Goal: Task Accomplishment & Management: Use online tool/utility

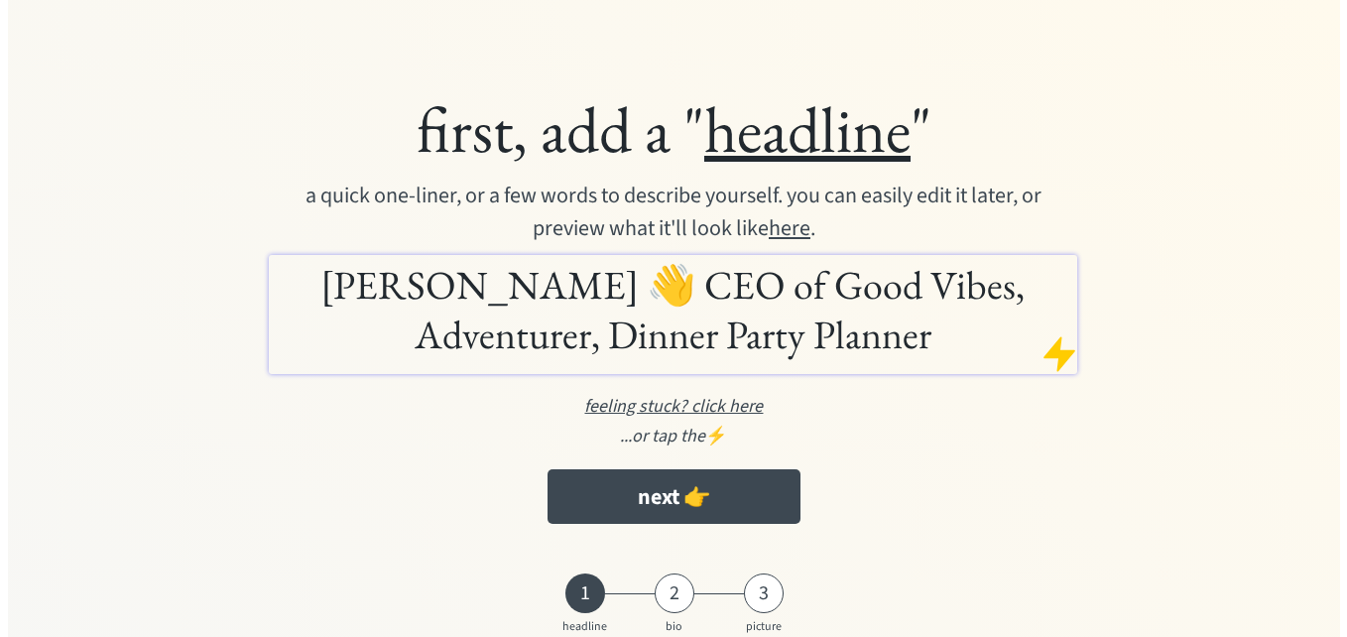
scroll to position [83, 0]
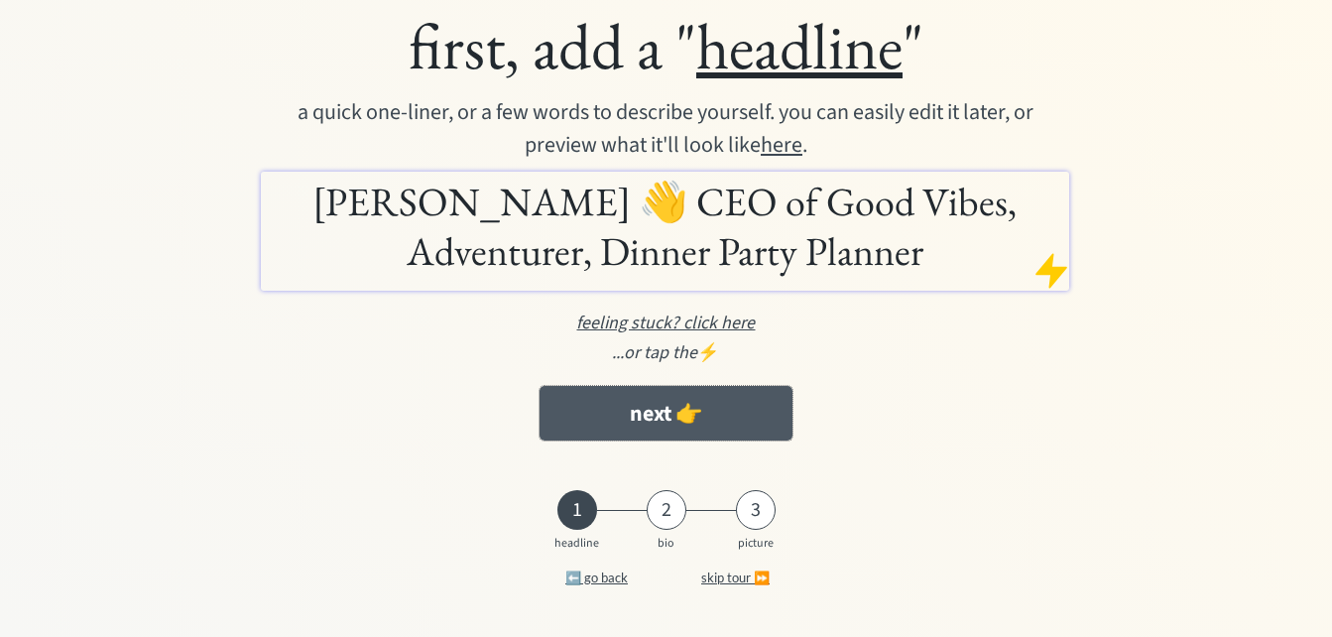
click at [673, 412] on button "next 👉" at bounding box center [667, 413] width 254 height 55
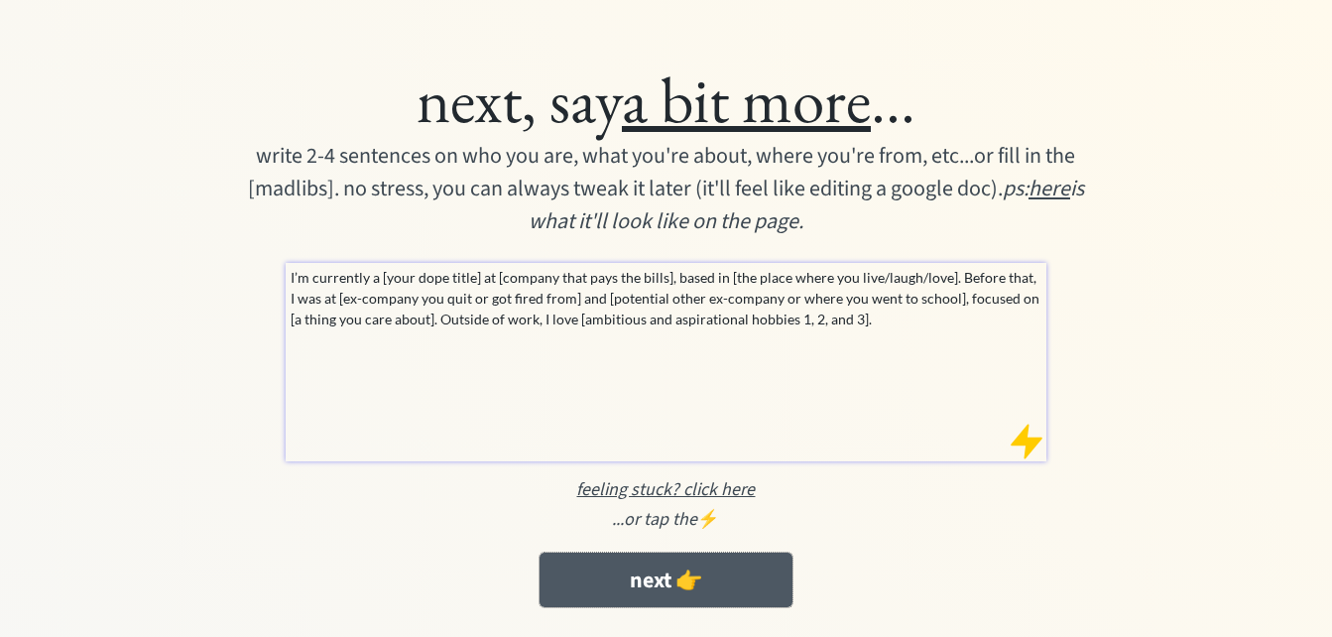
click at [679, 567] on button "next 👉" at bounding box center [667, 579] width 254 height 55
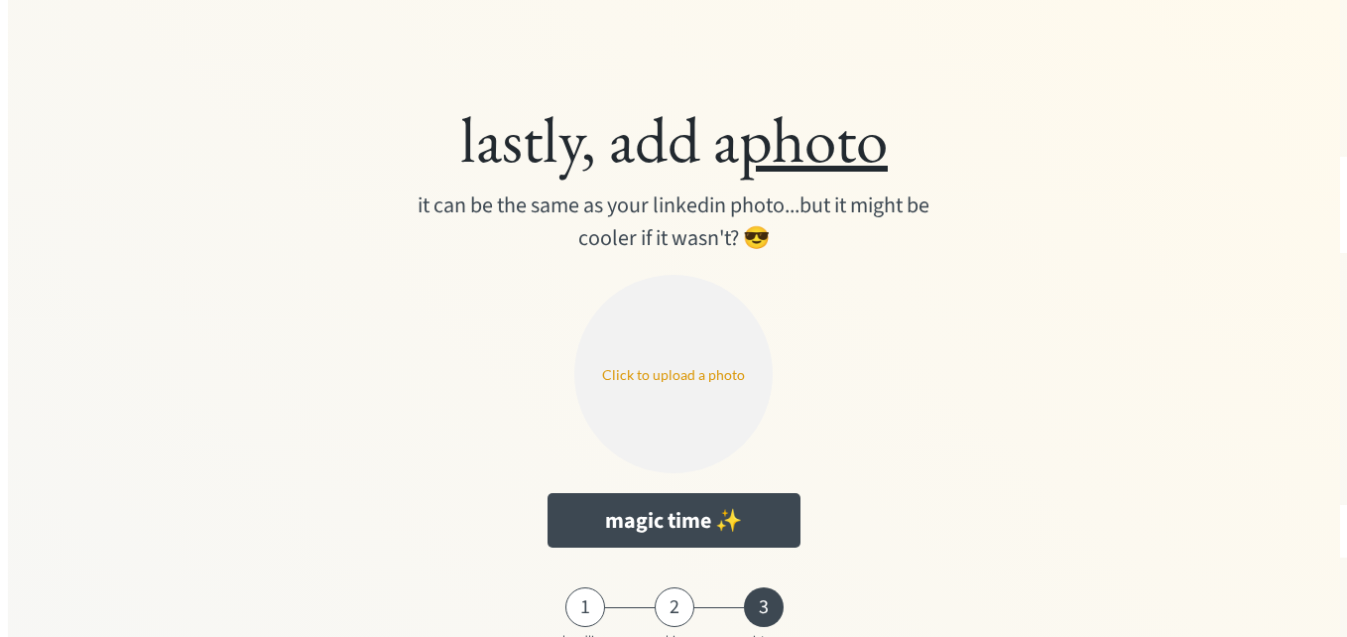
scroll to position [44, 0]
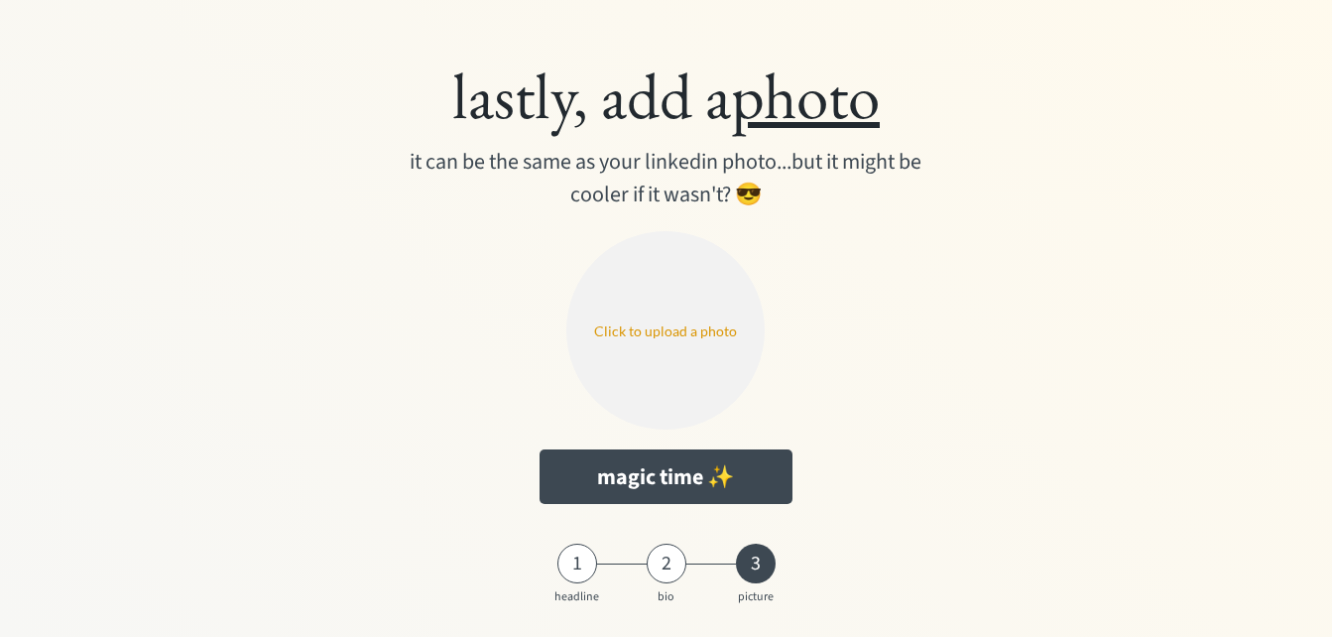
click at [664, 330] on input "file" at bounding box center [665, 330] width 198 height 198
click at [702, 491] on button "magic time ✨" at bounding box center [667, 476] width 254 height 55
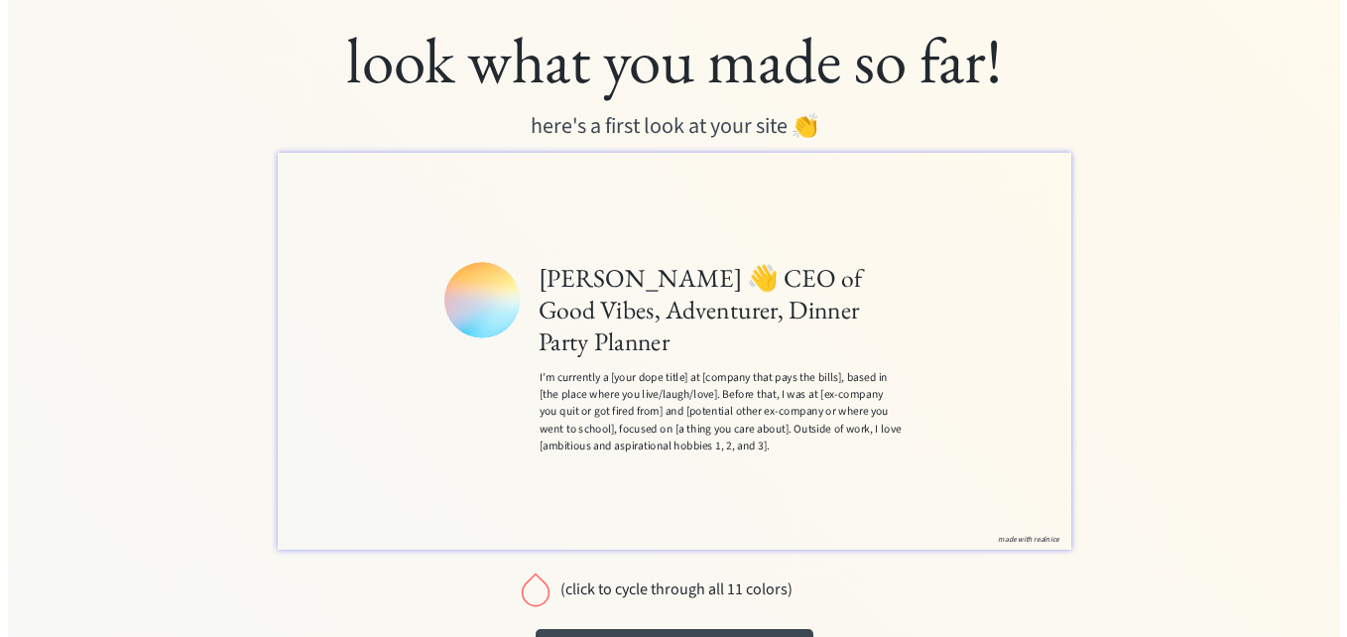
scroll to position [96, 0]
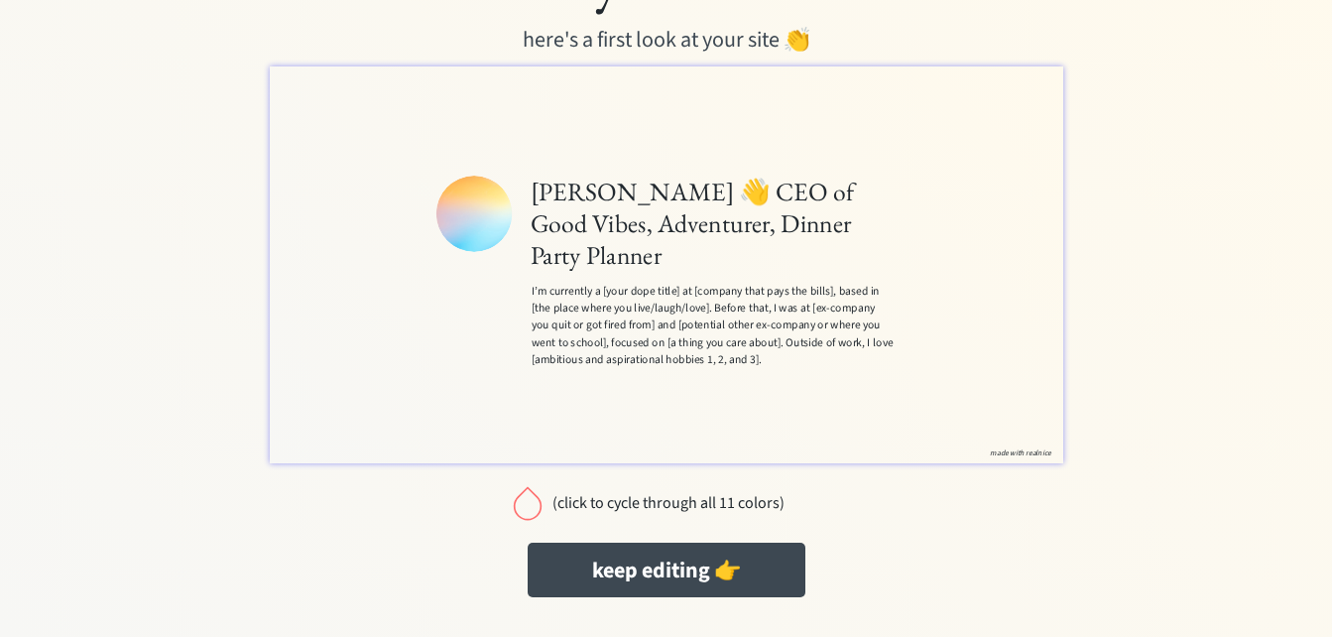
click at [538, 502] on div at bounding box center [528, 503] width 40 height 40
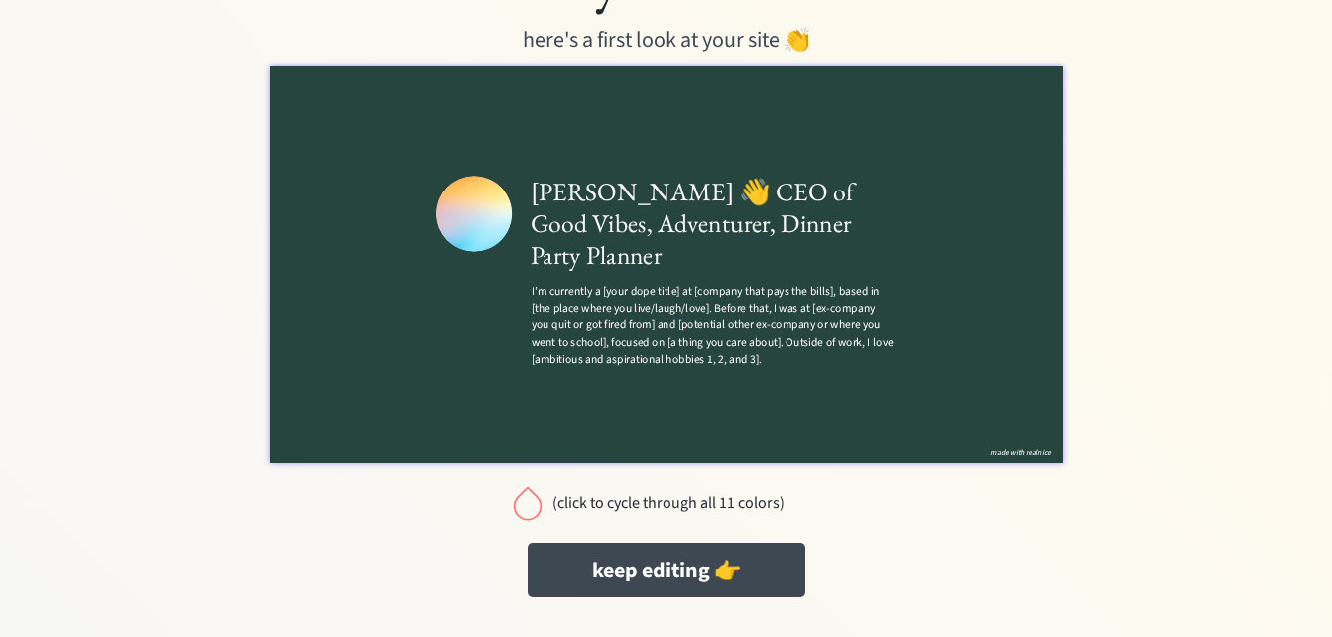
click at [526, 505] on div at bounding box center [528, 503] width 40 height 40
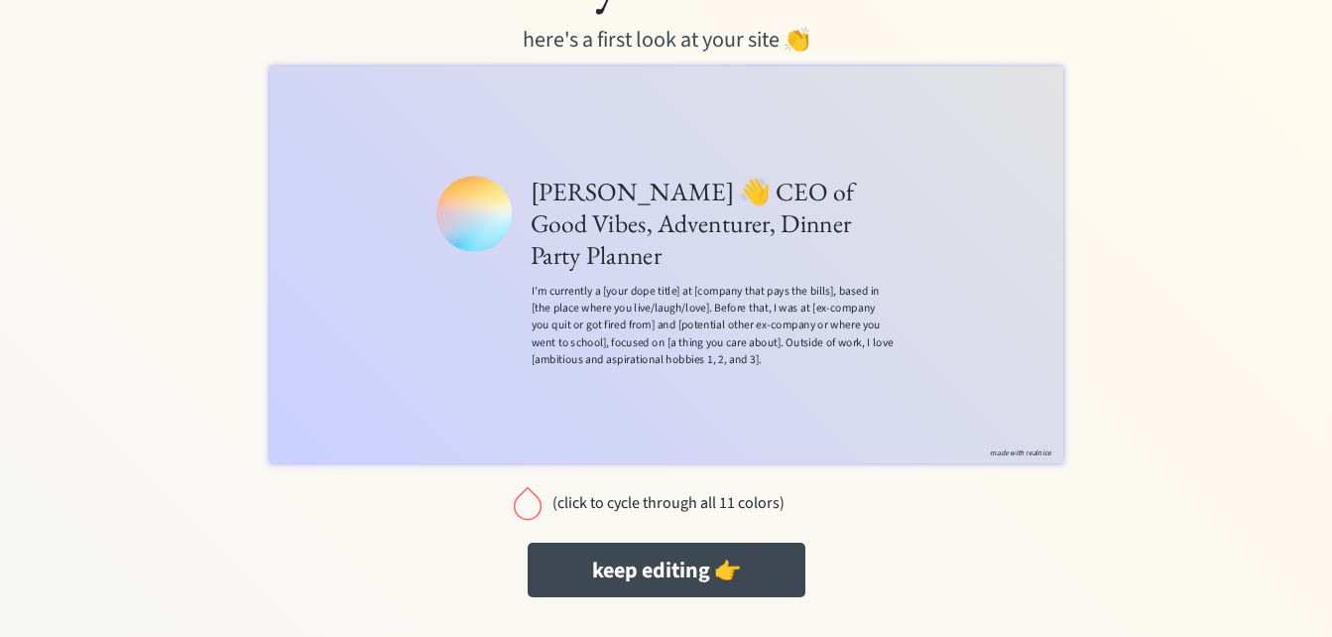
click at [526, 505] on div at bounding box center [528, 503] width 40 height 40
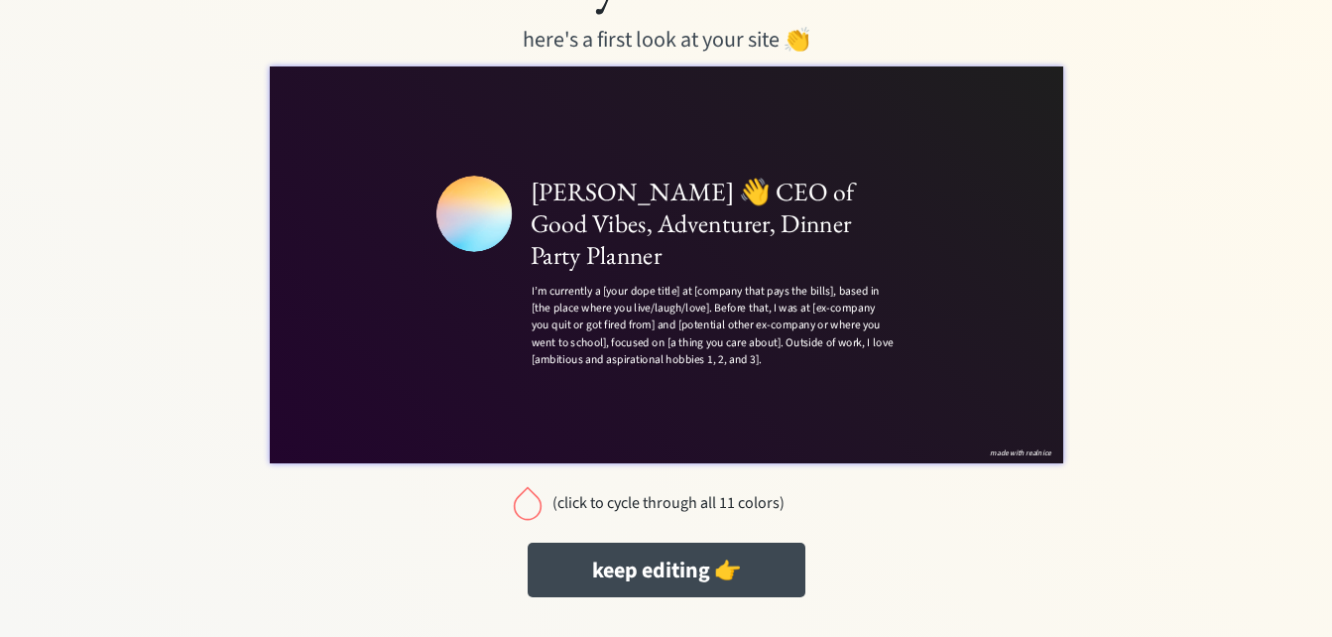
click at [526, 505] on div at bounding box center [528, 503] width 40 height 40
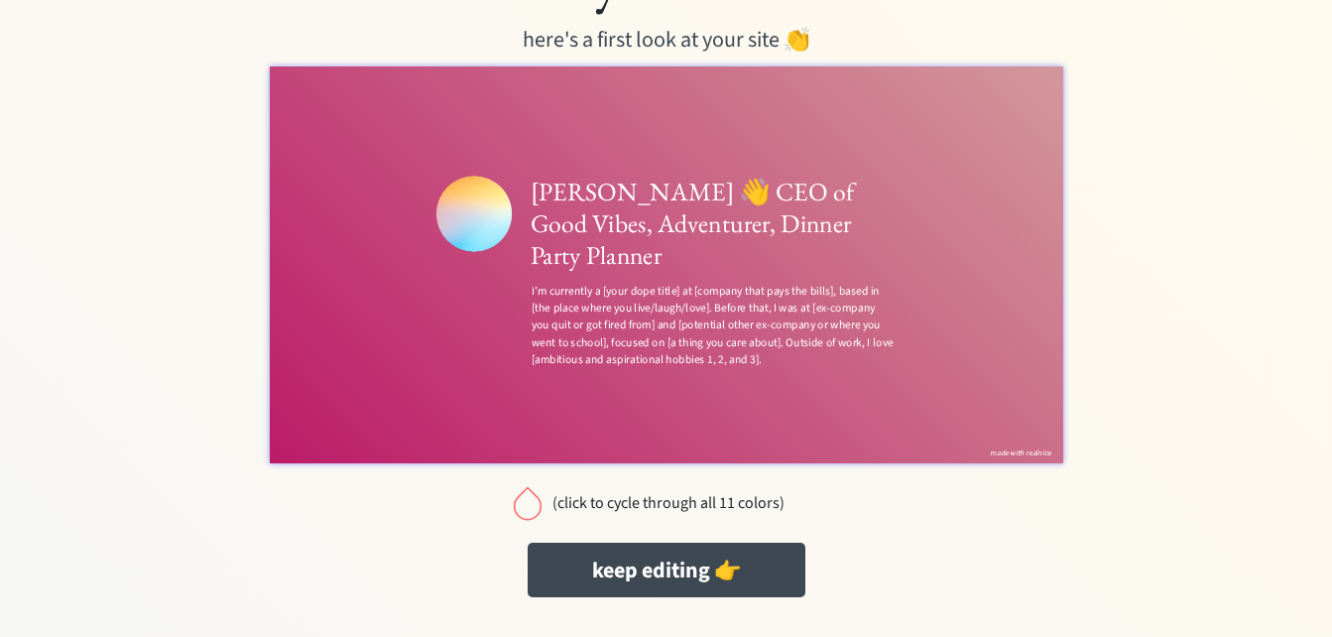
click at [526, 505] on div at bounding box center [528, 503] width 40 height 40
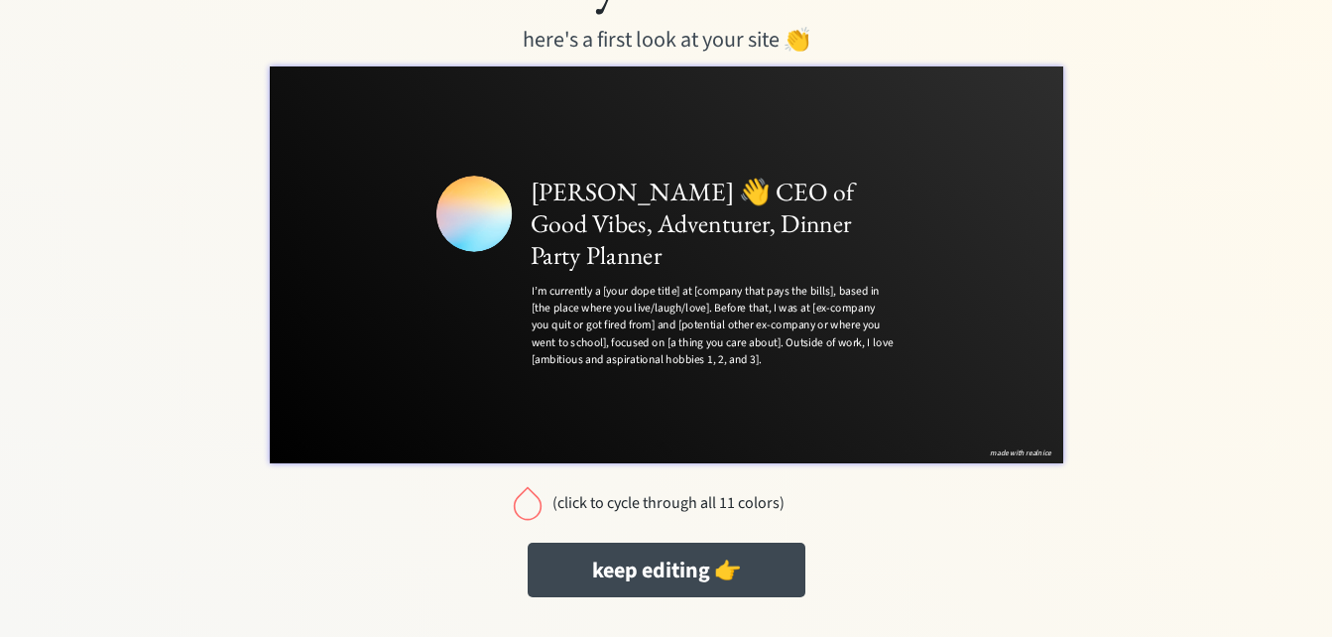
click at [526, 505] on div at bounding box center [528, 503] width 40 height 40
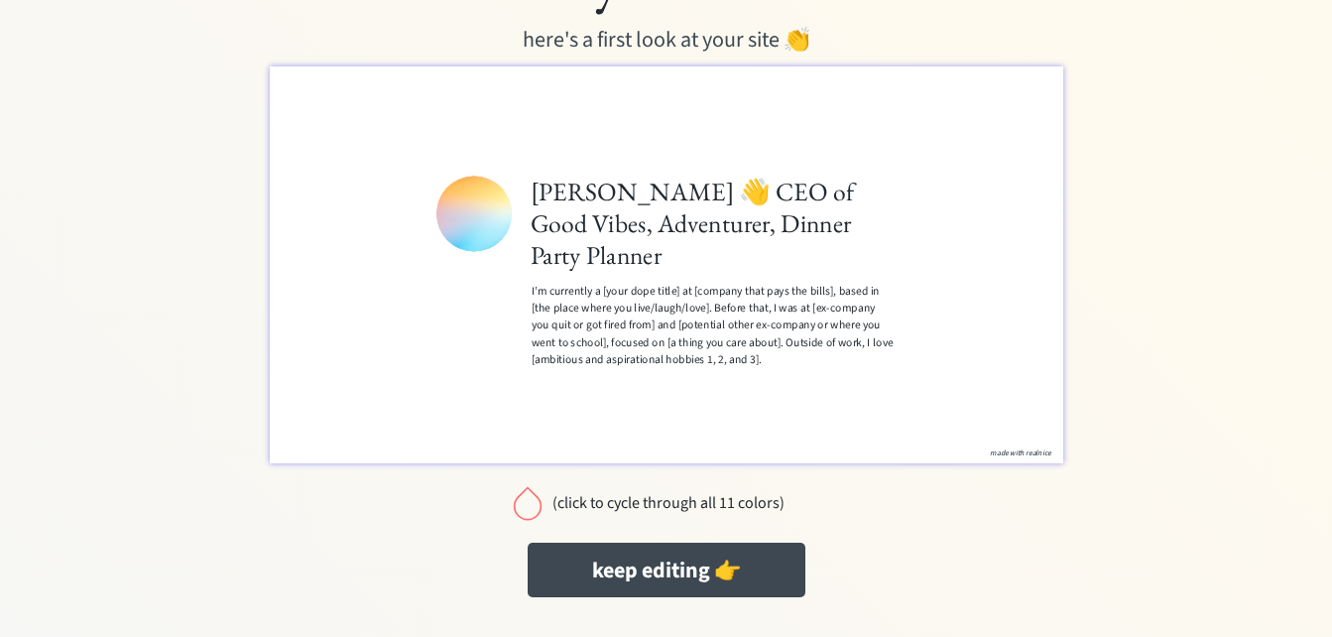
click at [526, 505] on div at bounding box center [528, 503] width 40 height 40
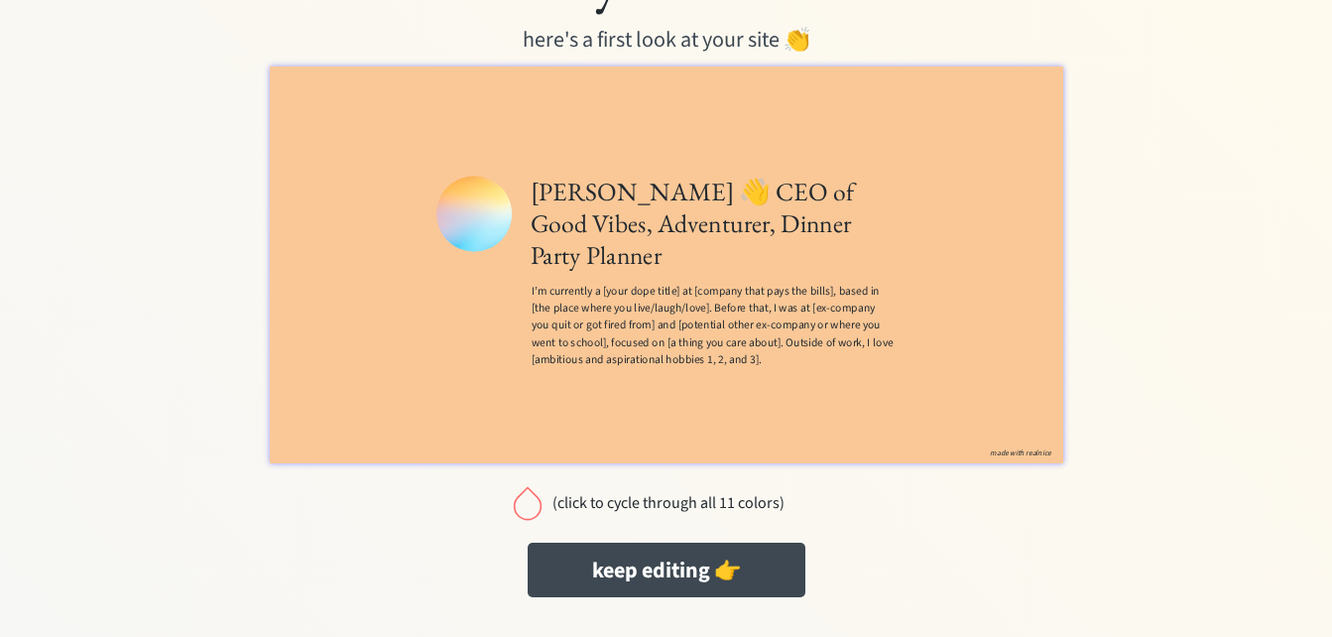
click at [526, 505] on div at bounding box center [528, 503] width 40 height 40
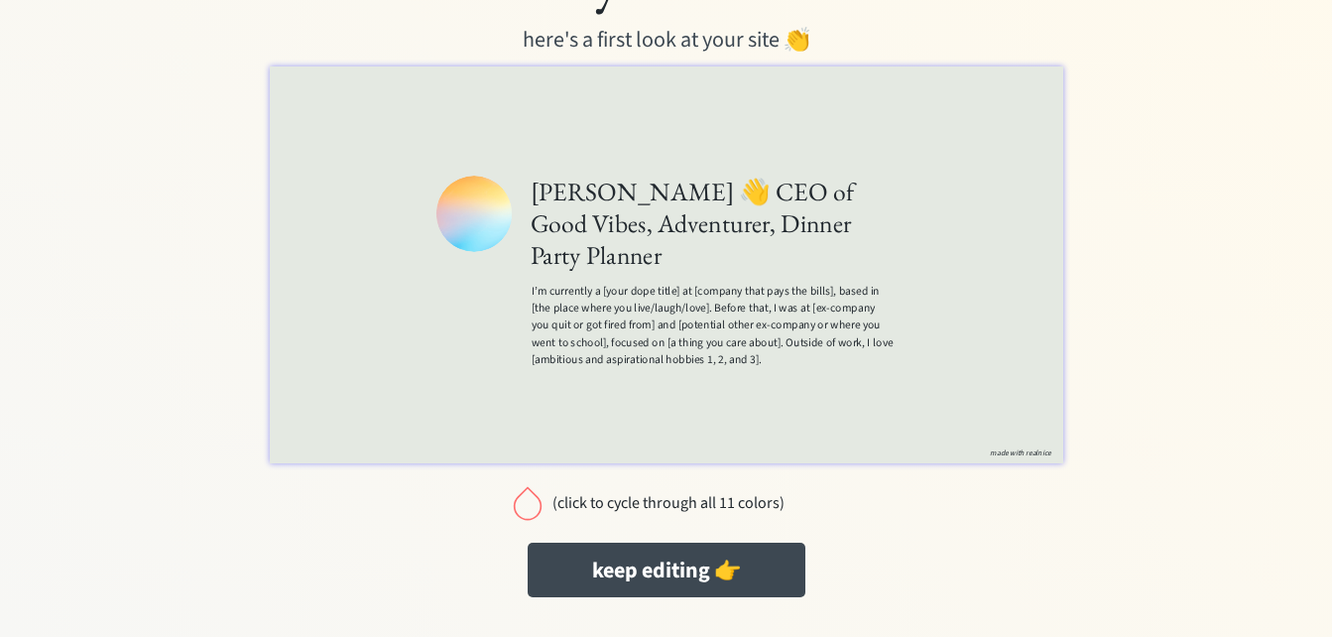
click at [526, 505] on div at bounding box center [528, 503] width 40 height 40
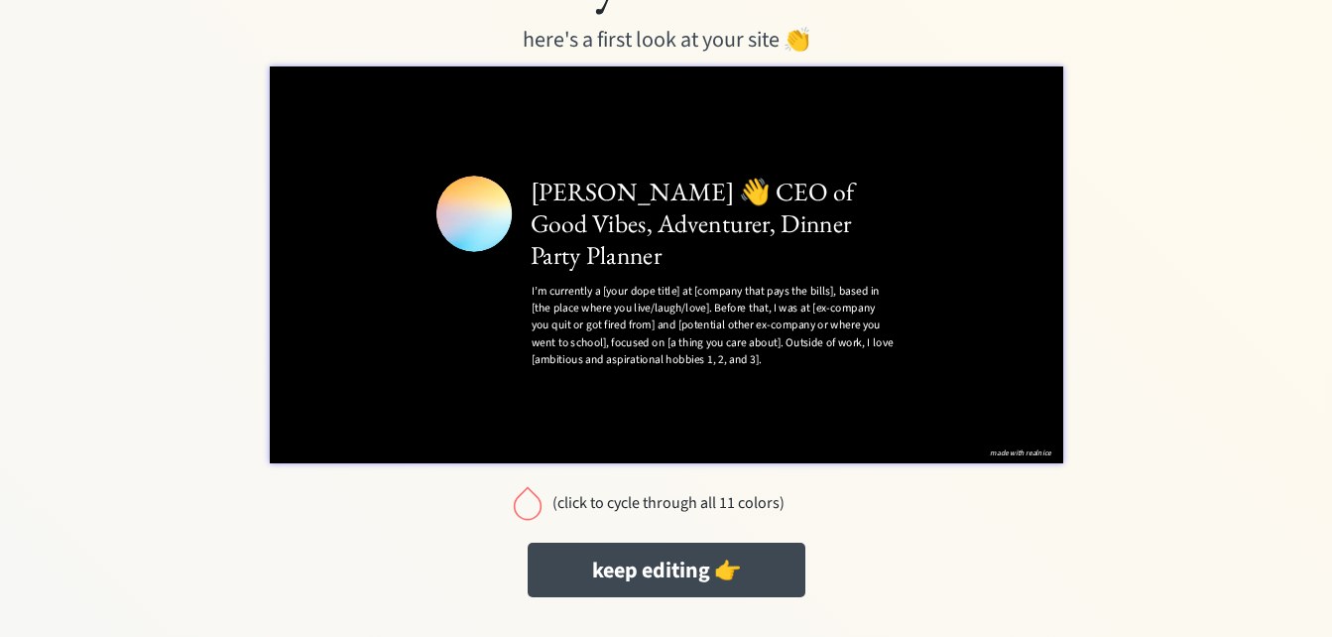
click at [526, 505] on div at bounding box center [528, 503] width 40 height 40
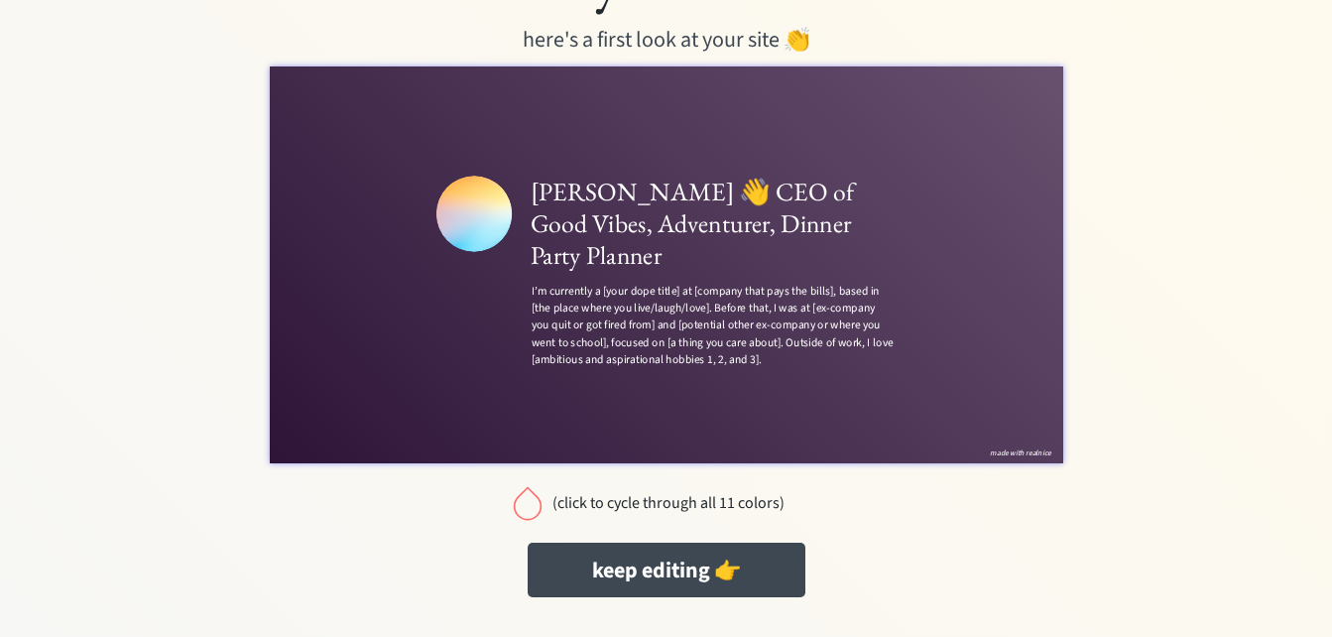
click at [526, 505] on div at bounding box center [528, 503] width 40 height 40
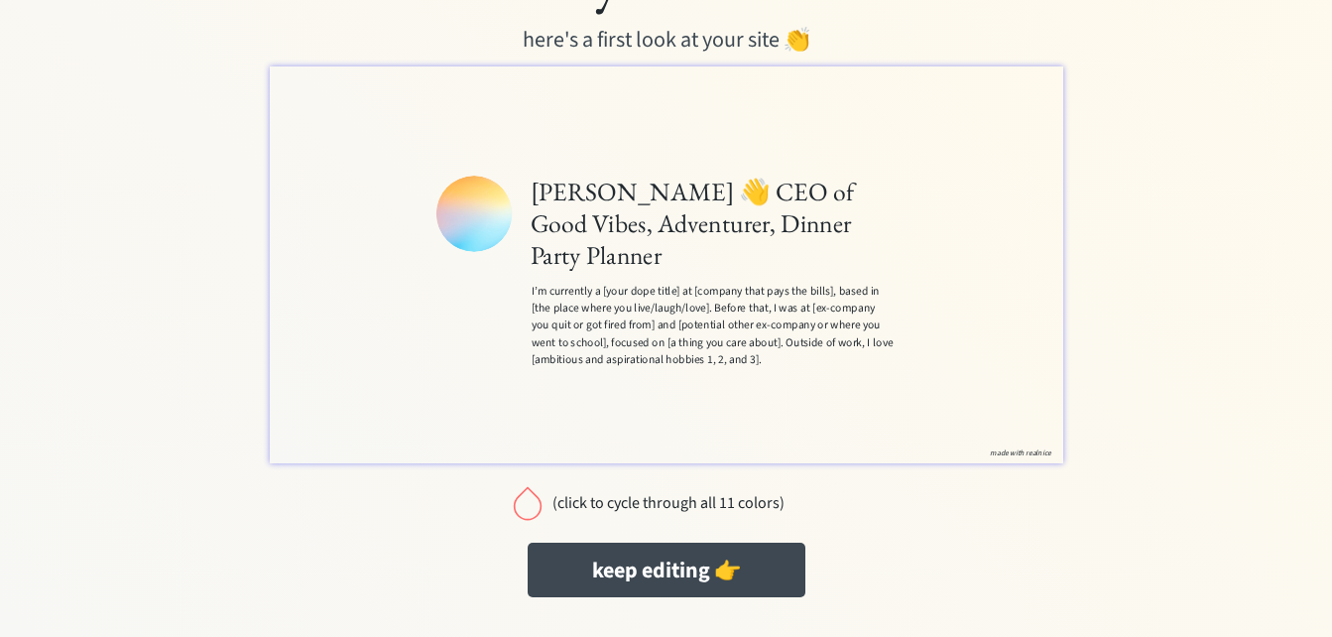
click at [526, 505] on div at bounding box center [528, 503] width 40 height 40
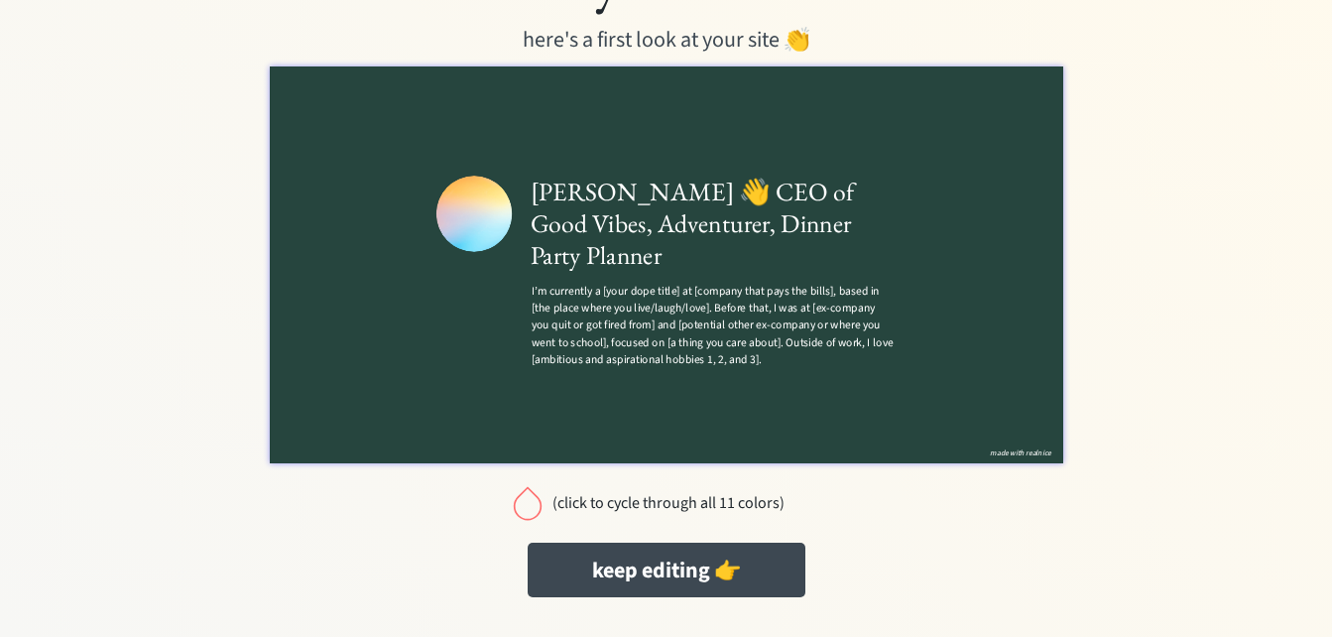
click at [526, 505] on div at bounding box center [528, 503] width 40 height 40
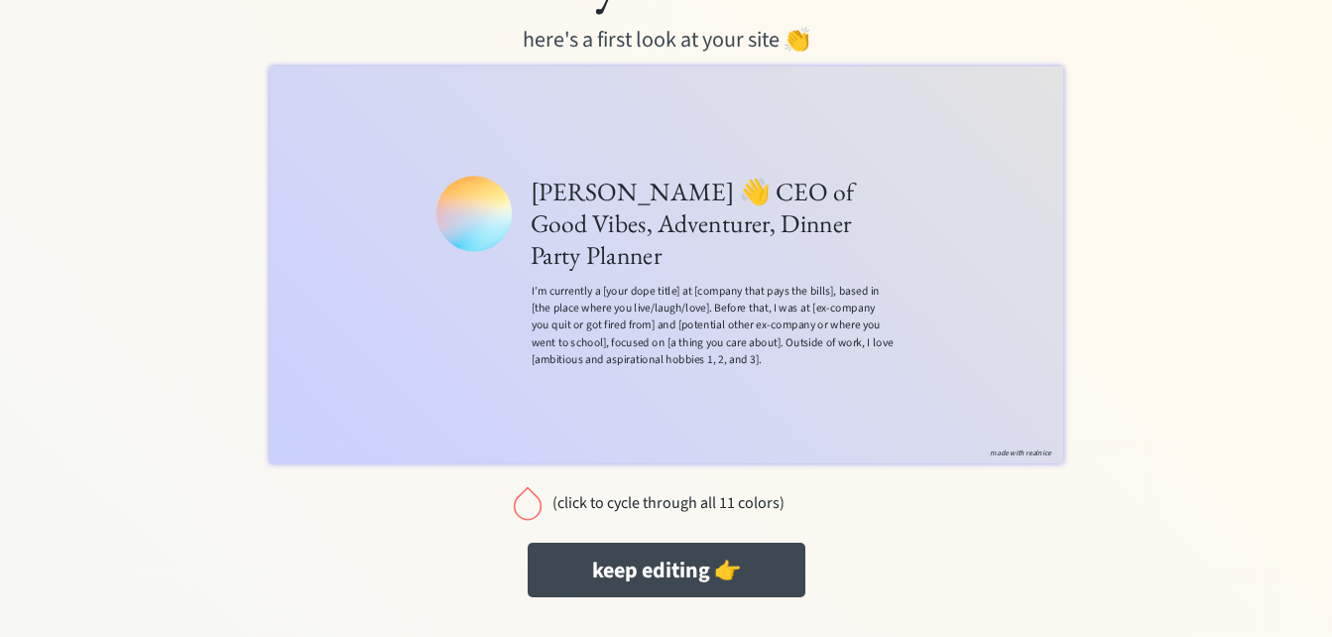
click at [526, 505] on div at bounding box center [528, 503] width 40 height 40
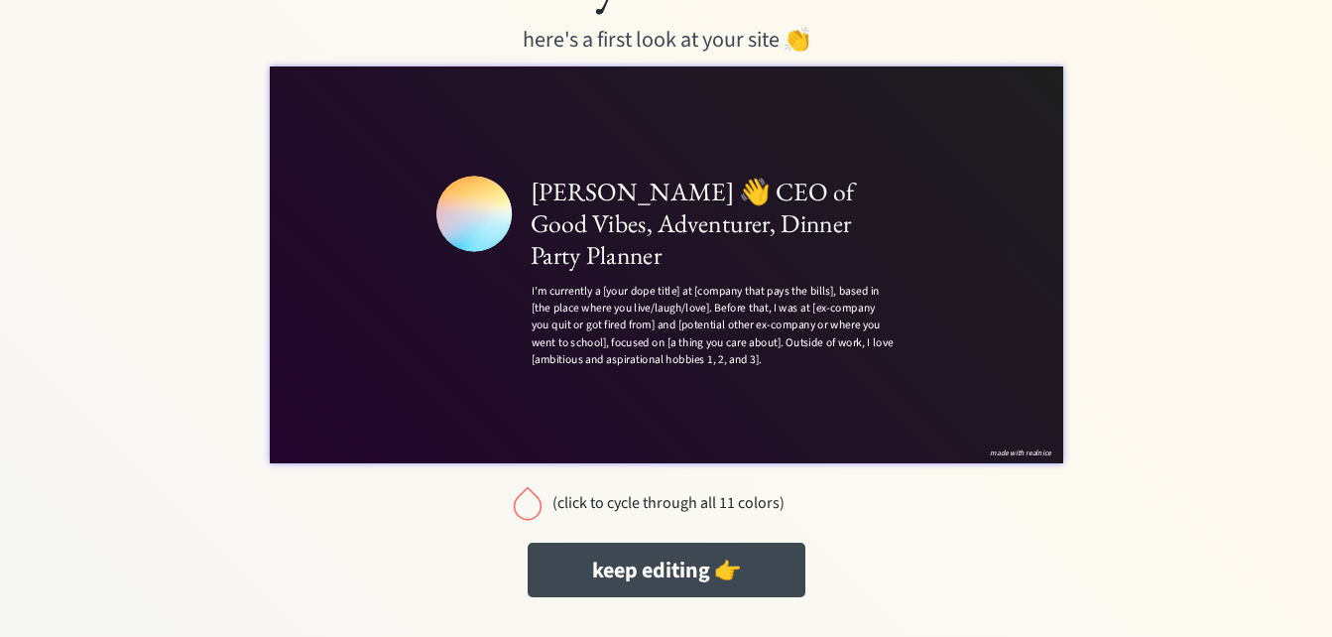
click at [526, 505] on div at bounding box center [528, 503] width 40 height 40
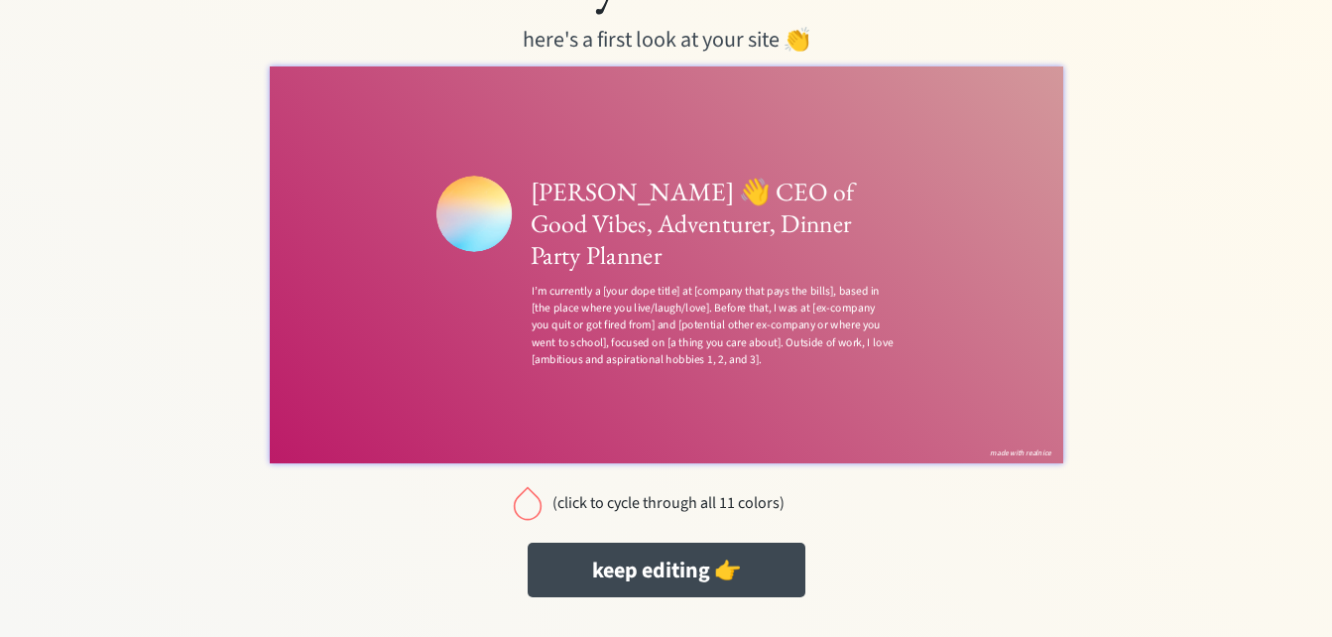
click at [526, 505] on div at bounding box center [528, 503] width 40 height 40
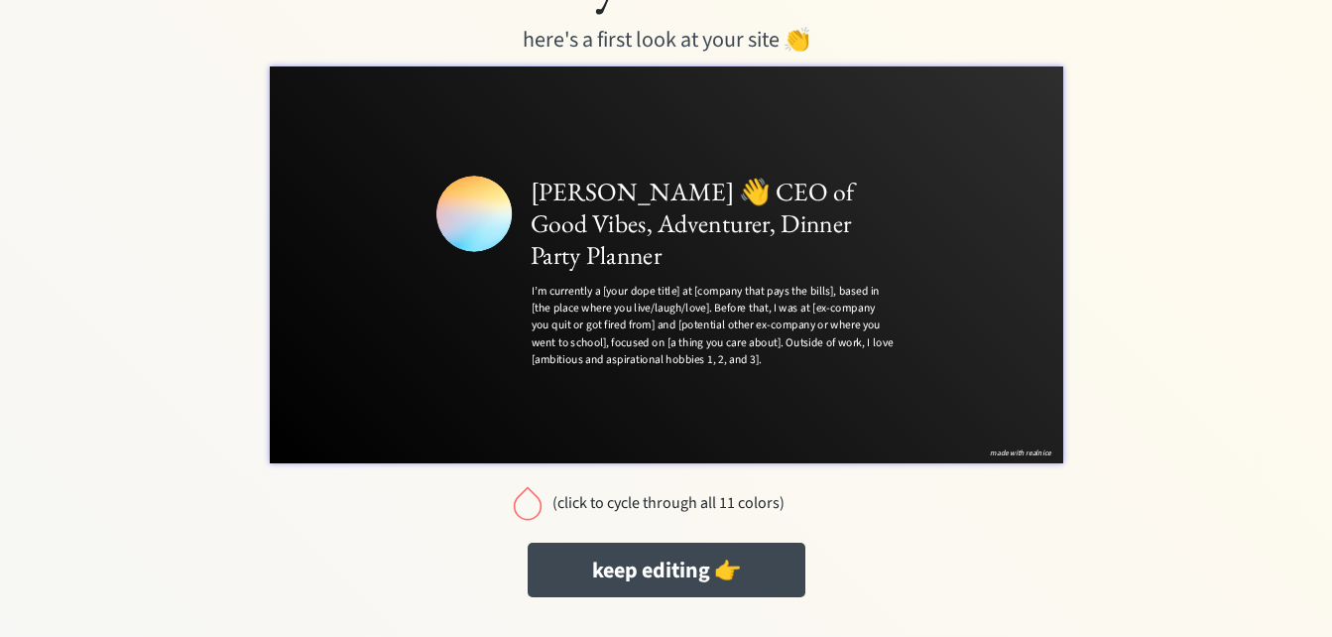
click at [526, 505] on div at bounding box center [528, 503] width 40 height 40
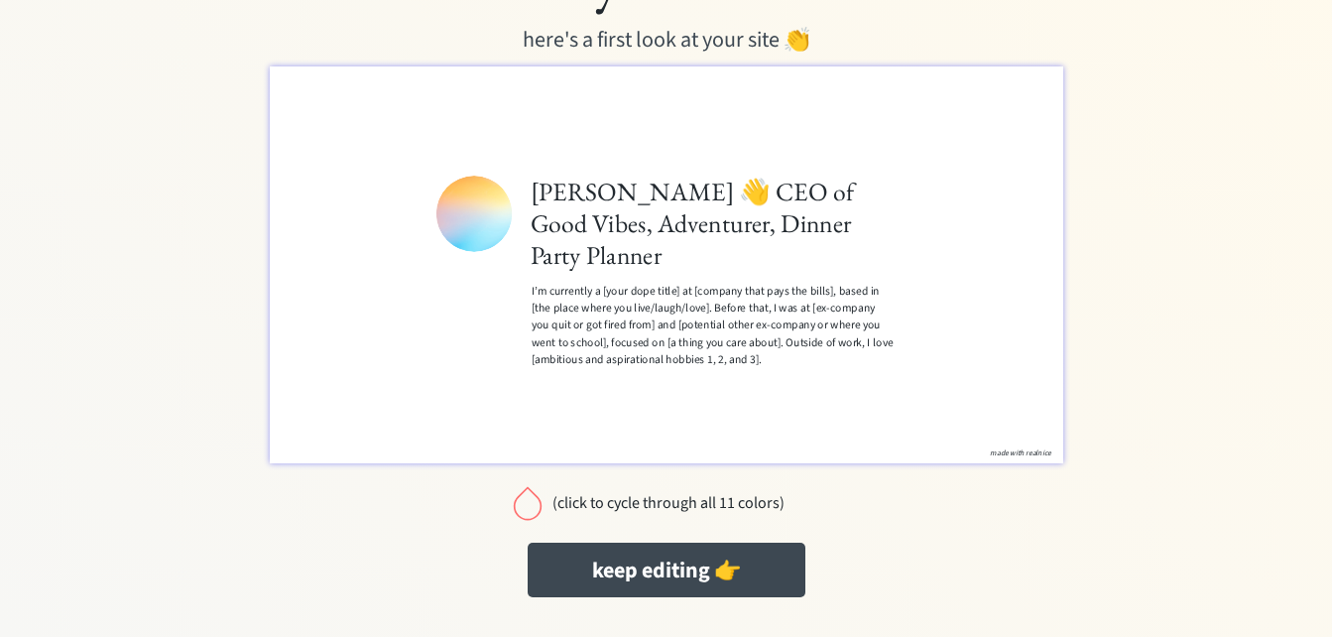
click at [526, 505] on div at bounding box center [528, 503] width 40 height 40
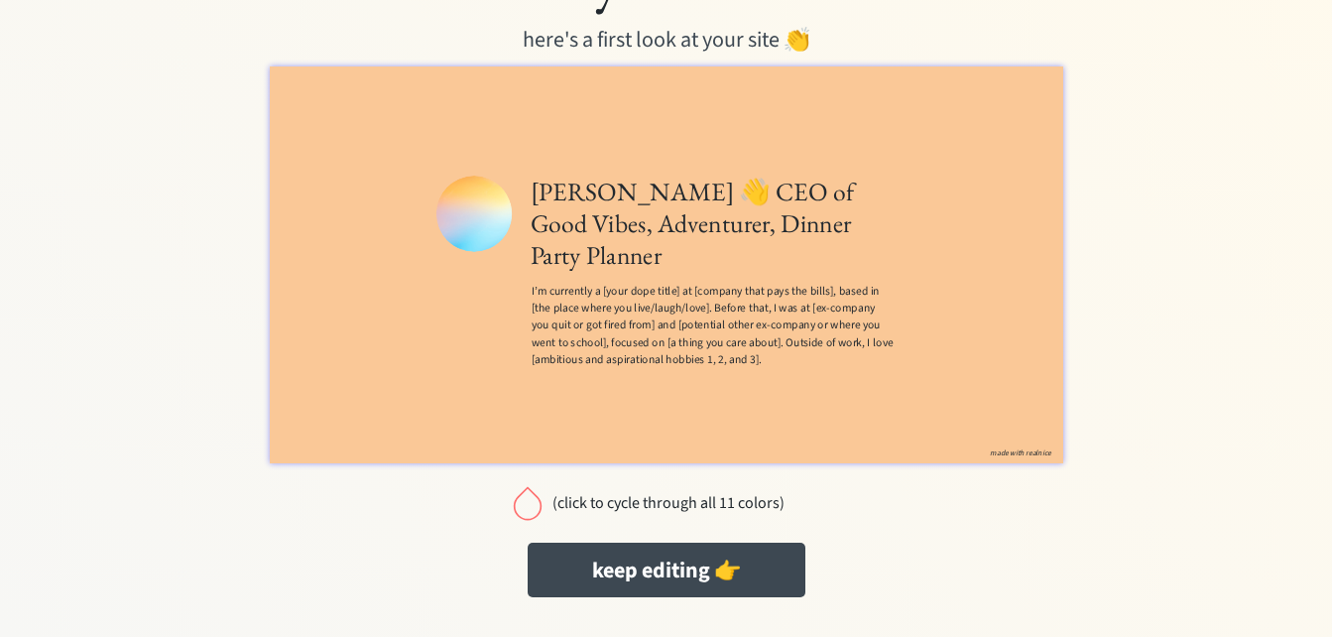
click at [526, 505] on div at bounding box center [528, 503] width 40 height 40
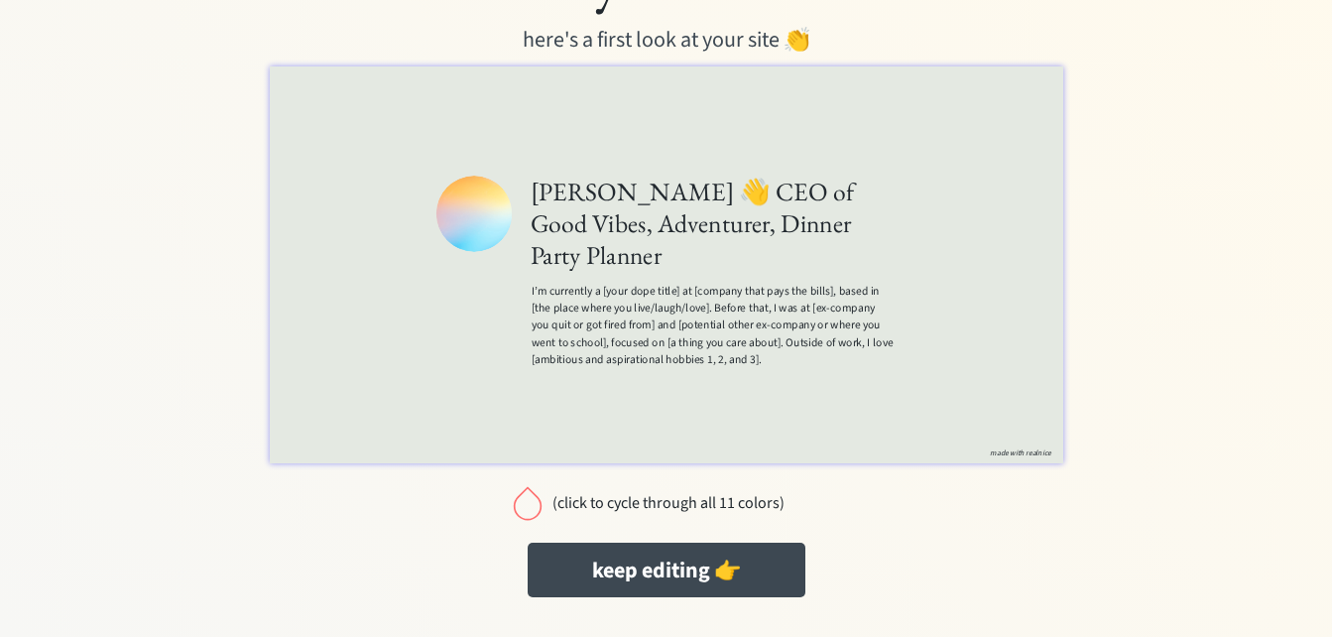
click at [526, 505] on div at bounding box center [528, 503] width 40 height 40
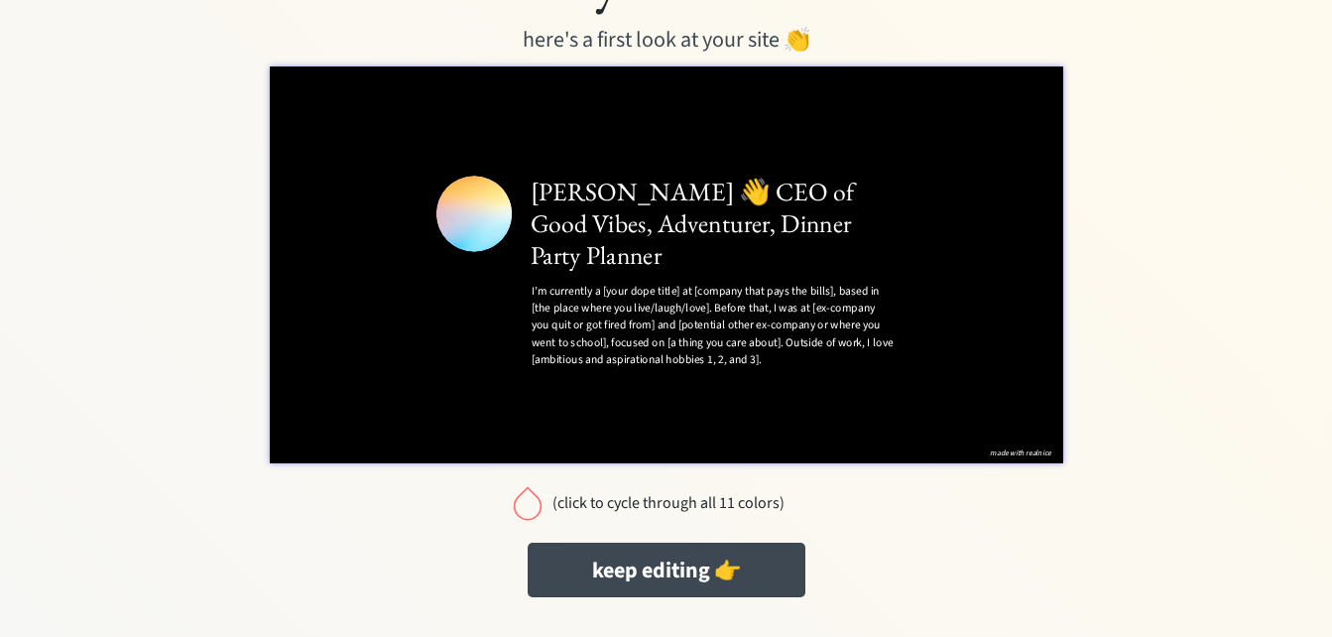
click at [526, 505] on div at bounding box center [528, 503] width 40 height 40
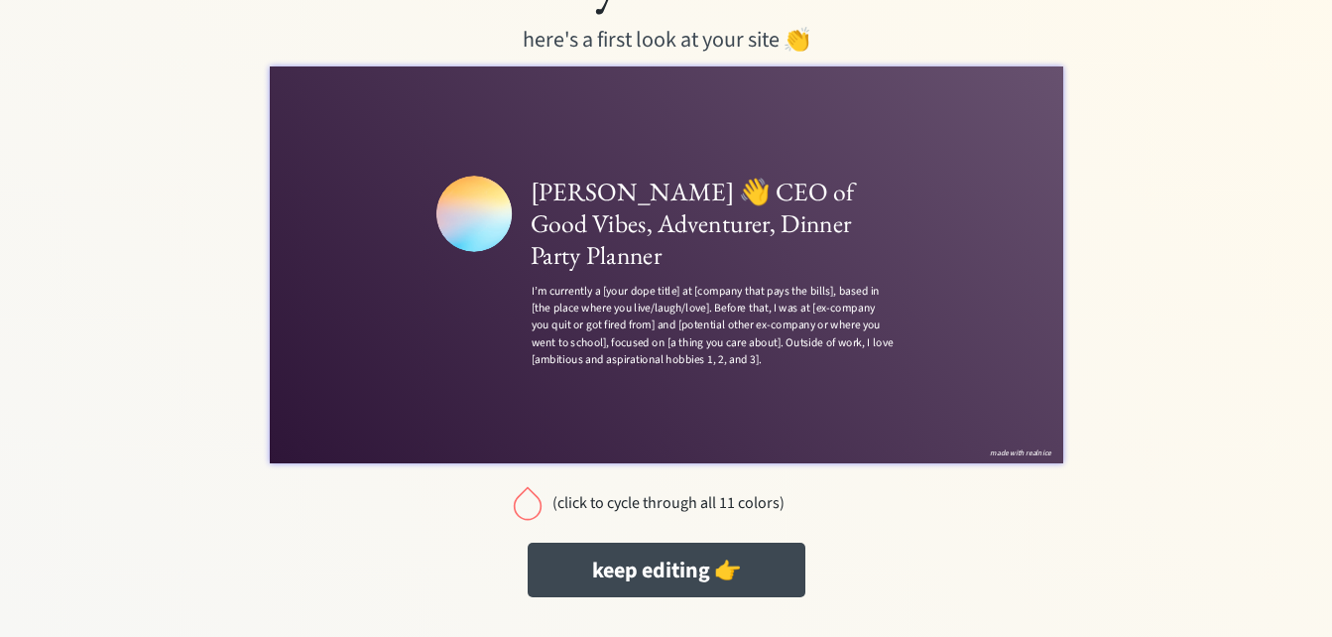
click at [526, 505] on div at bounding box center [528, 503] width 40 height 40
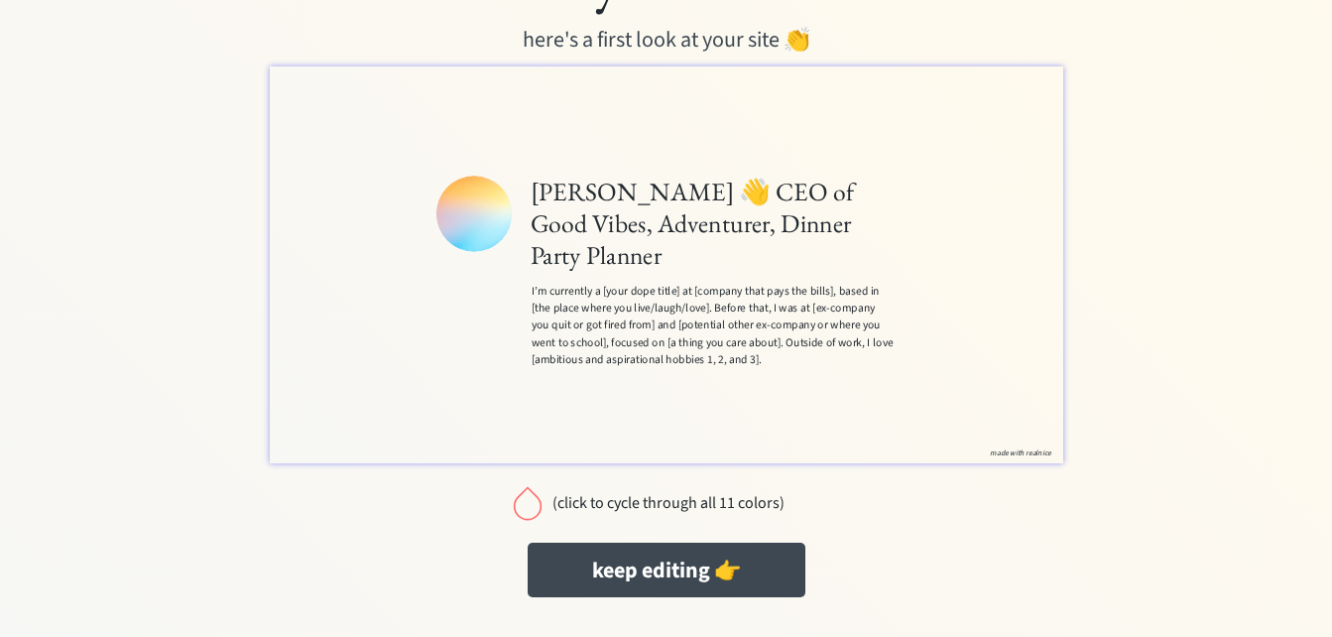
click at [526, 505] on div at bounding box center [528, 503] width 40 height 40
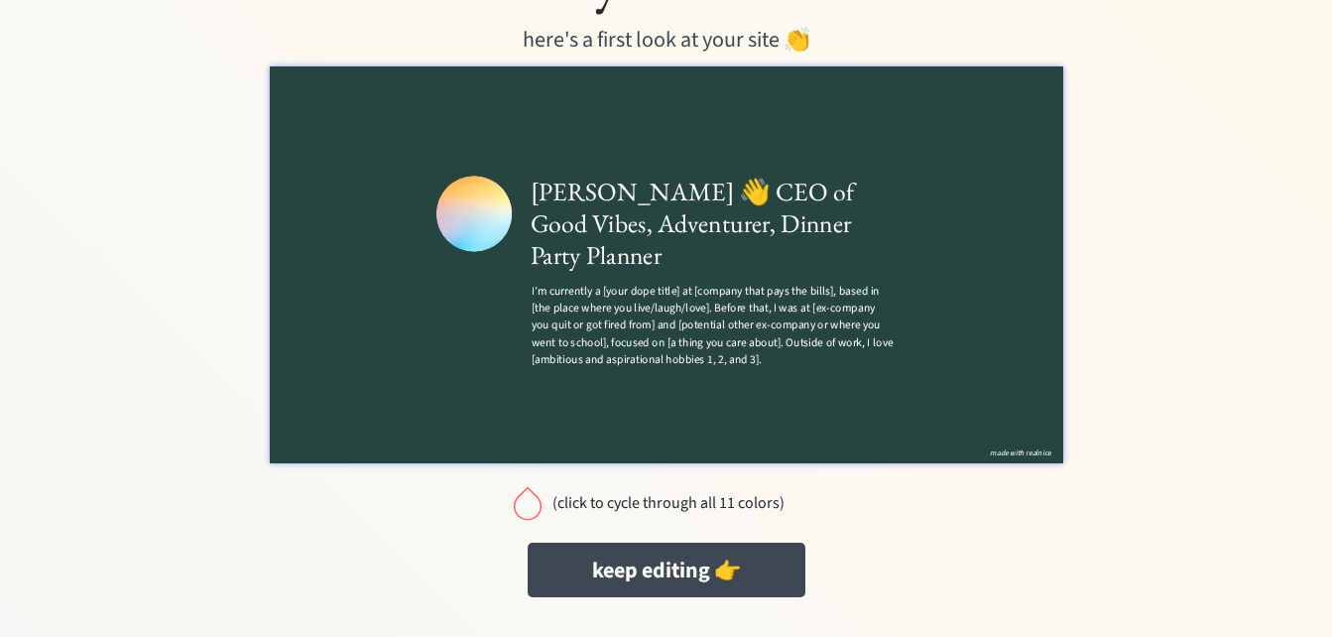
click at [526, 505] on div at bounding box center [528, 503] width 40 height 40
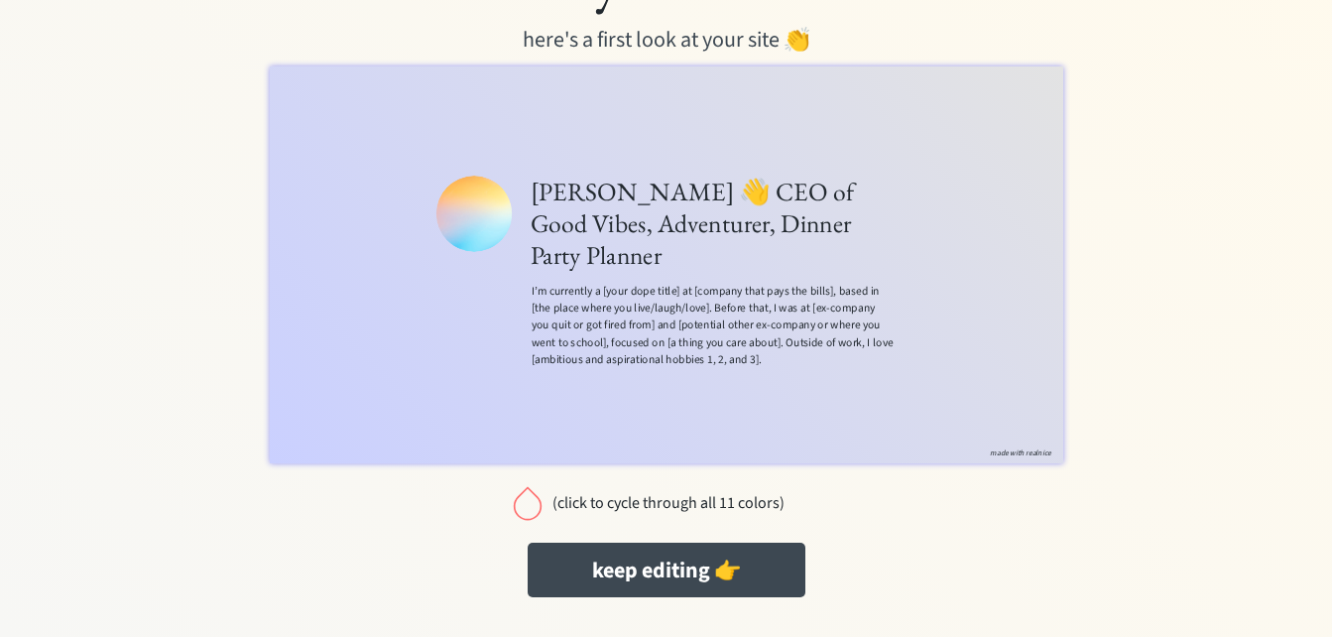
click at [659, 500] on div "(click to cycle through all 11 colors)" at bounding box center [668, 503] width 233 height 19
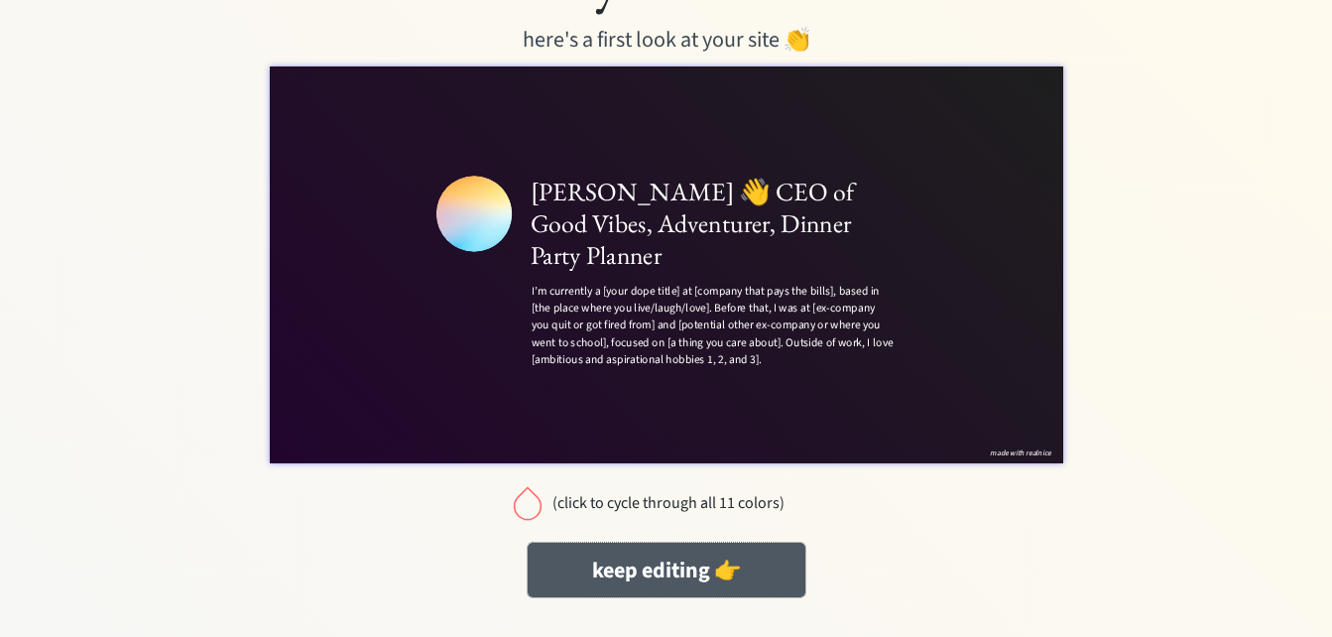
click at [670, 579] on button "keep editing 👉" at bounding box center [667, 570] width 278 height 55
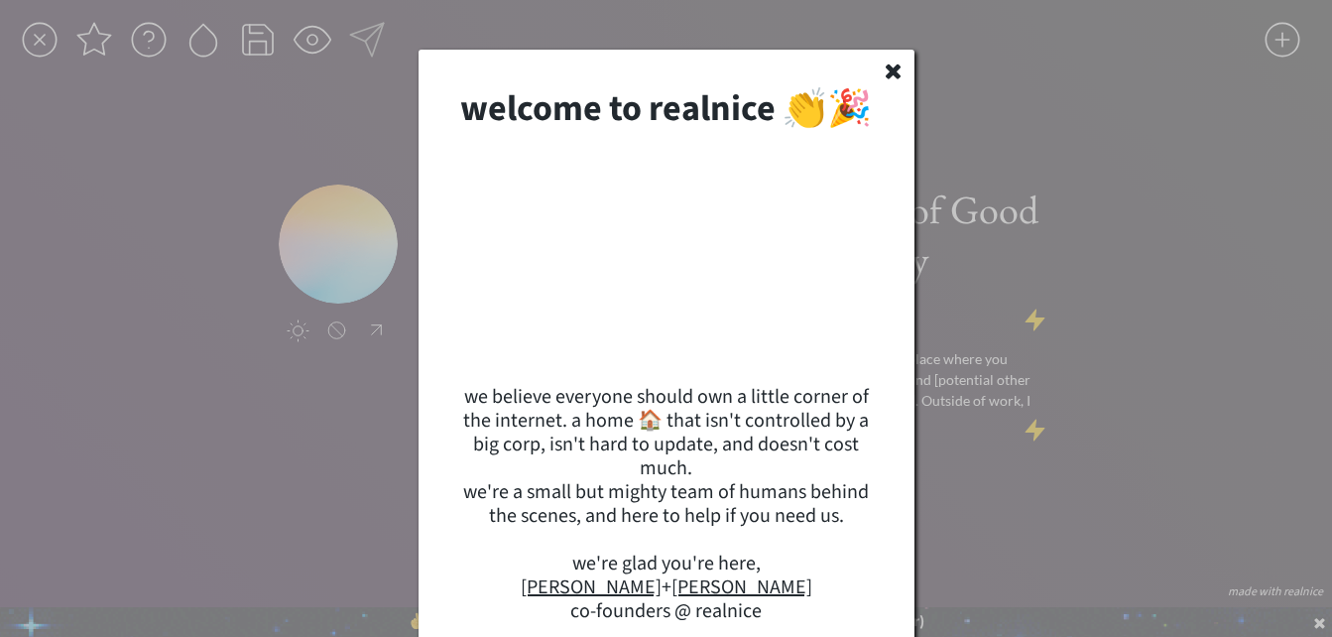
scroll to position [99, 0]
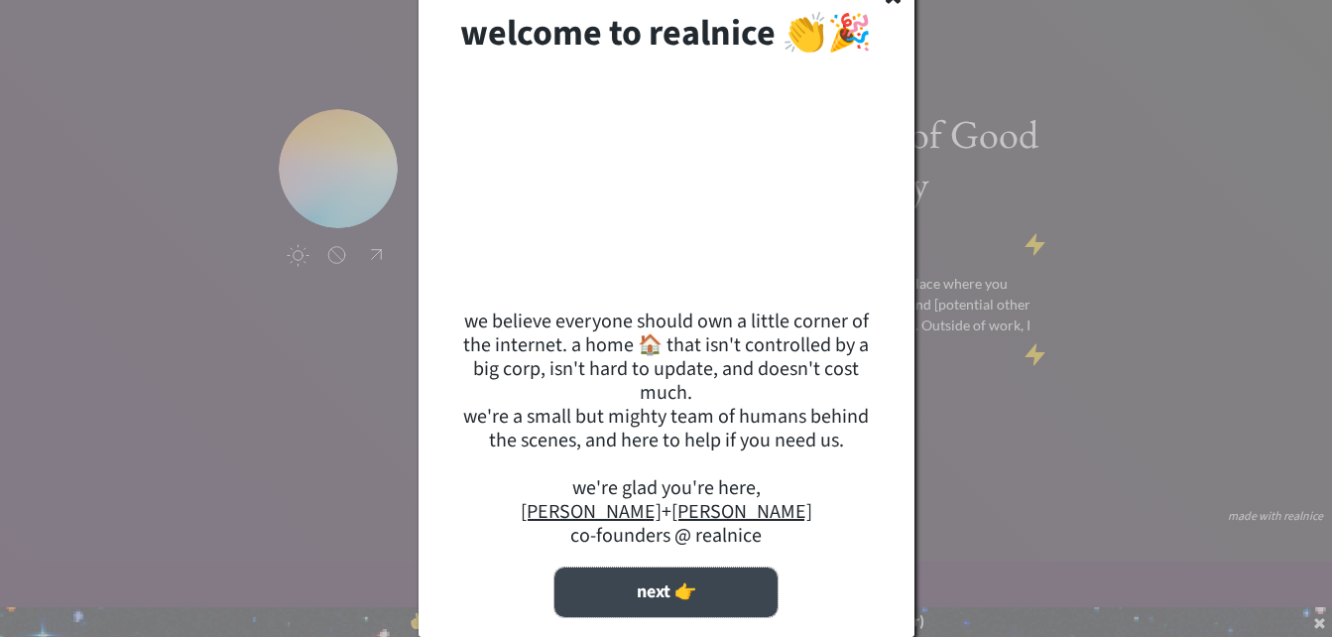
click at [665, 586] on button "next 👉" at bounding box center [665, 592] width 223 height 50
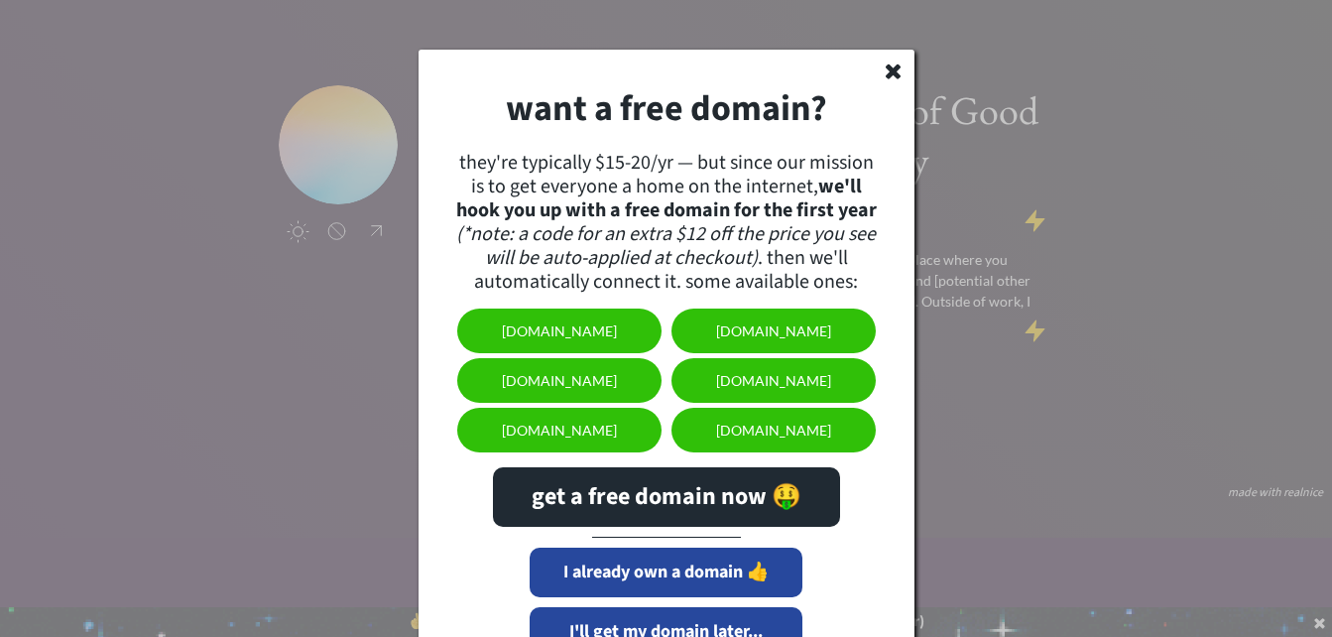
scroll to position [139, 0]
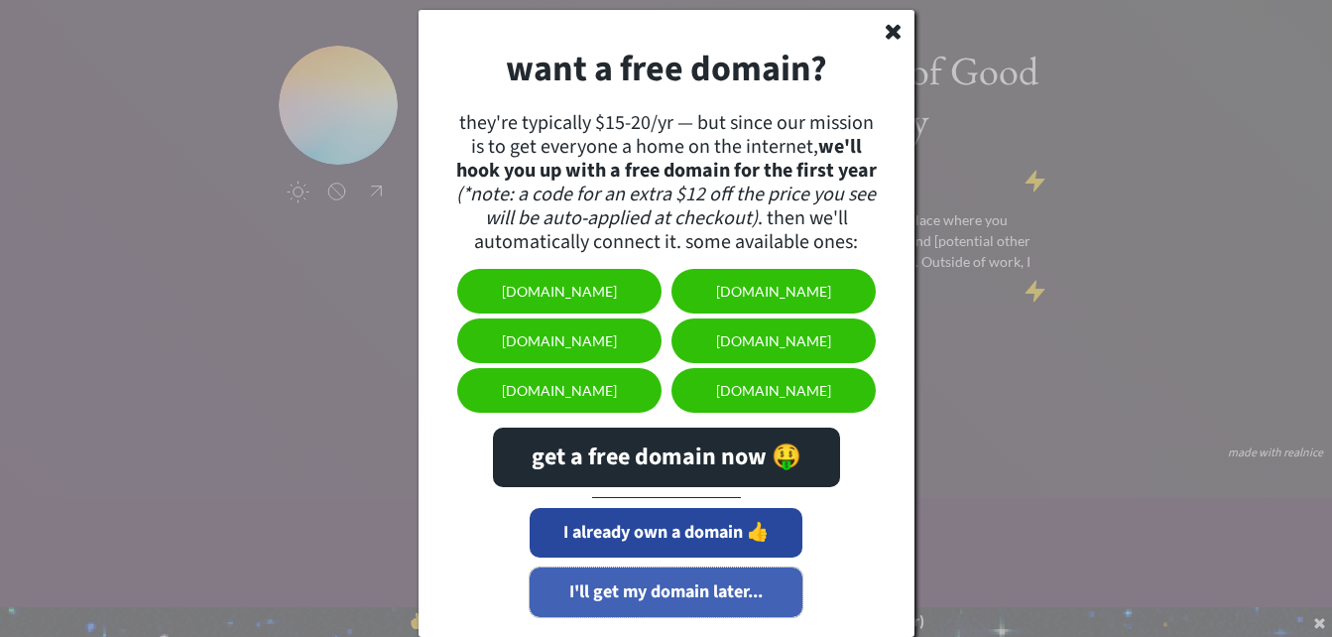
click at [668, 588] on button "I'll get my domain later..." at bounding box center [666, 592] width 273 height 50
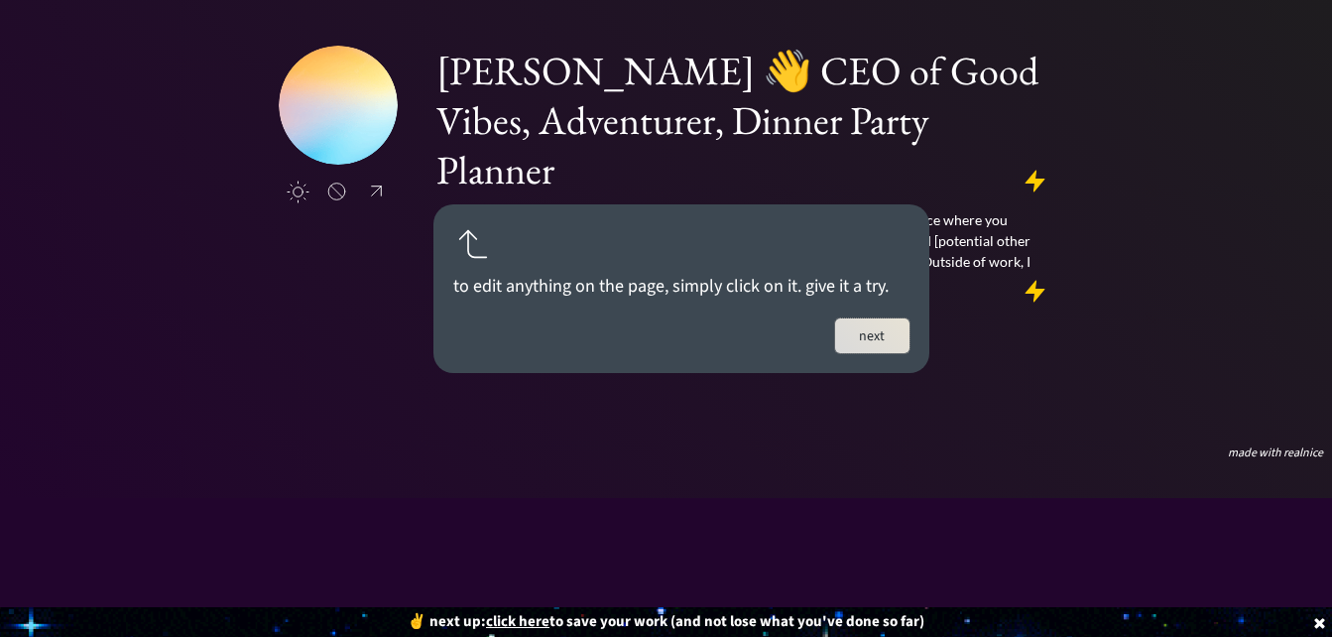
click at [873, 329] on button "next" at bounding box center [872, 335] width 74 height 35
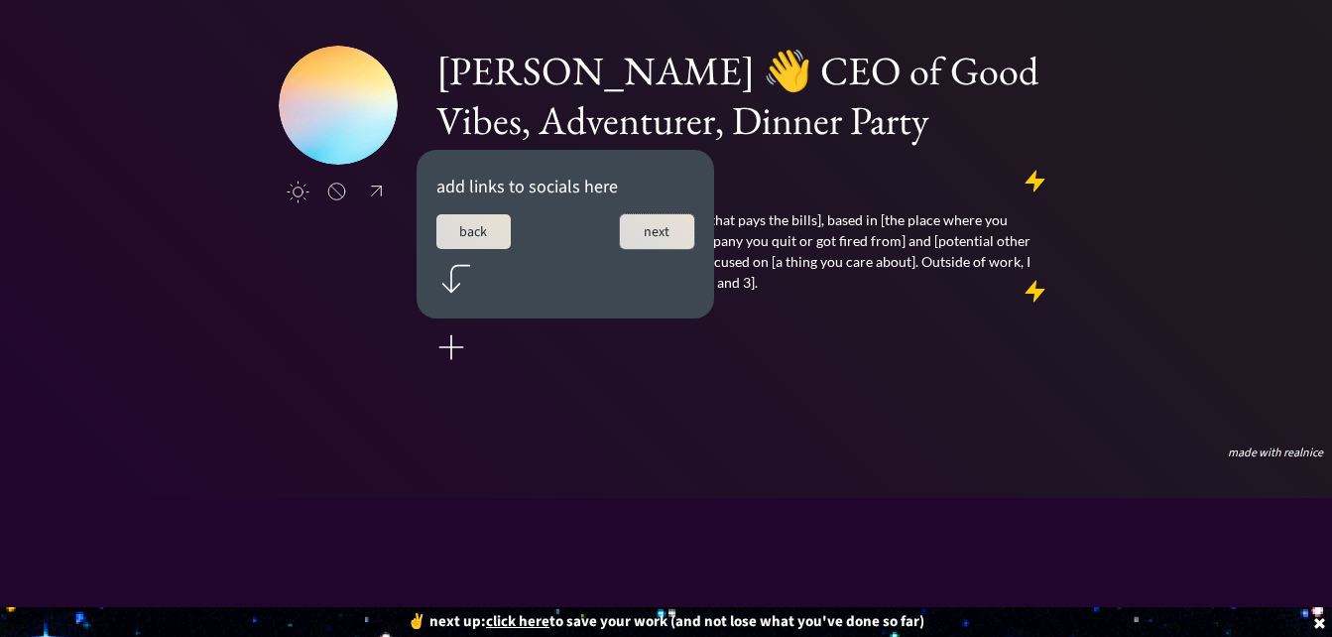
click at [657, 227] on button "next" at bounding box center [657, 231] width 74 height 35
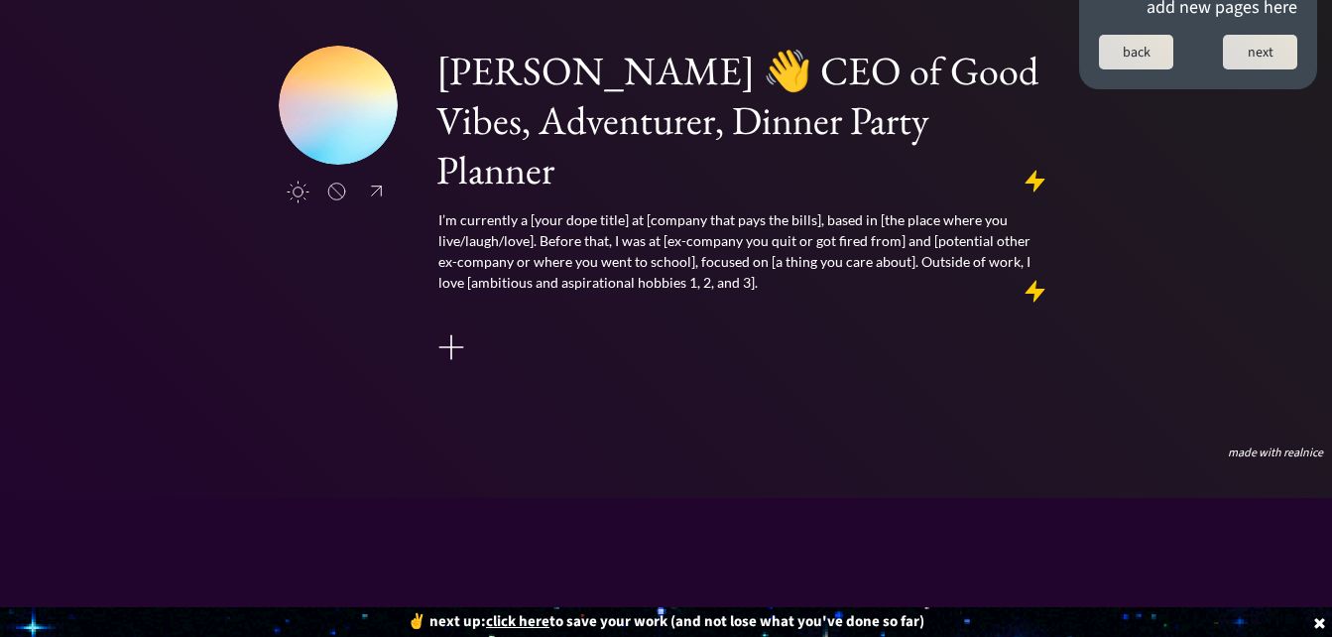
scroll to position [0, 0]
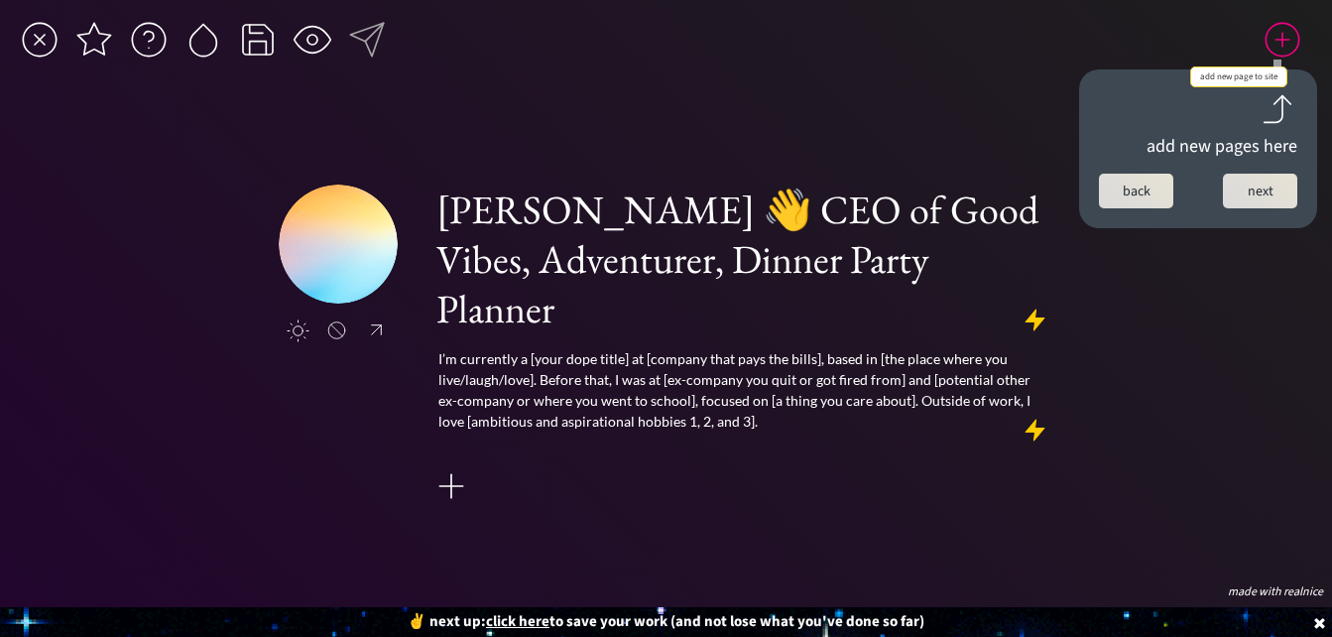
click at [1280, 35] on div at bounding box center [1283, 40] width 40 height 40
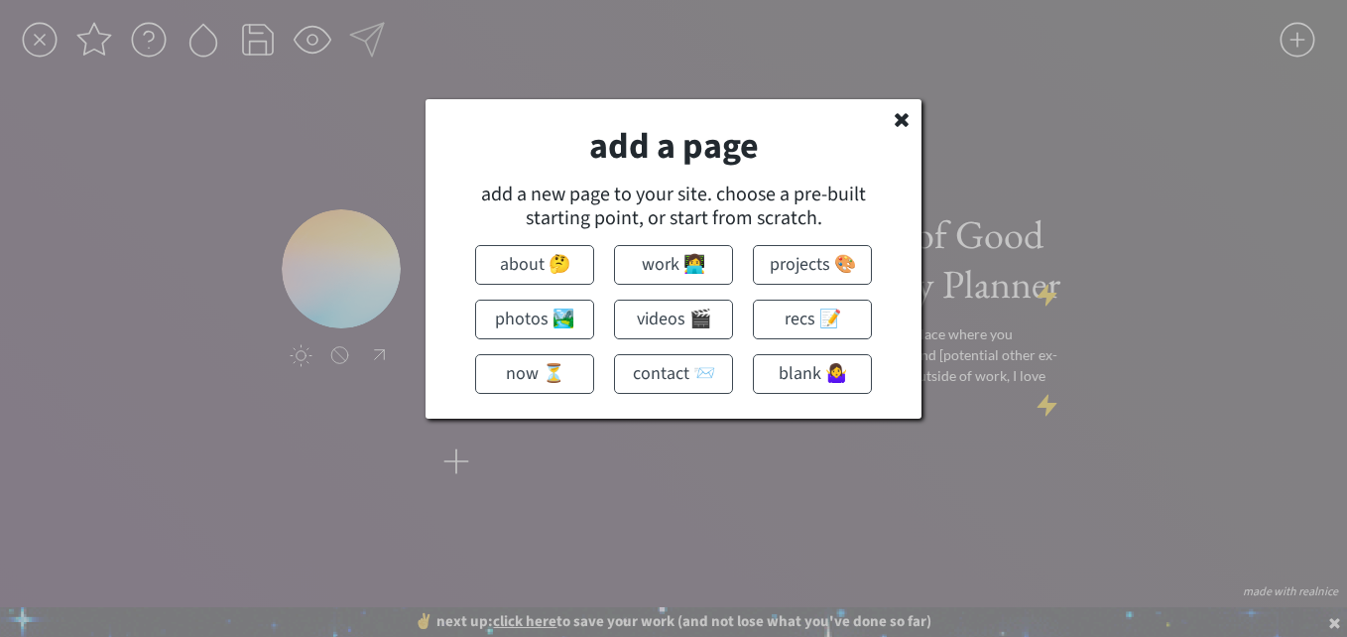
click at [817, 369] on button "blank 🤷‍♀️" at bounding box center [812, 374] width 119 height 40
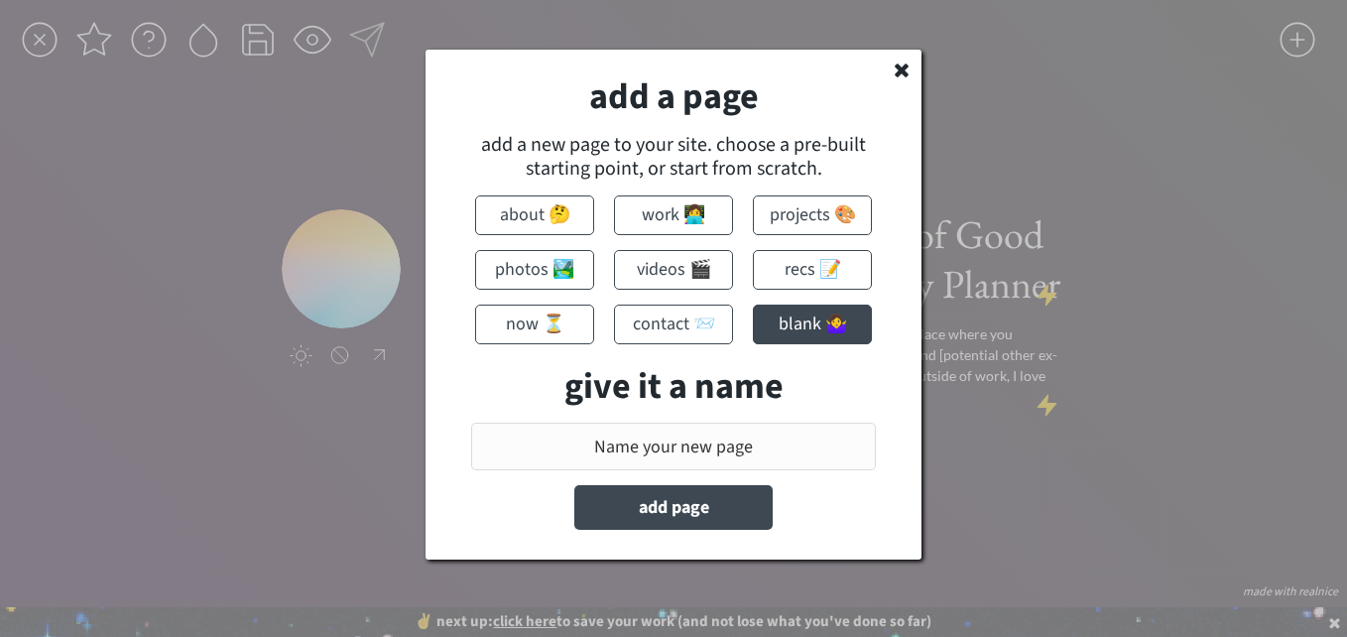
click at [669, 439] on input "input" at bounding box center [673, 447] width 405 height 48
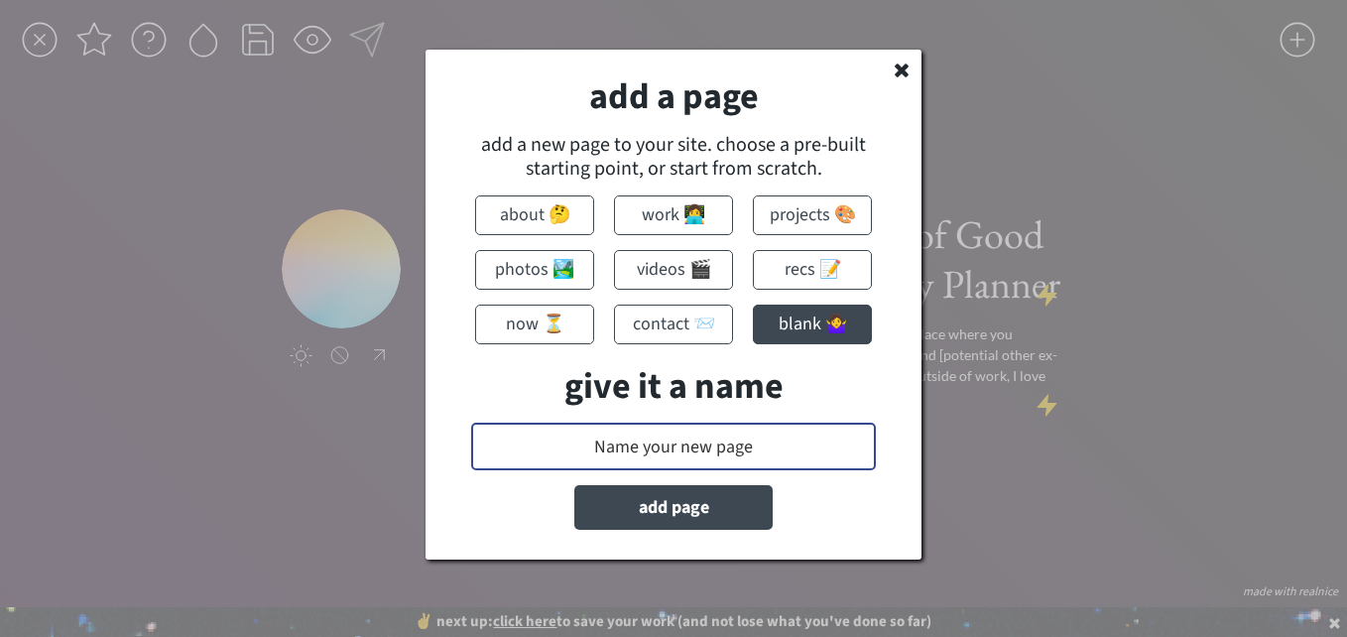
click at [669, 439] on input "input" at bounding box center [673, 447] width 405 height 48
click at [732, 451] on input "input" at bounding box center [673, 447] width 405 height 48
type input "r"
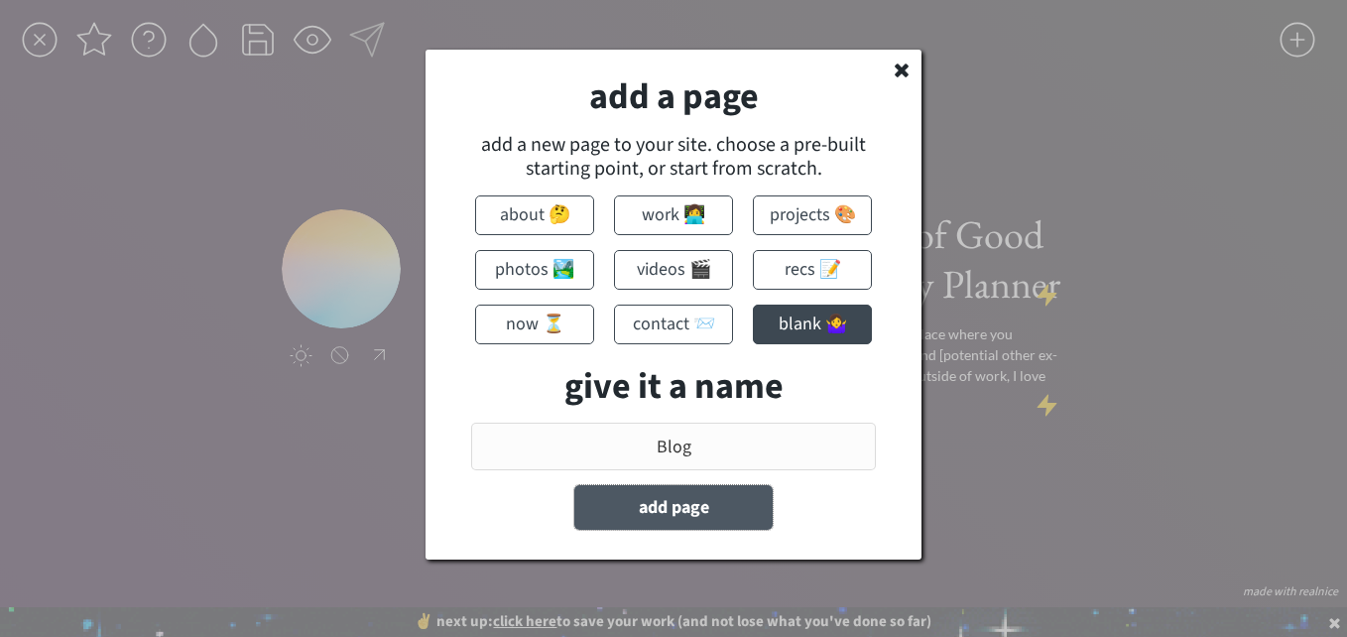
click at [668, 514] on button "add page" at bounding box center [673, 507] width 198 height 45
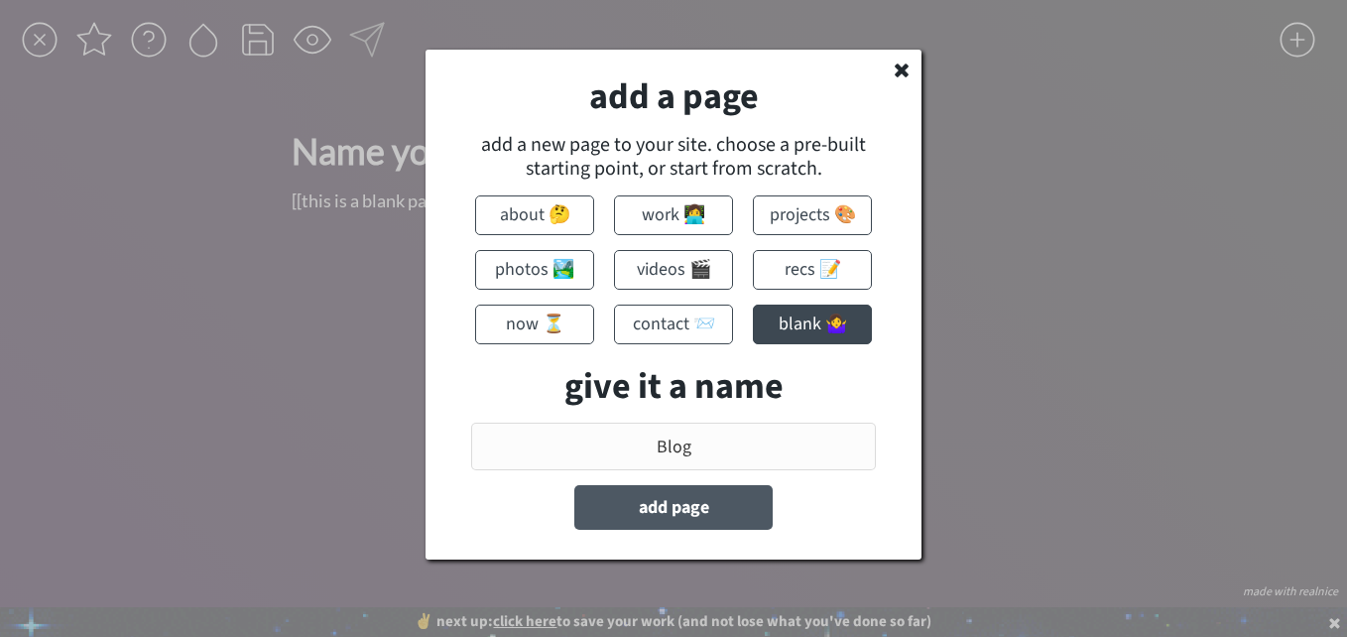
type input "Name your new page"
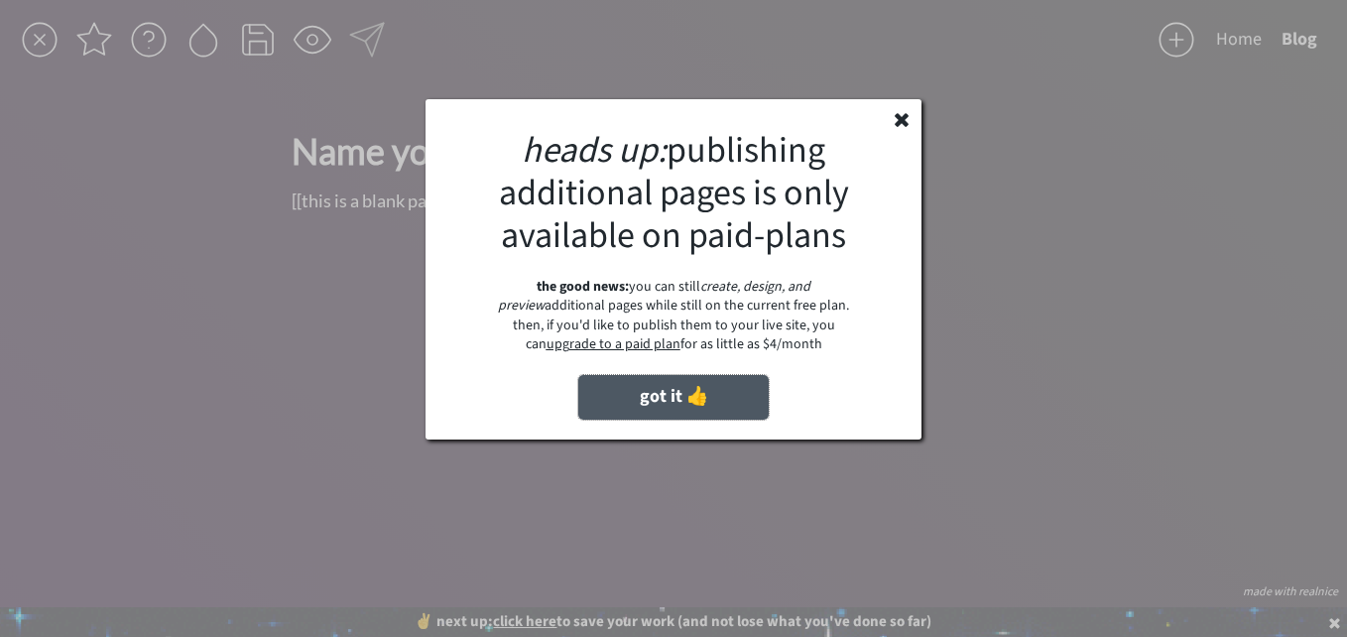
click at [682, 395] on button "got it 👍" at bounding box center [673, 397] width 190 height 45
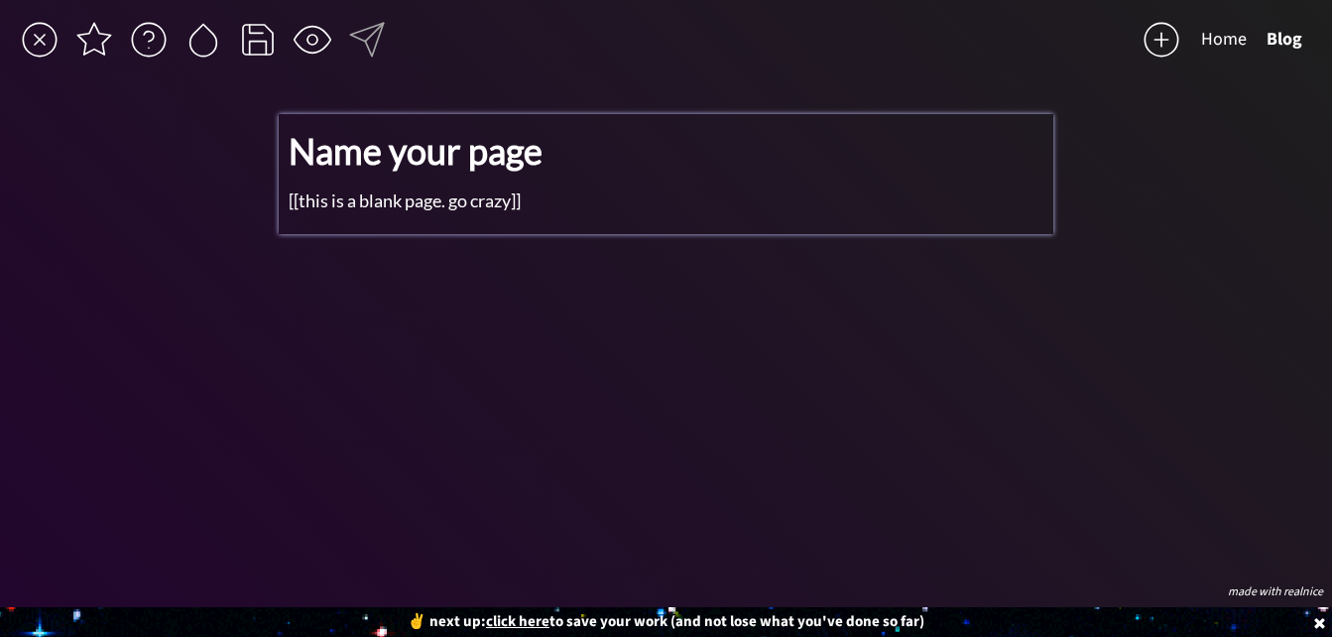
click at [602, 184] on div "Name your page [[this is a blank page. go crazy]]" at bounding box center [667, 169] width 756 height 90
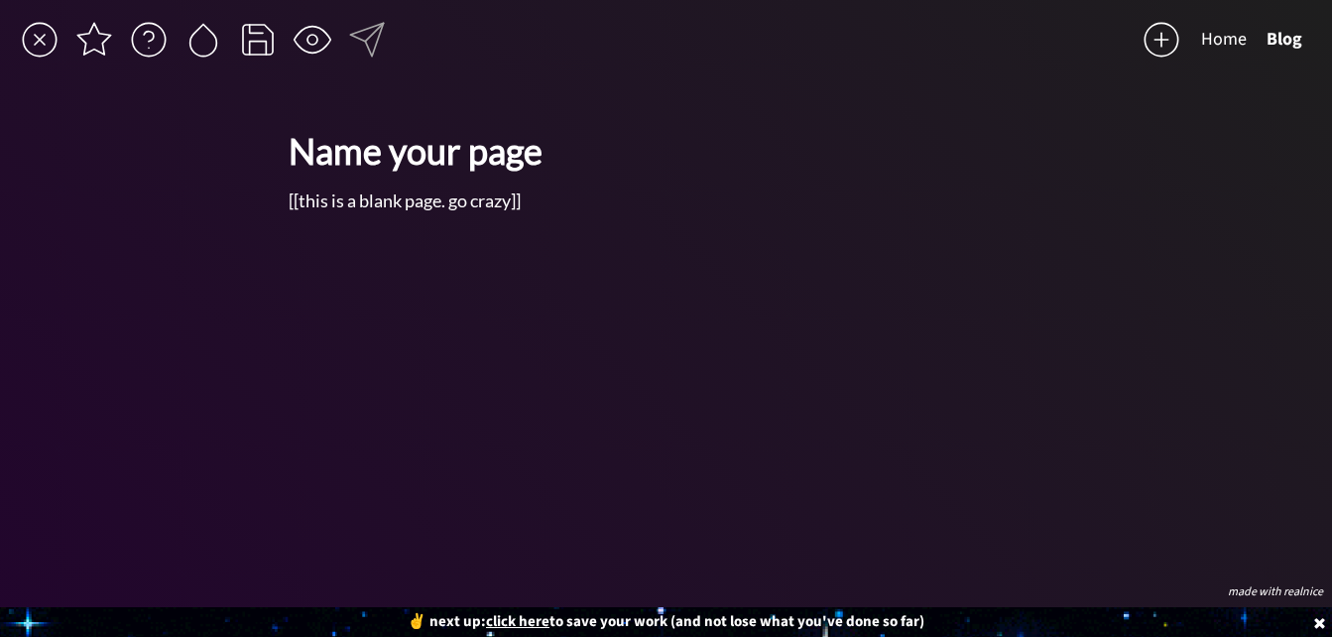
drag, startPoint x: 833, startPoint y: 361, endPoint x: 602, endPoint y: 363, distance: 231.1
click at [602, 363] on div "click to upload a picture [PERSON_NAME] 👋 CEO of Good Vibes, Adventurer, Dinner…" at bounding box center [667, 345] width 776 height 463
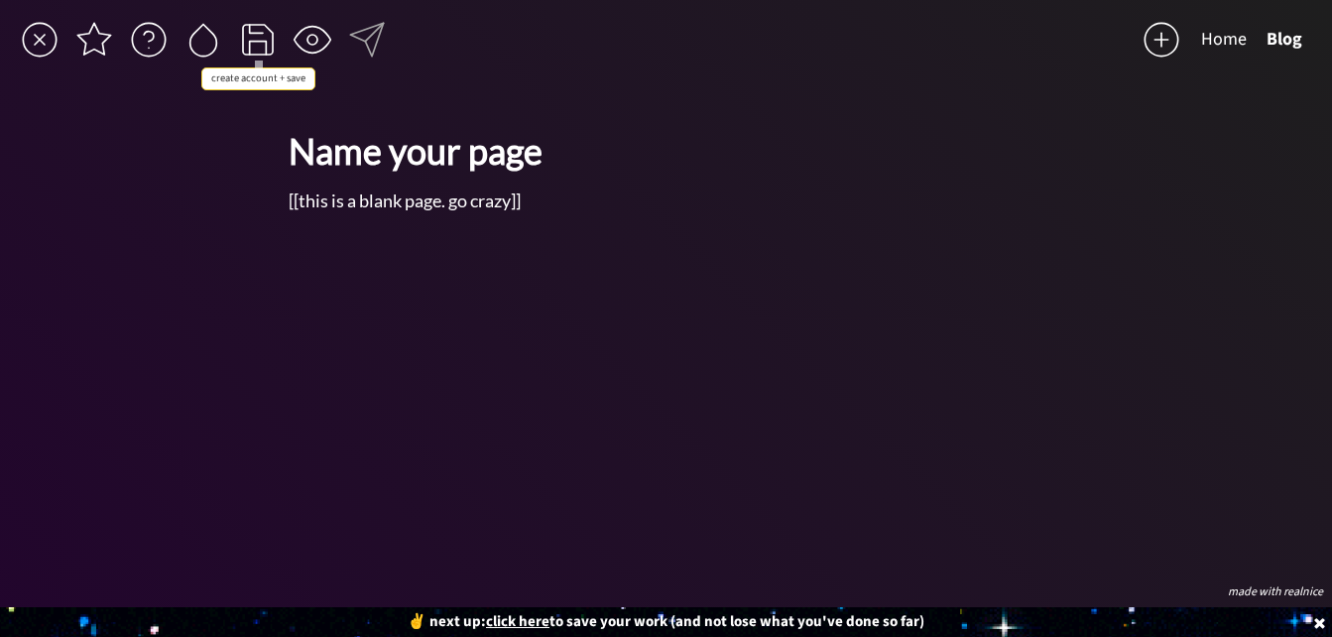
click at [262, 35] on div at bounding box center [258, 40] width 40 height 40
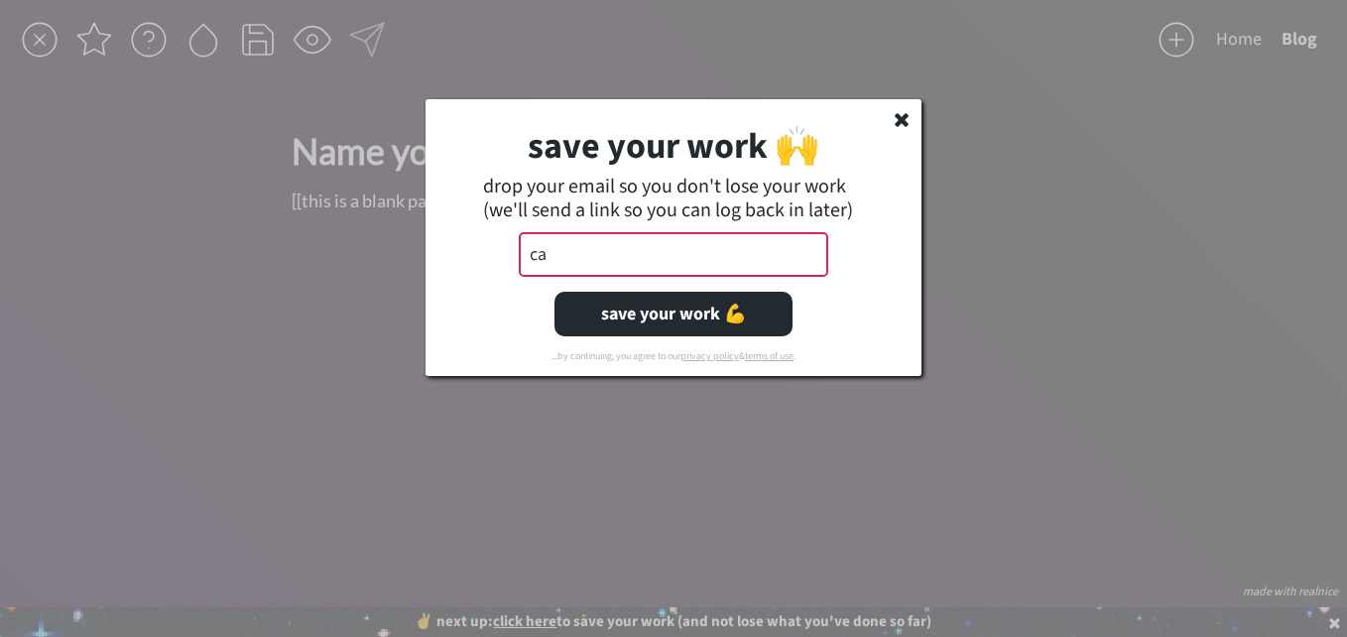
type input "c"
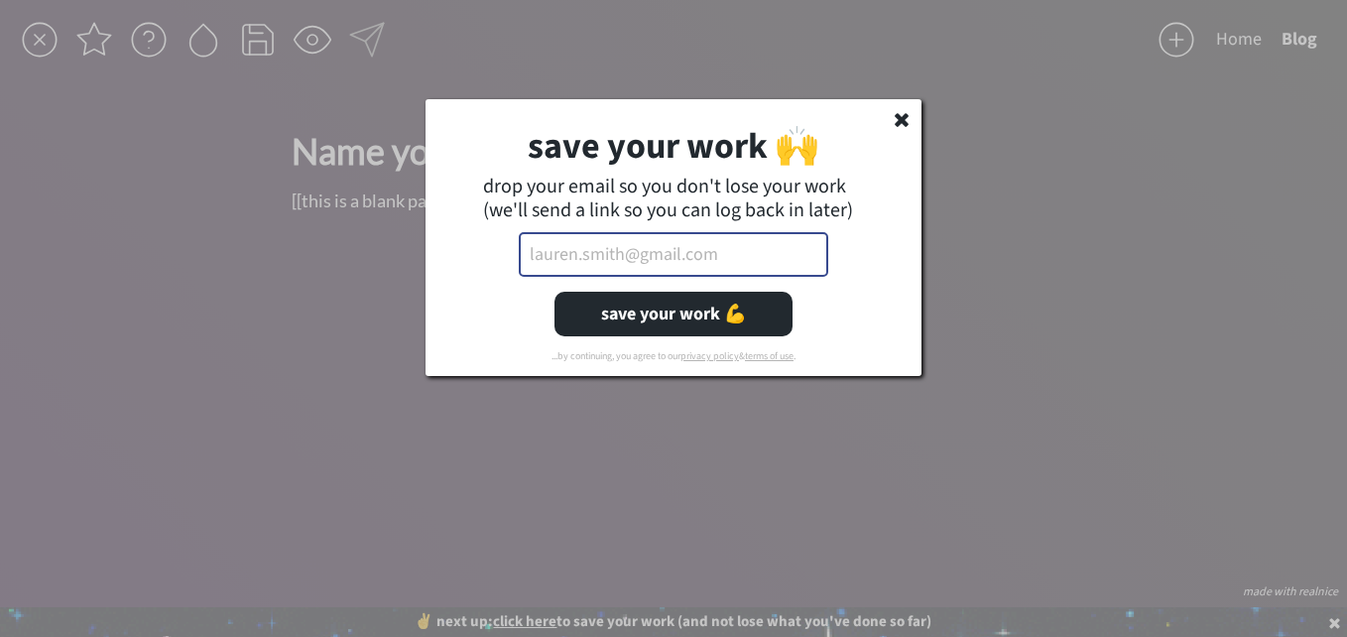
click at [574, 258] on input "email" at bounding box center [673, 254] width 309 height 45
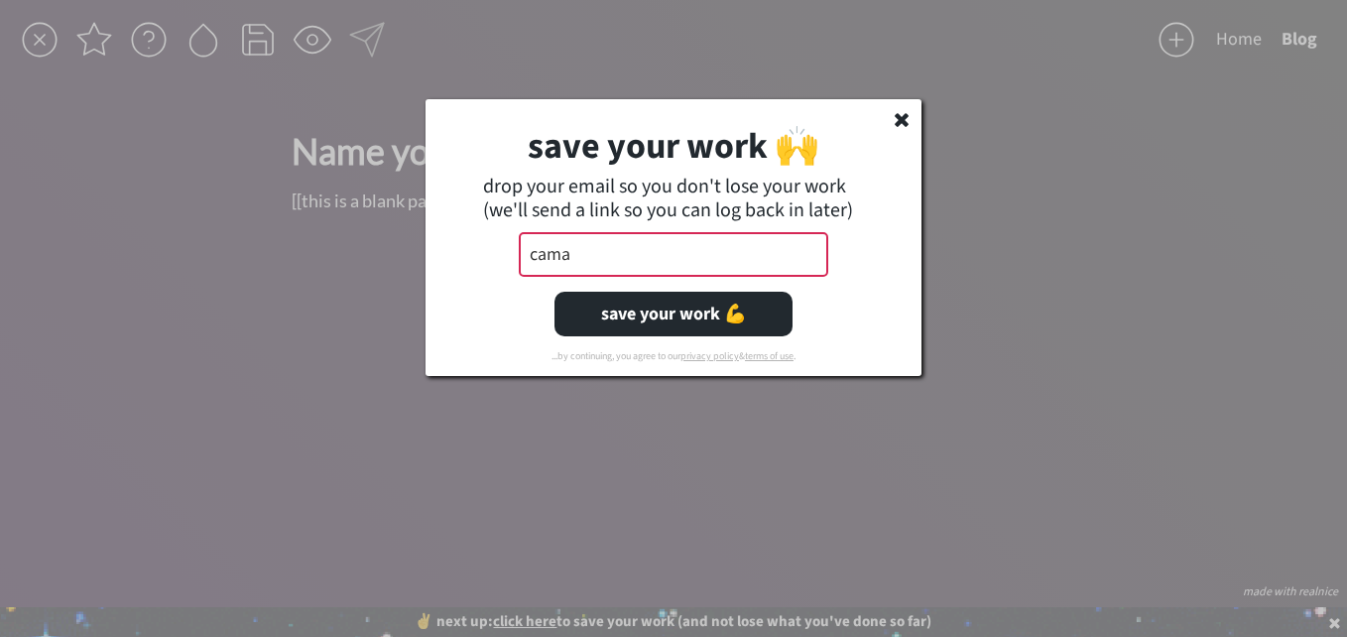
type input "[EMAIL_ADDRESS][DOMAIN_NAME]"
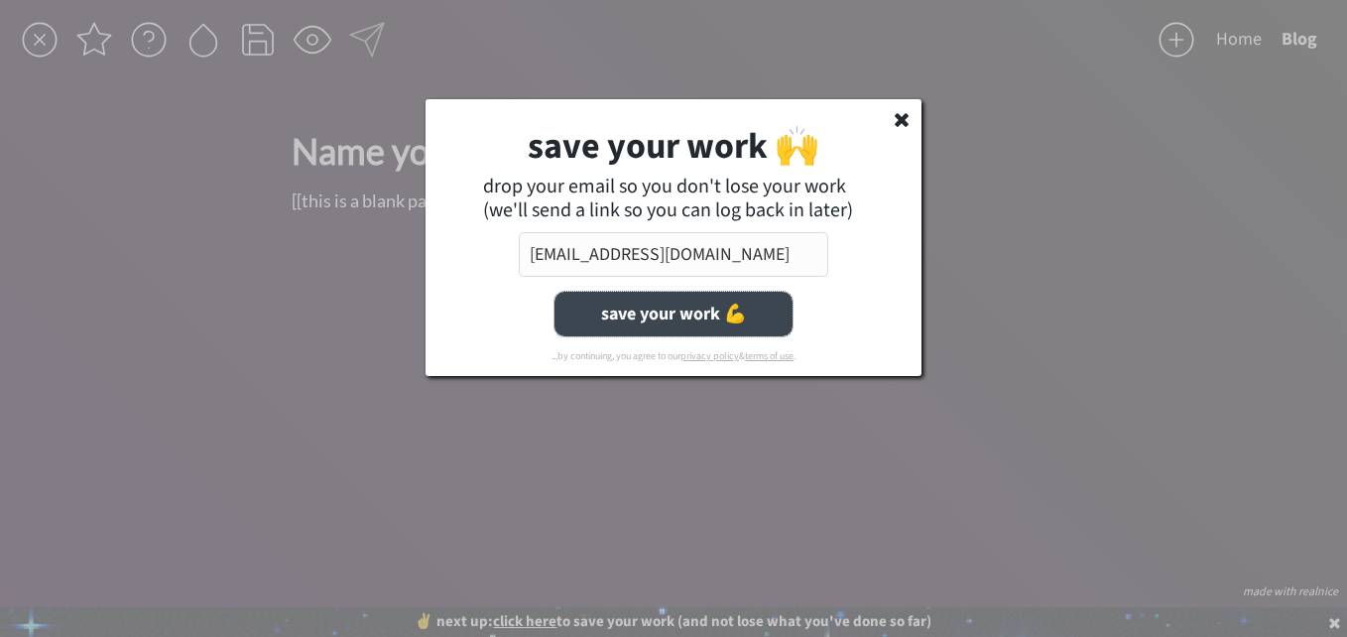
click at [646, 317] on button "save your work 💪" at bounding box center [673, 314] width 238 height 45
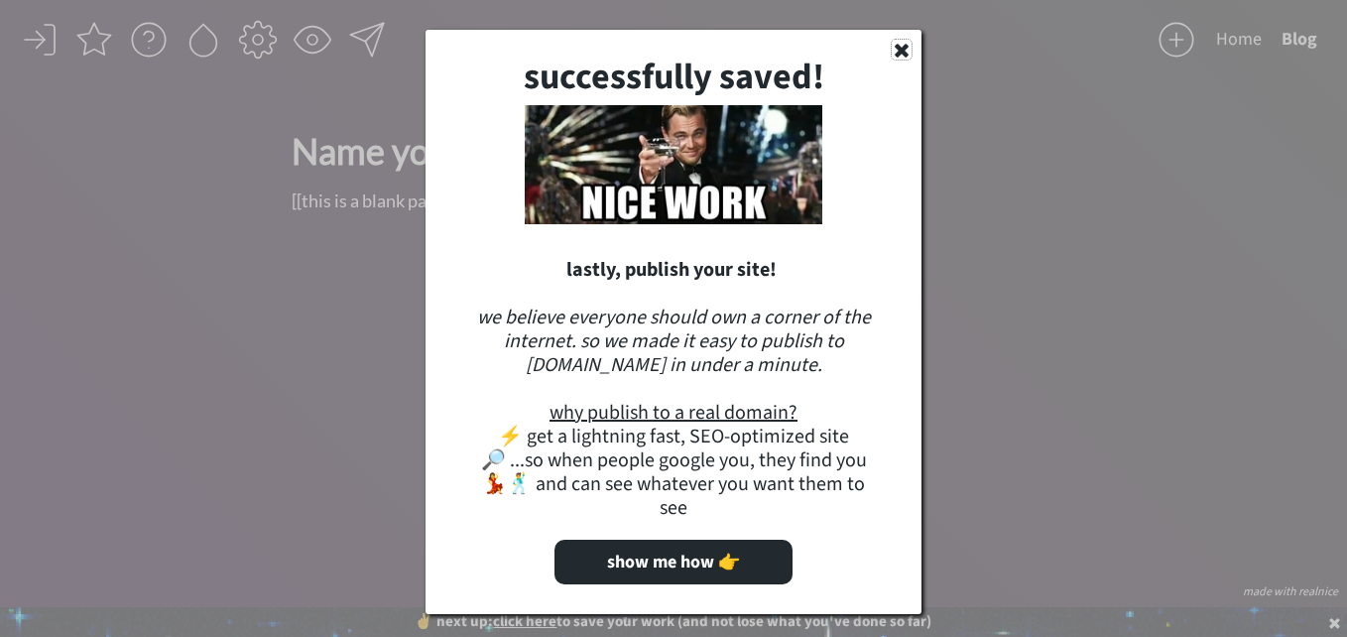
click at [901, 46] on icon at bounding box center [902, 50] width 20 height 20
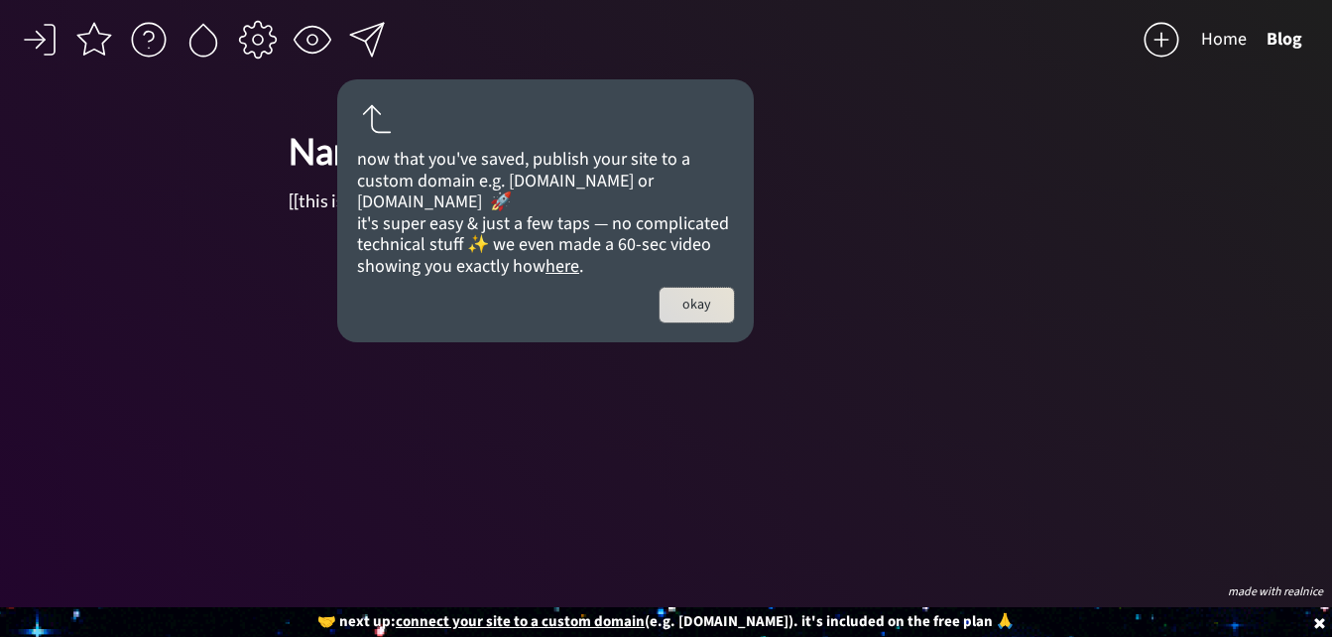
click at [700, 322] on button "okay" at bounding box center [697, 305] width 74 height 35
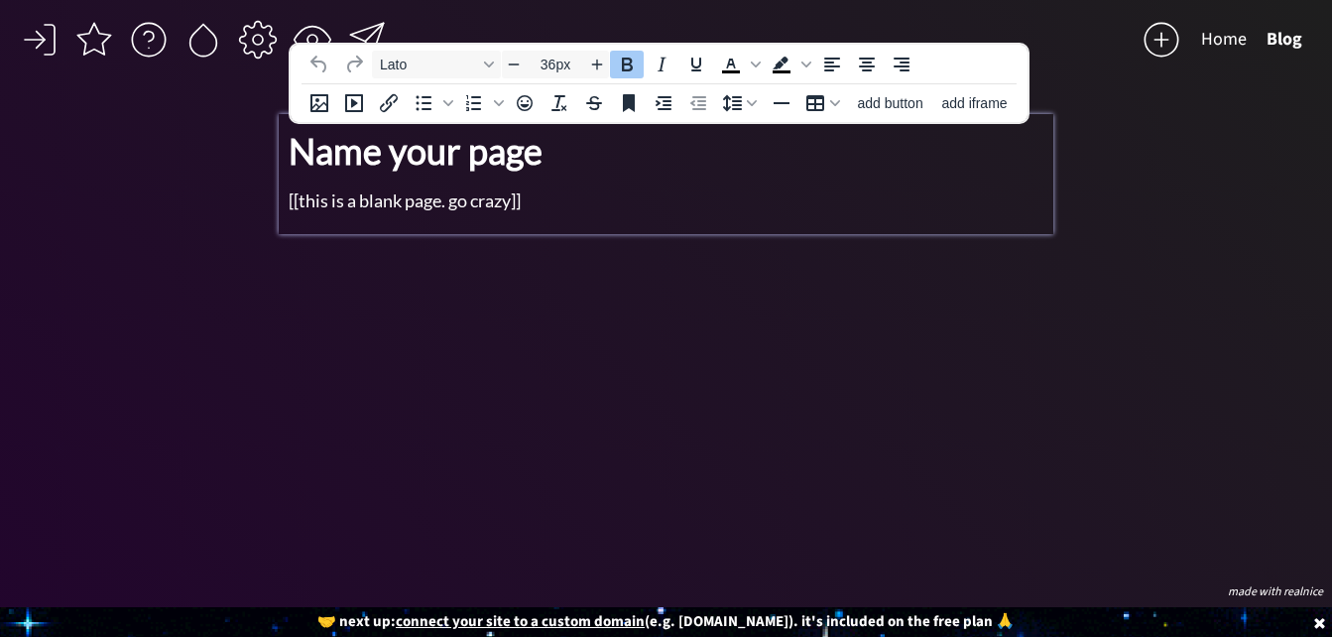
click at [616, 152] on p "Name your page" at bounding box center [667, 151] width 756 height 54
click at [552, 197] on p "[[this is a blank page. go crazy]]" at bounding box center [667, 200] width 756 height 27
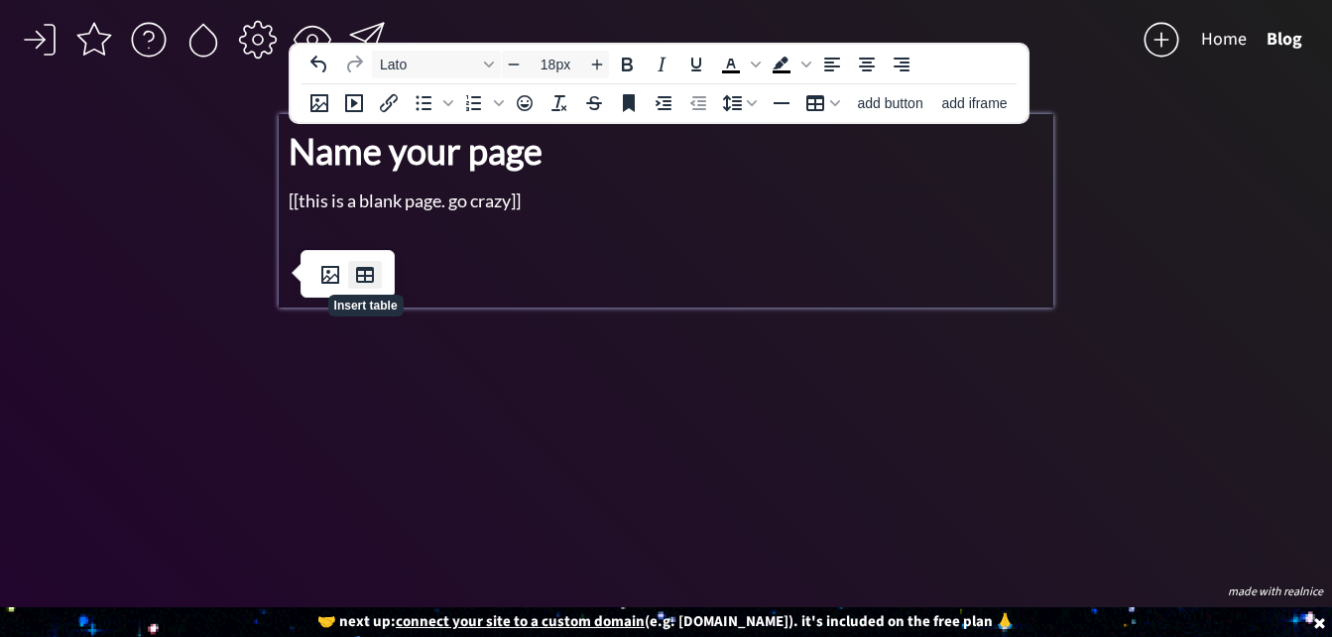
click at [362, 274] on icon "Insert table" at bounding box center [365, 275] width 24 height 24
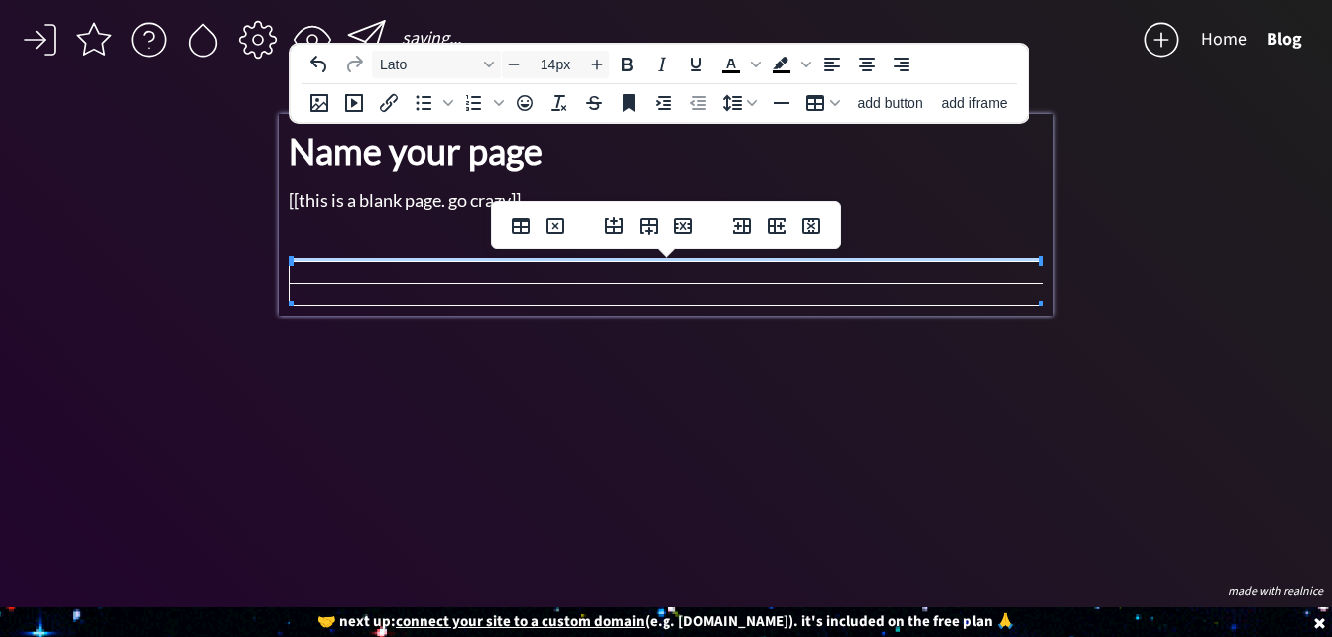
click at [551, 400] on div "click to upload a picture [PERSON_NAME] 👋 CEO of Good Vibes, Adventurer, Dinner…" at bounding box center [667, 345] width 776 height 463
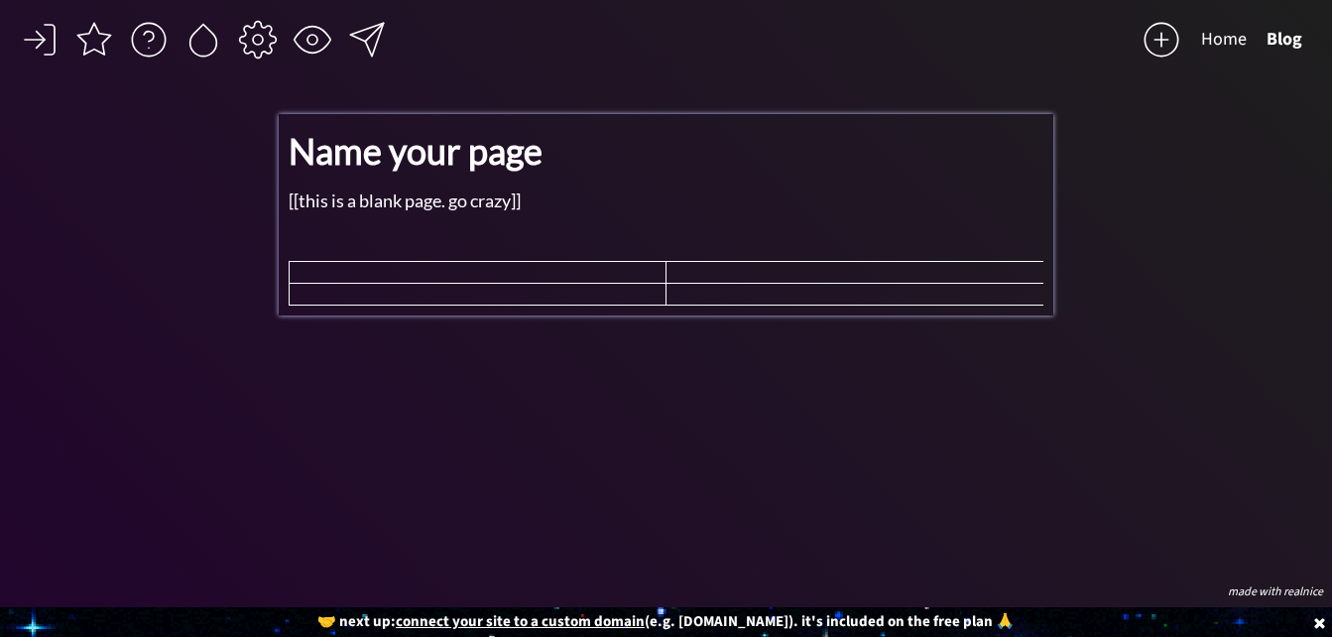
click at [292, 228] on body "saving... Home Blog click to upload a picture [PERSON_NAME] 👋 CEO of Good Vibes…" at bounding box center [666, 318] width 1332 height 637
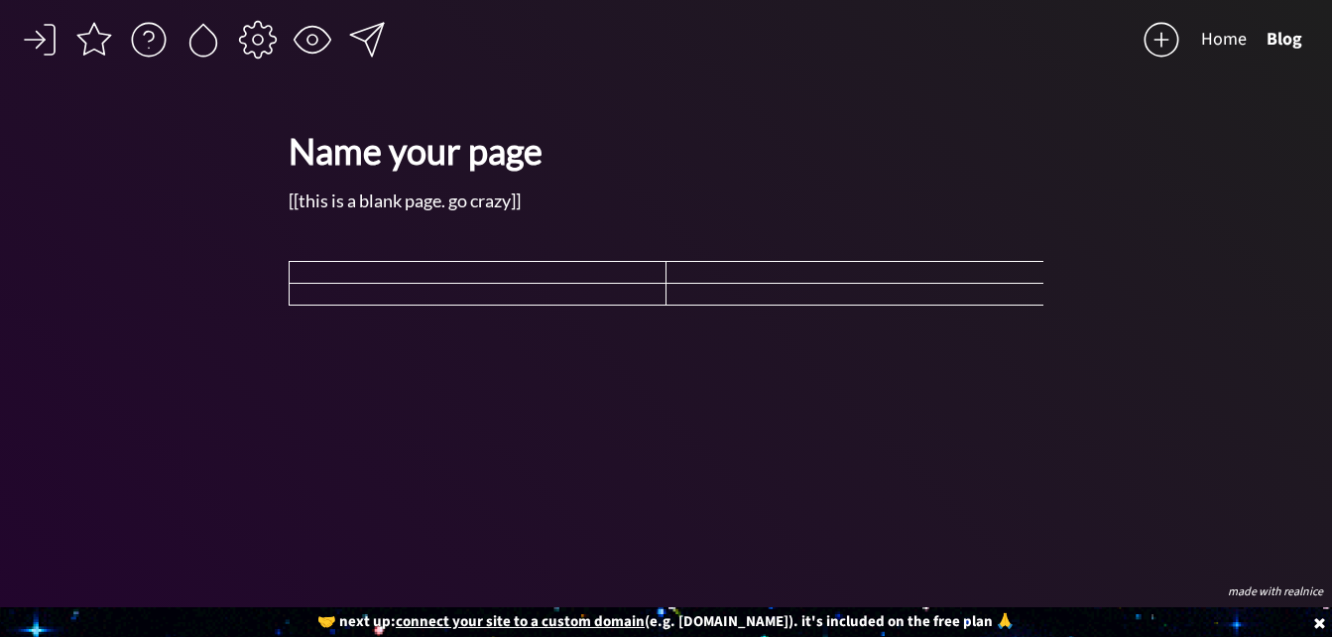
click at [424, 405] on div "click to upload a picture [PERSON_NAME] 👋 CEO of Good Vibes, Adventurer, Dinner…" at bounding box center [667, 345] width 776 height 463
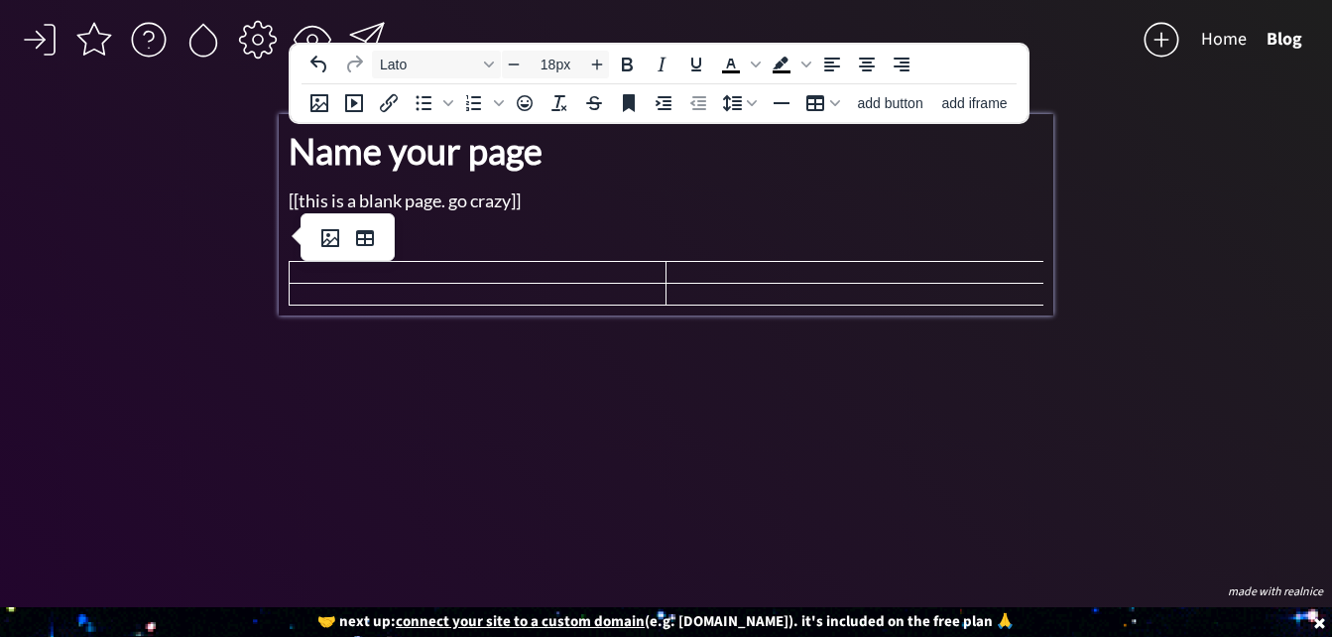
click at [395, 248] on p at bounding box center [667, 237] width 756 height 27
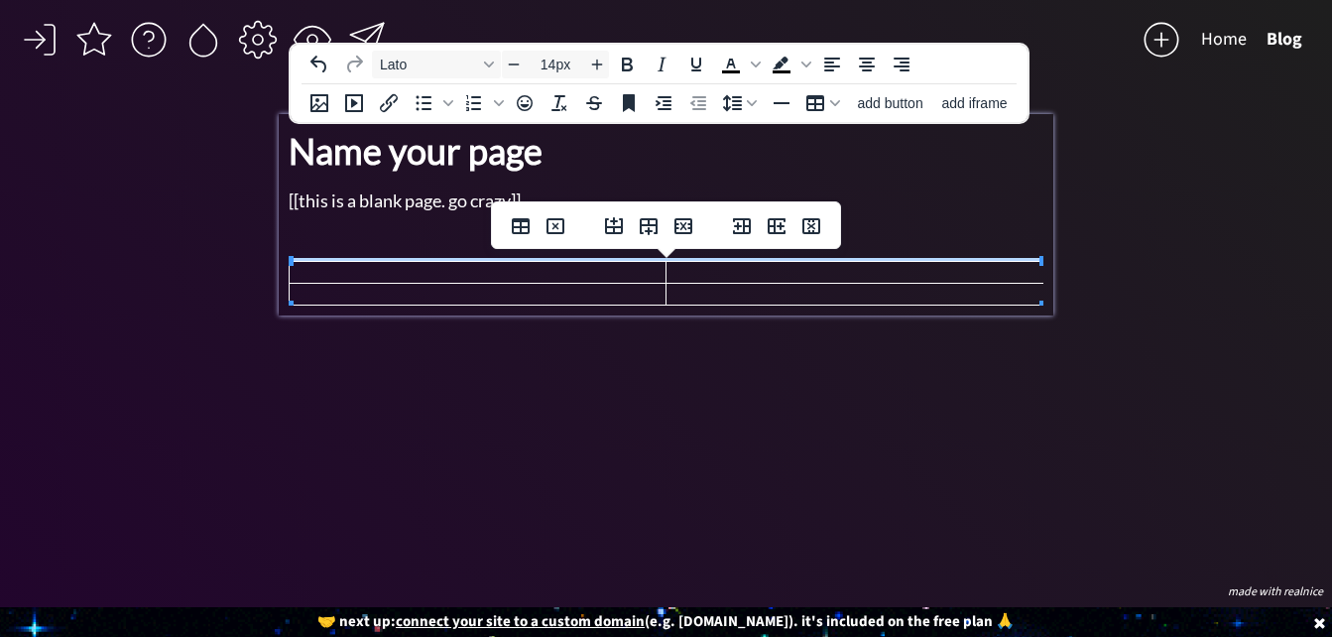
click at [409, 285] on td at bounding box center [478, 295] width 378 height 22
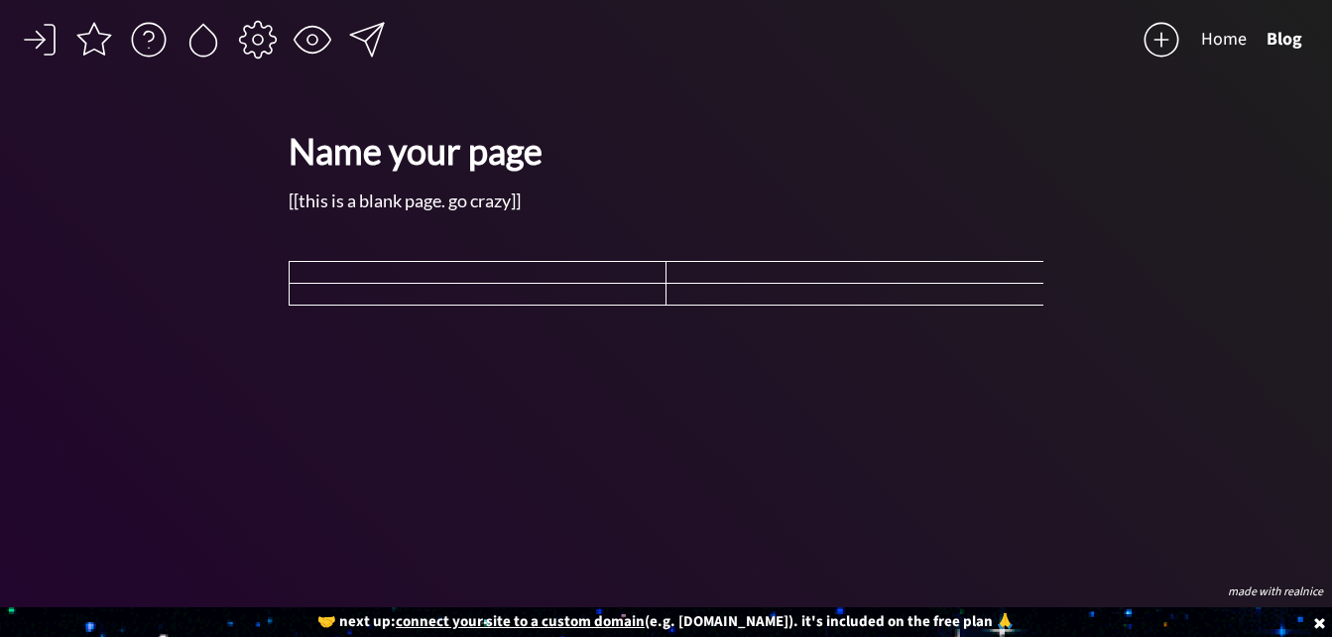
click at [592, 373] on div "click to upload a picture [PERSON_NAME] 👋 CEO of Good Vibes, Adventurer, Dinner…" at bounding box center [667, 345] width 776 height 463
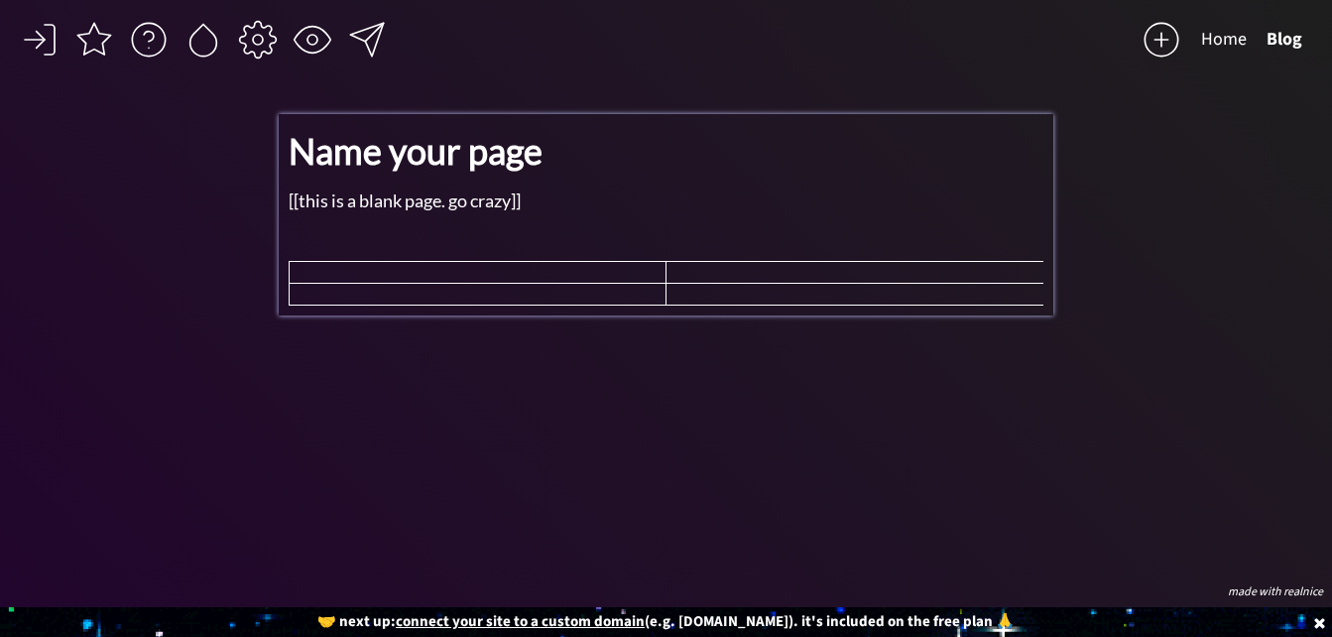
click at [591, 297] on td at bounding box center [478, 295] width 378 height 22
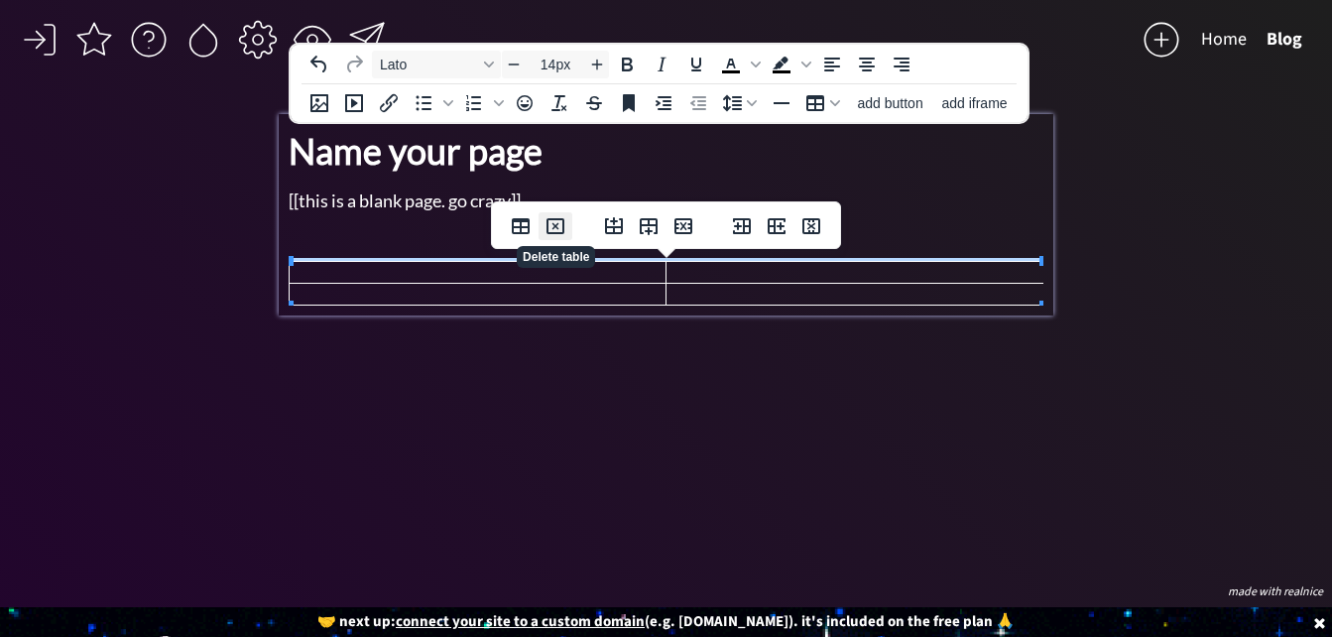
click at [555, 221] on icon "Delete table" at bounding box center [556, 226] width 24 height 24
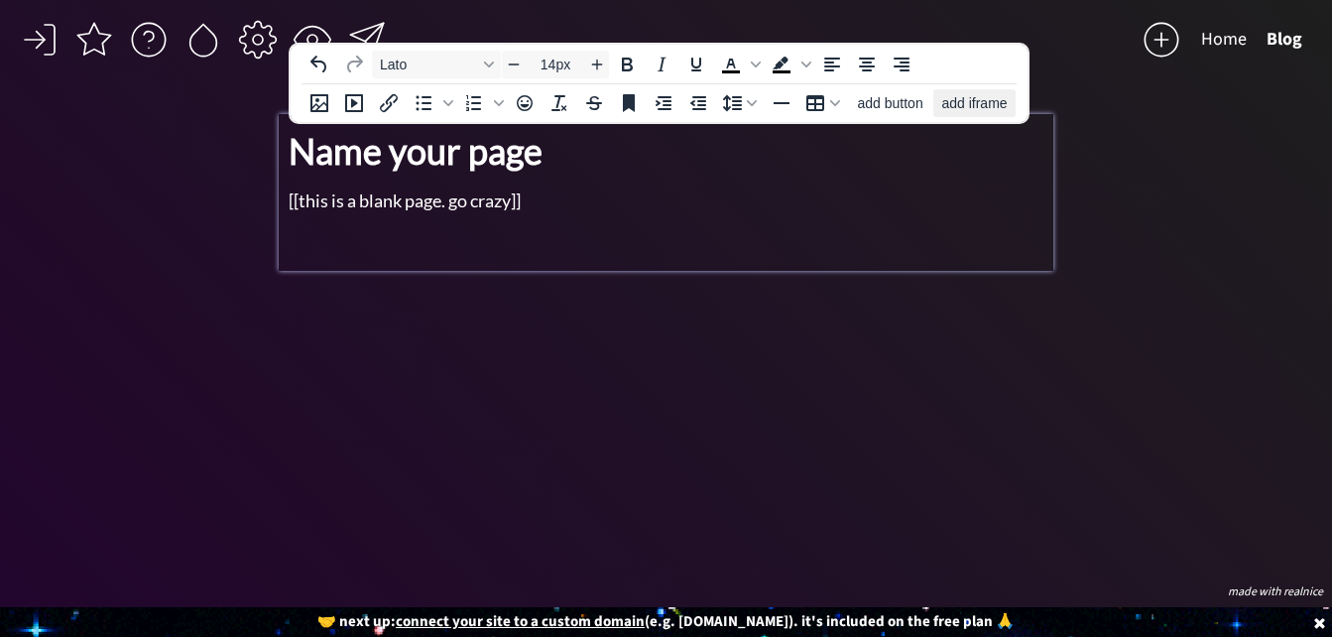
click at [977, 102] on span "add iframe" at bounding box center [973, 103] width 65 height 16
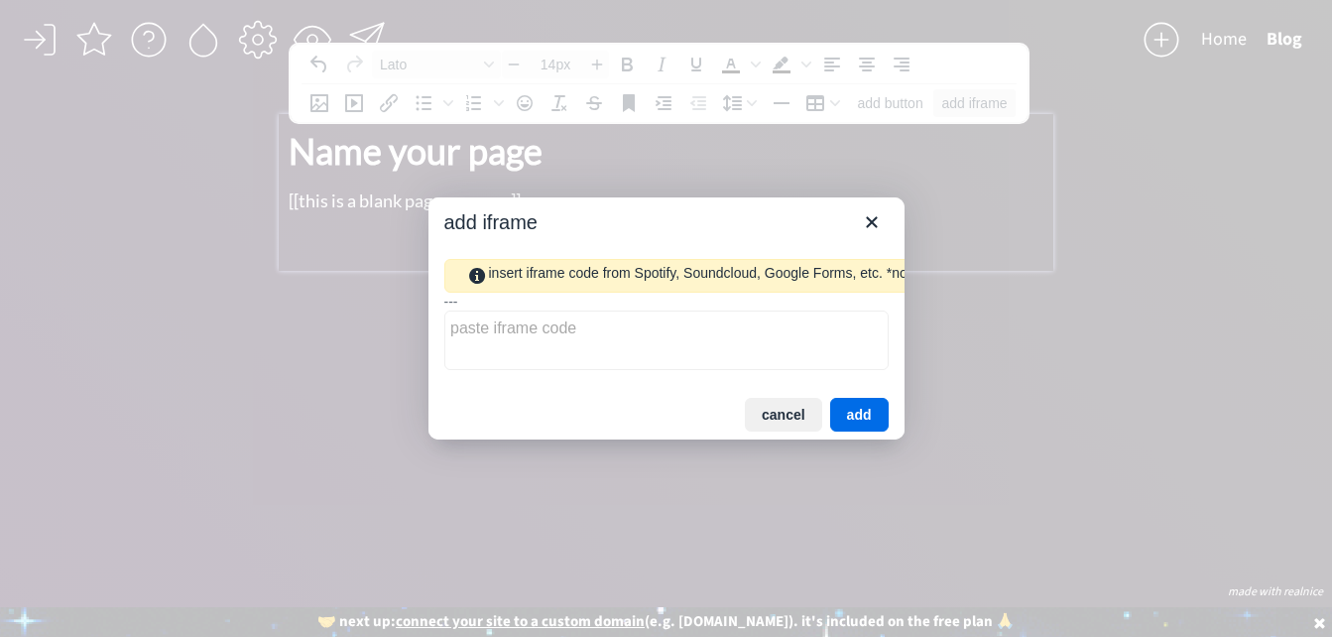
type input "18px"
click at [794, 421] on button "cancel" at bounding box center [783, 415] width 77 height 34
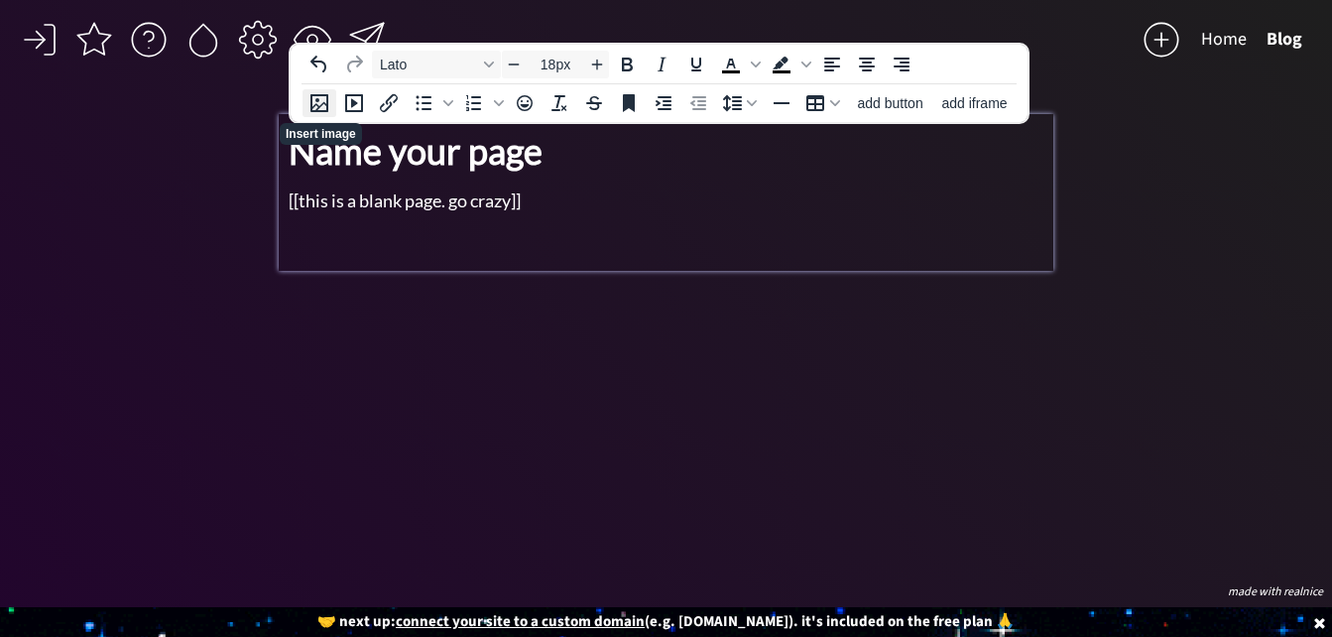
click at [318, 98] on icon "Insert image" at bounding box center [319, 103] width 24 height 24
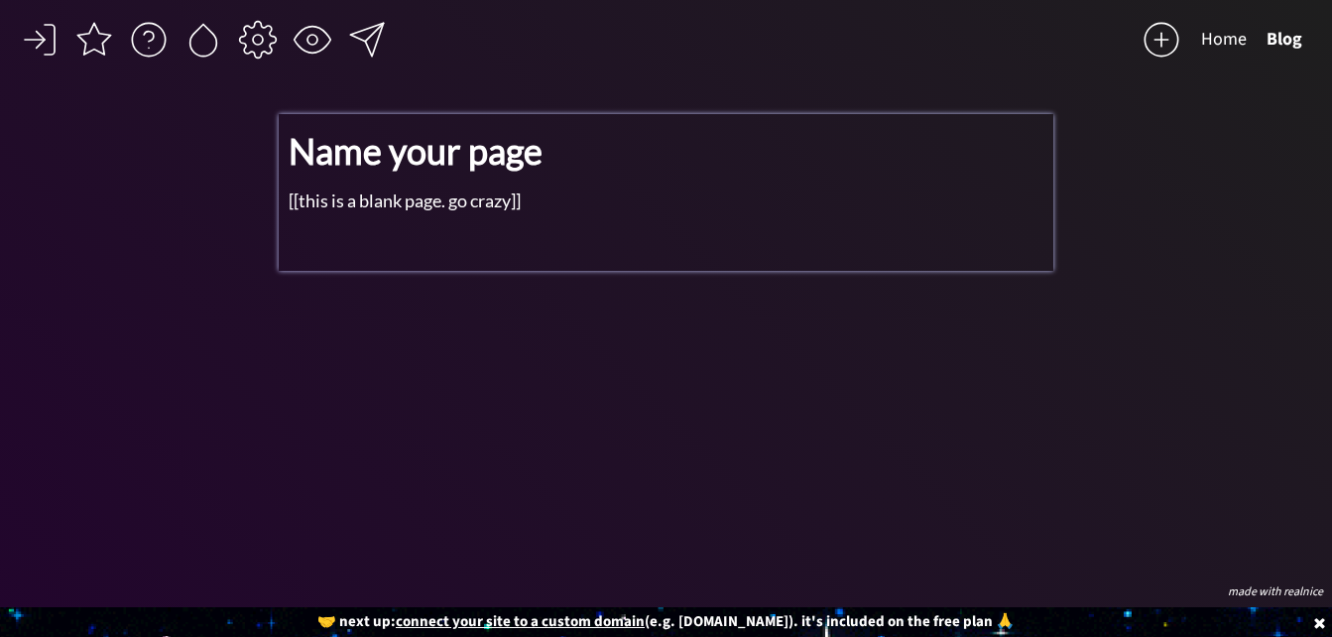
click at [790, 254] on div "Name your page [[this is a blank page. go crazy]]" at bounding box center [667, 192] width 756 height 137
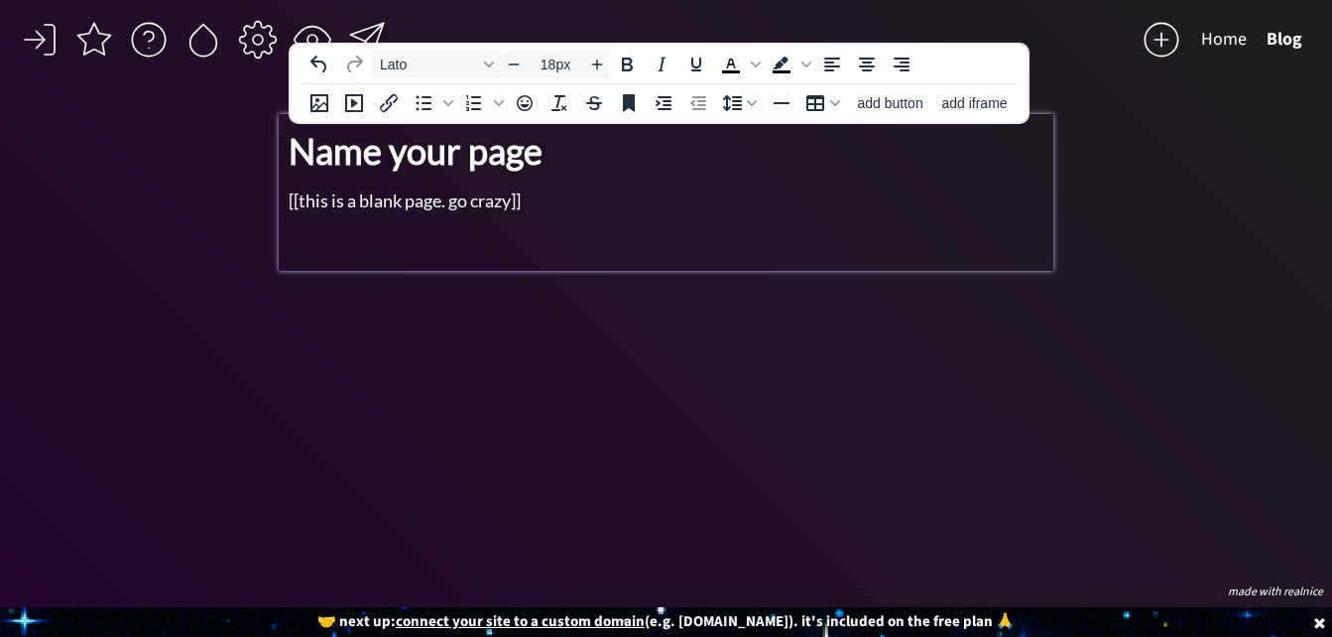
click at [564, 192] on p "[[this is a blank page. go crazy]]" at bounding box center [667, 200] width 756 height 27
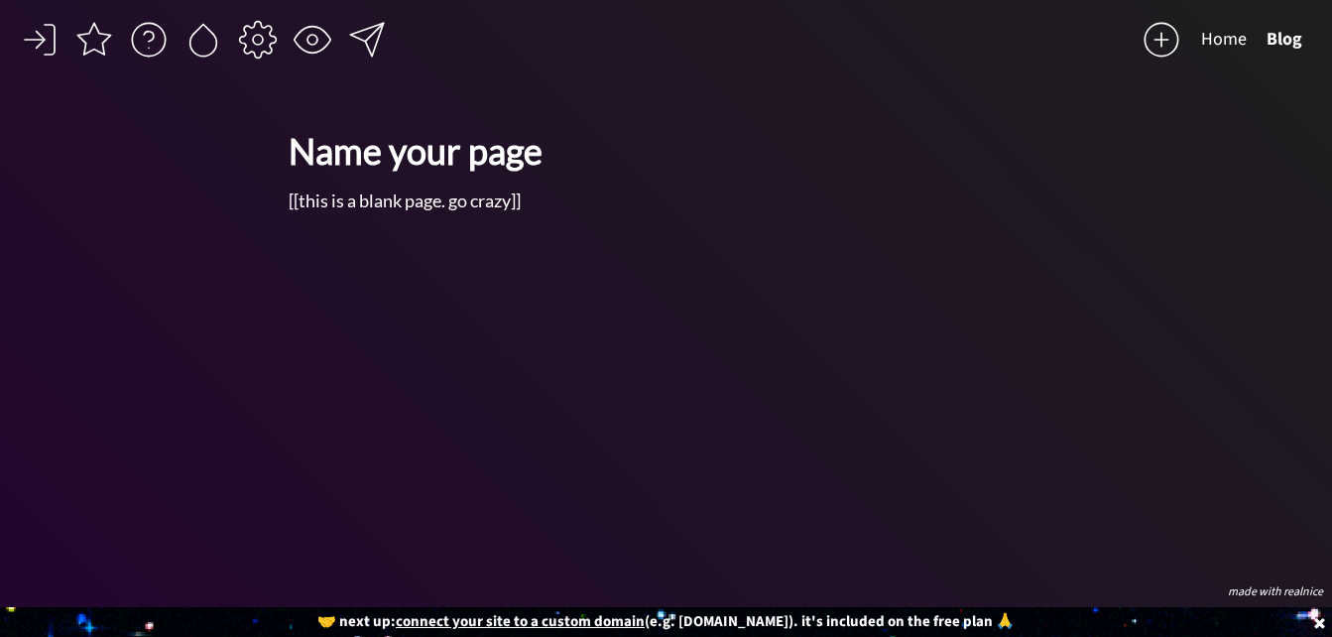
click at [776, 338] on div "click to upload a picture [PERSON_NAME] 👋 CEO of Good Vibes, Adventurer, Dinner…" at bounding box center [667, 345] width 776 height 463
click at [1220, 33] on button "Home" at bounding box center [1223, 40] width 65 height 40
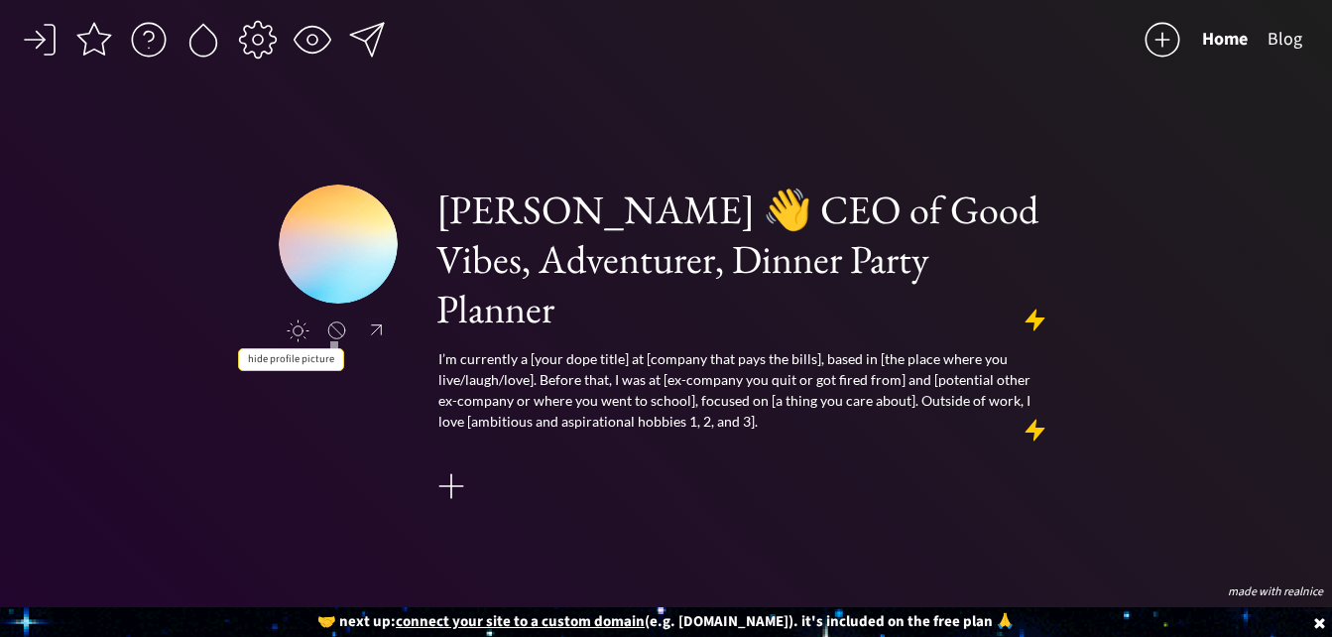
click at [340, 327] on div at bounding box center [336, 330] width 25 height 20
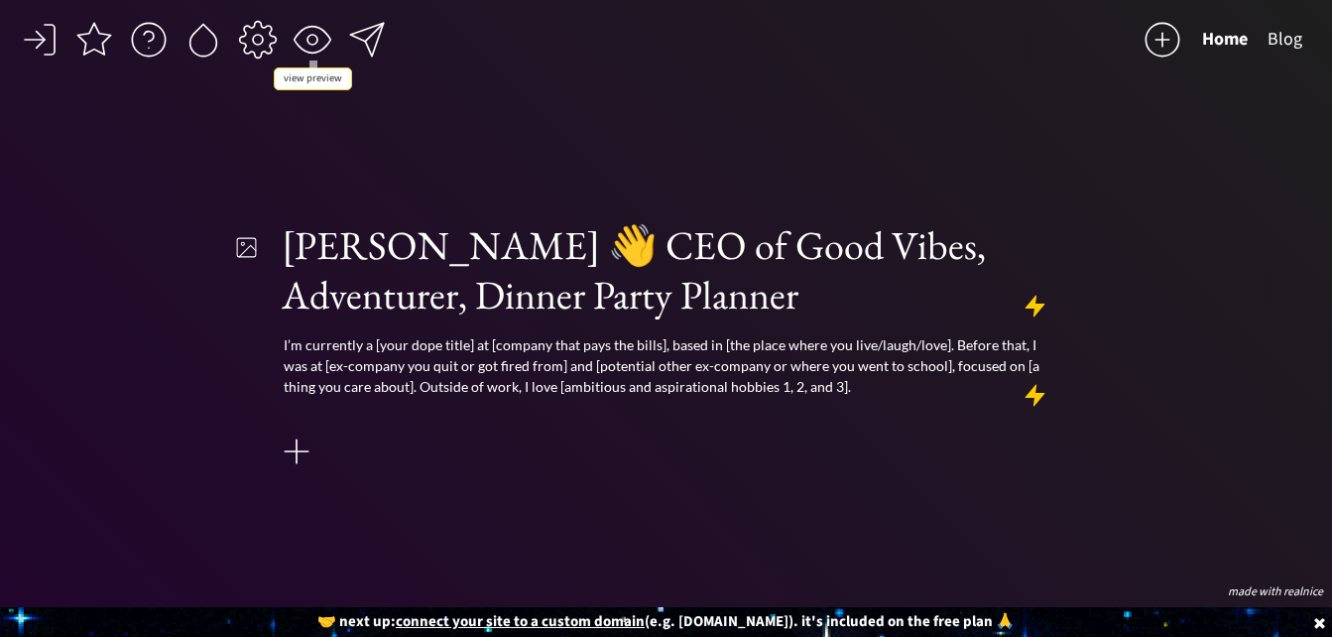
click at [307, 47] on div at bounding box center [313, 40] width 40 height 40
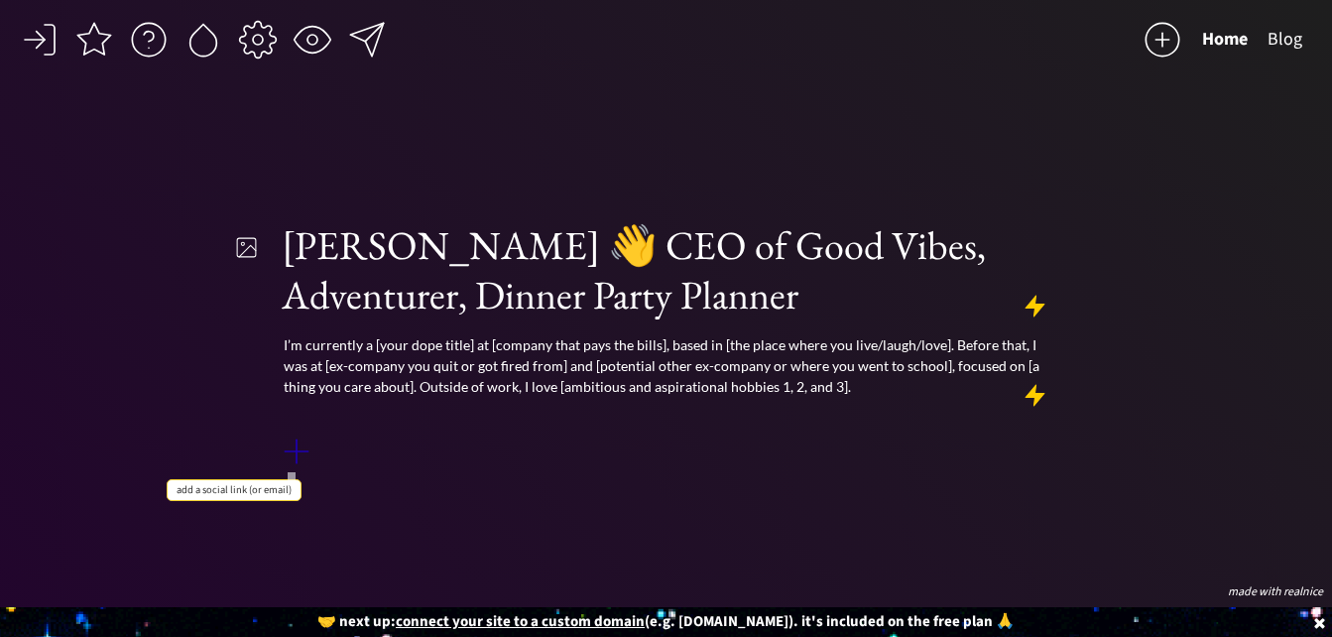
click at [297, 450] on div at bounding box center [297, 451] width 40 height 40
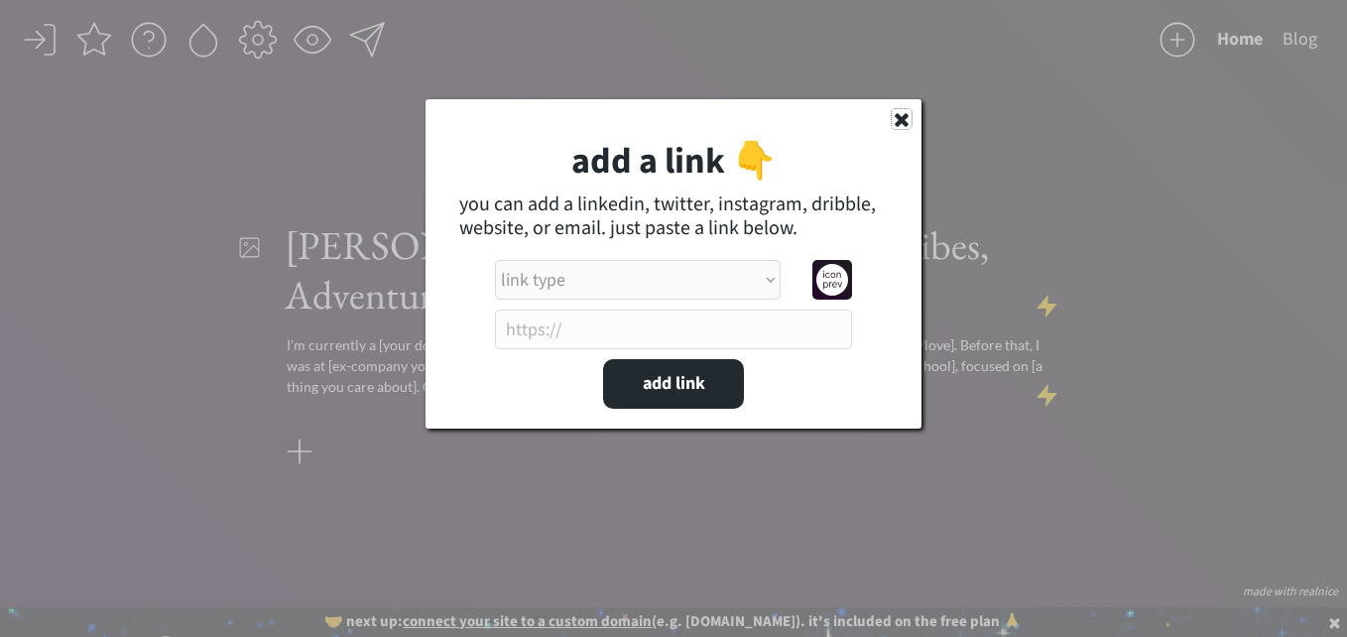
click at [907, 115] on use at bounding box center [902, 120] width 14 height 14
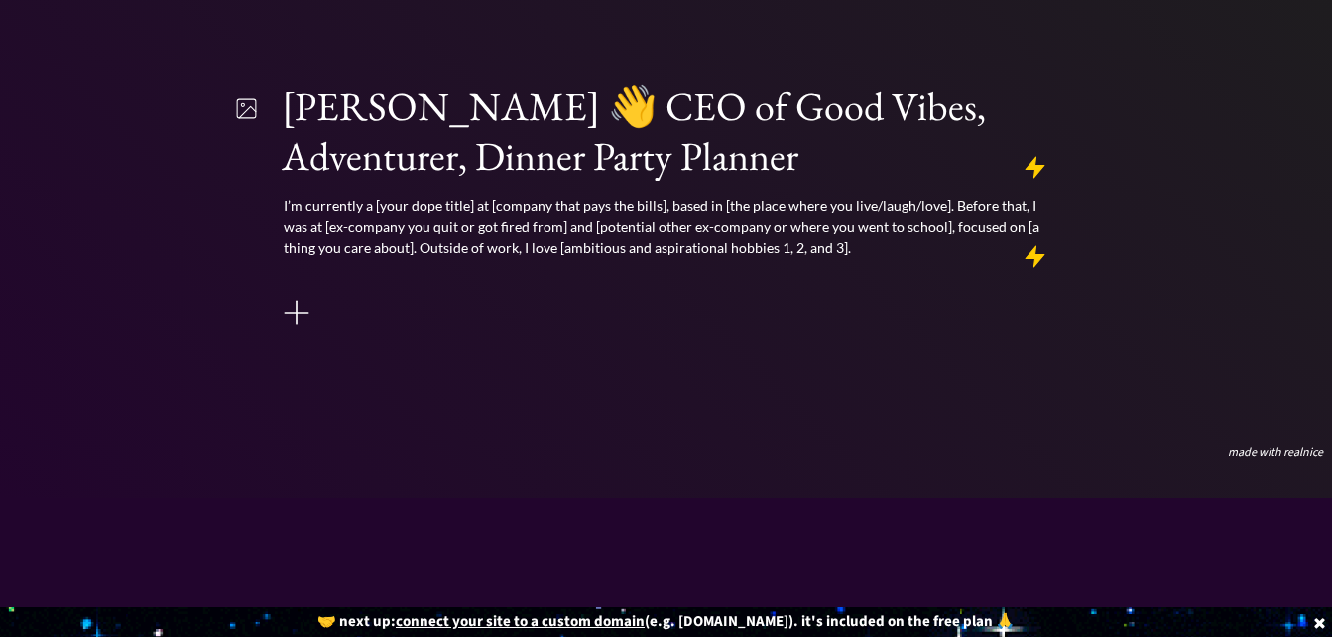
scroll to position [97, 0]
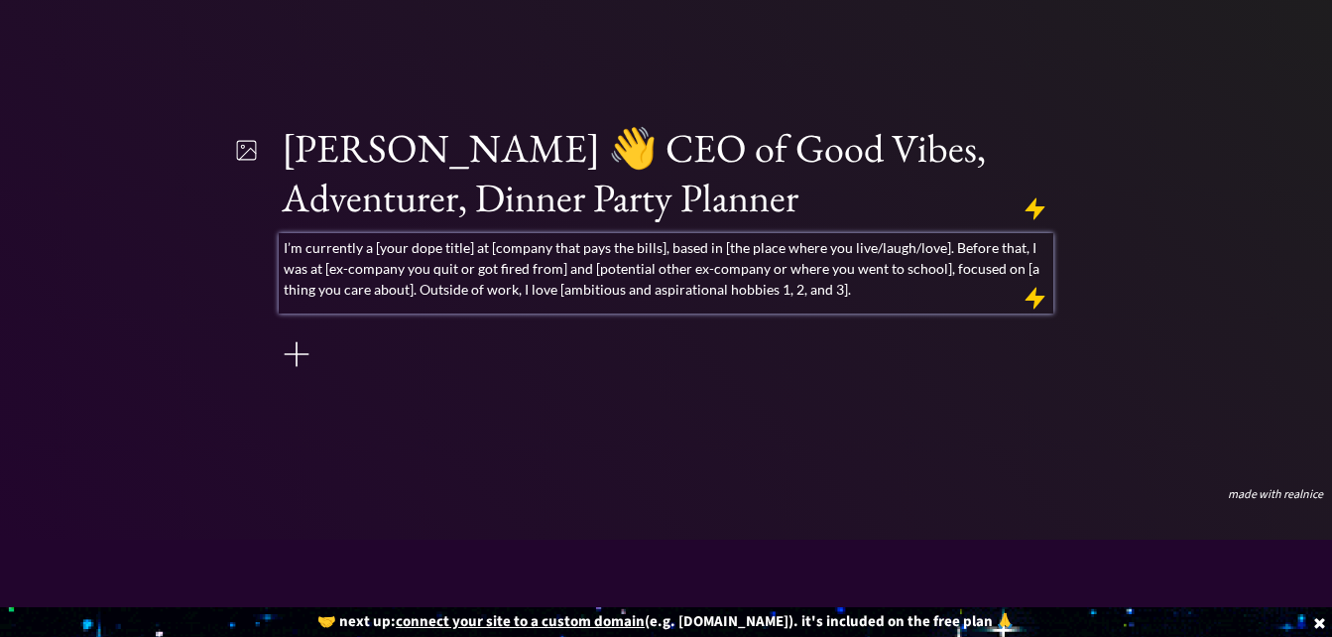
click at [857, 296] on p "I’m currently a [your dope title] at [company that pays the bills], based in [t…" at bounding box center [667, 268] width 767 height 62
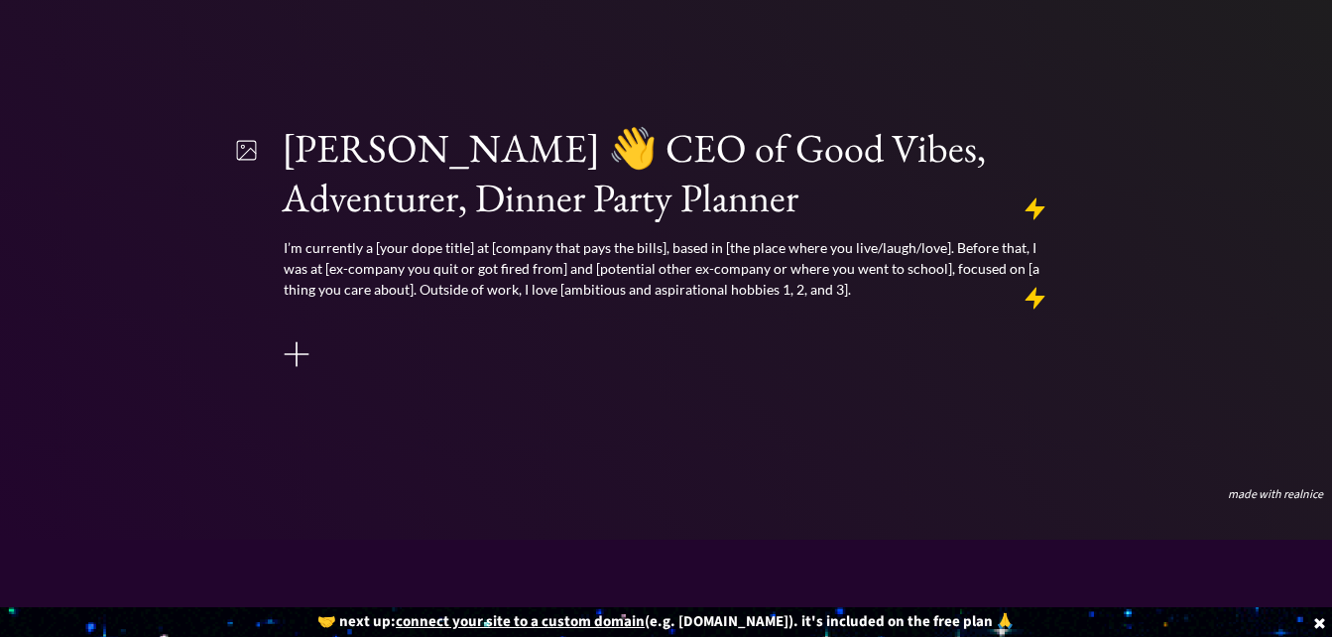
click at [706, 407] on div "click to upload a picture [PERSON_NAME] 👋 CEO of Good Vibes, Adventurer, Dinner…" at bounding box center [667, 248] width 776 height 463
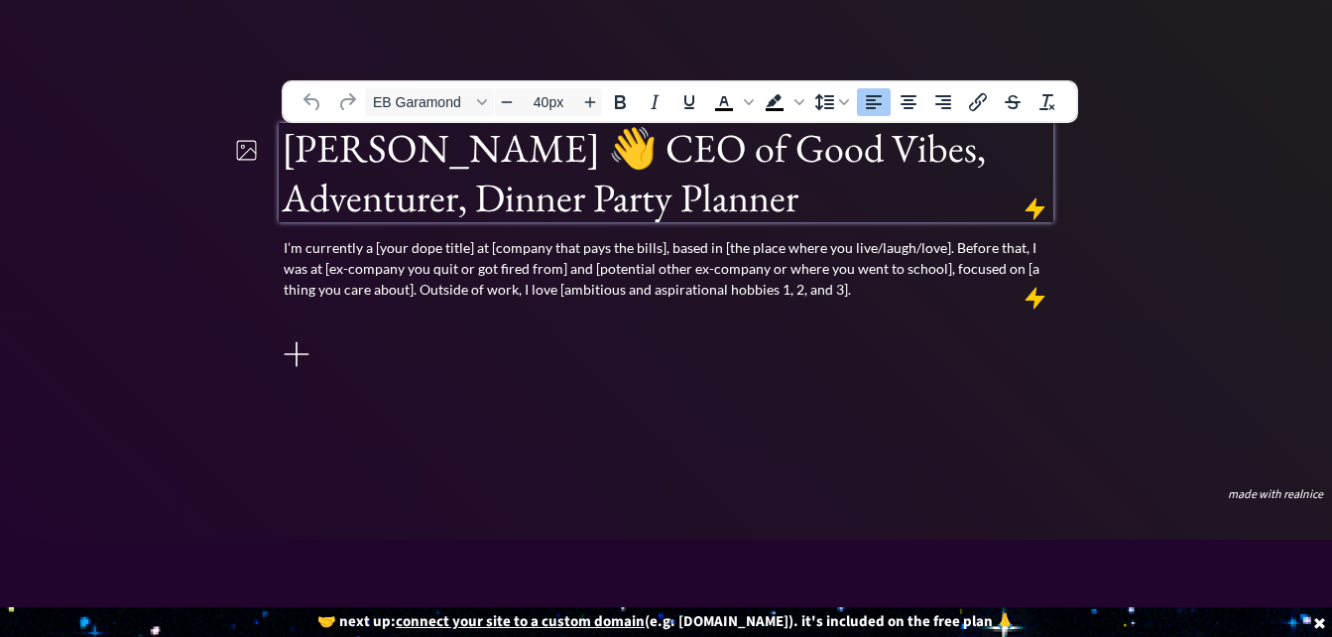
click at [737, 176] on h1 "[PERSON_NAME] 👋 CEO of Good Vibes, Adventurer, Dinner Party Planner" at bounding box center [667, 172] width 770 height 99
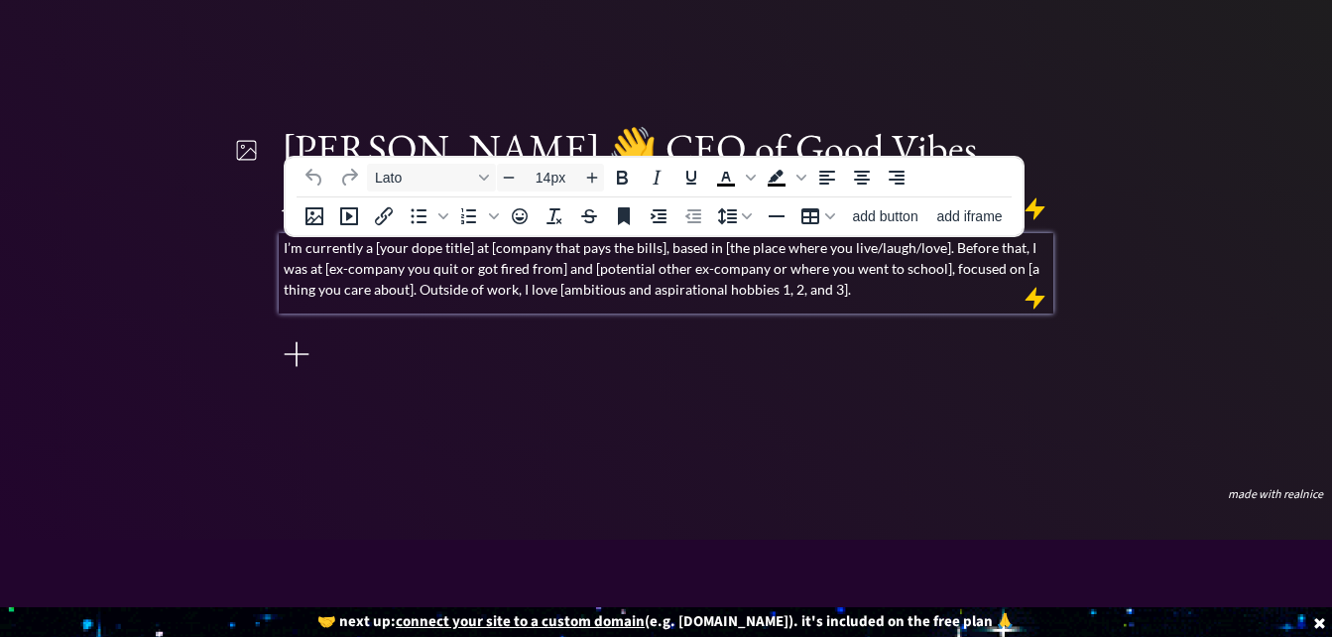
click at [753, 252] on p "I’m currently a [your dope title] at [company that pays the bills], based in [t…" at bounding box center [667, 268] width 767 height 62
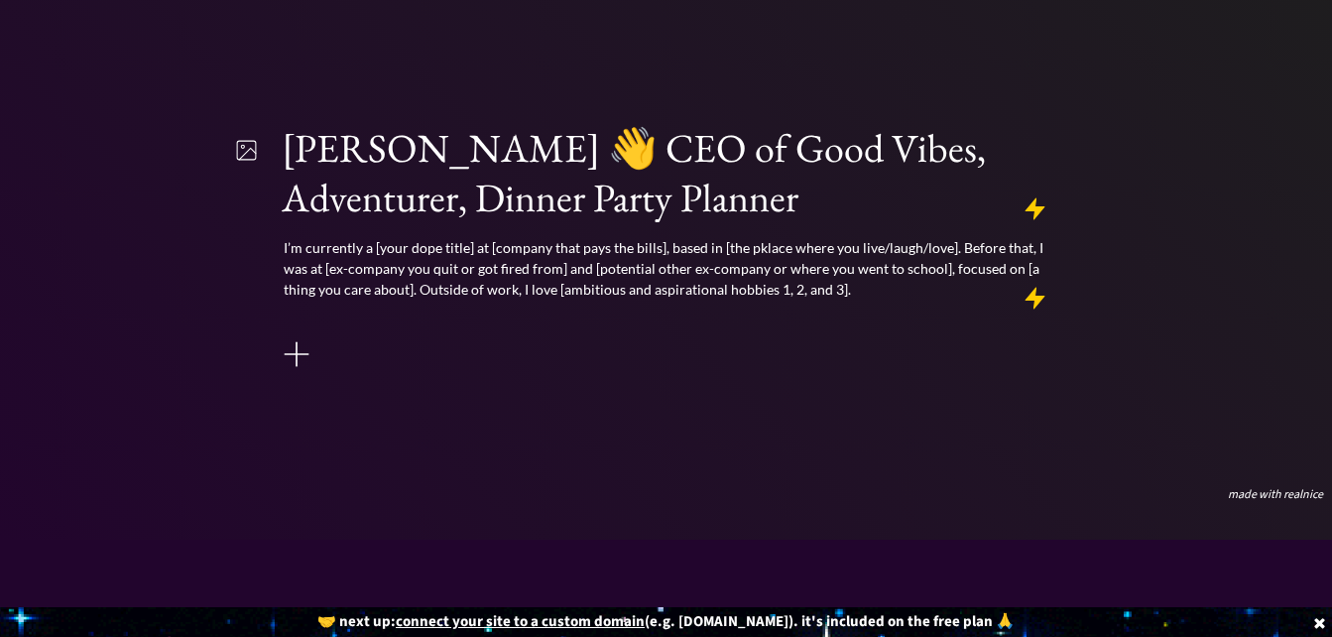
click at [866, 361] on div "[PERSON_NAME] 👋 CEO of Good Vibes, Adventurer, Dinner Party Planner I’m current…" at bounding box center [667, 249] width 776 height 252
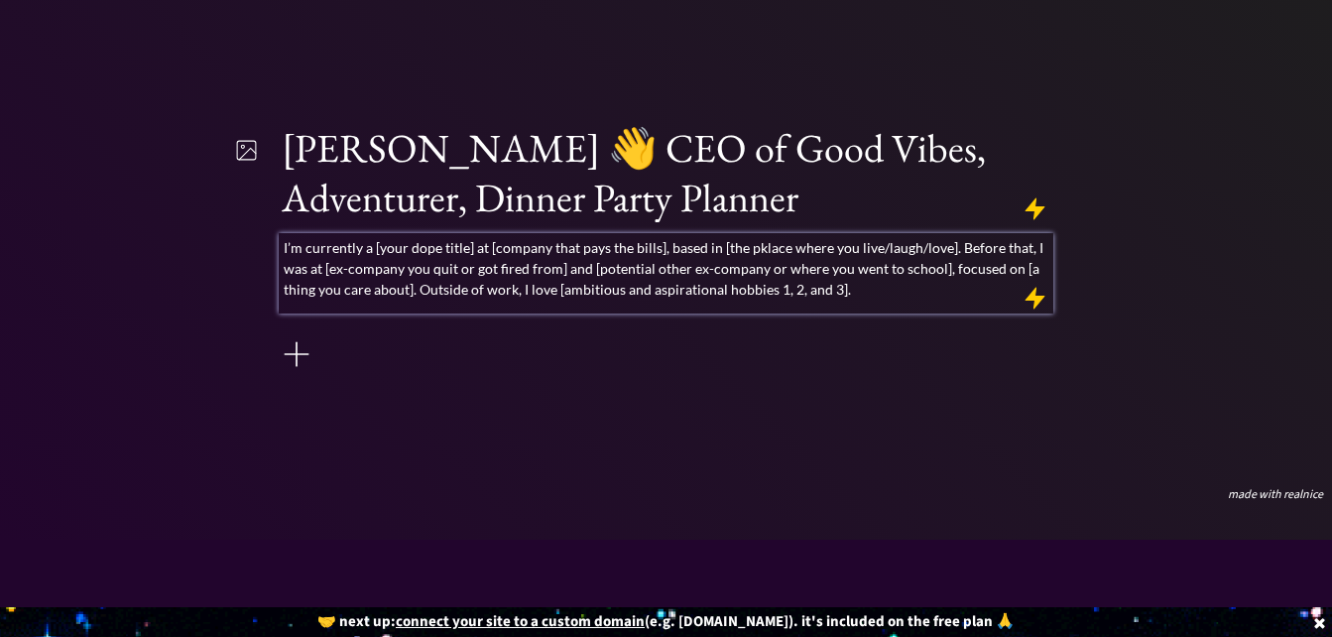
click at [864, 303] on div "I’m currently a [your dope title] at [company that pays the bills], based in [t…" at bounding box center [667, 273] width 776 height 80
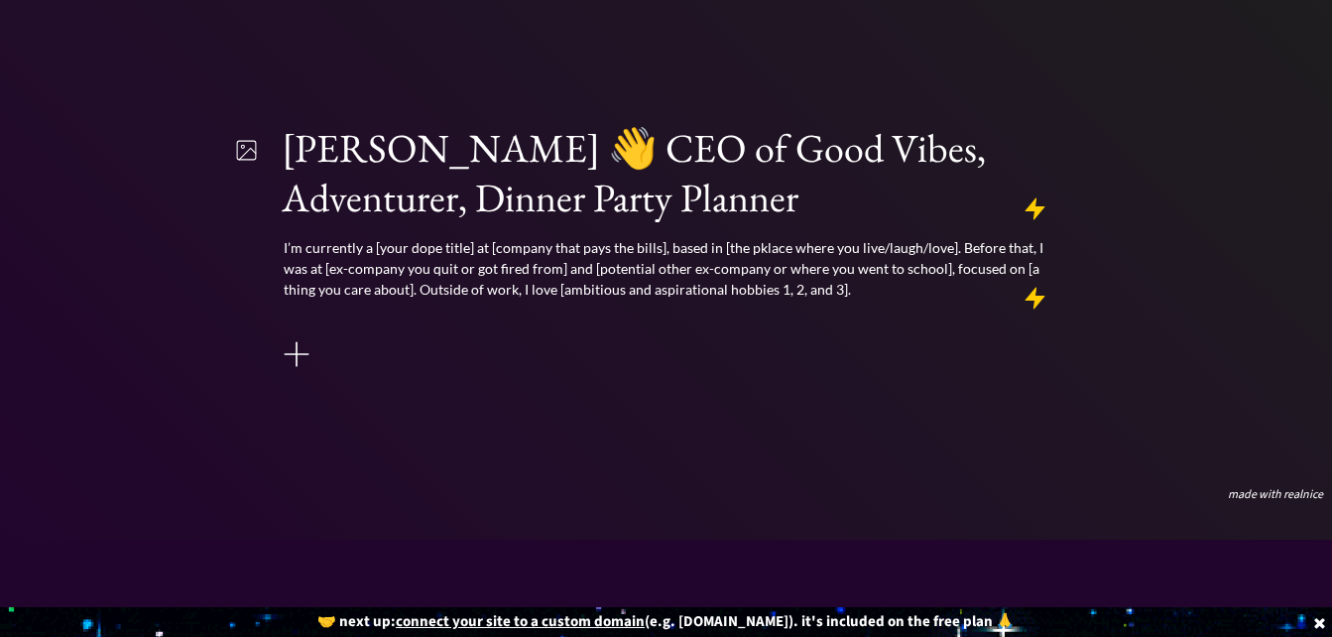
click at [1068, 296] on div "saving... Home Blog click to upload a picture [PERSON_NAME] 👋 CEO of Good Vibes…" at bounding box center [666, 221] width 1332 height 637
click at [1072, 307] on div "saving... Home Blog click to upload a picture [PERSON_NAME] 👋 CEO of Good Vibes…" at bounding box center [666, 221] width 1332 height 637
click at [651, 364] on div "[PERSON_NAME] 👋 CEO of Good Vibes, Adventurer, Dinner Party Planner I’m current…" at bounding box center [667, 249] width 776 height 252
click at [293, 314] on div at bounding box center [667, 321] width 776 height 15
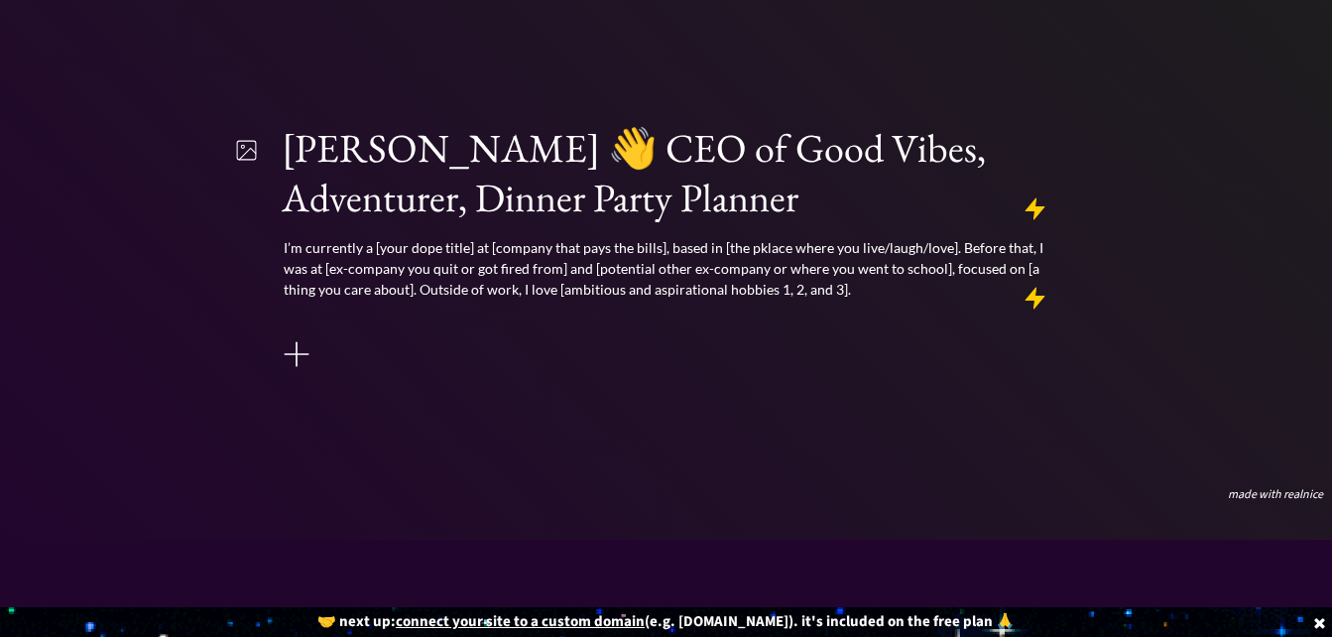
click at [293, 314] on div at bounding box center [667, 321] width 776 height 15
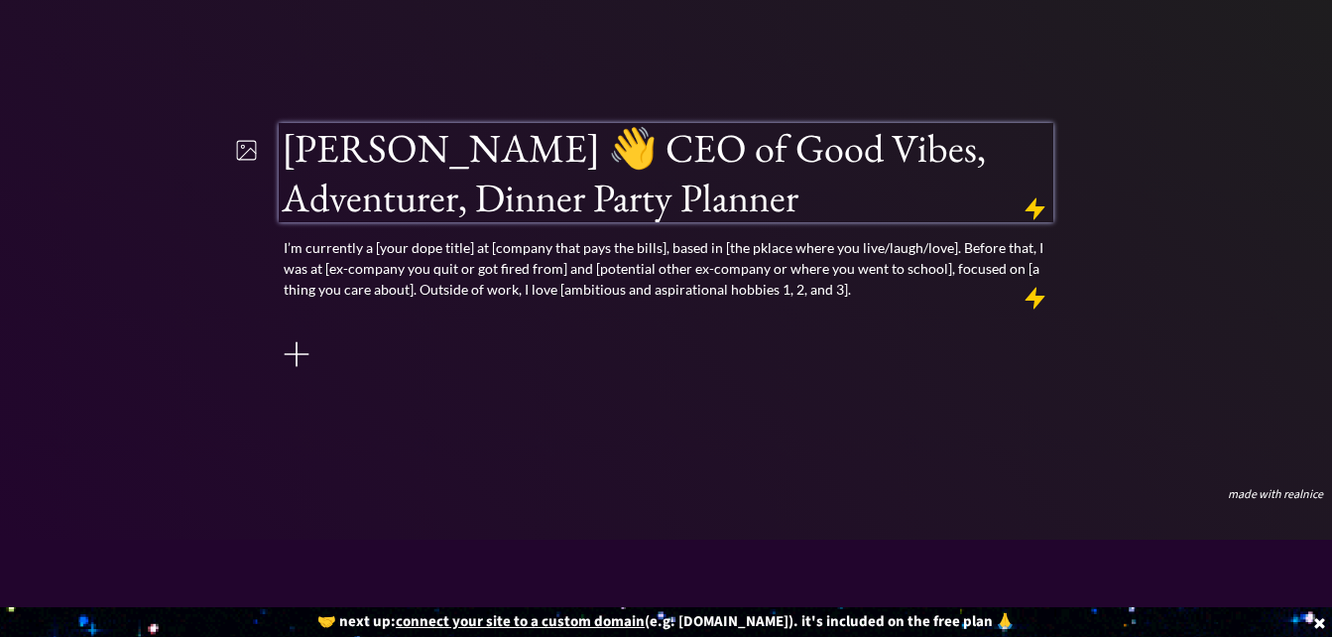
click at [376, 160] on h1 "[PERSON_NAME] 👋 CEO of Good Vibes, Adventurer, Dinner Party Planner" at bounding box center [667, 172] width 770 height 99
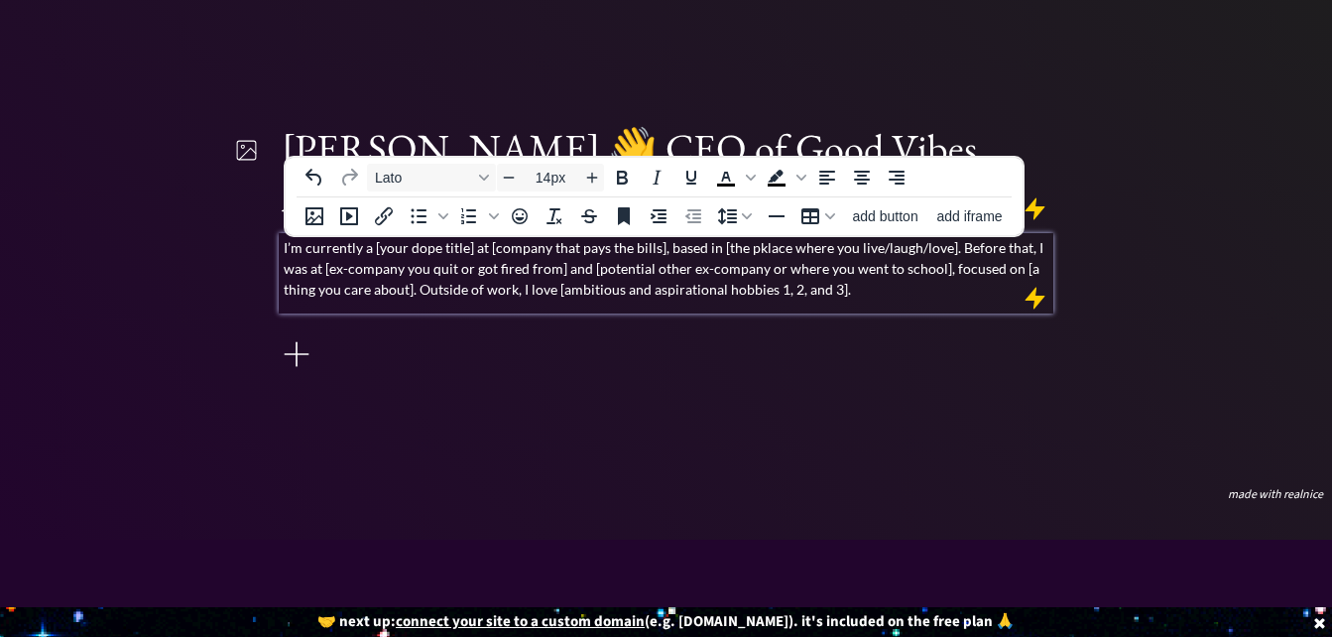
drag, startPoint x: 299, startPoint y: 324, endPoint x: 612, endPoint y: 268, distance: 318.5
click at [612, 268] on div "[PERSON_NAME] 👋 CEO of Good Vibes, Adventurer, Dinner Party Planner I’m current…" at bounding box center [667, 249] width 776 height 252
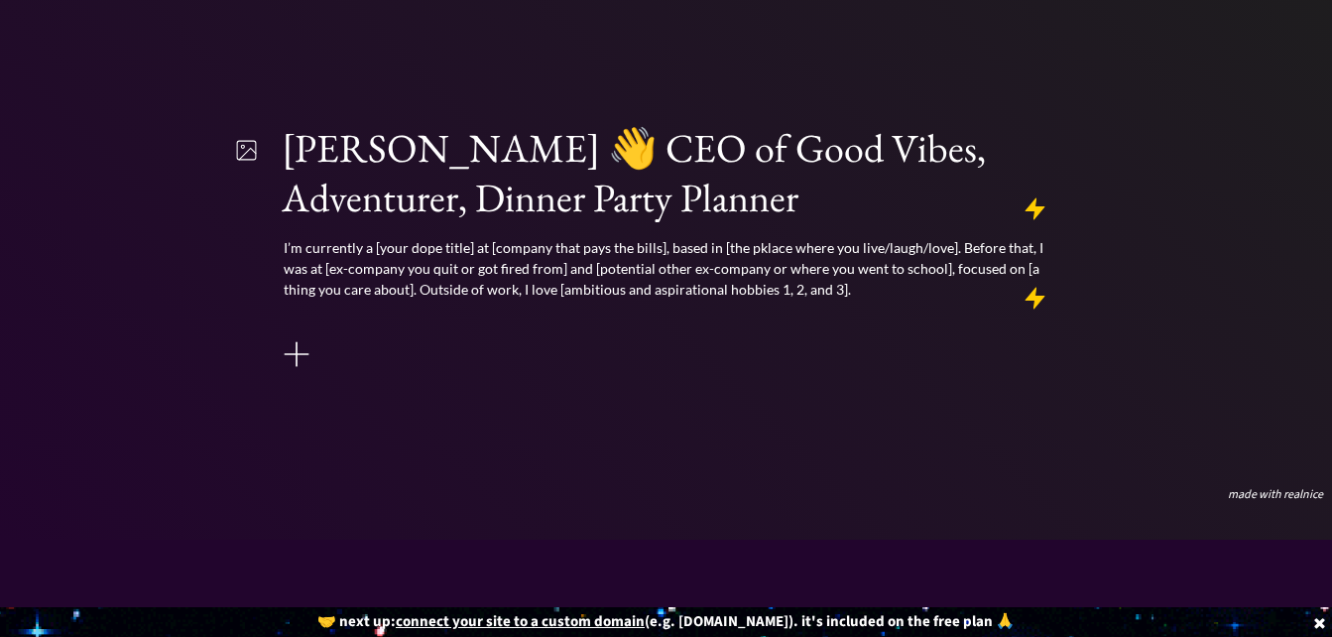
click at [289, 318] on div at bounding box center [667, 321] width 776 height 15
click at [293, 315] on div at bounding box center [667, 321] width 776 height 15
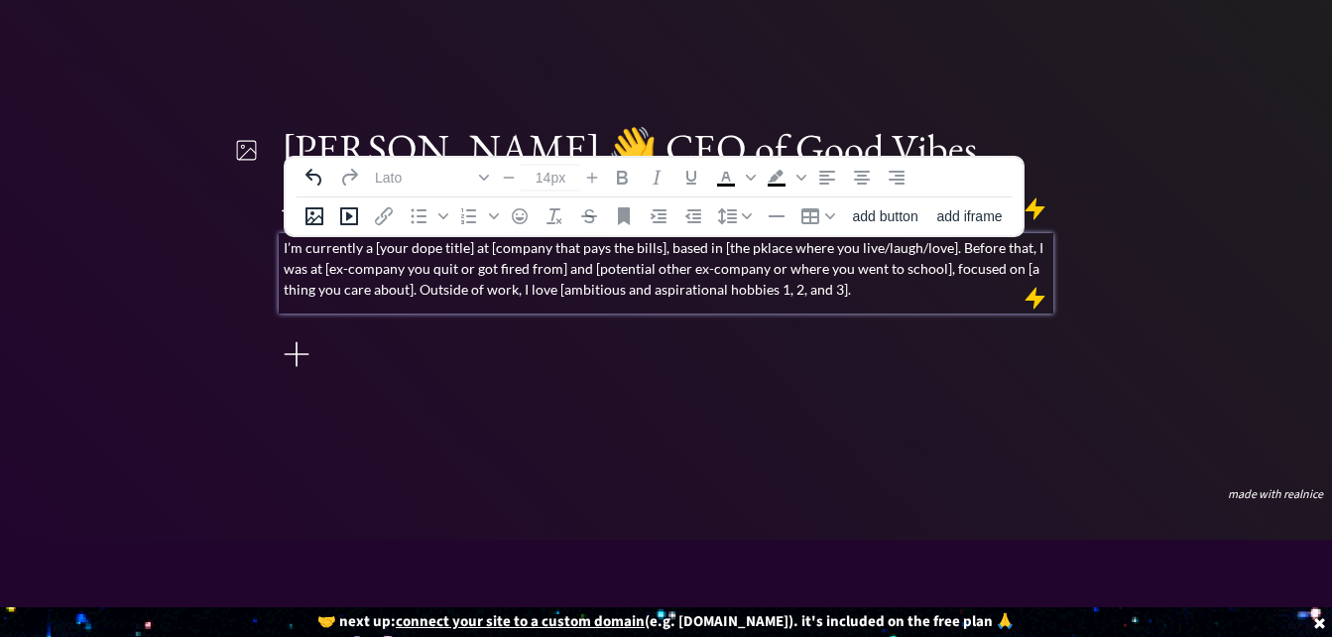
click at [1042, 262] on p "I’m currently a [your dope title] at [company that pays the bills], based in [t…" at bounding box center [667, 268] width 767 height 62
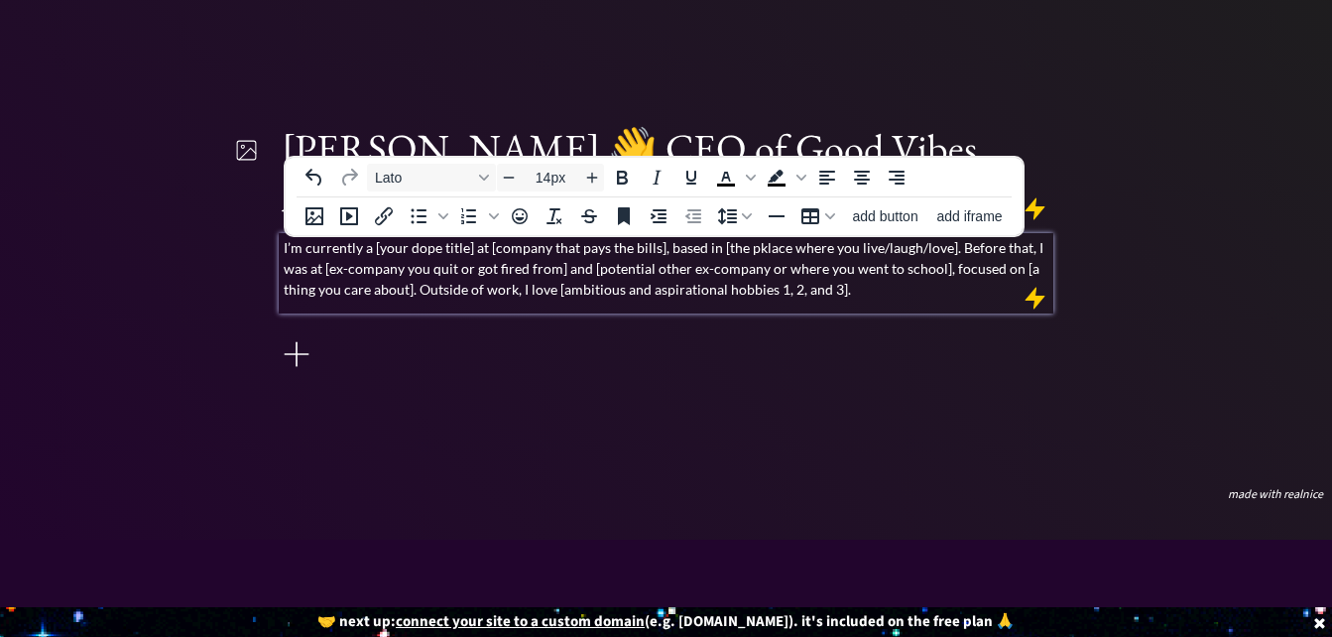
click at [905, 296] on p "I’m currently a [your dope title] at [company that pays the bills], based in [t…" at bounding box center [667, 268] width 767 height 62
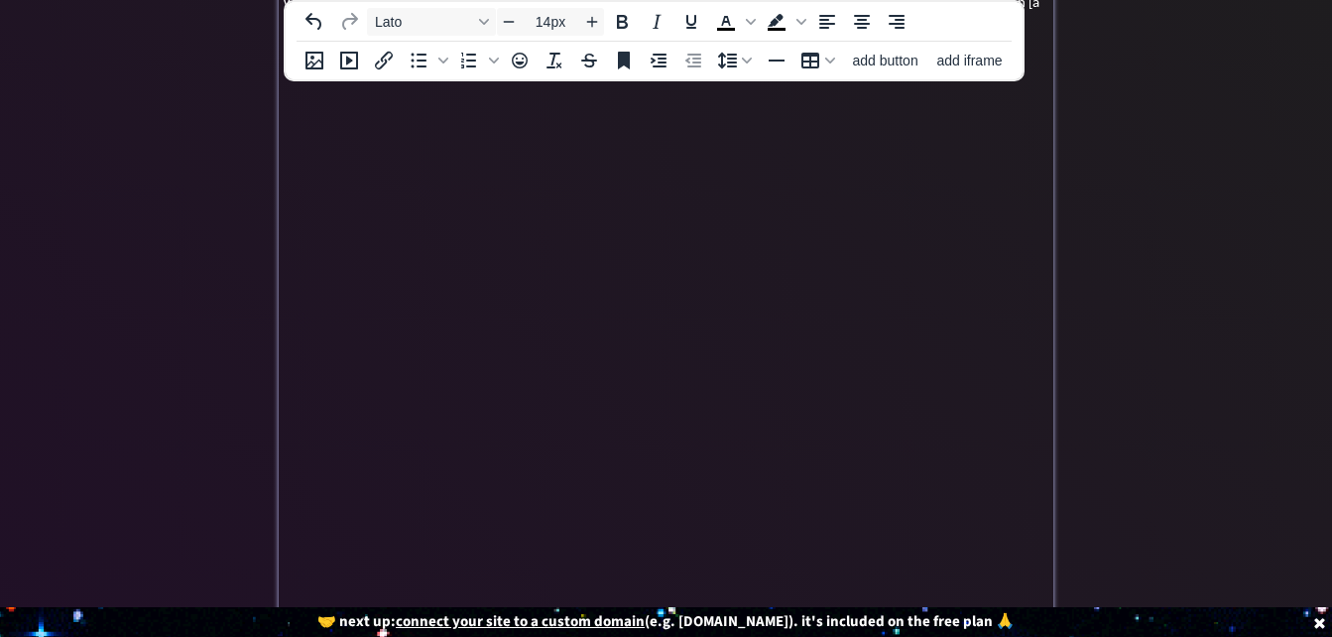
scroll to position [0, 0]
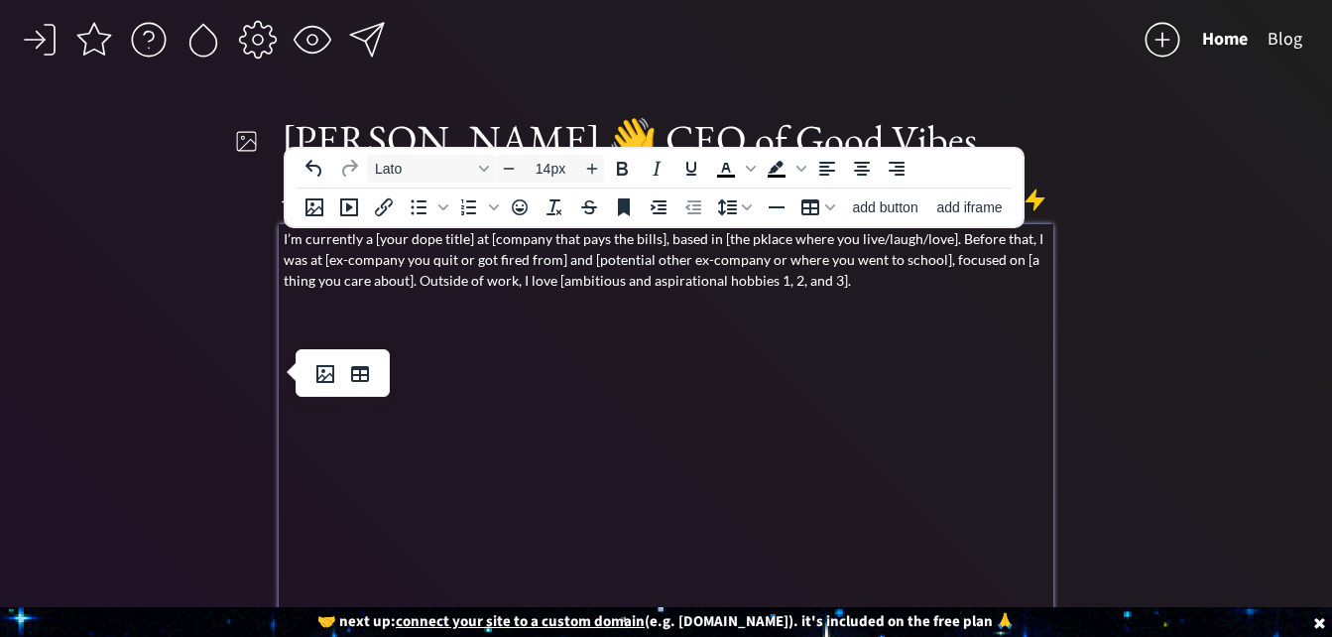
click at [886, 369] on p at bounding box center [667, 372] width 767 height 21
click at [652, 370] on p at bounding box center [667, 372] width 767 height 21
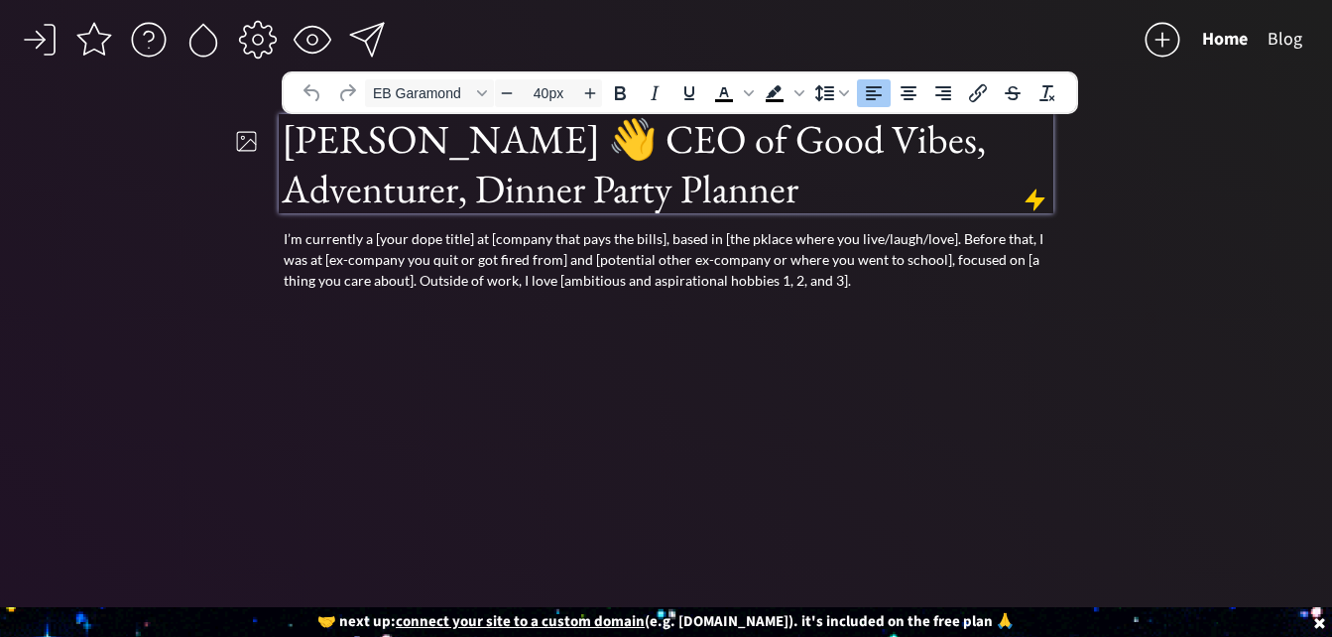
click at [850, 162] on h1 "[PERSON_NAME] 👋 CEO of Good Vibes, Adventurer, Dinner Party Planner" at bounding box center [667, 163] width 770 height 99
click at [909, 95] on icon "Align center" at bounding box center [909, 93] width 16 height 14
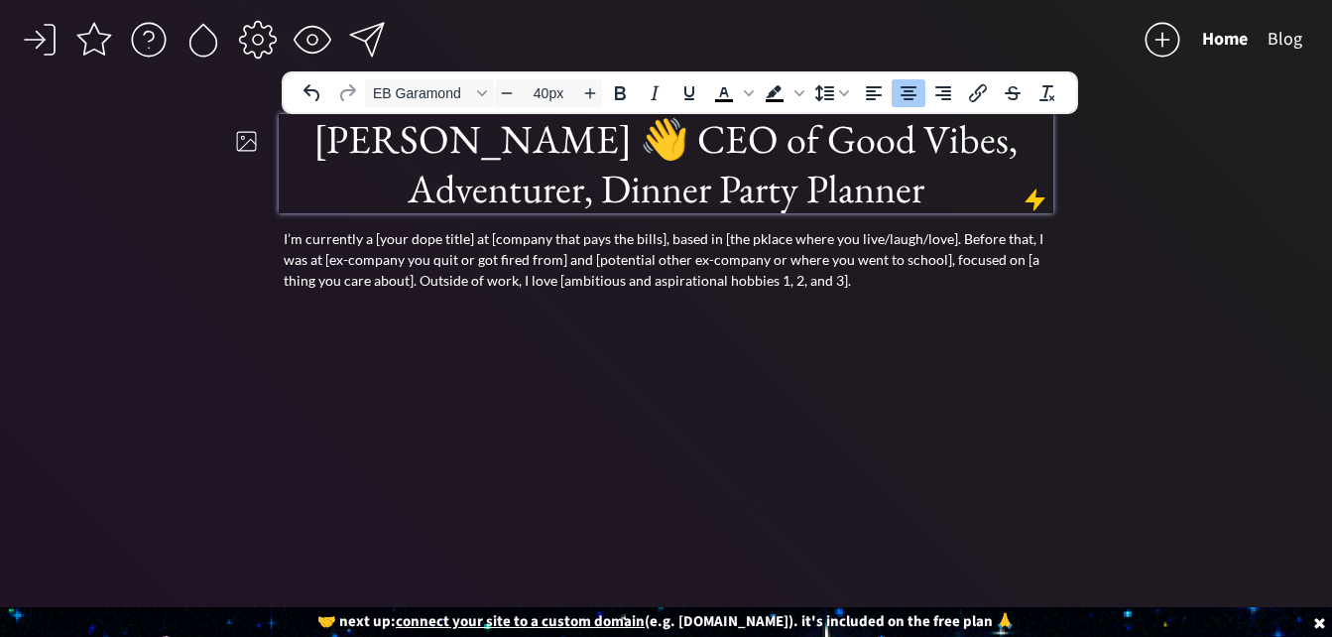
click at [949, 177] on h1 "[PERSON_NAME] 👋 CEO of Good Vibes, Adventurer, Dinner Party Planner" at bounding box center [667, 163] width 770 height 99
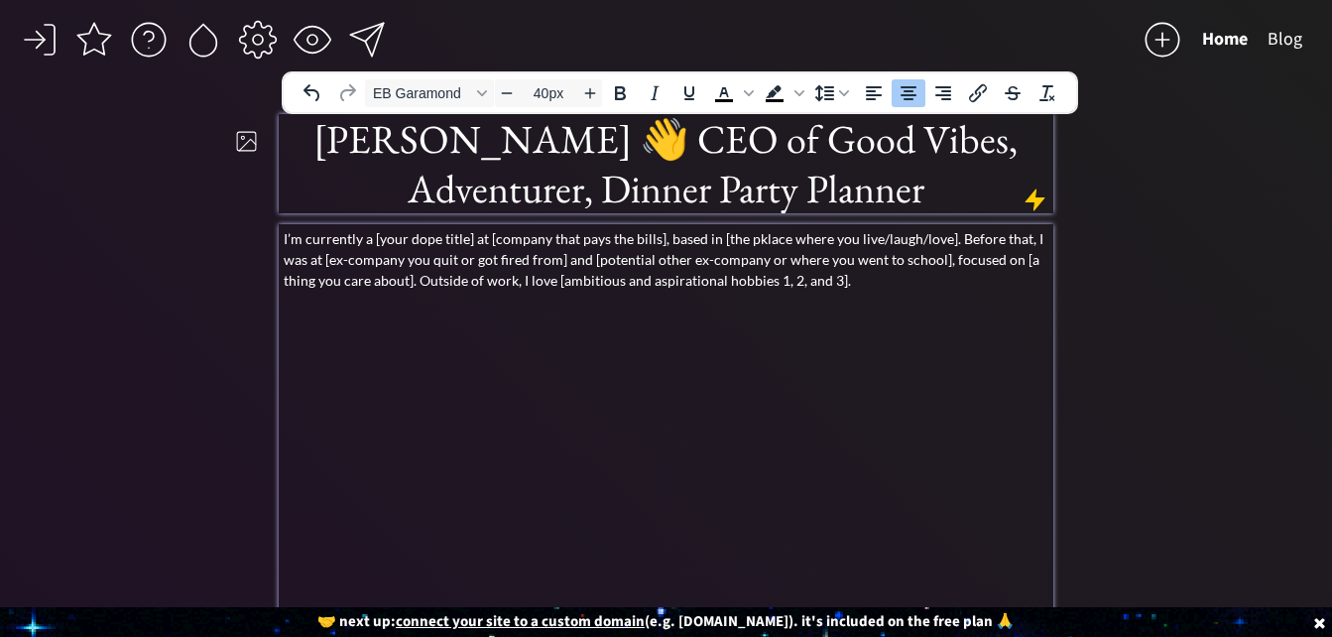
click at [546, 266] on p "I’m currently a [your dope title] at [company that pays the bills], based in [t…" at bounding box center [667, 259] width 767 height 62
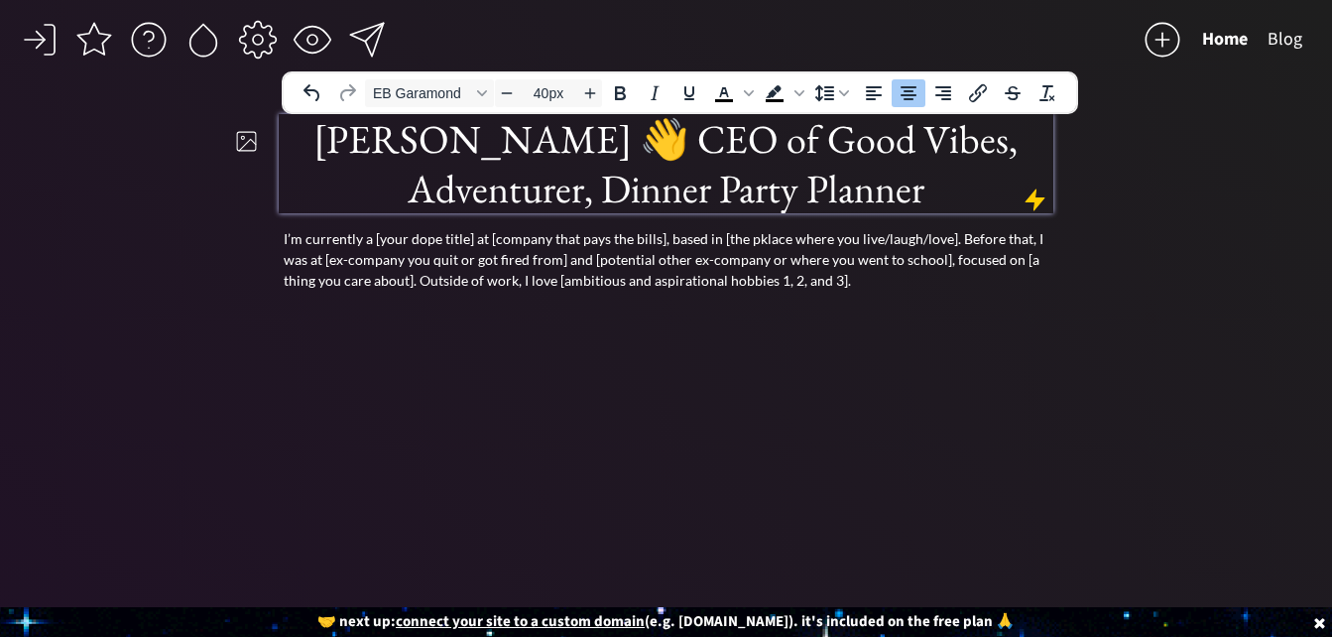
click at [515, 126] on h1 "[PERSON_NAME] 👋 CEO of Good Vibes, Adventurer, Dinner Party Planner" at bounding box center [667, 163] width 770 height 99
click at [486, 92] on icon "Font EB Garamond" at bounding box center [482, 93] width 10 height 6
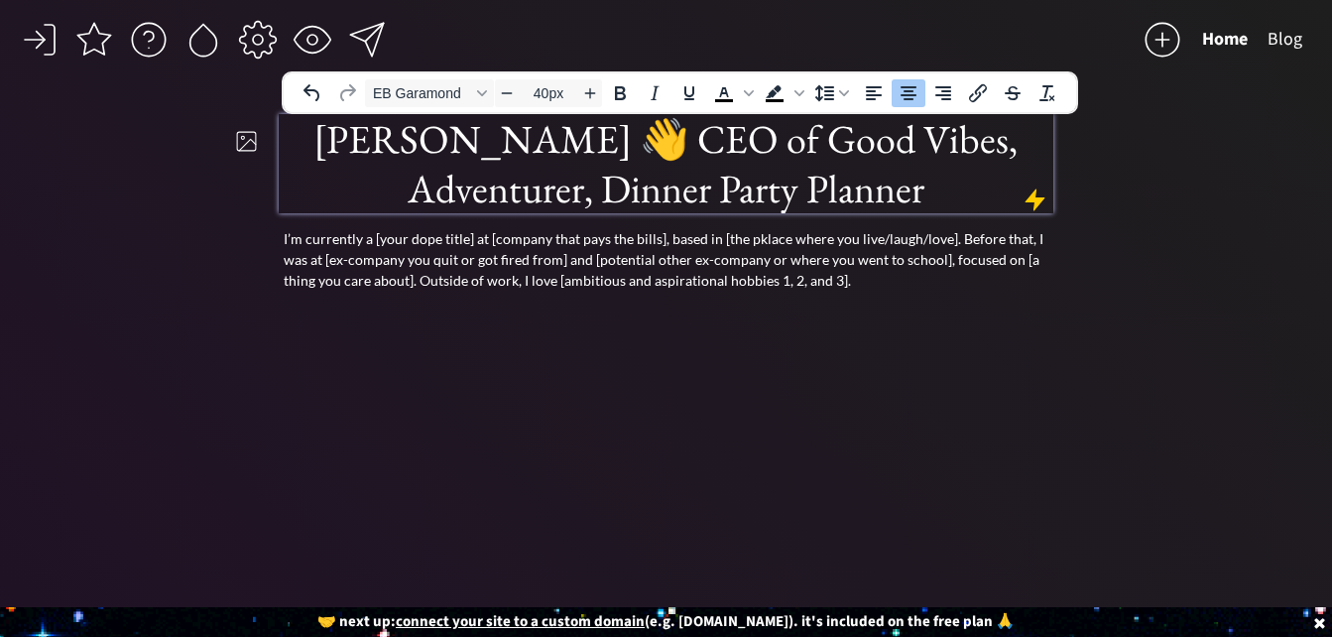
click at [653, 136] on h1 "[PERSON_NAME] 👋 CEO of Good Vibes, Adventurer, Dinner Party Planner" at bounding box center [667, 163] width 770 height 99
click at [589, 92] on icon "Increase font size" at bounding box center [590, 93] width 16 height 16
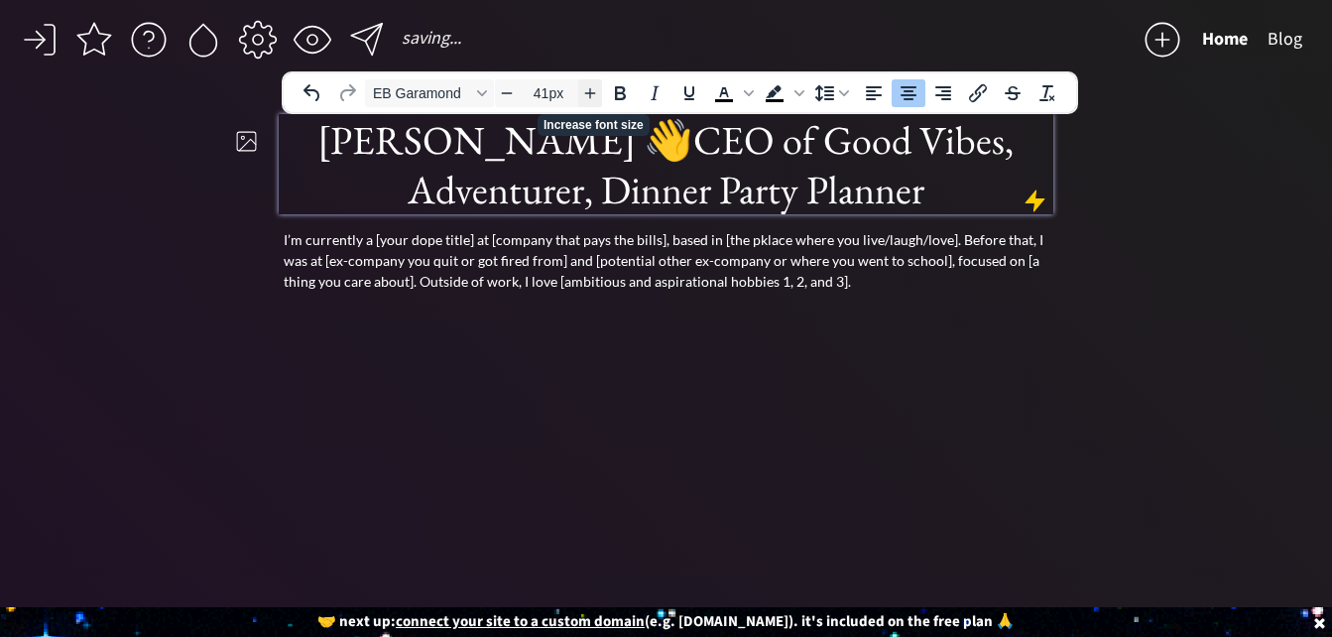
click at [589, 92] on icon "Increase font size" at bounding box center [590, 93] width 16 height 16
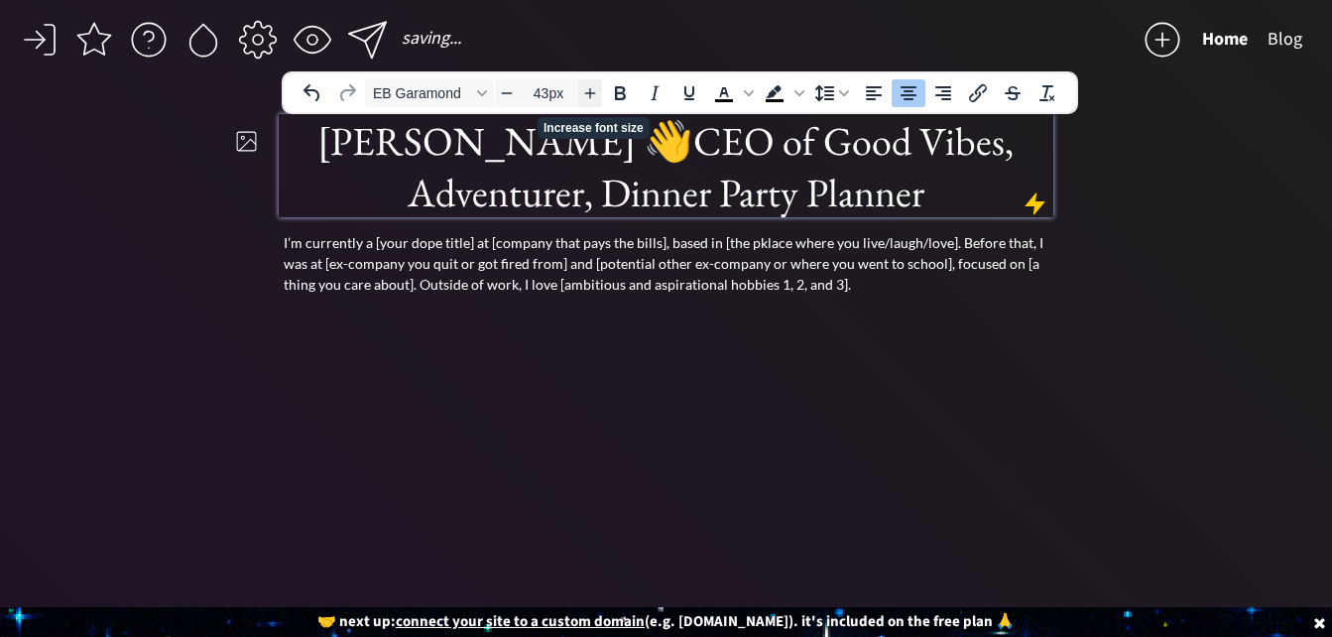
click at [589, 92] on icon "Increase font size" at bounding box center [590, 93] width 16 height 16
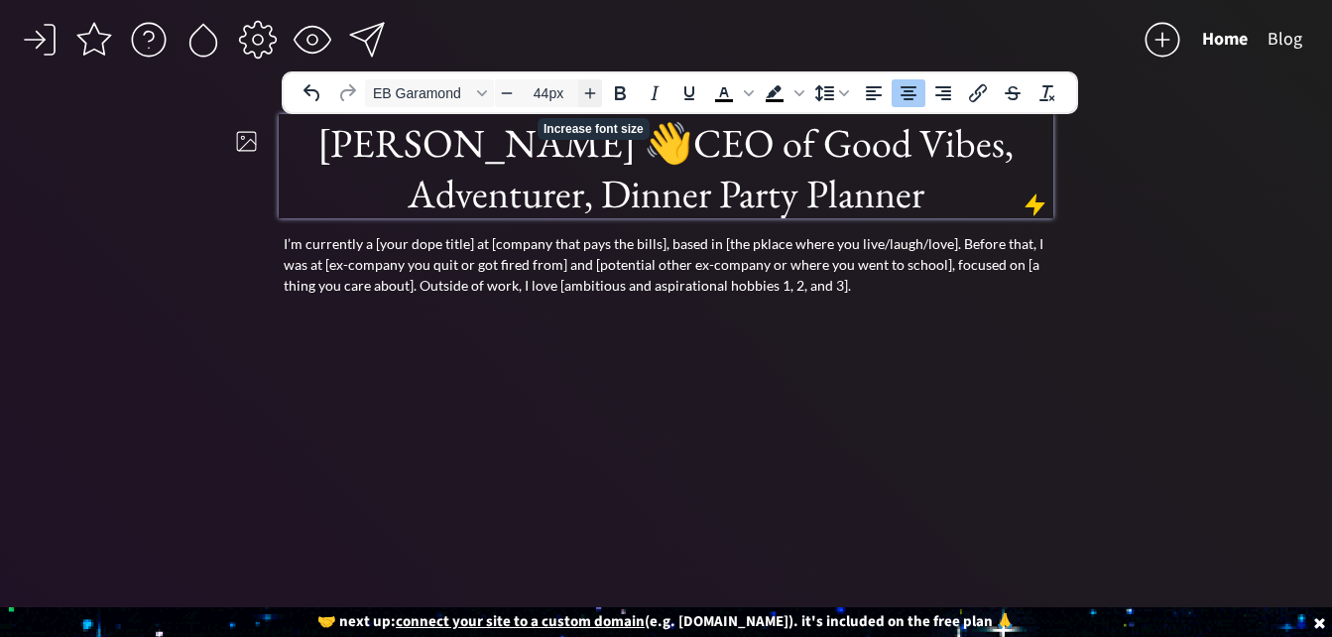
click at [589, 92] on icon "Increase font size" at bounding box center [590, 93] width 16 height 16
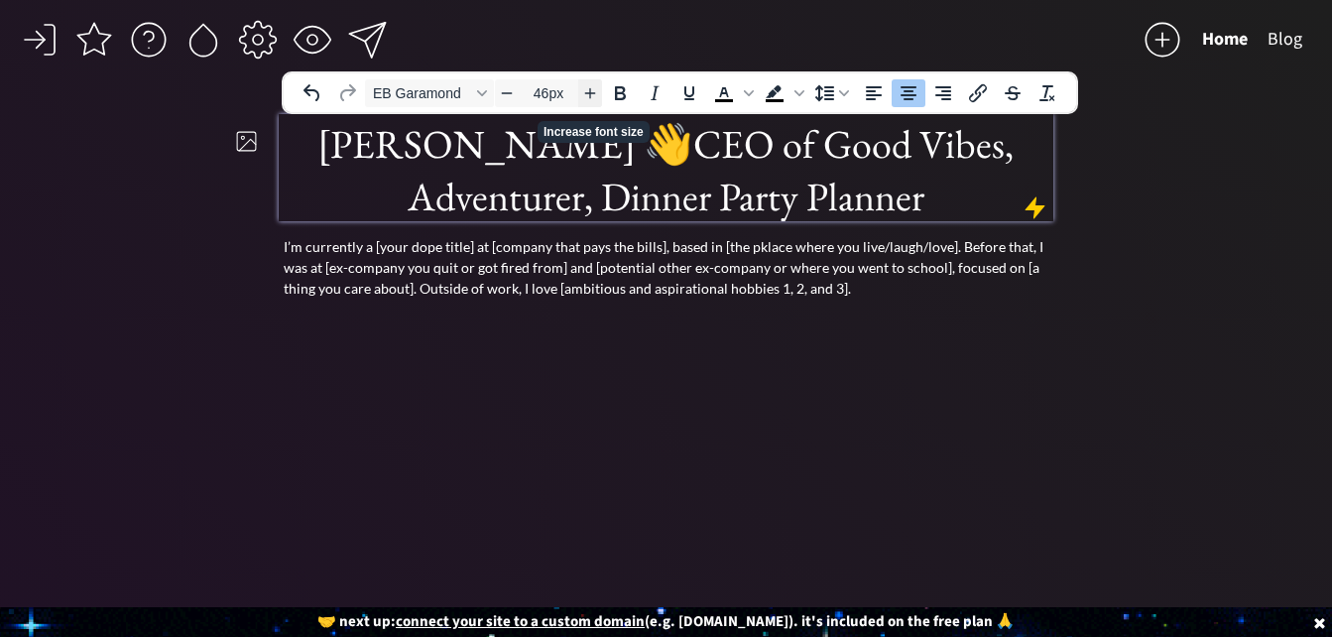
click at [589, 92] on icon "Increase font size" at bounding box center [590, 93] width 16 height 16
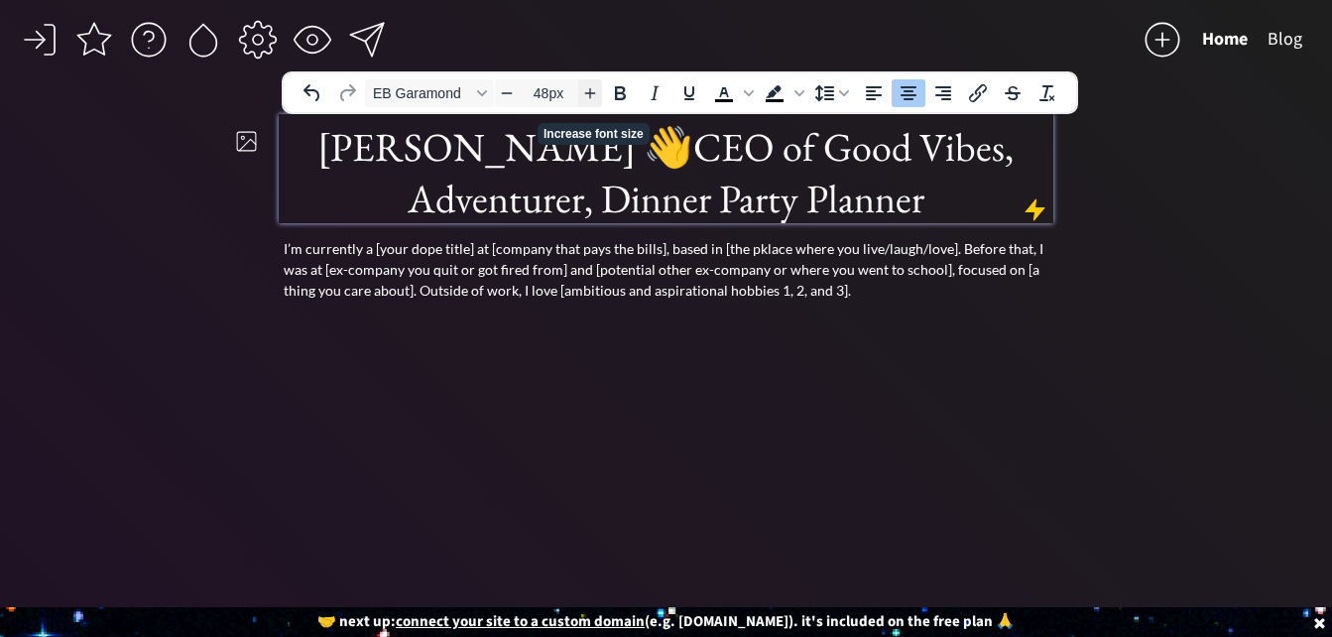
click at [589, 92] on icon "Increase font size" at bounding box center [590, 93] width 16 height 16
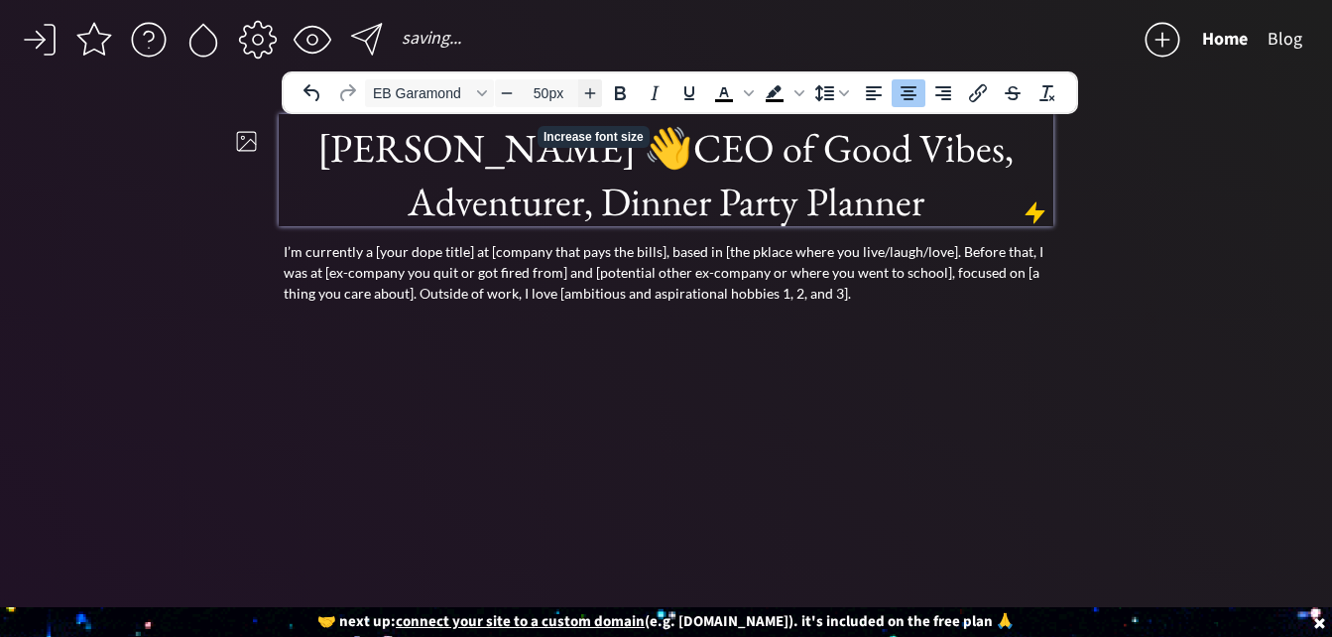
click at [589, 92] on icon "Increase font size" at bounding box center [590, 93] width 16 height 16
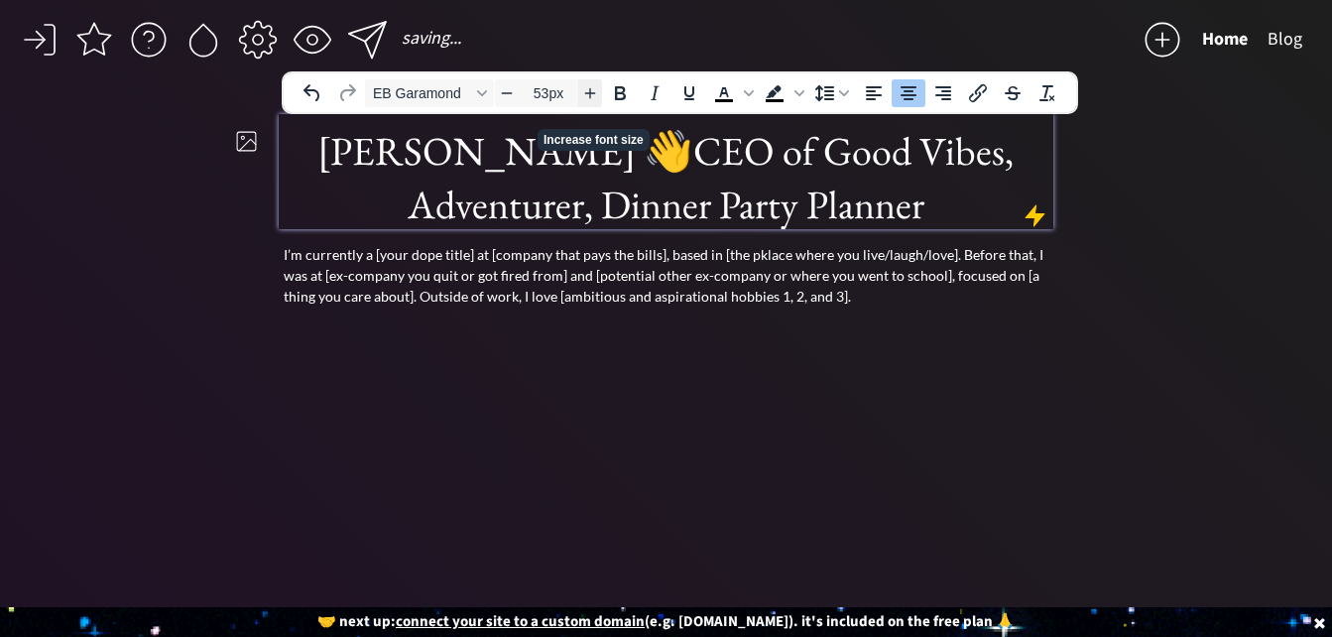
click at [589, 92] on icon "Increase font size" at bounding box center [590, 93] width 16 height 16
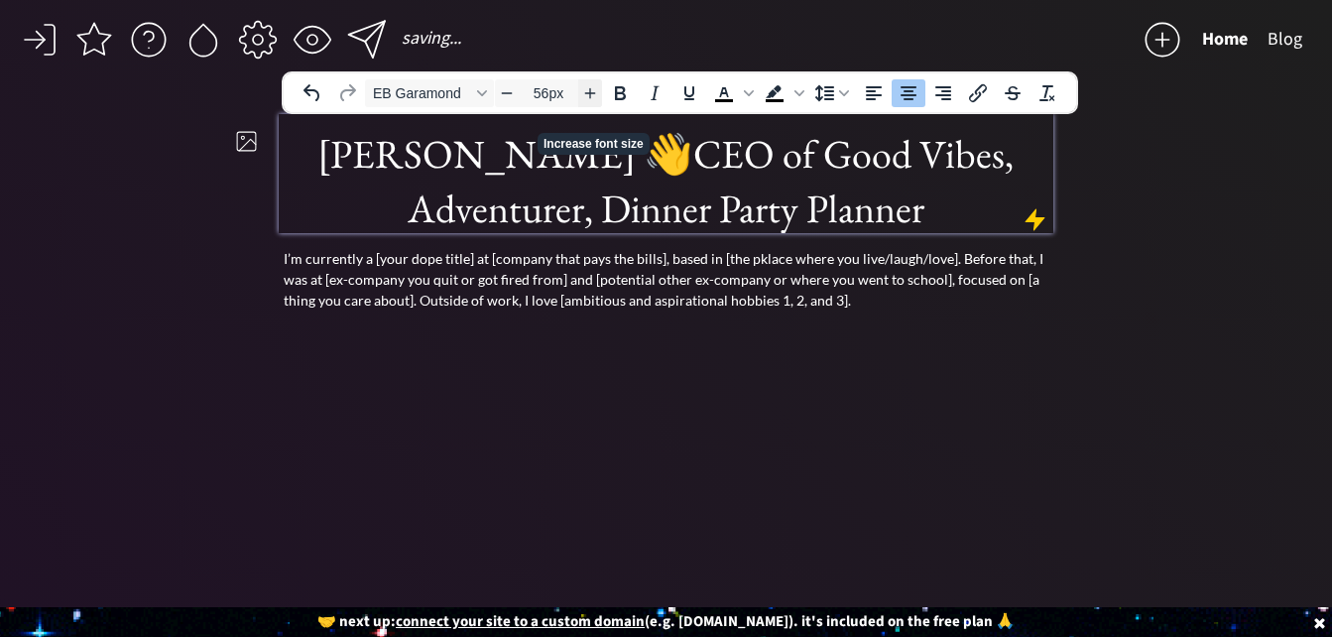
click at [589, 92] on icon "Increase font size" at bounding box center [590, 93] width 16 height 16
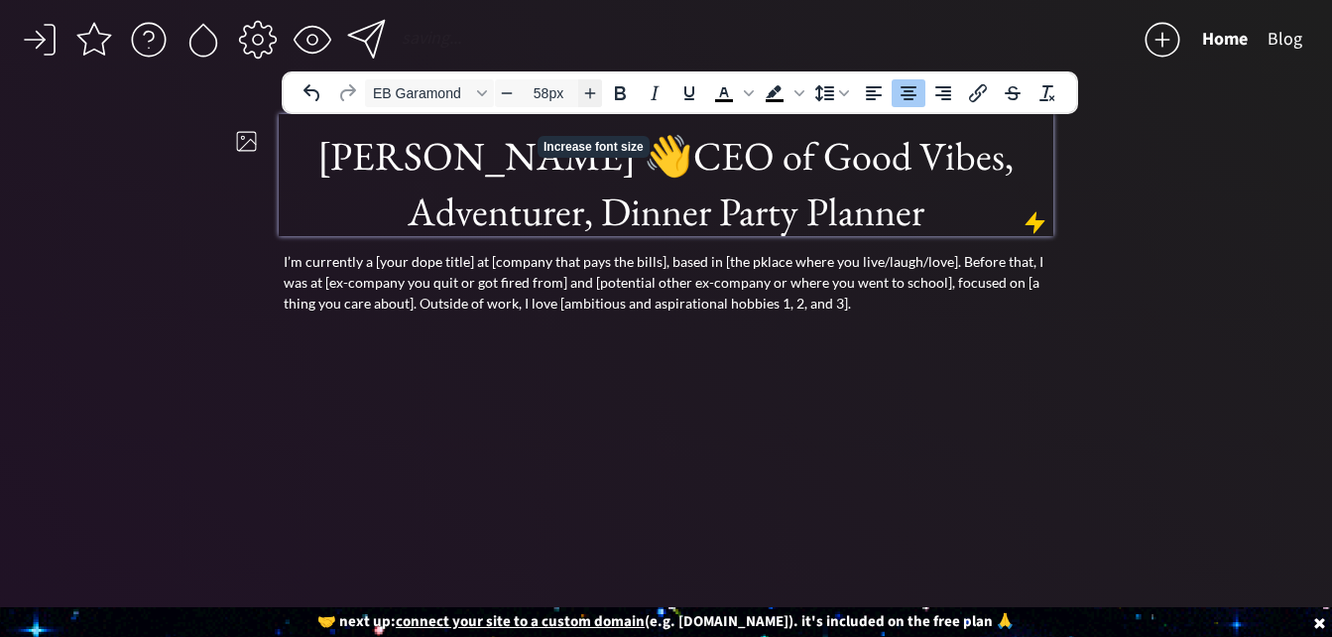
click at [589, 92] on icon "Increase font size" at bounding box center [590, 93] width 16 height 16
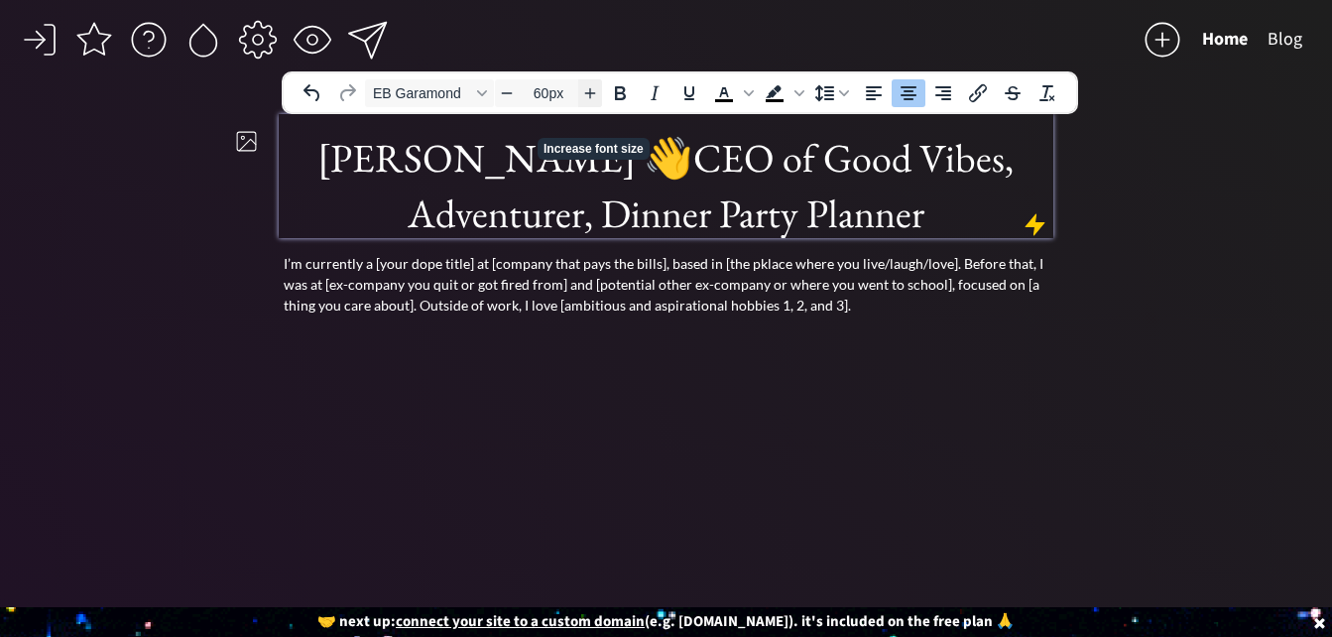
click at [589, 92] on icon "Increase font size" at bounding box center [590, 93] width 16 height 16
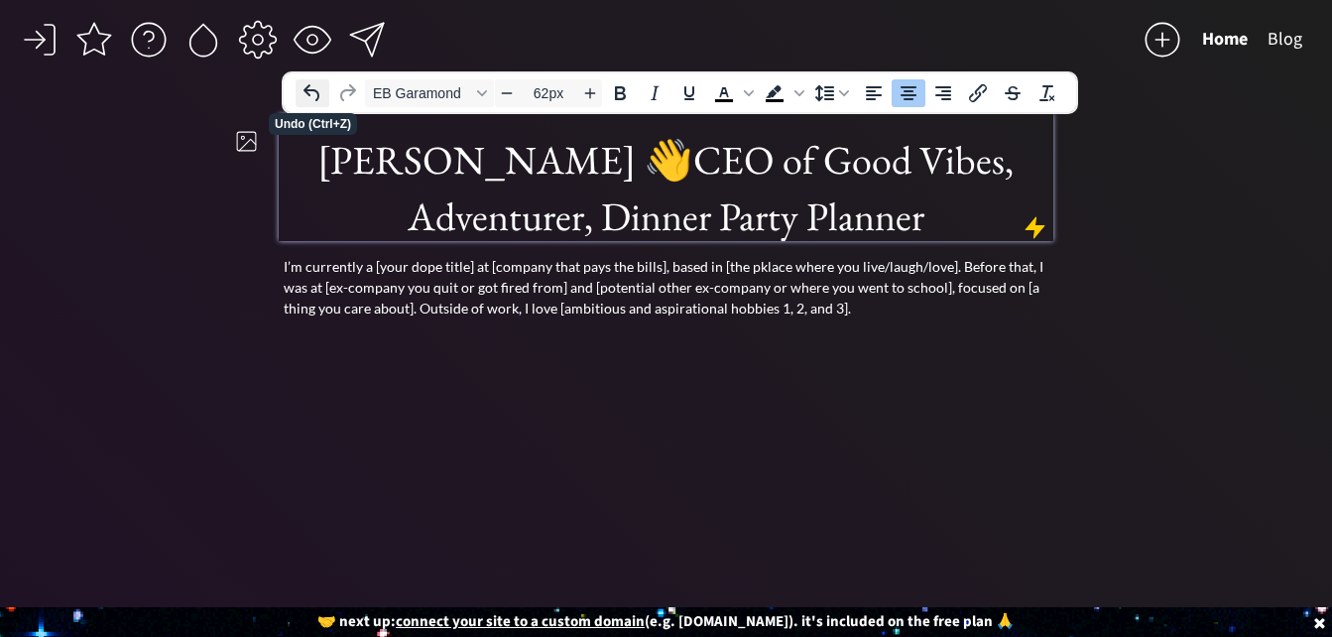
click at [310, 85] on icon "Undo" at bounding box center [313, 93] width 24 height 24
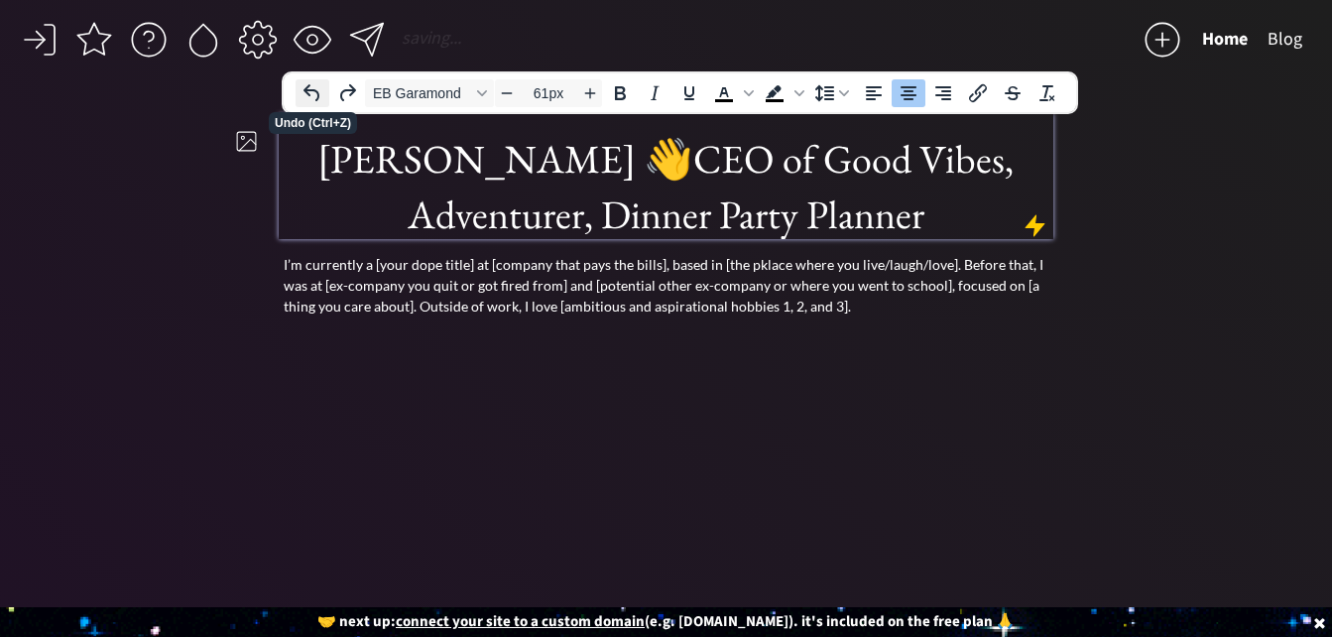
click at [310, 85] on icon "Undo" at bounding box center [313, 93] width 24 height 24
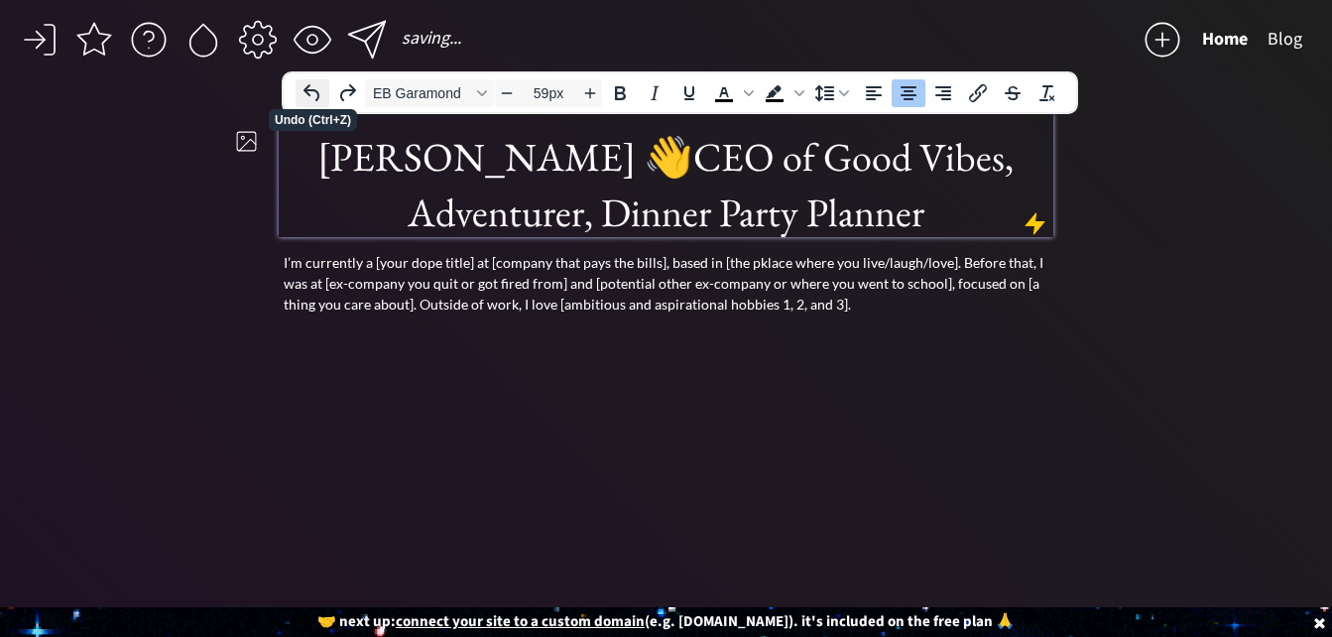
click at [310, 85] on icon "Undo" at bounding box center [313, 93] width 24 height 24
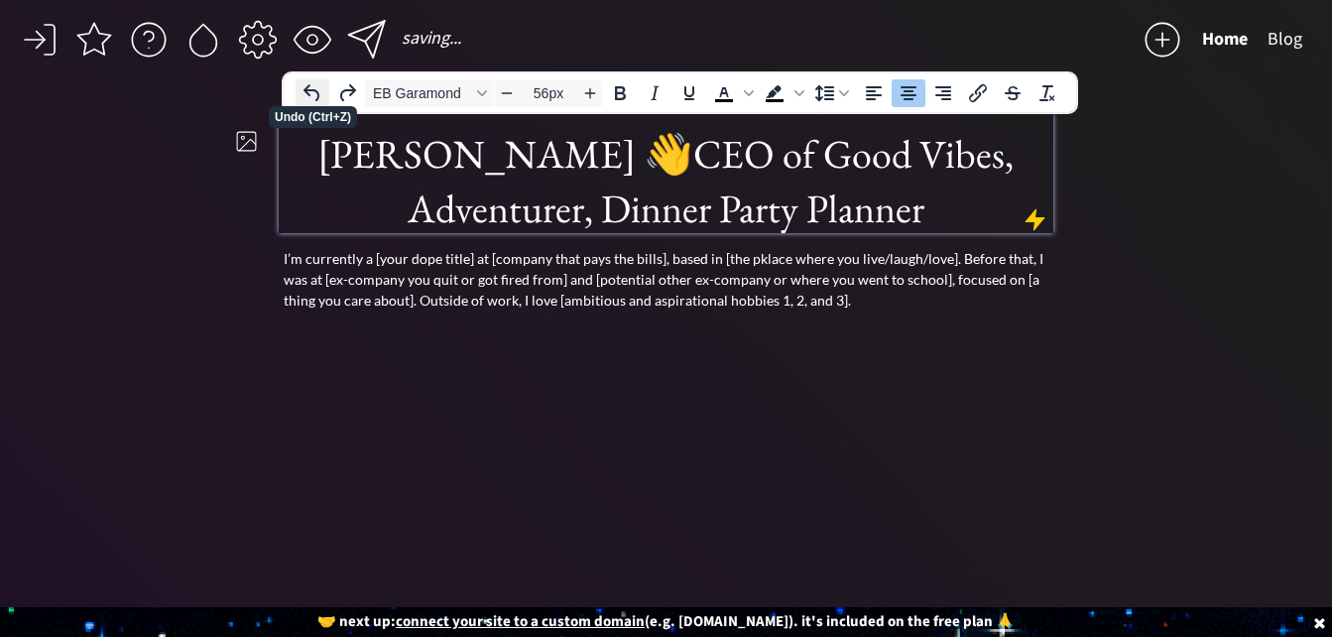
click at [310, 85] on icon "Undo" at bounding box center [313, 93] width 24 height 24
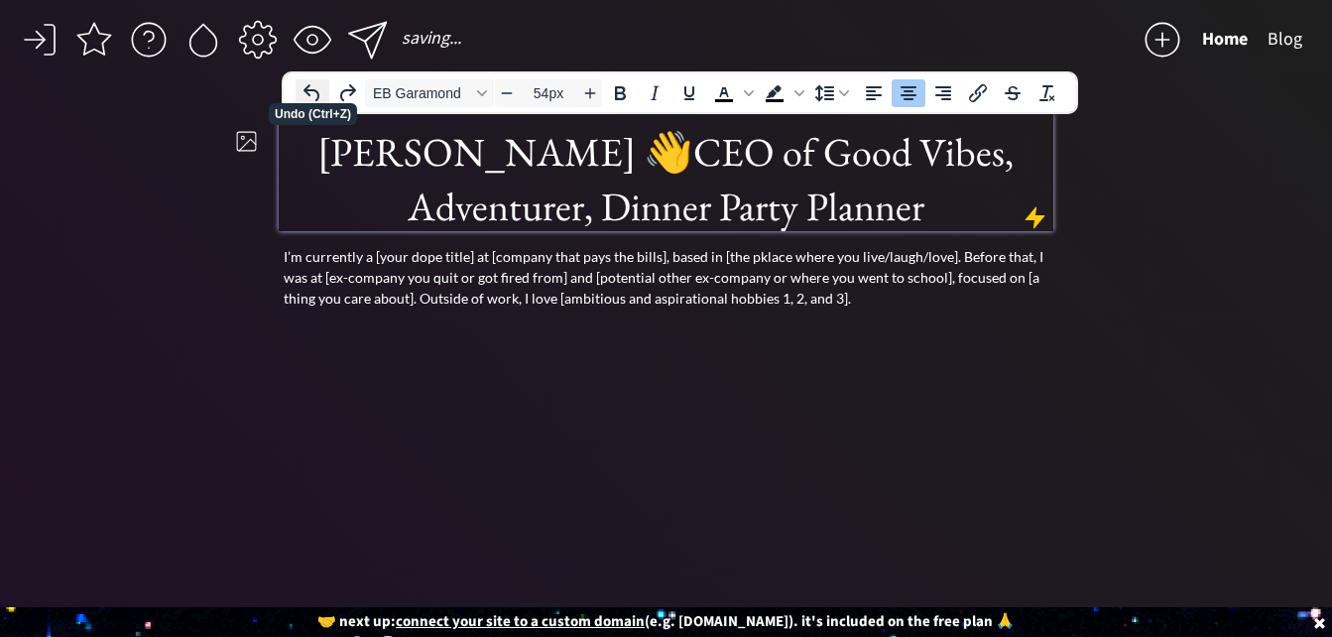
click at [310, 85] on icon "Undo" at bounding box center [313, 93] width 24 height 24
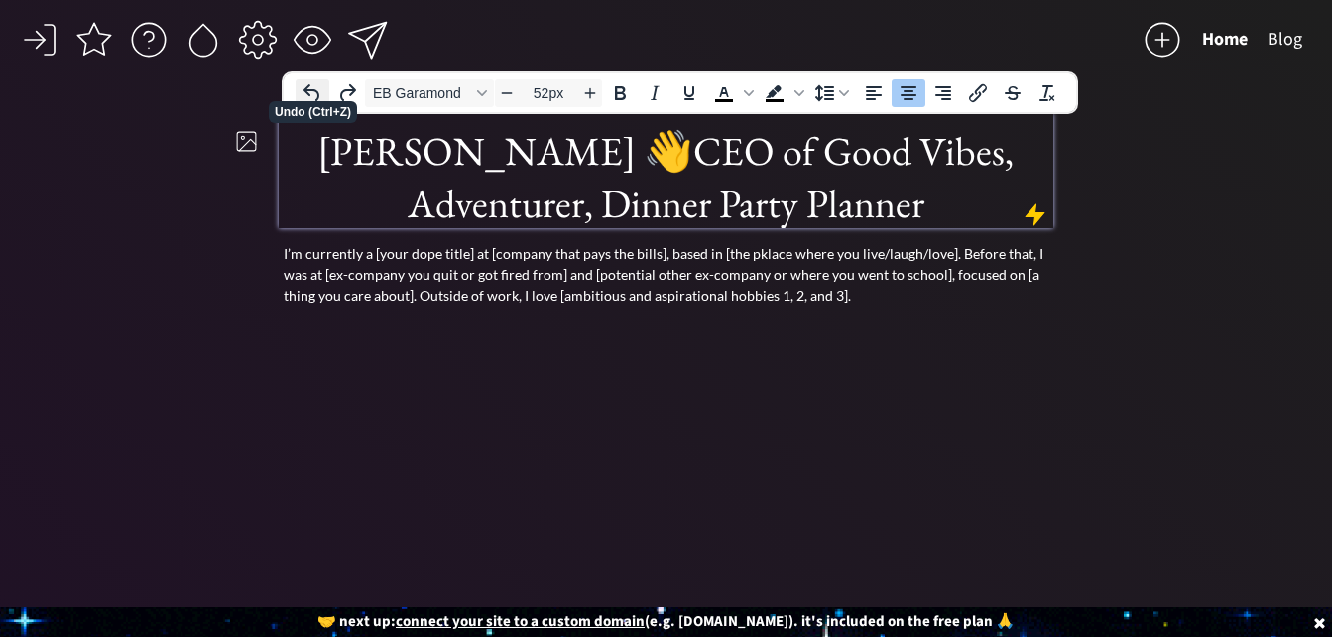
click at [310, 85] on icon "Undo" at bounding box center [313, 93] width 24 height 24
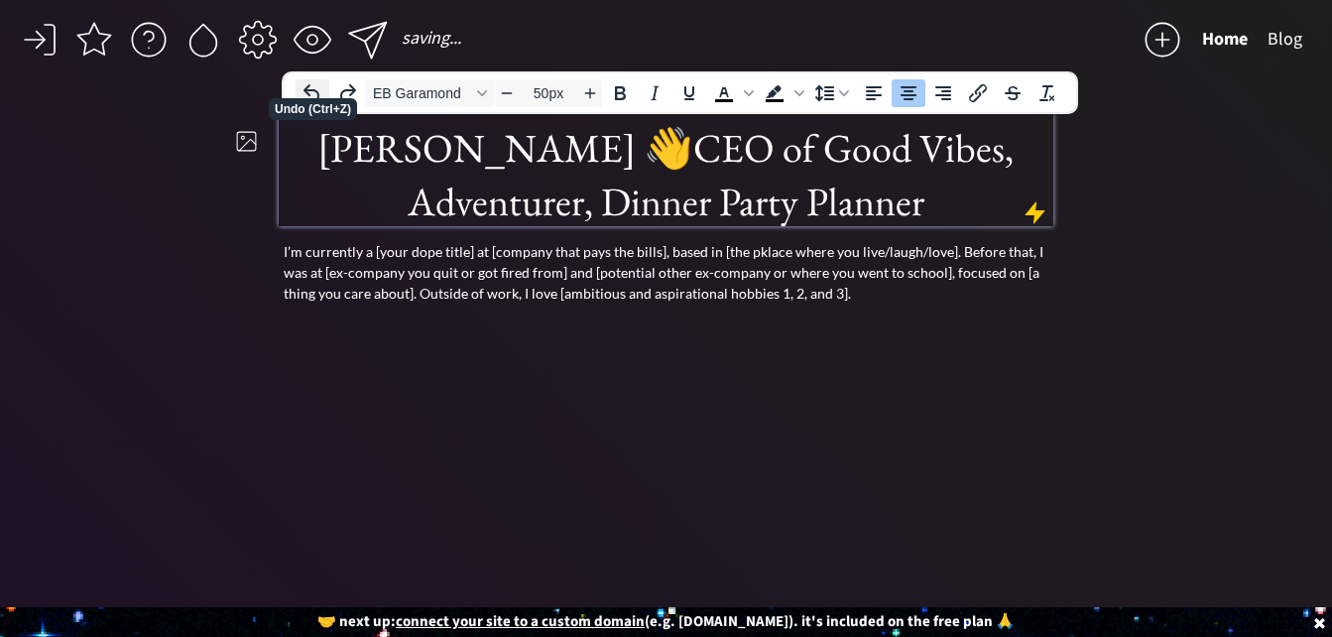
click at [310, 85] on icon "Undo" at bounding box center [313, 93] width 24 height 24
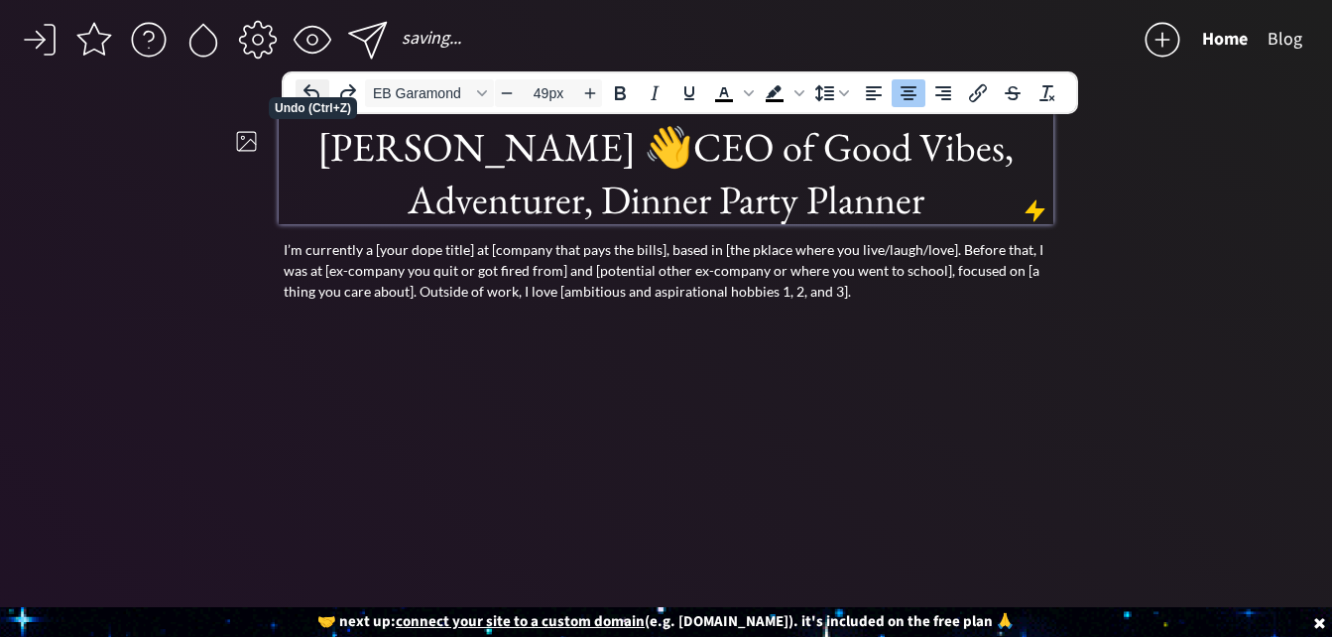
click at [310, 85] on icon "Undo" at bounding box center [313, 93] width 24 height 24
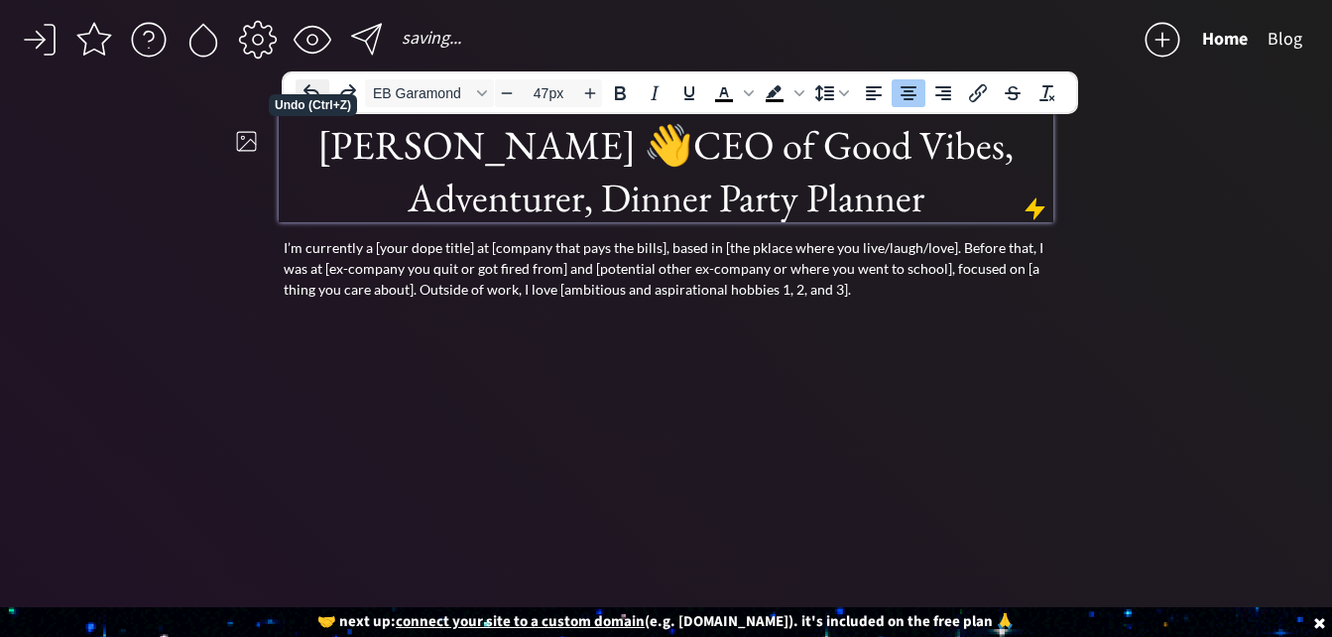
click at [310, 85] on icon "Undo" at bounding box center [313, 93] width 24 height 24
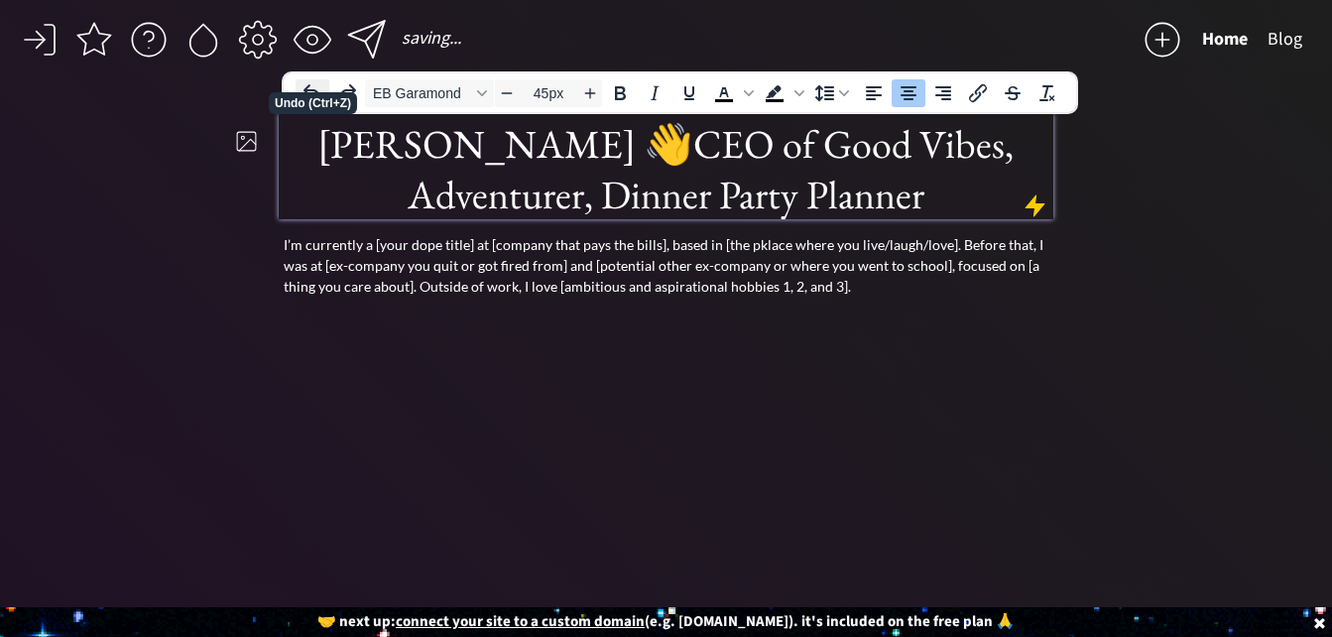
click at [310, 85] on icon "Undo" at bounding box center [313, 93] width 24 height 24
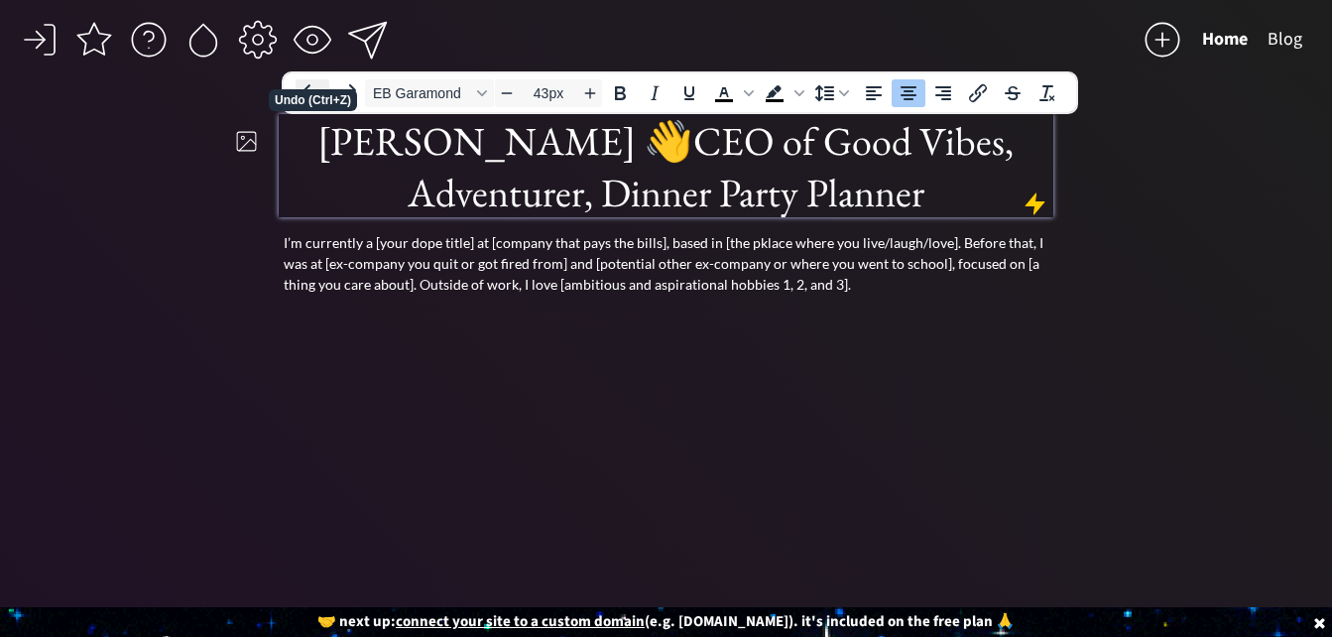
click at [310, 85] on icon "Undo" at bounding box center [313, 93] width 24 height 24
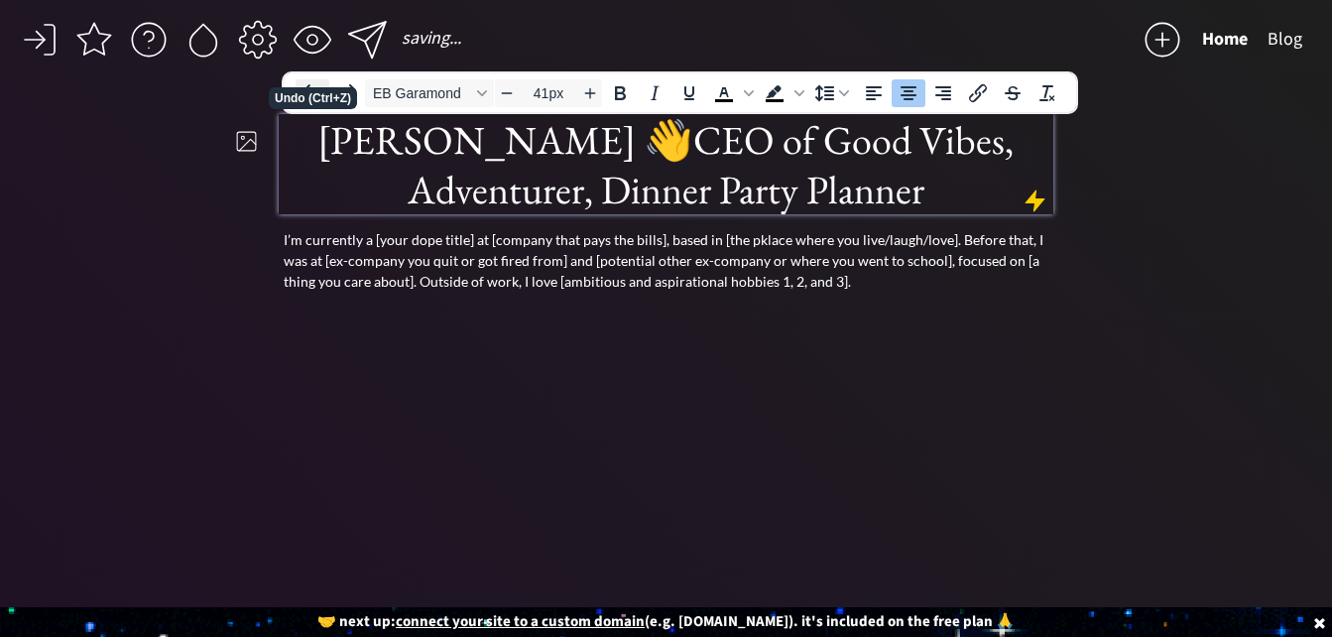
click at [310, 85] on icon "Undo" at bounding box center [313, 93] width 24 height 24
type input "40px"
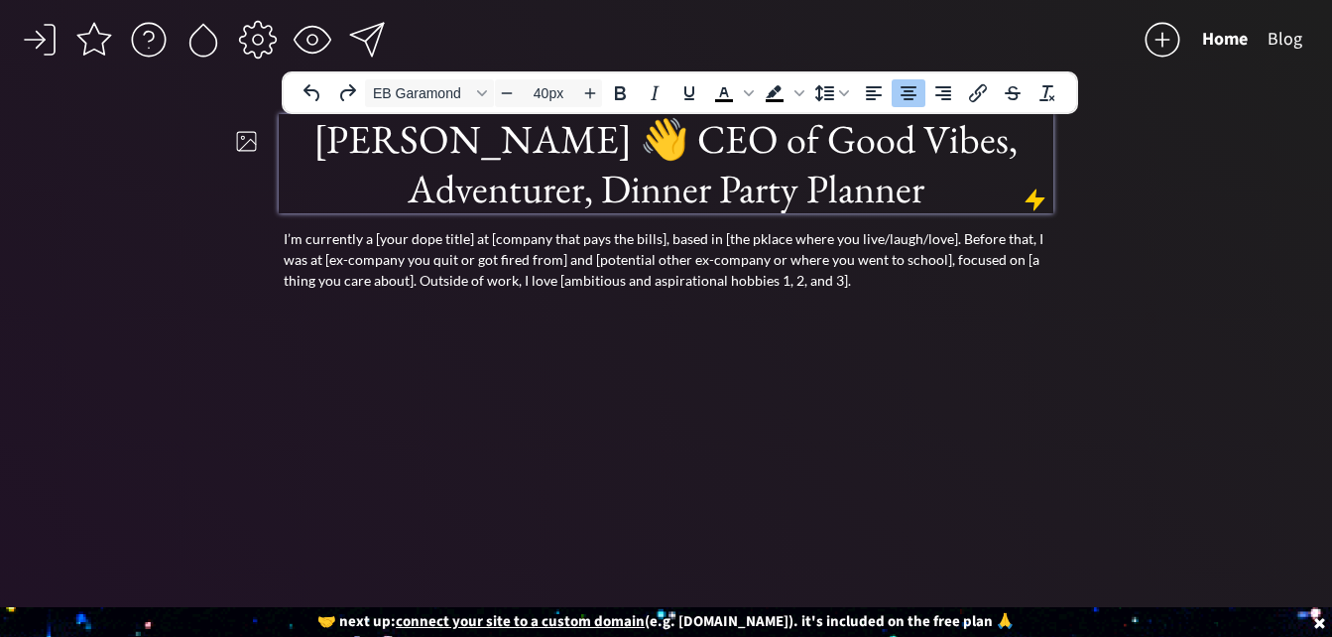
click at [485, 133] on h1 "[PERSON_NAME] 👋 CEO of Good Vibes, Adventurer, Dinner Party Planner" at bounding box center [667, 163] width 770 height 99
click at [324, 126] on h1 "[PERSON_NAME] 👋 CEO of Good Vibes, Adventurer, Dinner Party Planner" at bounding box center [667, 163] width 770 height 99
click at [329, 132] on h1 "[PERSON_NAME] 👋 CEO of Good Vibes, Adventurer, Dinner Party Planner" at bounding box center [667, 163] width 770 height 99
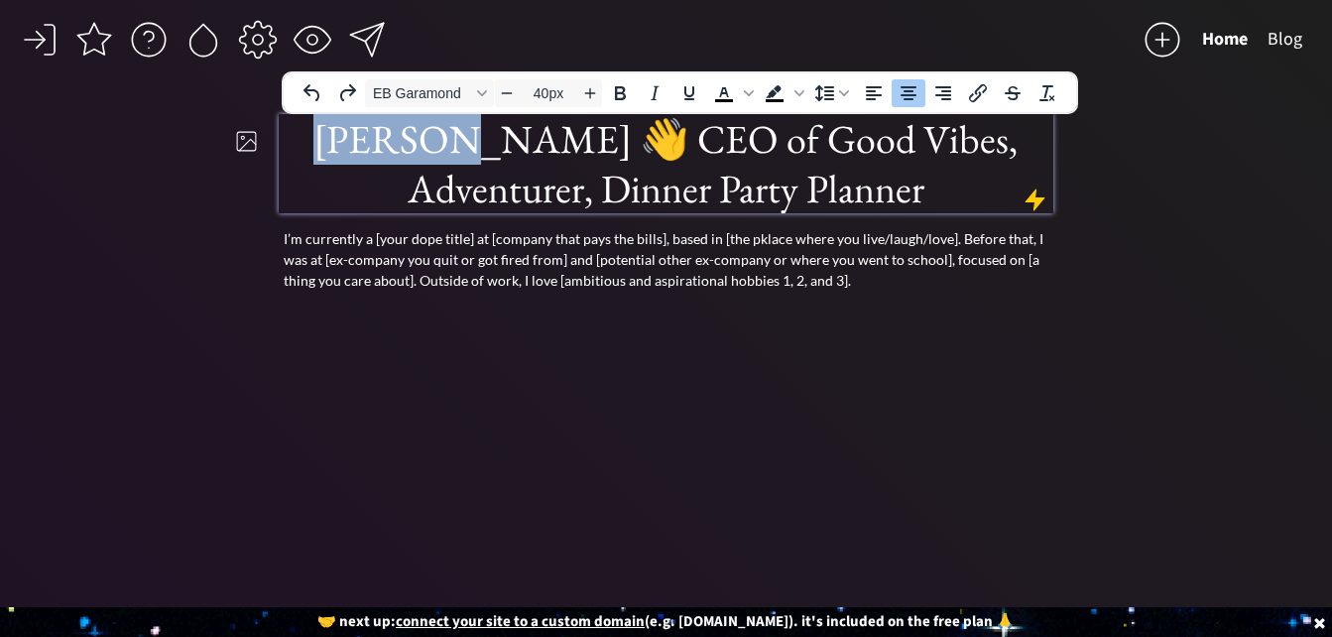
click at [329, 132] on h1 "[PERSON_NAME] 👋 CEO of Good Vibes, Adventurer, Dinner Party Planner" at bounding box center [667, 163] width 770 height 99
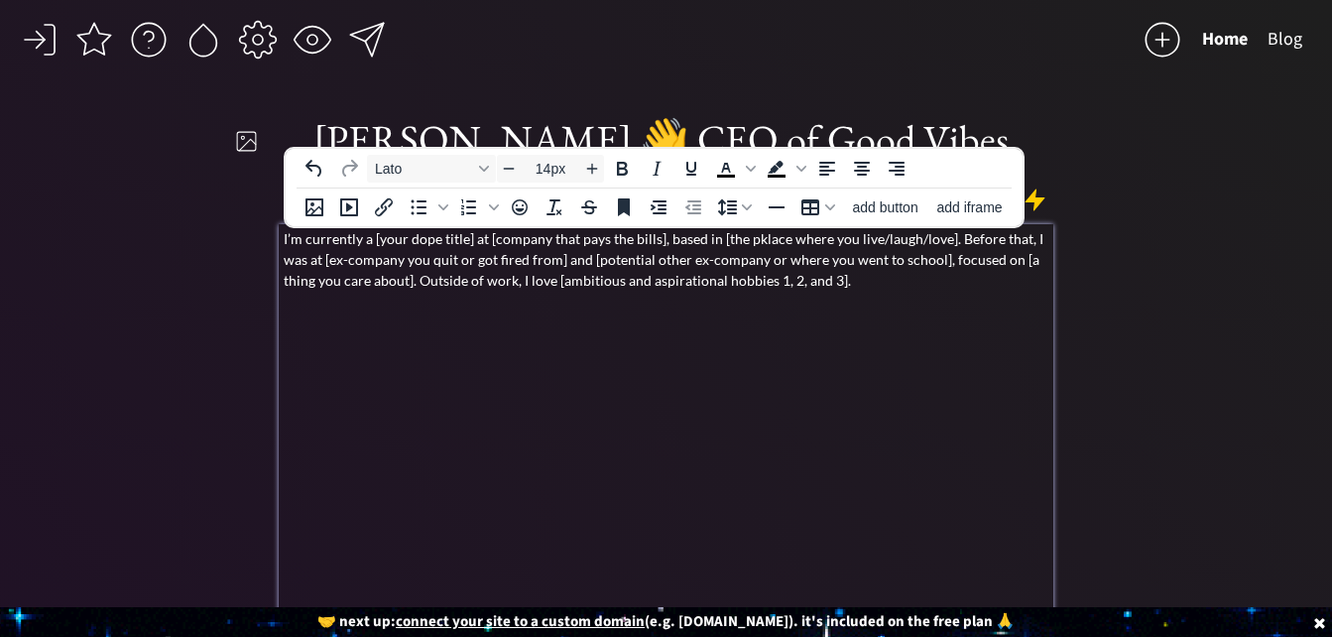
click at [1010, 248] on p "I’m currently a [your dope title] at [company that pays the bills], based in [t…" at bounding box center [667, 259] width 767 height 62
click at [876, 288] on p "I’m currently a [your dope title] at [company that pays the bills], based in [t…" at bounding box center [667, 259] width 767 height 62
click at [331, 374] on p "jjhggggg" at bounding box center [667, 372] width 767 height 21
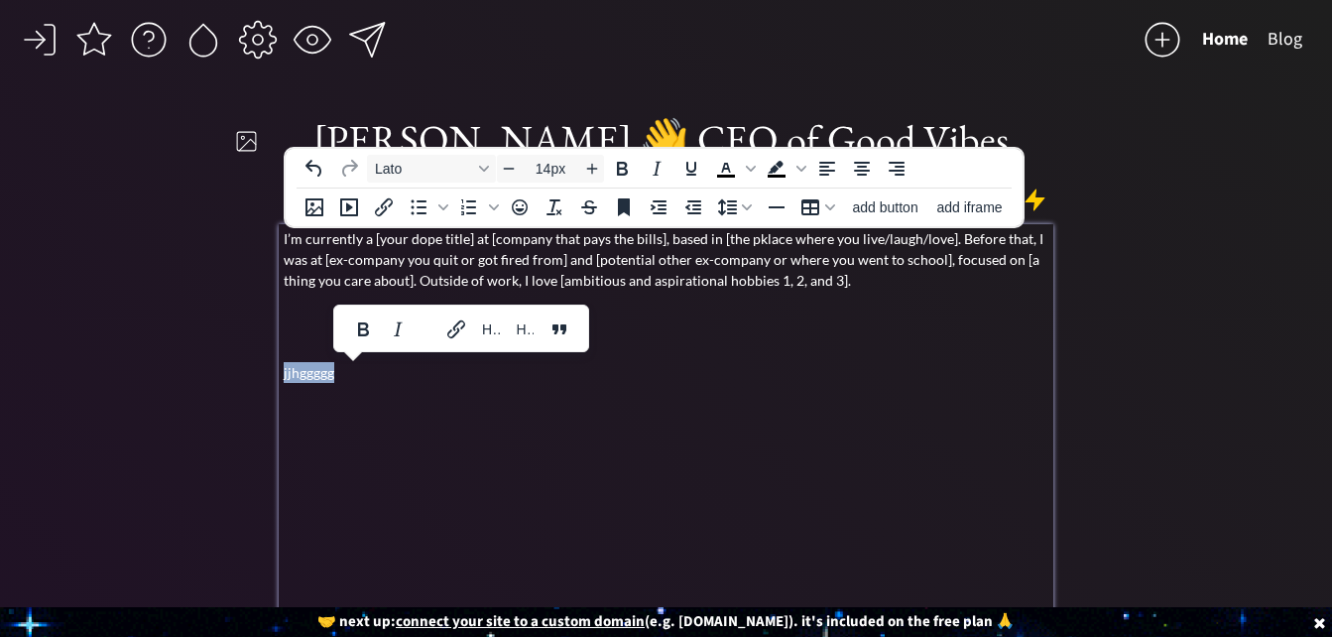
click at [331, 374] on p "jjhggggg" at bounding box center [667, 372] width 767 height 21
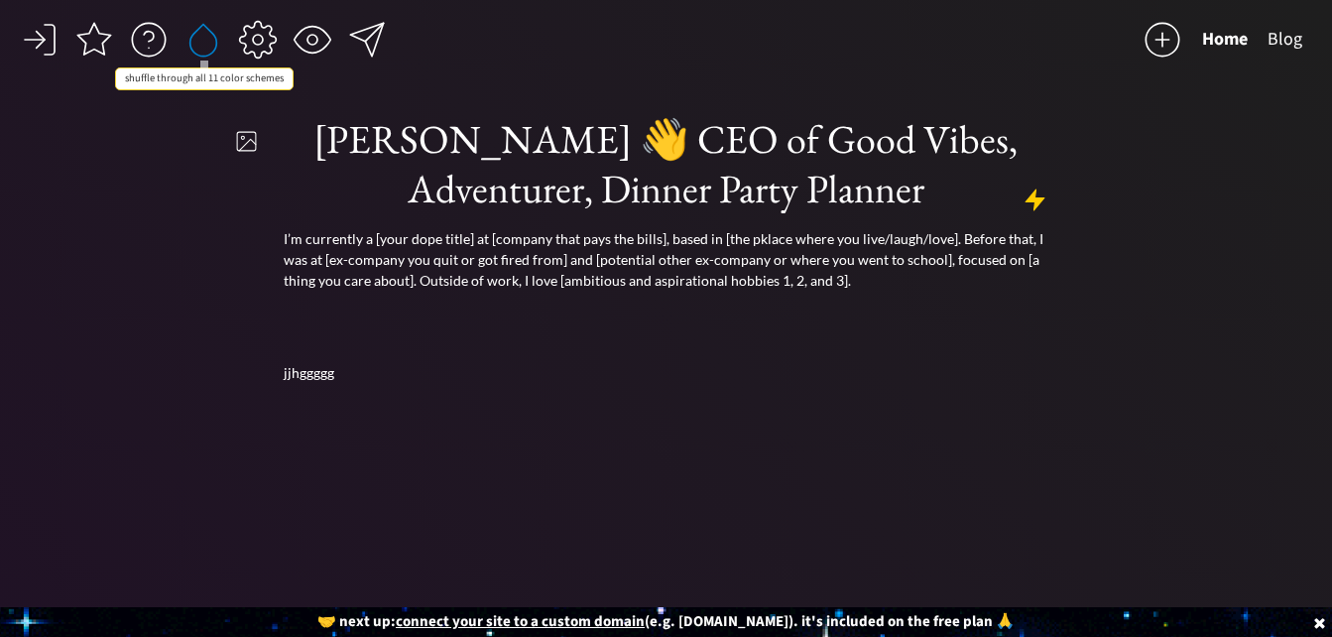
click at [208, 50] on div at bounding box center [203, 40] width 40 height 40
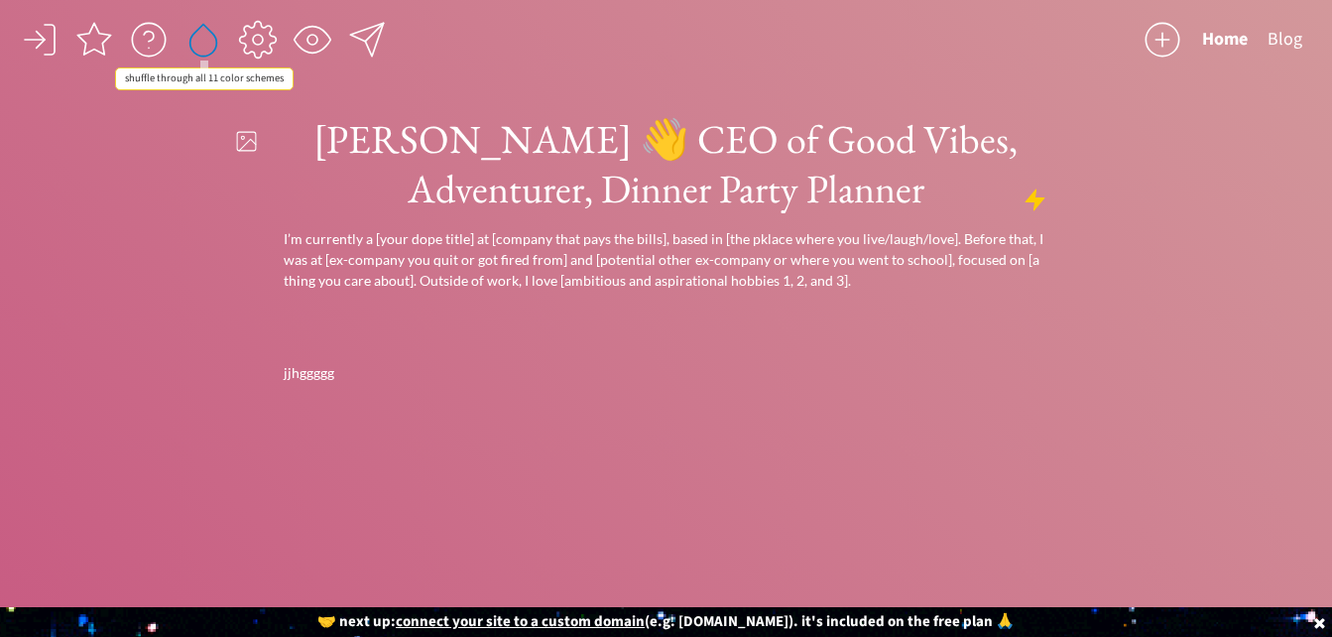
click at [208, 50] on div at bounding box center [203, 40] width 40 height 40
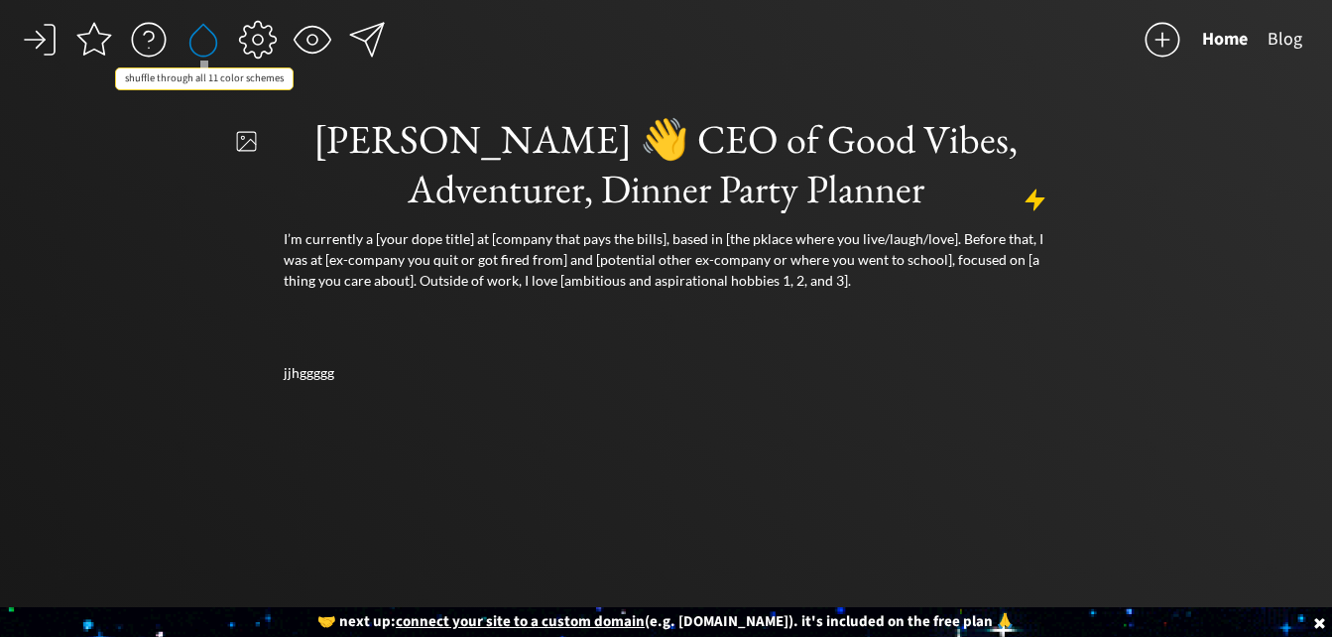
click at [208, 50] on div at bounding box center [203, 40] width 40 height 40
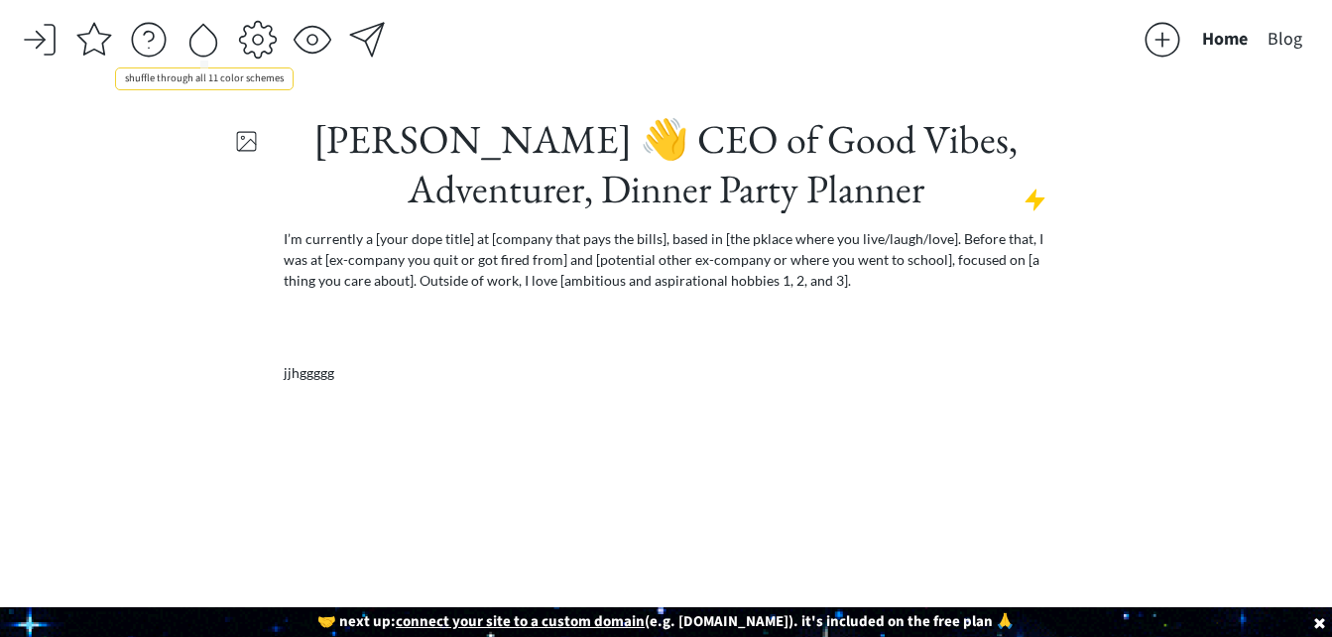
click at [208, 50] on div at bounding box center [203, 40] width 40 height 40
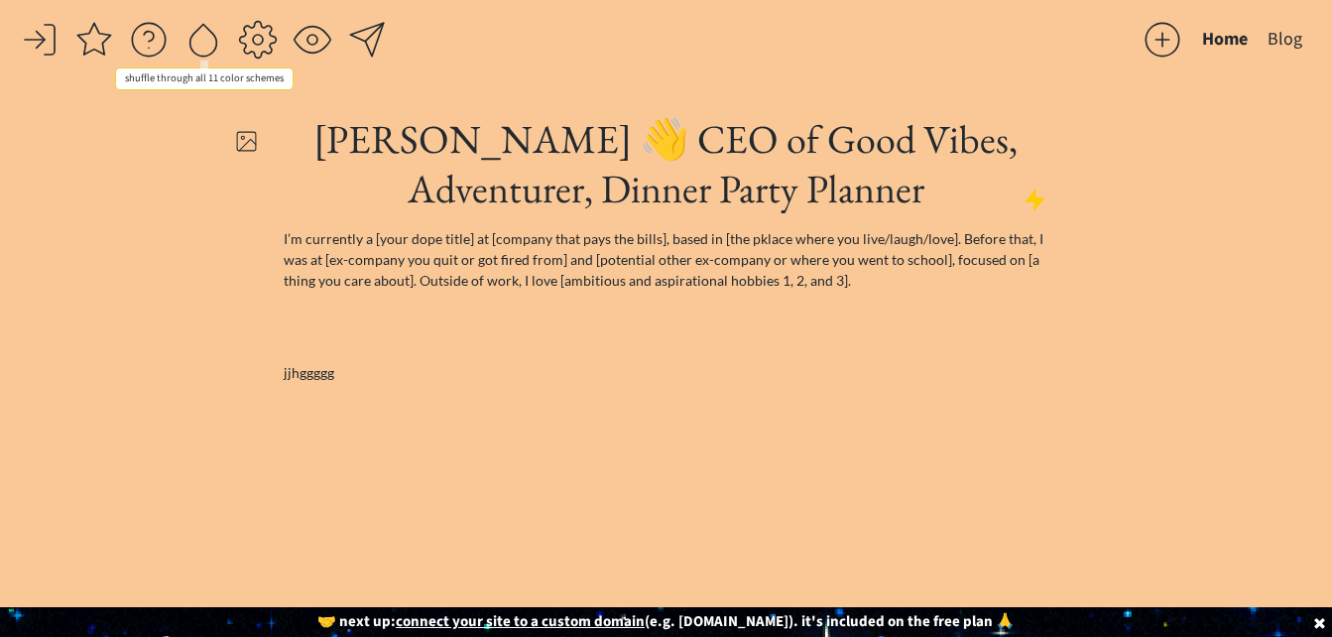
click at [208, 50] on div at bounding box center [203, 40] width 40 height 40
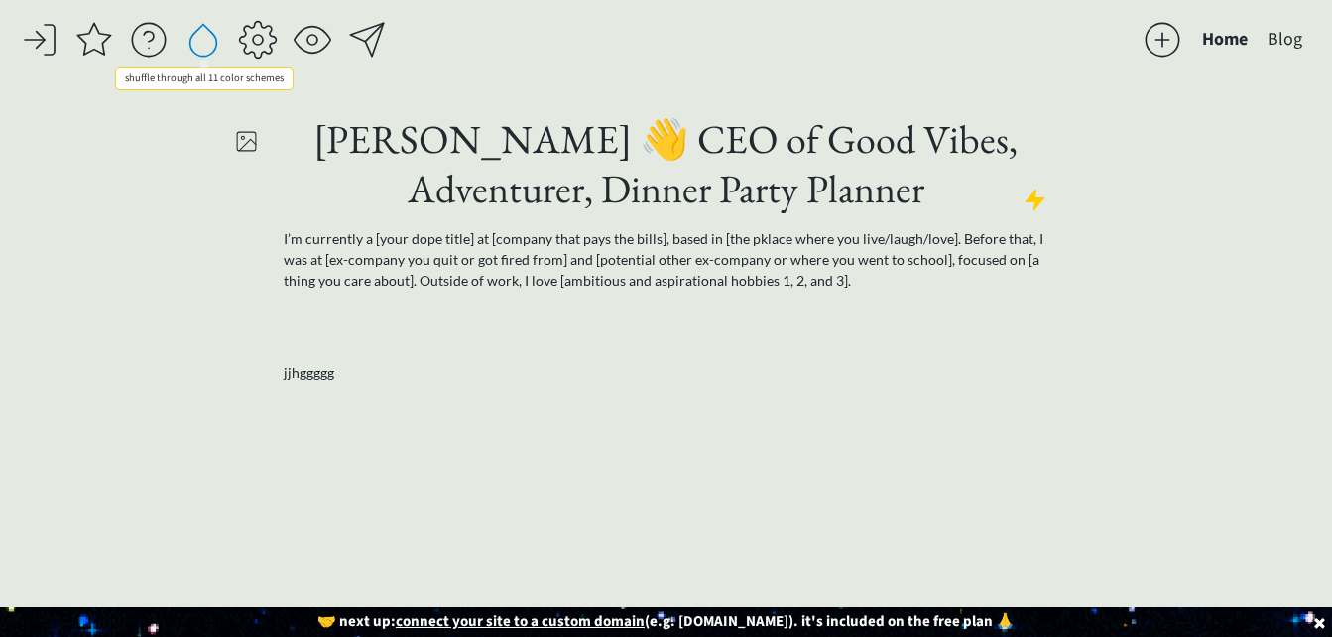
click at [208, 50] on div at bounding box center [203, 40] width 40 height 40
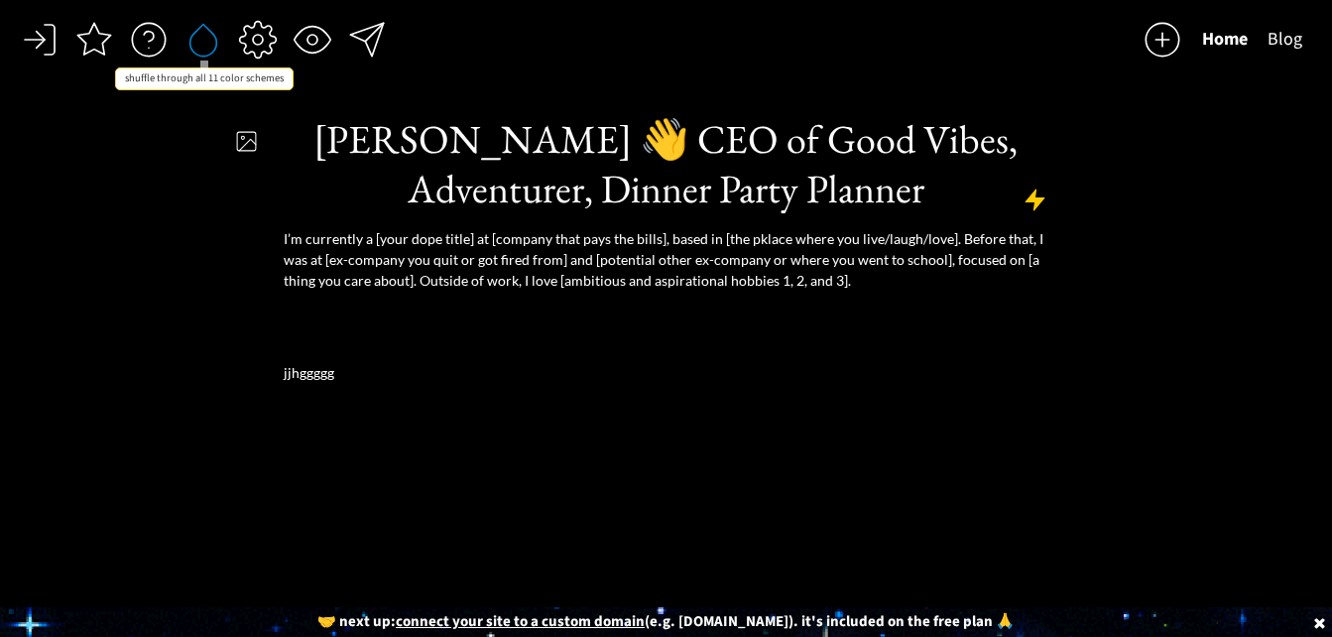
click at [208, 50] on div at bounding box center [203, 40] width 40 height 40
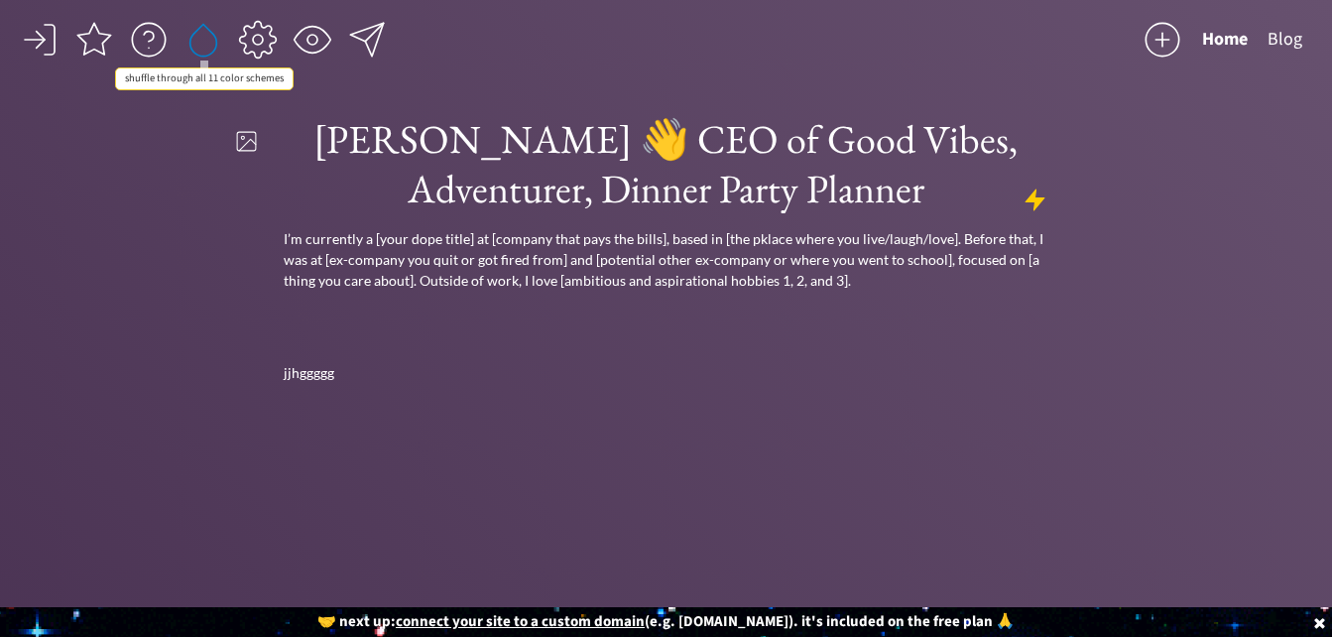
click at [208, 50] on div at bounding box center [203, 40] width 40 height 40
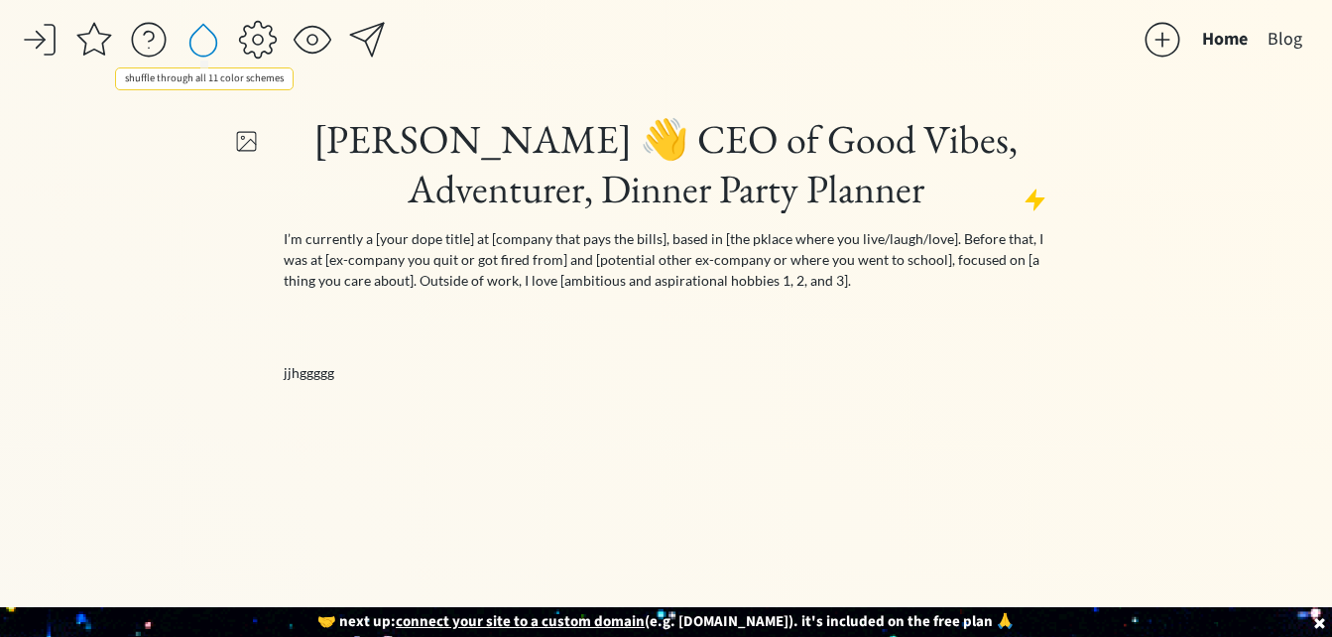
click at [208, 50] on div at bounding box center [203, 40] width 40 height 40
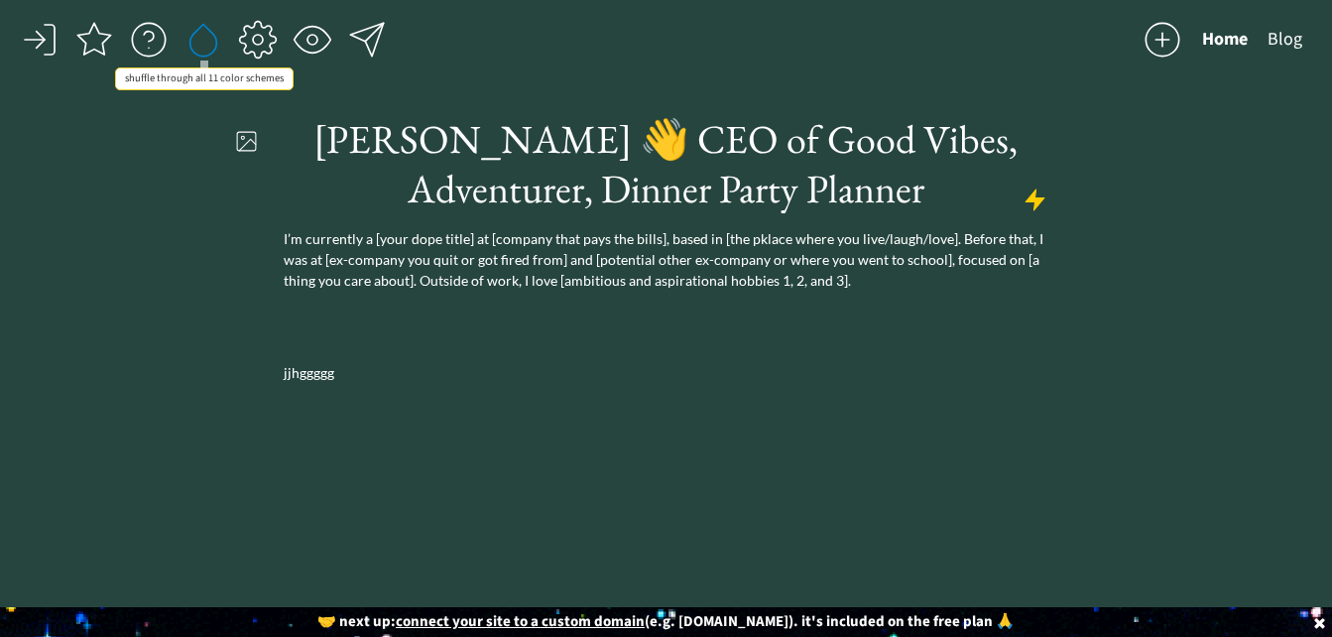
click at [208, 50] on div at bounding box center [203, 40] width 40 height 40
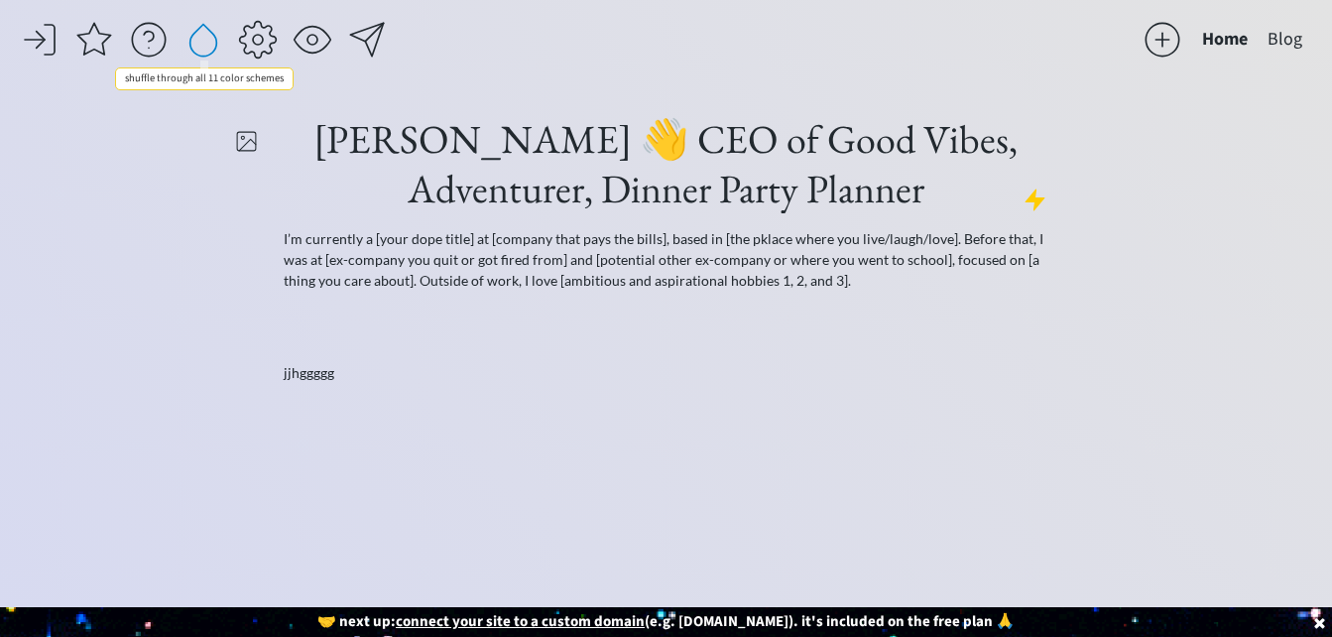
click at [208, 50] on div at bounding box center [203, 40] width 40 height 40
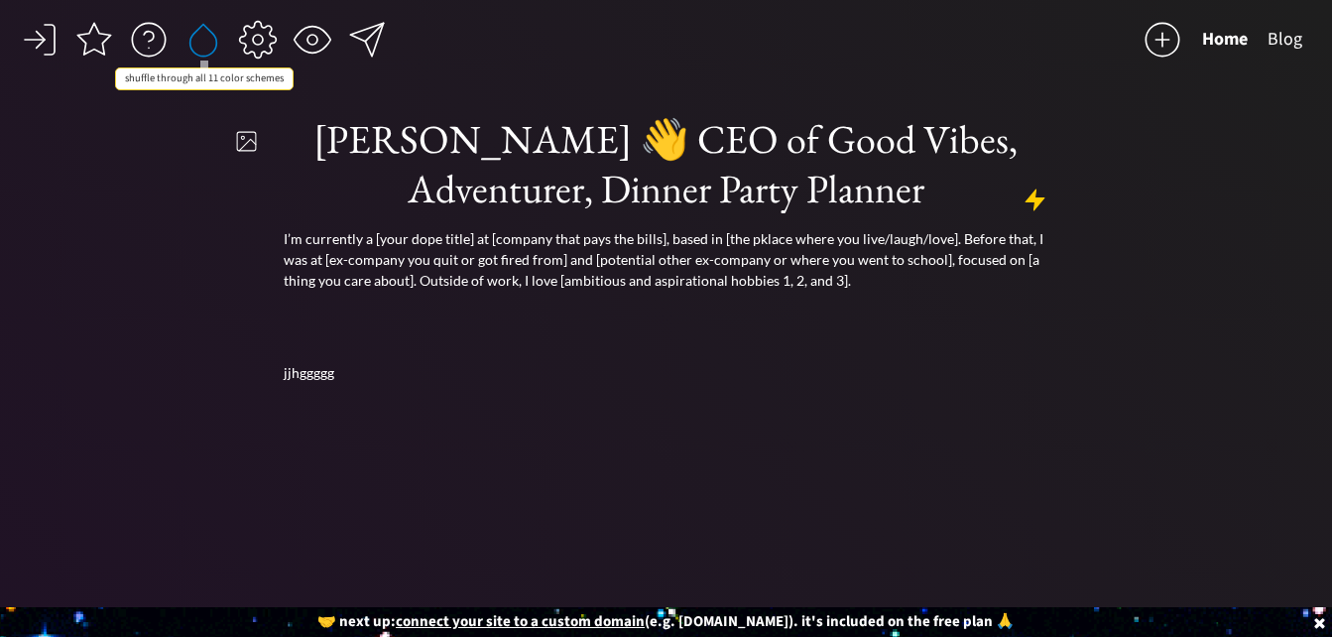
click at [208, 50] on div at bounding box center [203, 40] width 40 height 40
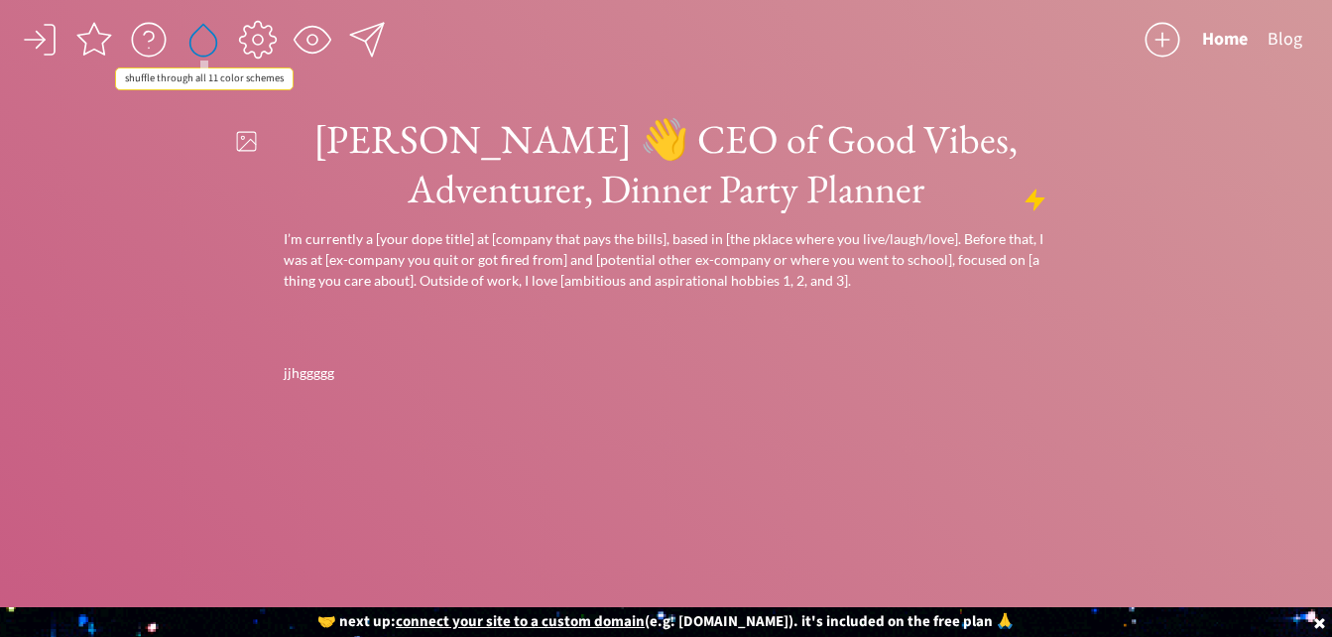
click at [208, 50] on div at bounding box center [203, 40] width 40 height 40
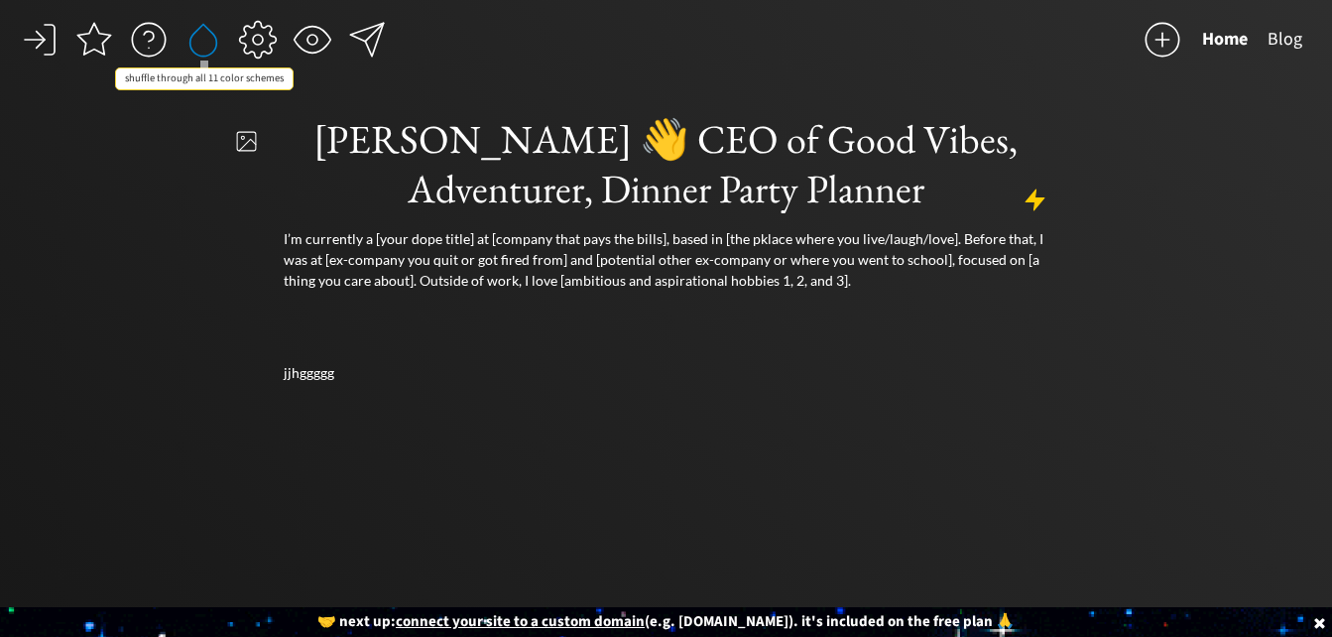
click at [202, 48] on div at bounding box center [203, 40] width 40 height 40
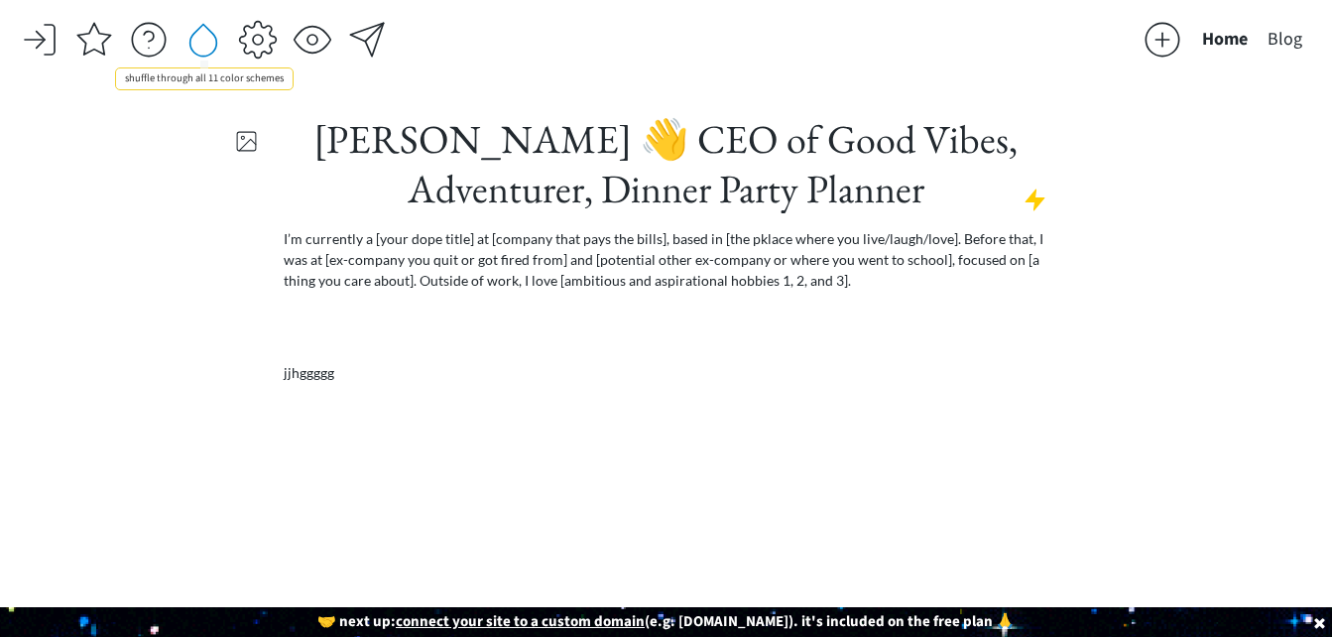
click at [202, 48] on div at bounding box center [203, 40] width 40 height 40
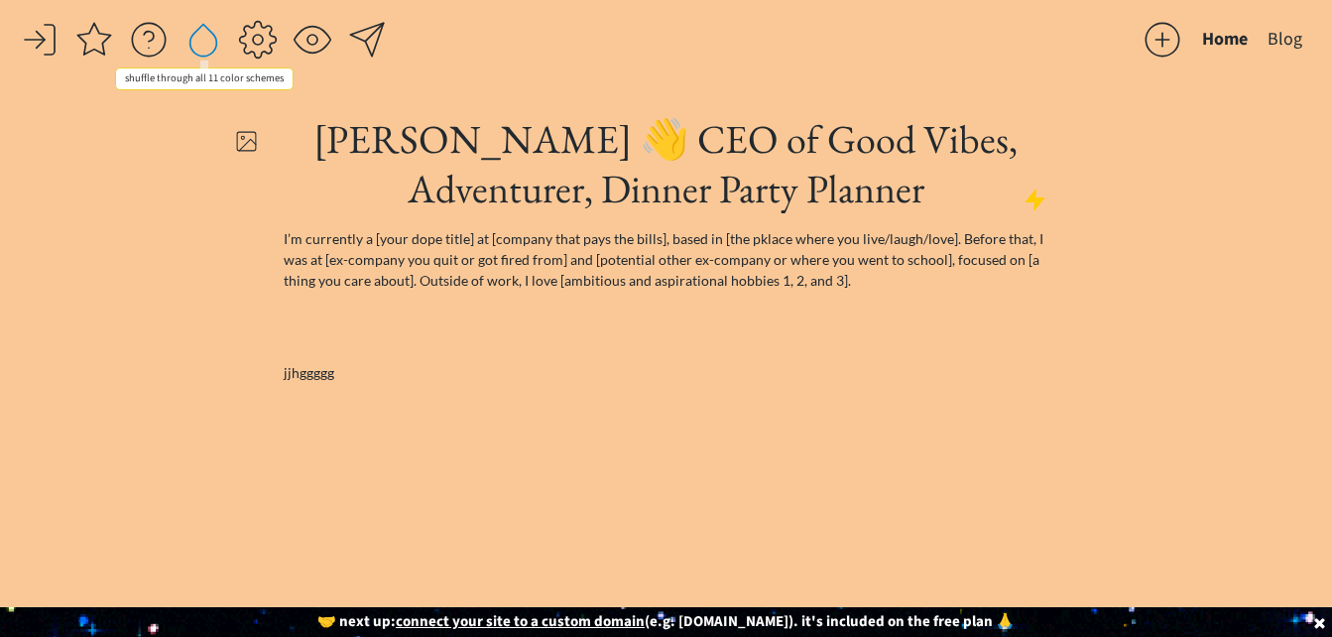
click at [202, 48] on div at bounding box center [203, 40] width 40 height 40
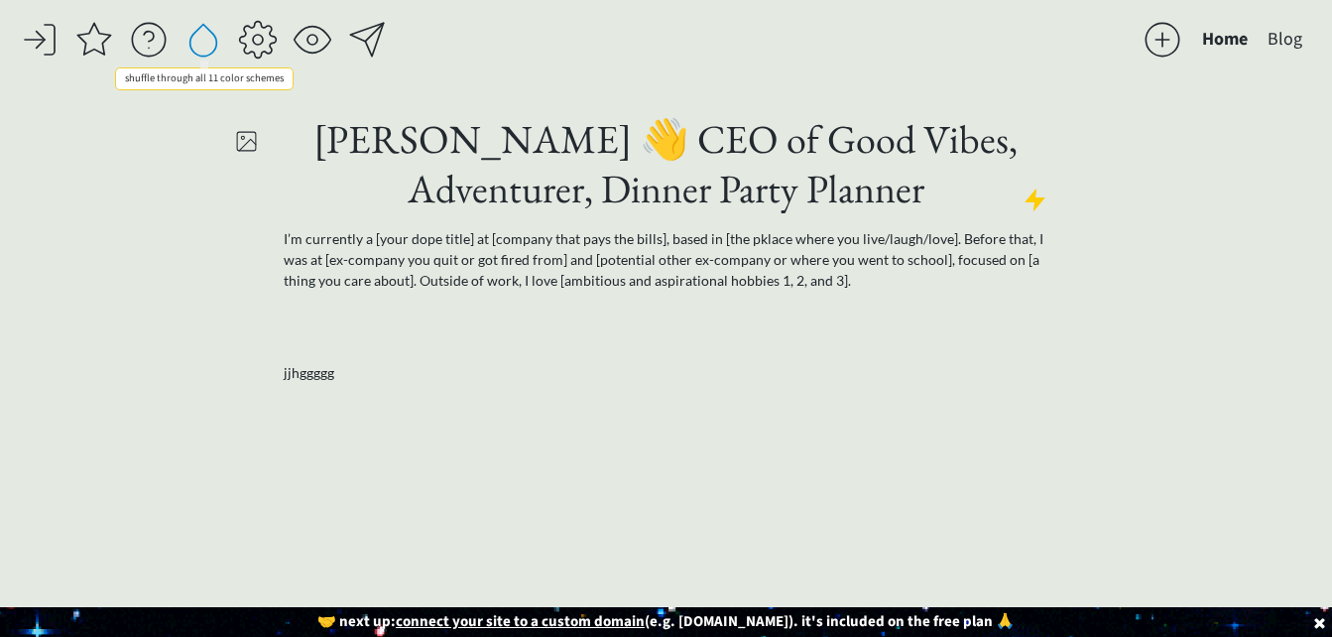
click at [202, 48] on div at bounding box center [203, 40] width 40 height 40
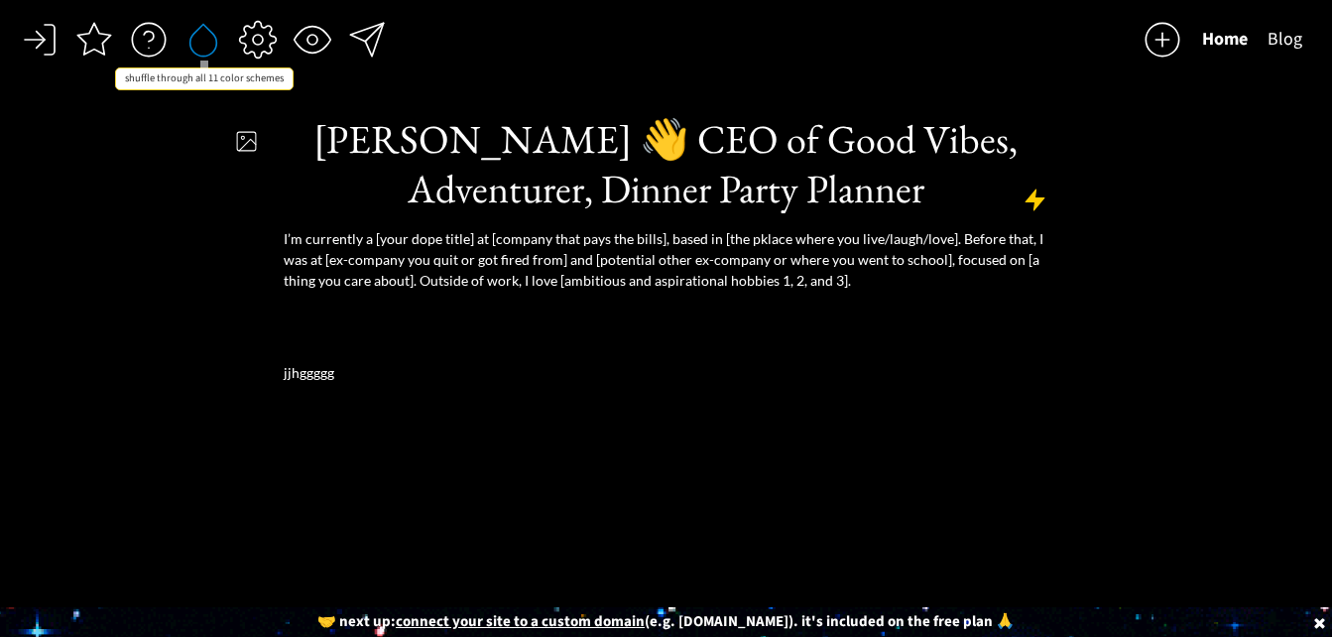
click at [202, 48] on div at bounding box center [203, 40] width 40 height 40
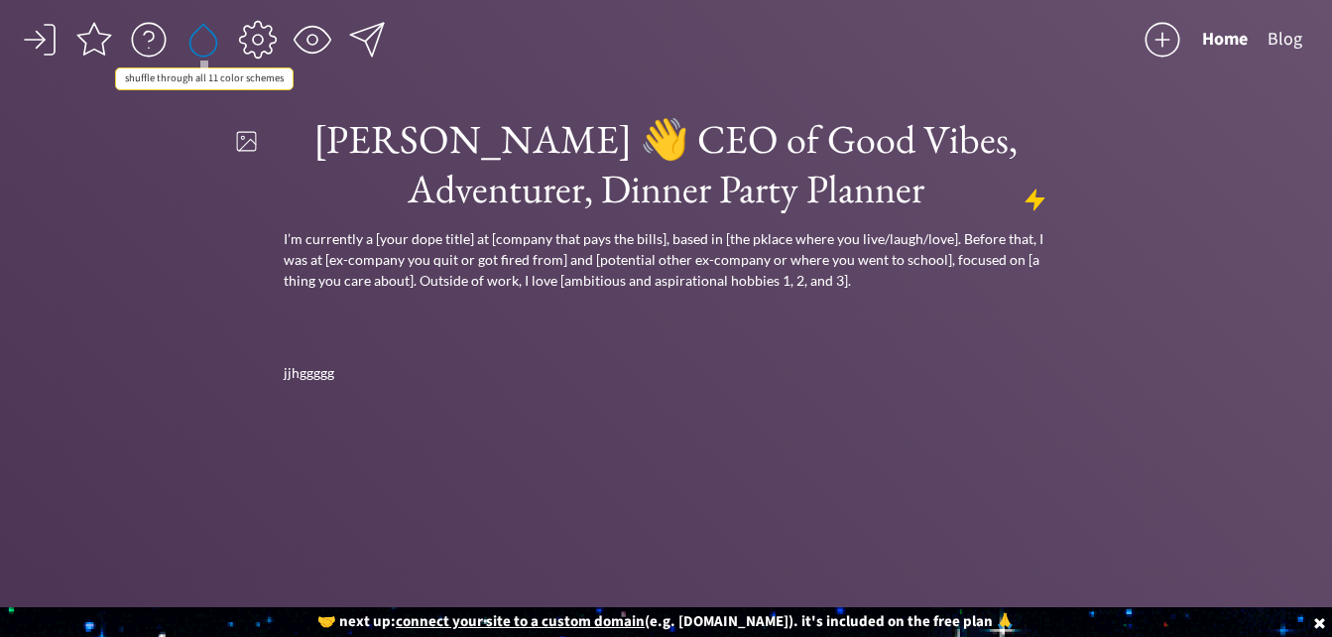
click at [202, 48] on div at bounding box center [203, 40] width 40 height 40
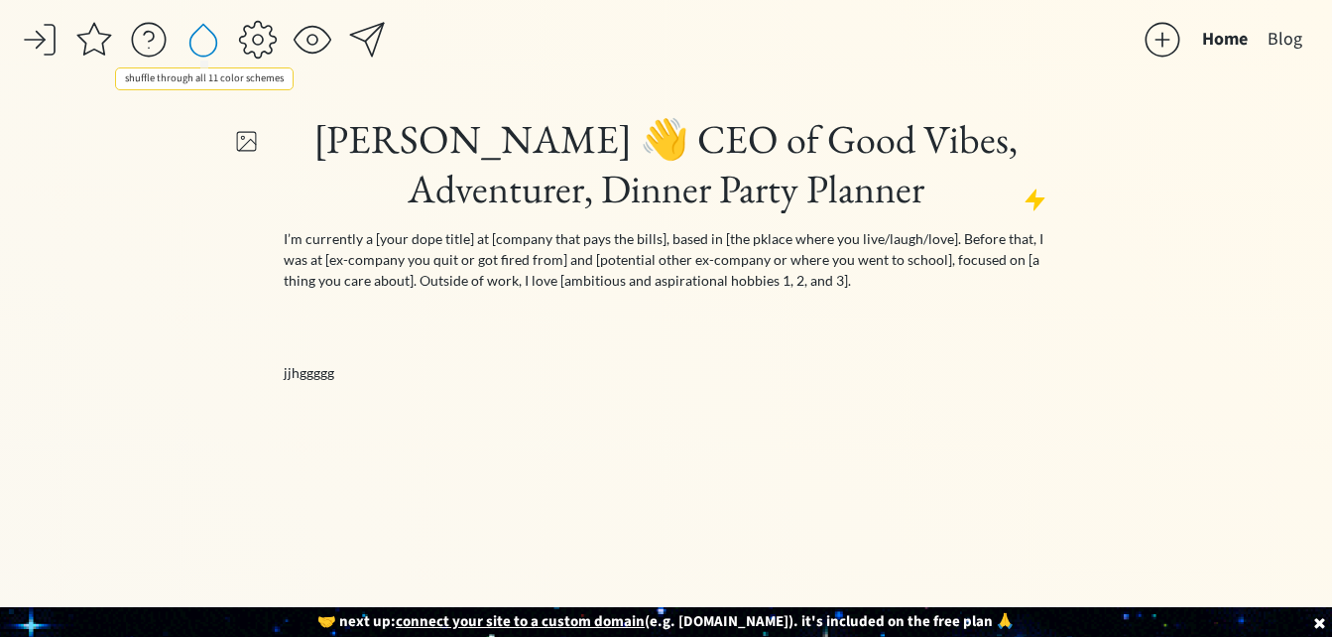
click at [202, 48] on div at bounding box center [203, 40] width 40 height 40
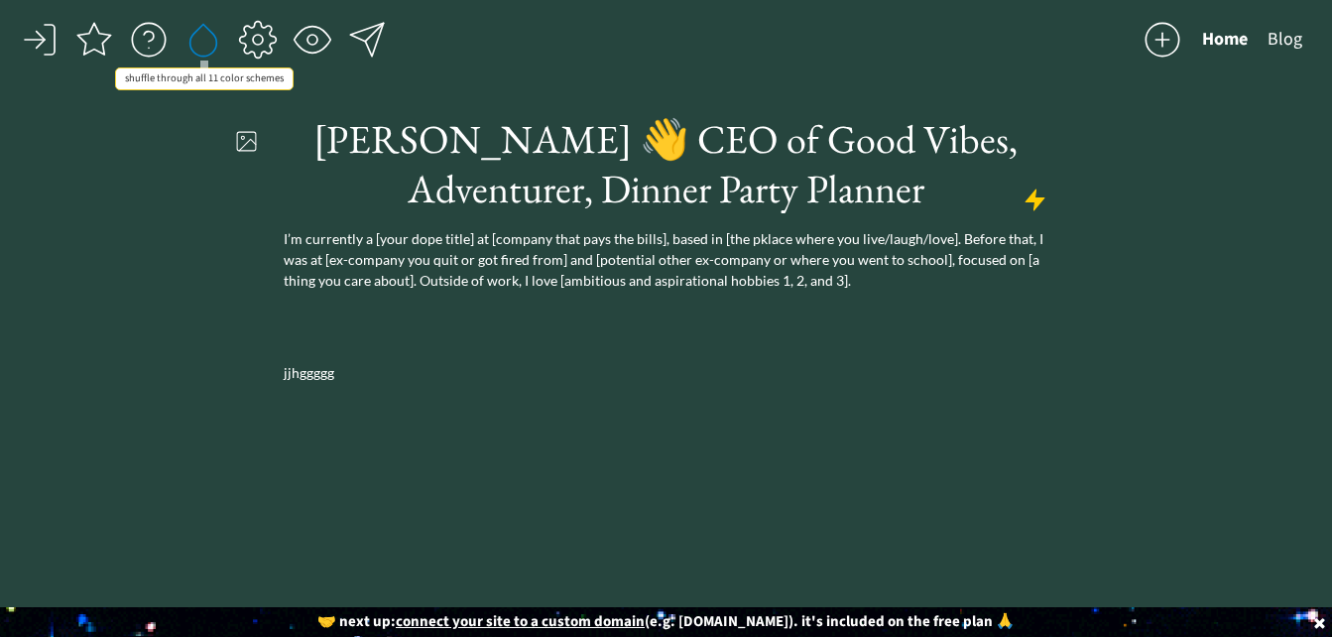
click at [202, 48] on div at bounding box center [203, 40] width 40 height 40
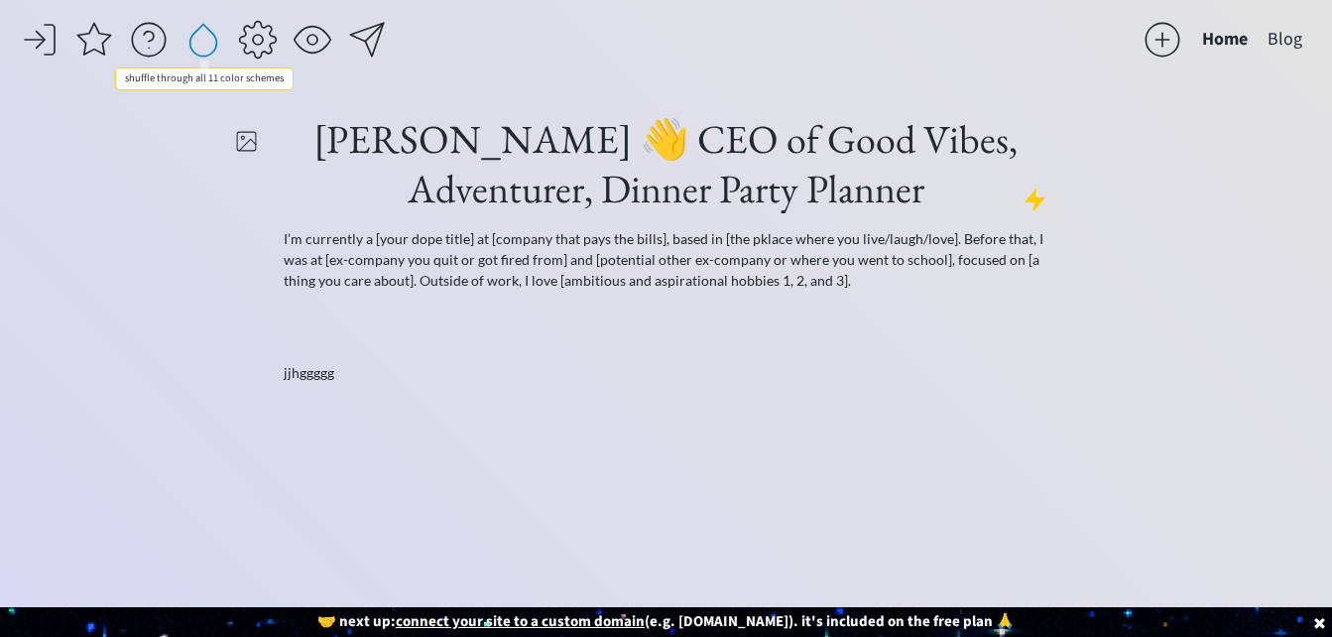
click at [202, 48] on div at bounding box center [203, 40] width 40 height 40
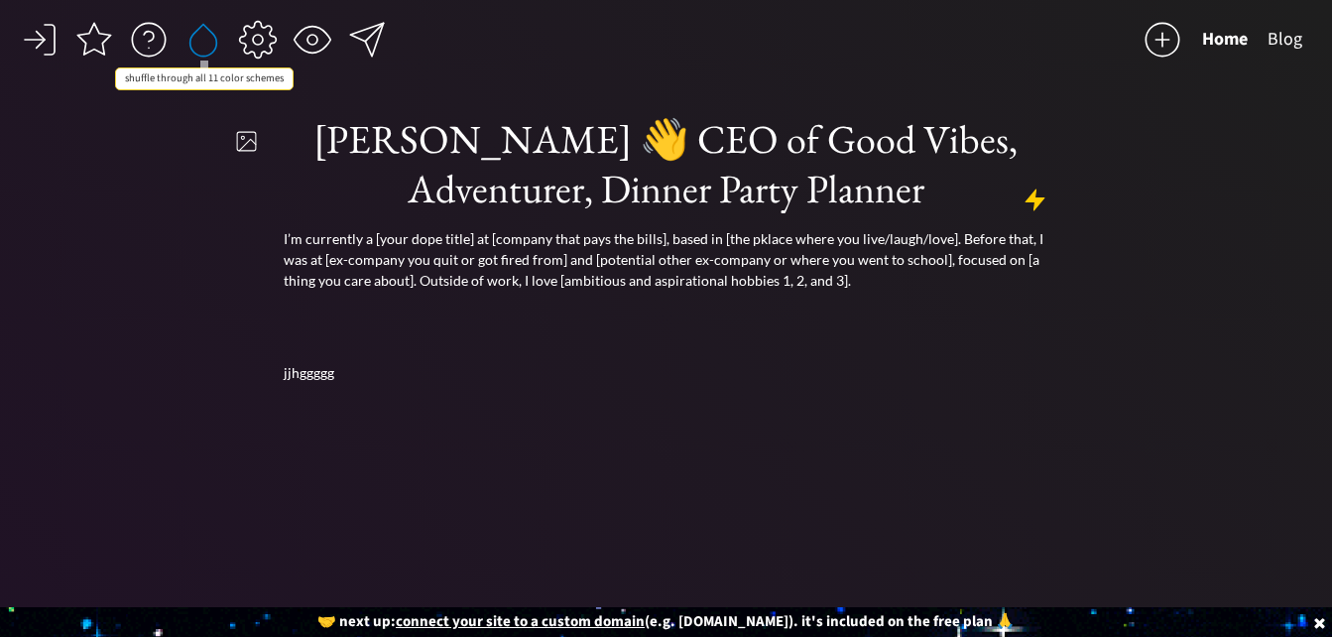
click at [202, 48] on div at bounding box center [203, 40] width 40 height 40
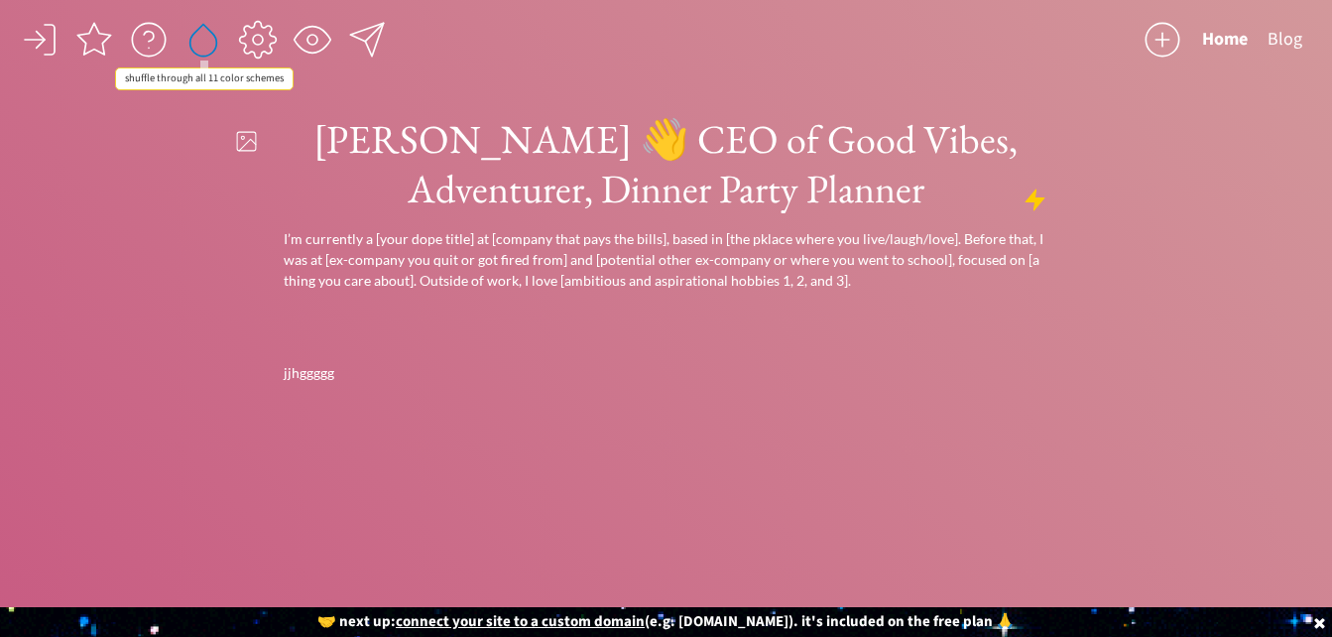
click at [202, 48] on div at bounding box center [203, 40] width 40 height 40
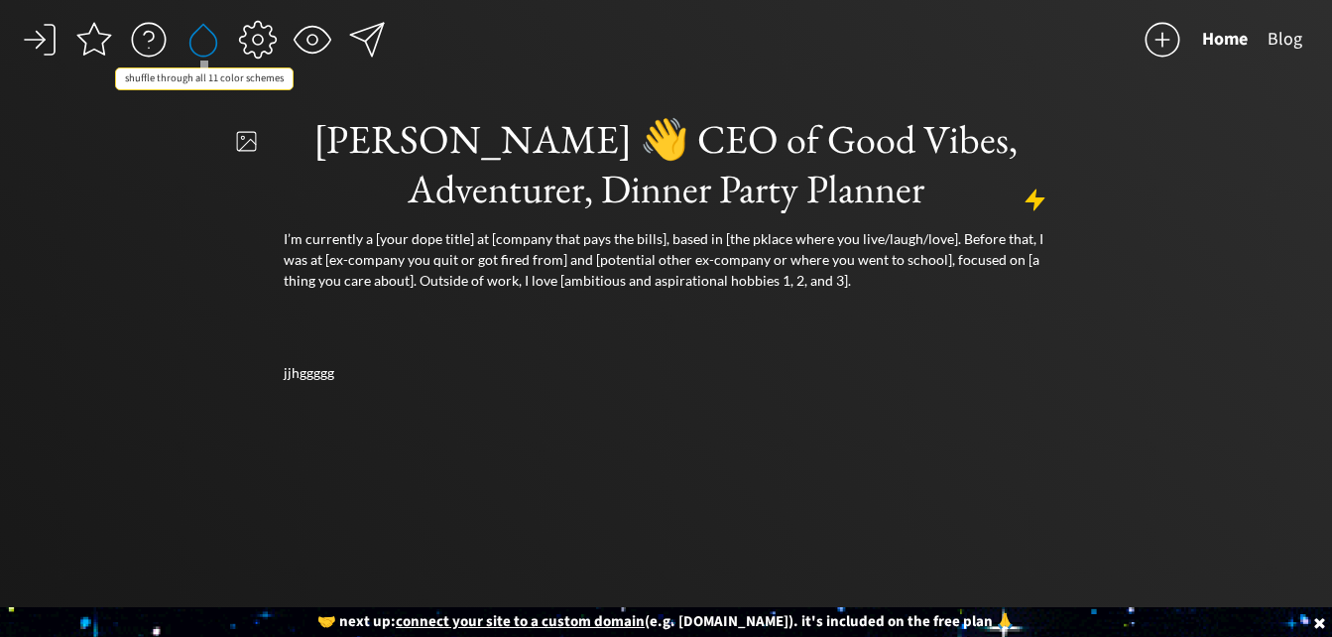
click at [202, 48] on div at bounding box center [203, 40] width 40 height 40
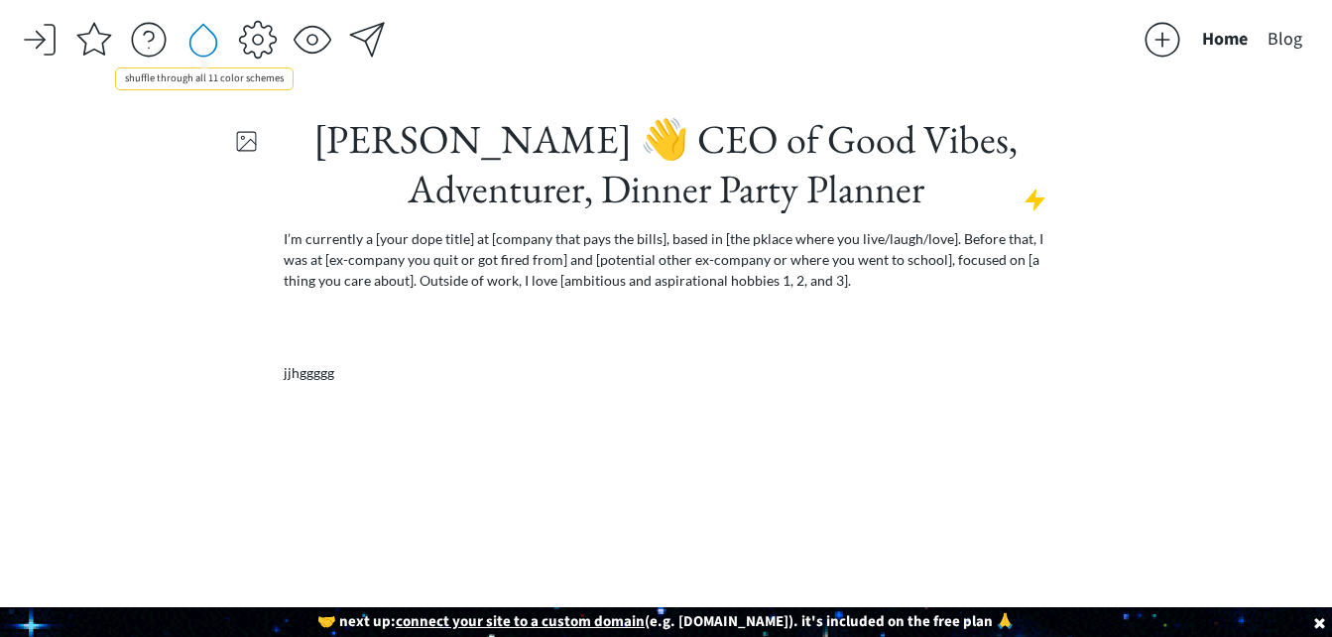
click at [202, 48] on div at bounding box center [203, 40] width 40 height 40
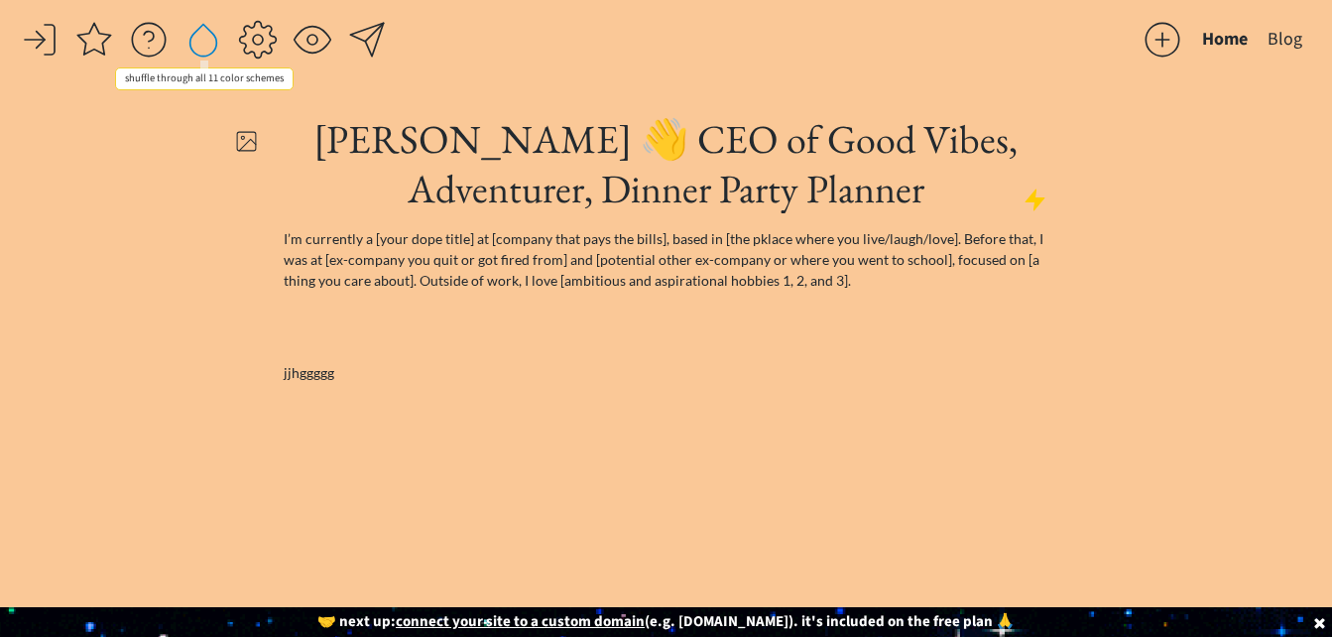
click at [202, 48] on div at bounding box center [203, 40] width 40 height 40
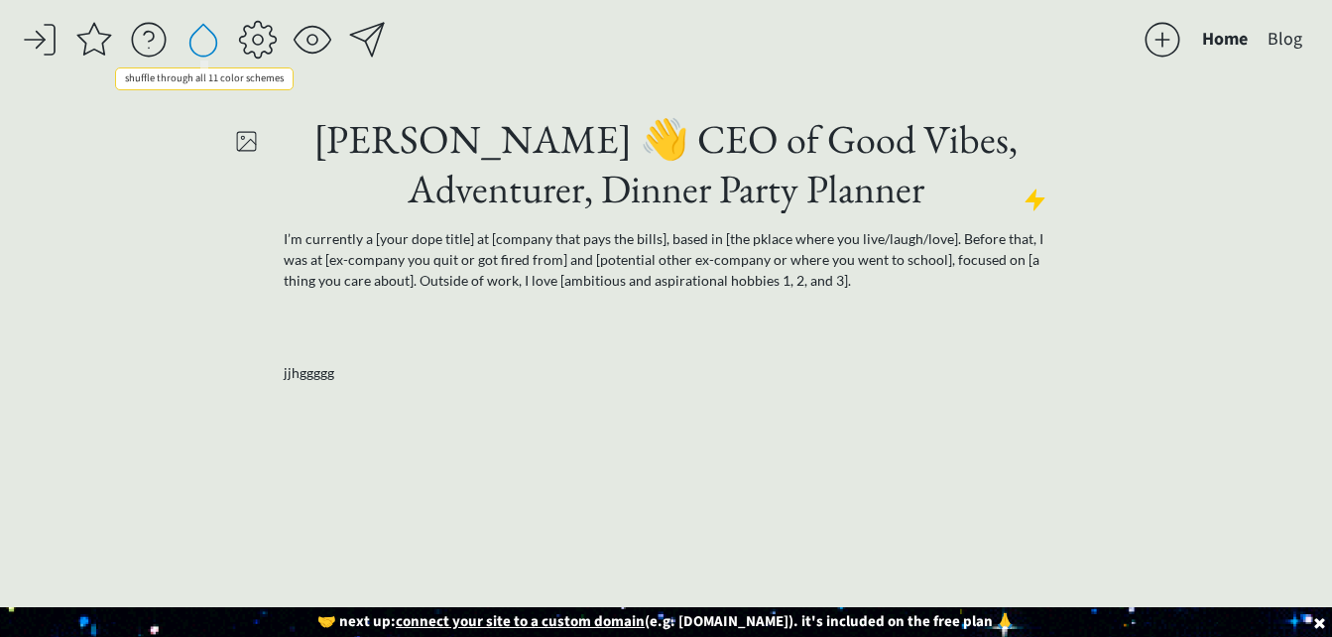
click at [202, 48] on div at bounding box center [203, 40] width 40 height 40
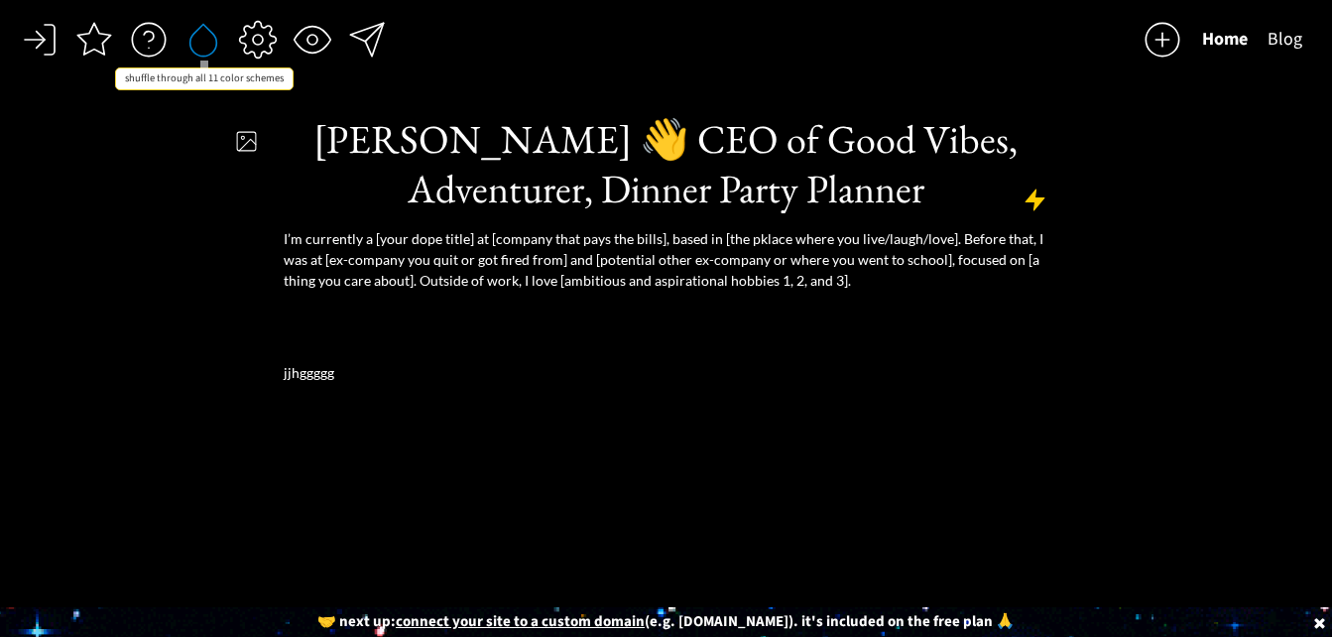
click at [202, 48] on div at bounding box center [203, 40] width 40 height 40
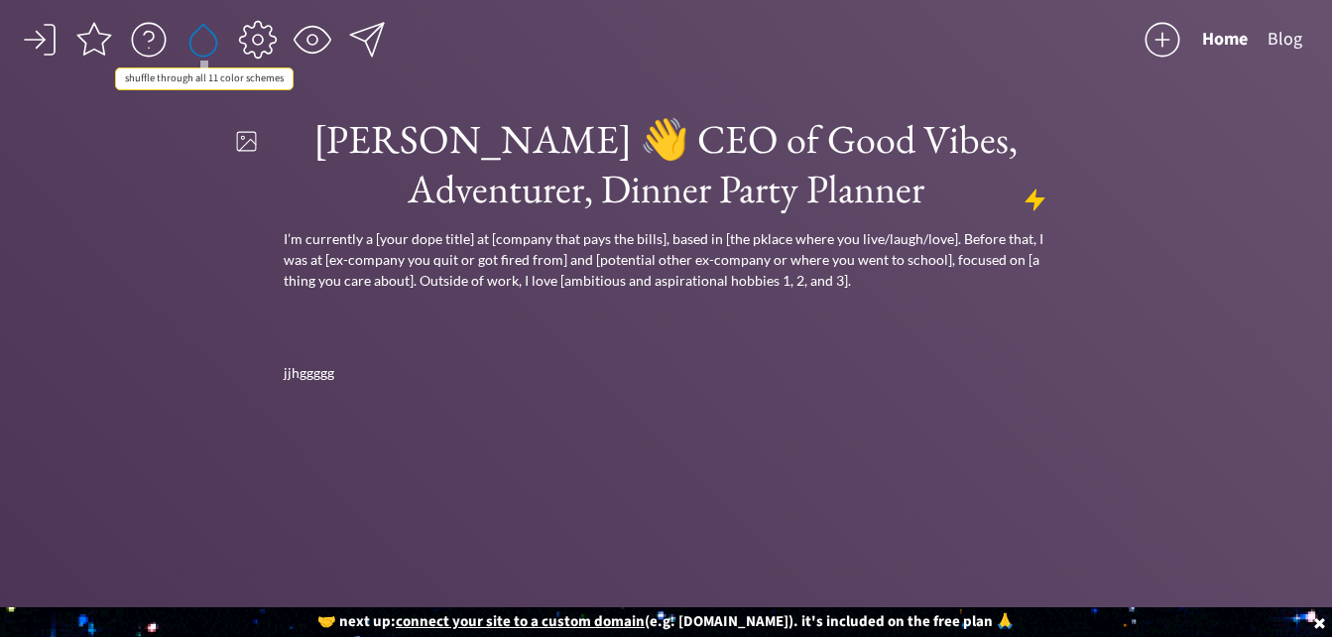
click at [202, 48] on div at bounding box center [203, 40] width 40 height 40
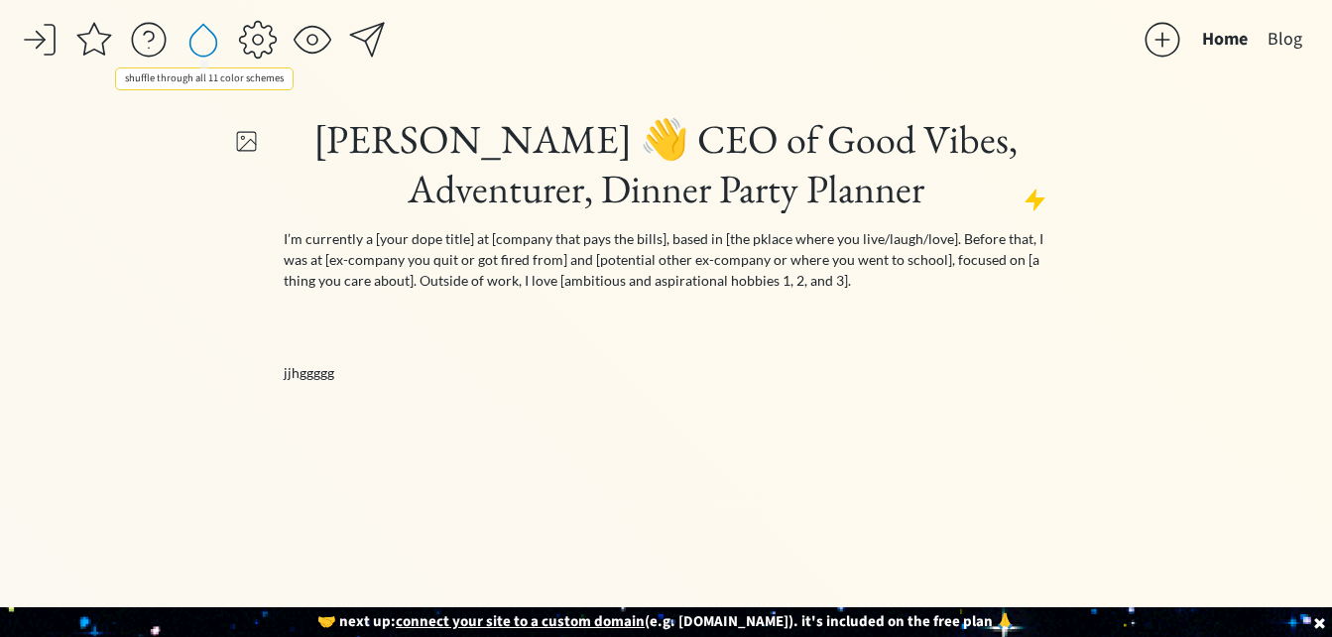
click at [202, 48] on div at bounding box center [203, 40] width 40 height 40
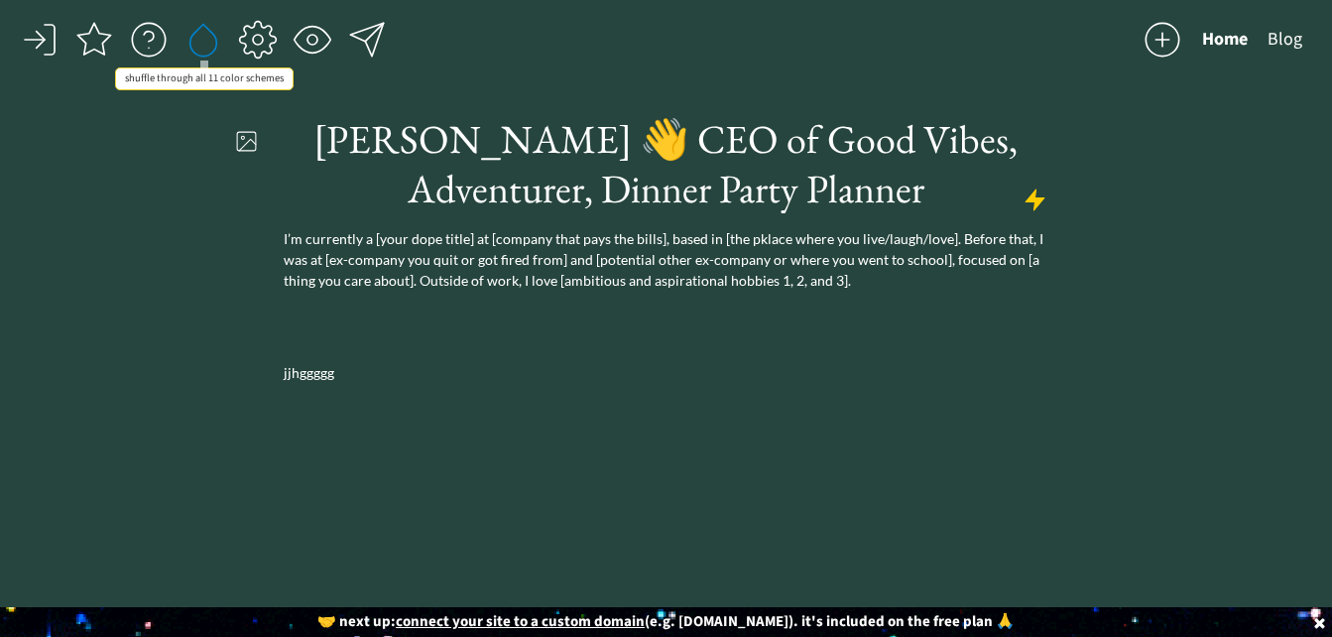
click at [202, 48] on div at bounding box center [203, 40] width 40 height 40
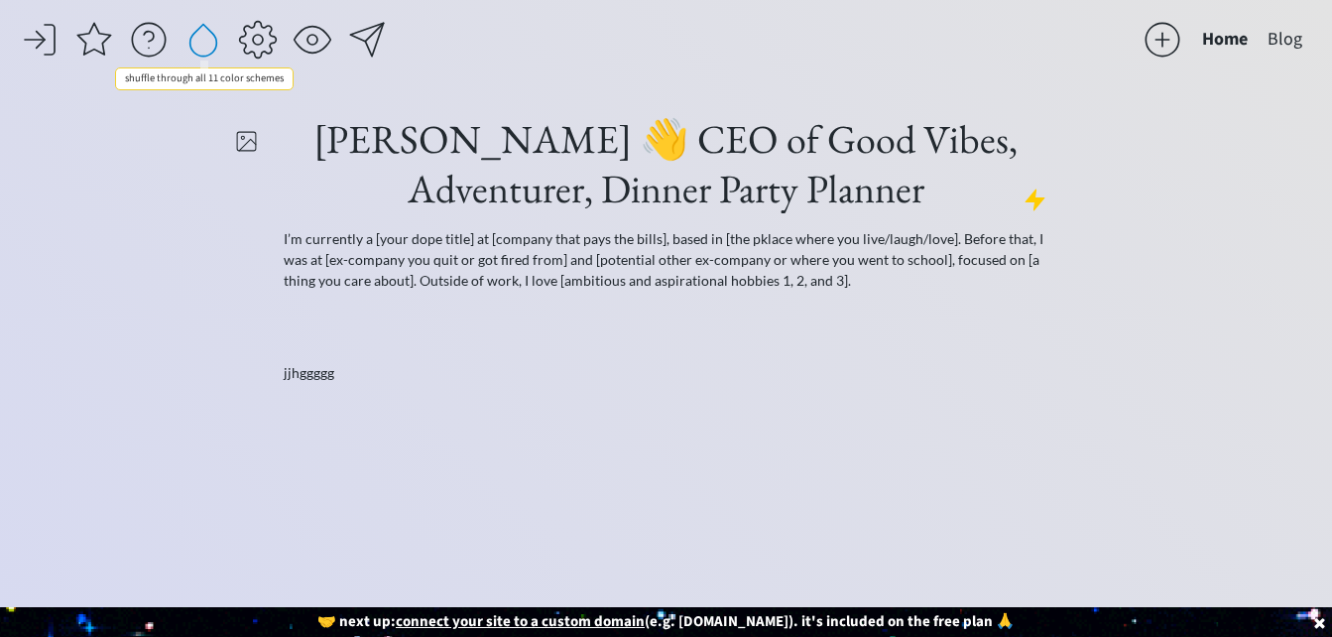
click at [202, 48] on div at bounding box center [203, 40] width 40 height 40
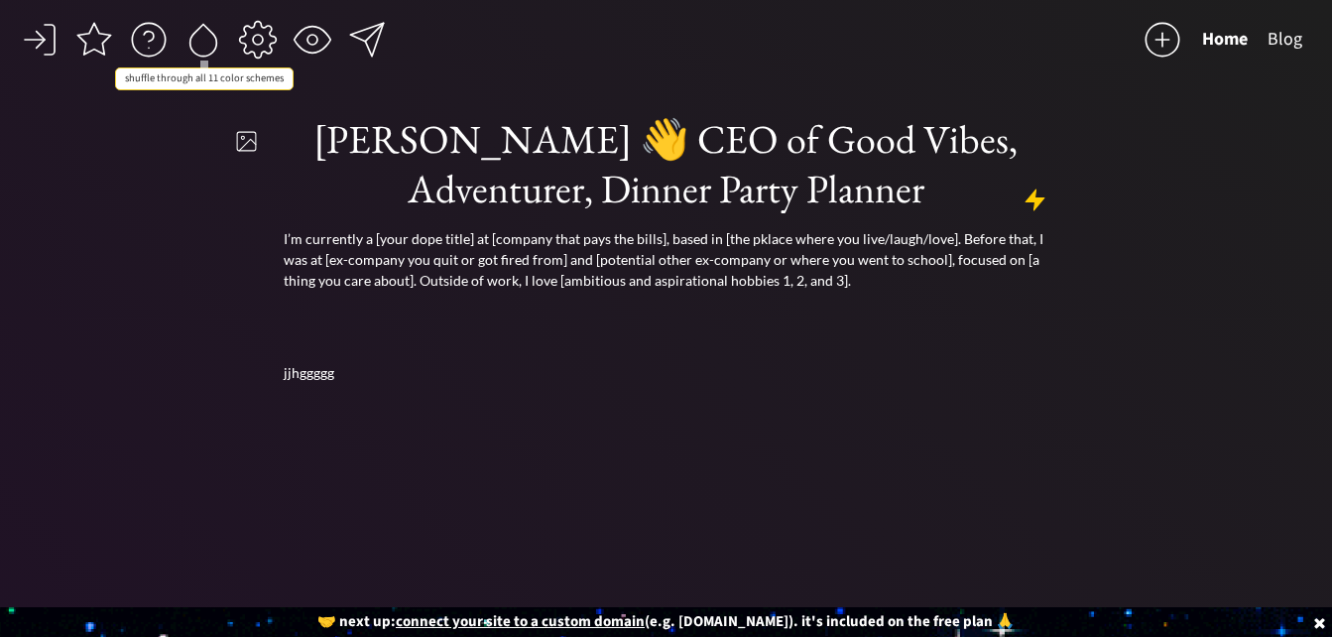
click at [202, 48] on div at bounding box center [203, 40] width 40 height 40
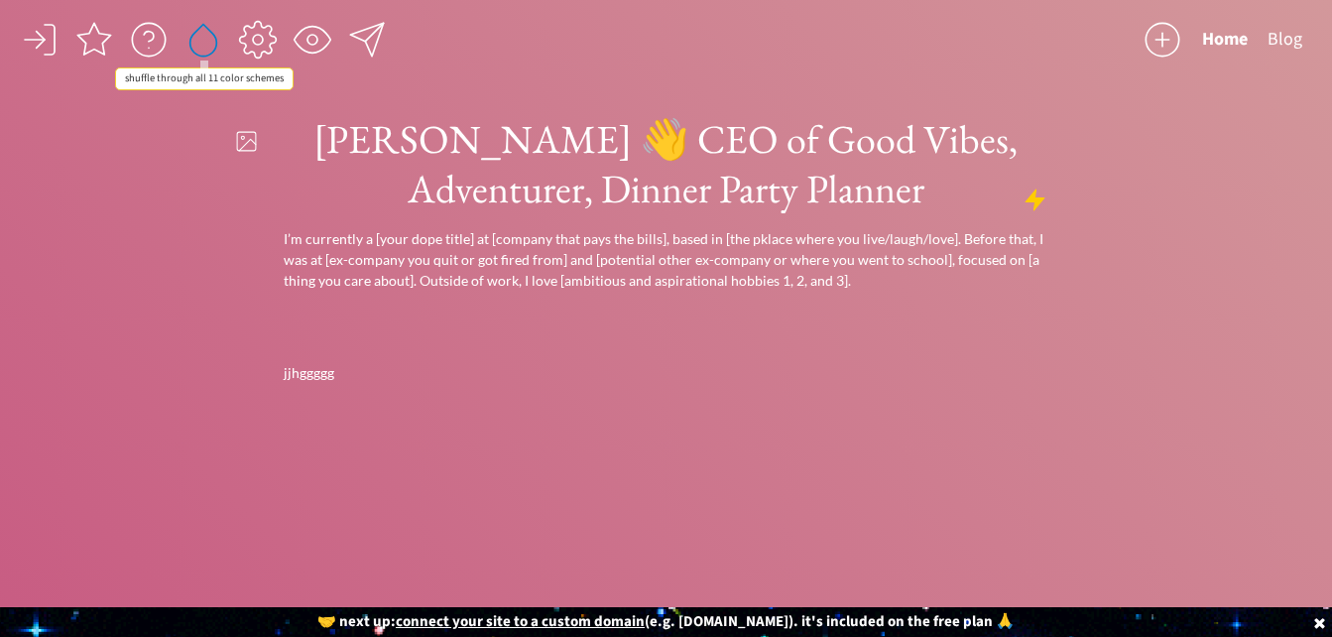
click at [202, 48] on div at bounding box center [203, 40] width 40 height 40
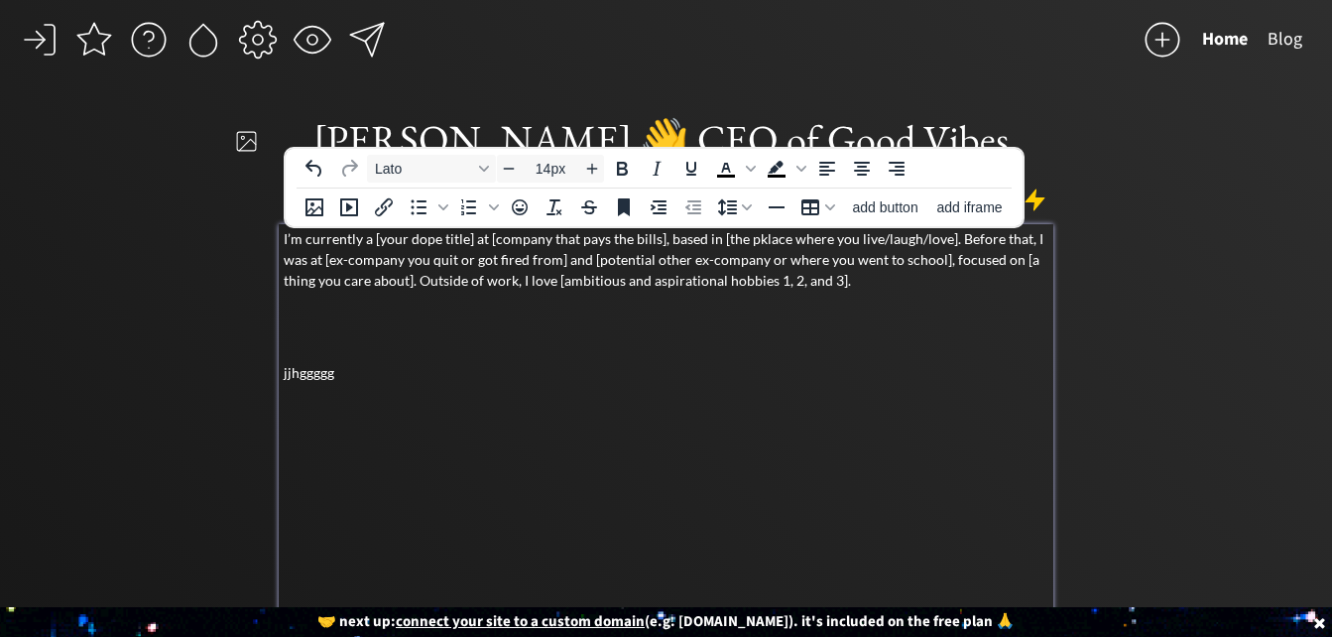
click at [862, 280] on p "I’m currently a [your dope title] at [company that pays the bills], based in [t…" at bounding box center [667, 259] width 767 height 62
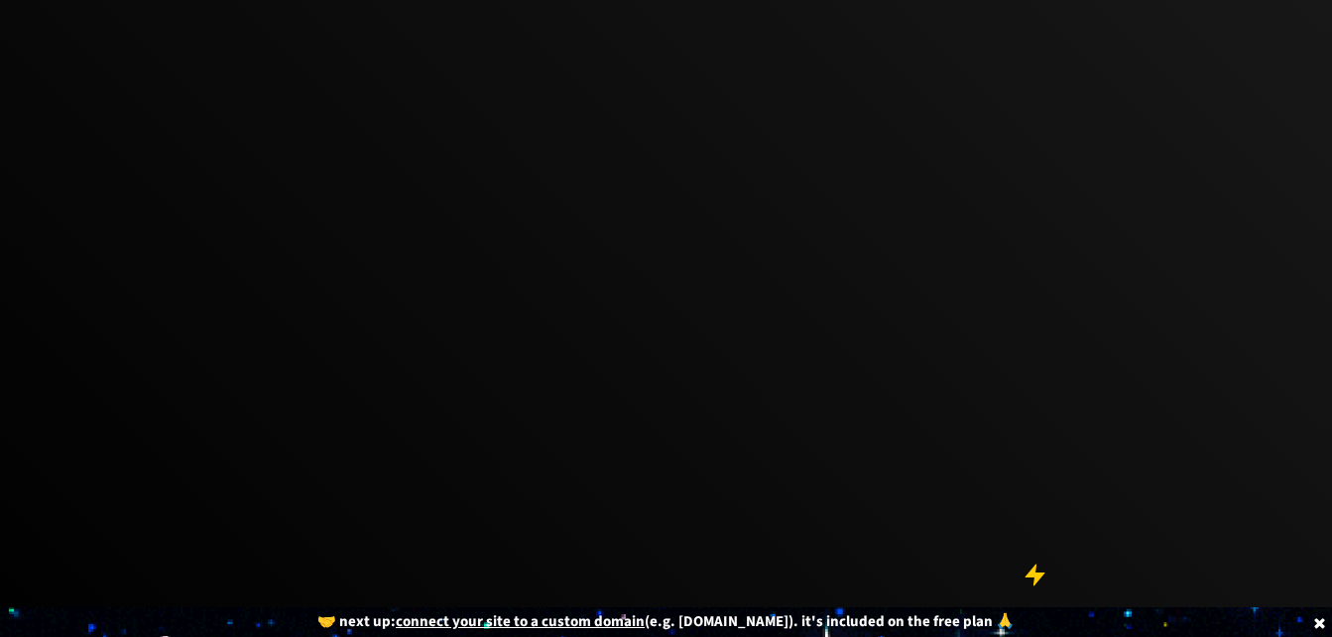
scroll to position [2095, 0]
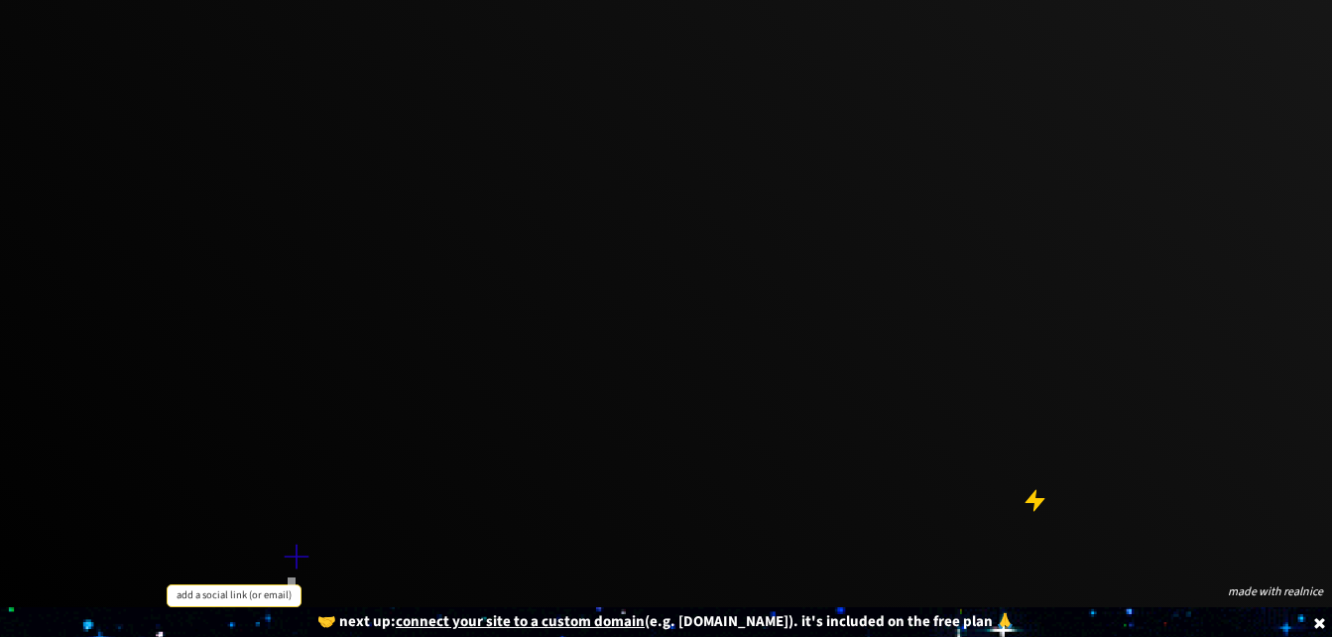
click at [300, 554] on div at bounding box center [297, 557] width 40 height 40
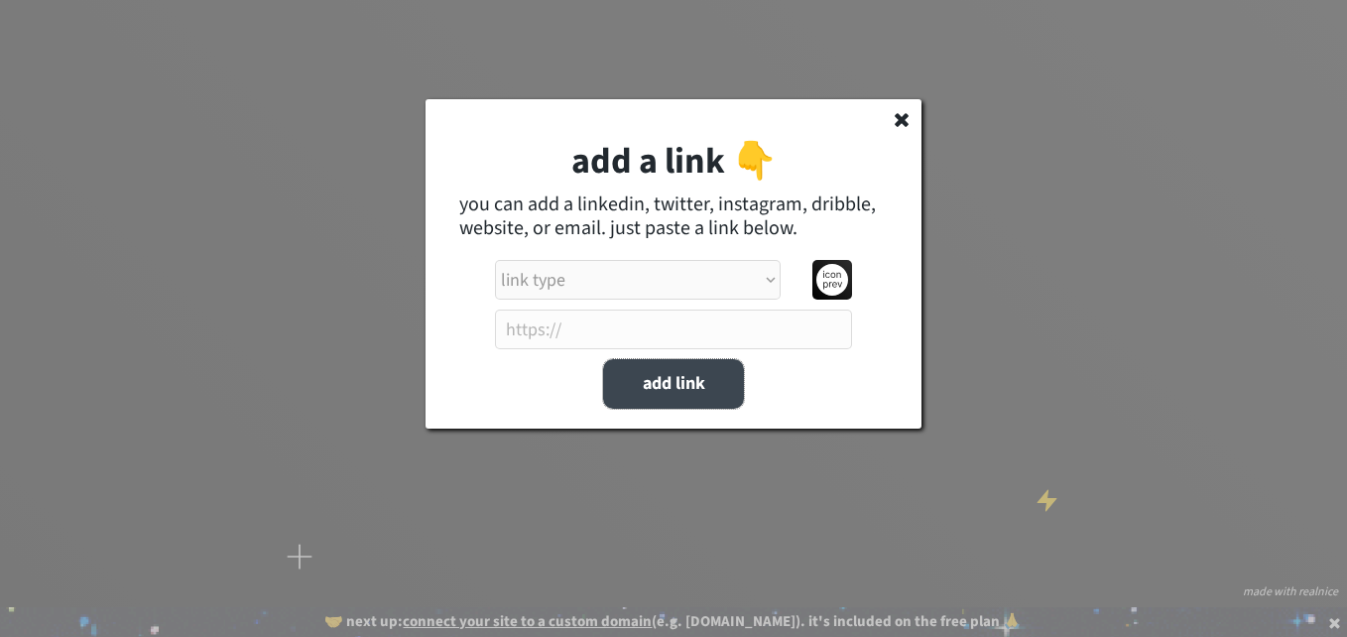
click at [670, 378] on button "add link" at bounding box center [673, 384] width 141 height 50
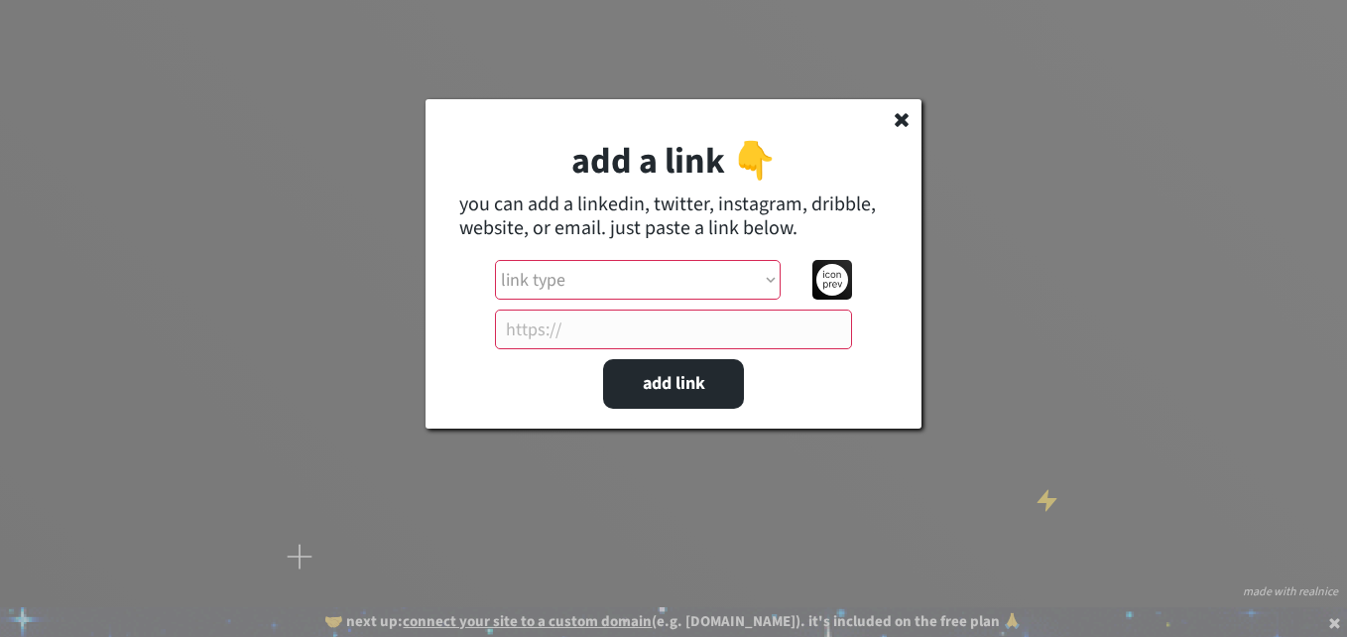
click at [610, 269] on select "link type apple music apple podcasts beehiiv behance bluesky calendar discord d…" at bounding box center [638, 280] width 286 height 40
select select ""calendar""
click at [495, 260] on select "link type apple music apple podcasts beehiiv behance bluesky calendar discord d…" at bounding box center [638, 280] width 286 height 40
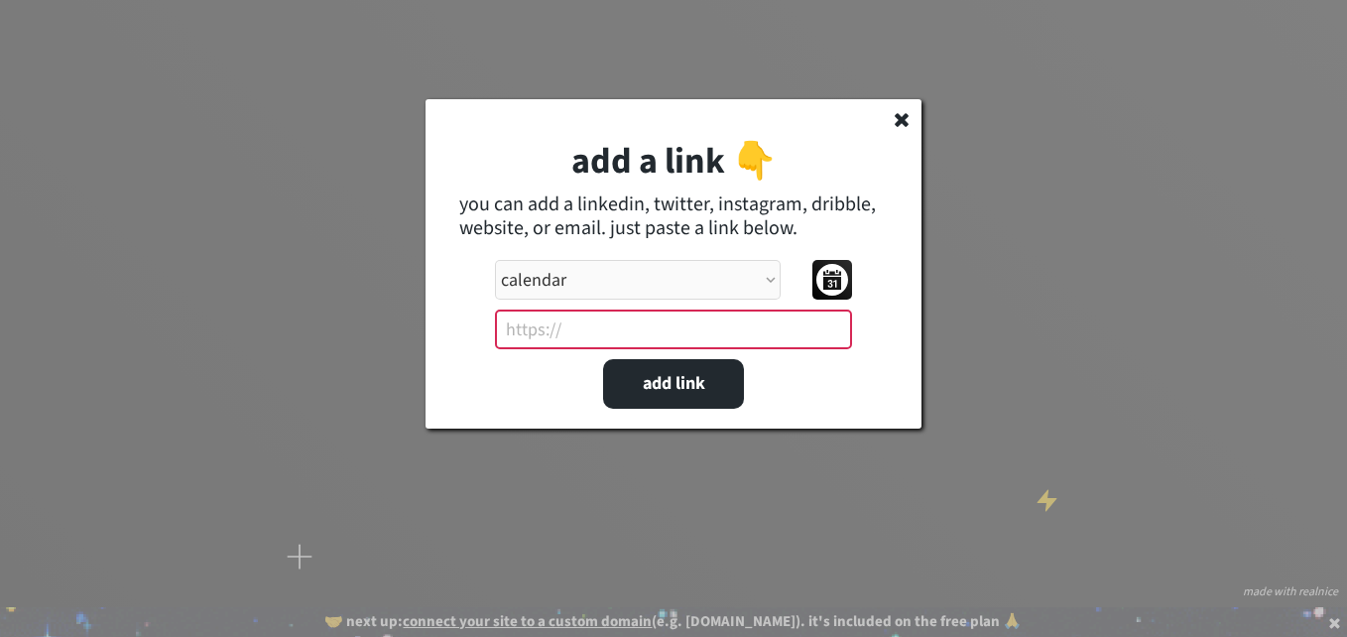
click at [572, 324] on input "input" at bounding box center [673, 329] width 357 height 40
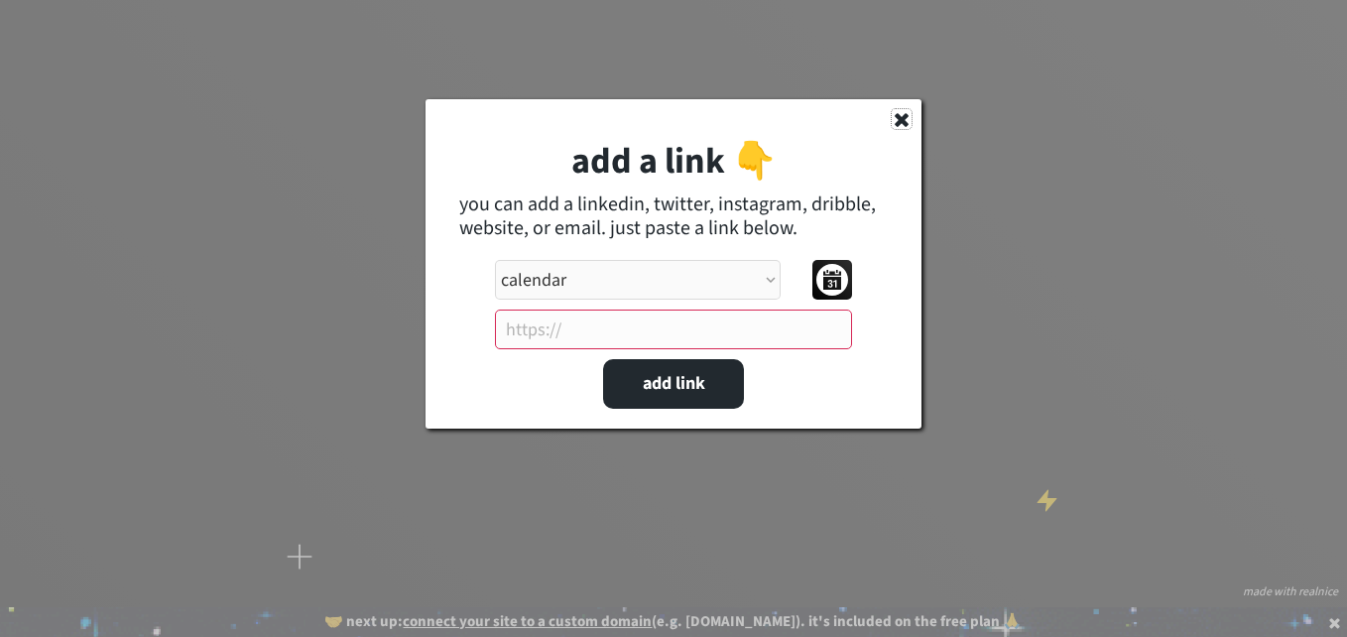
click at [900, 113] on icon at bounding box center [902, 119] width 20 height 20
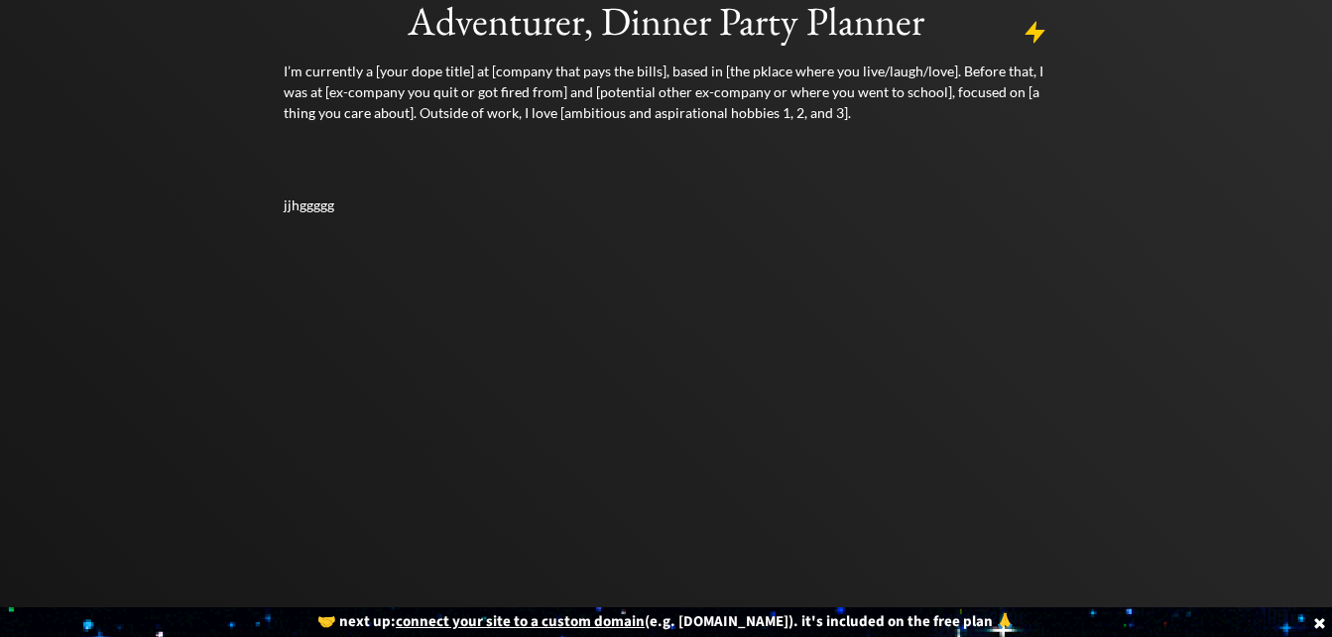
scroll to position [0, 0]
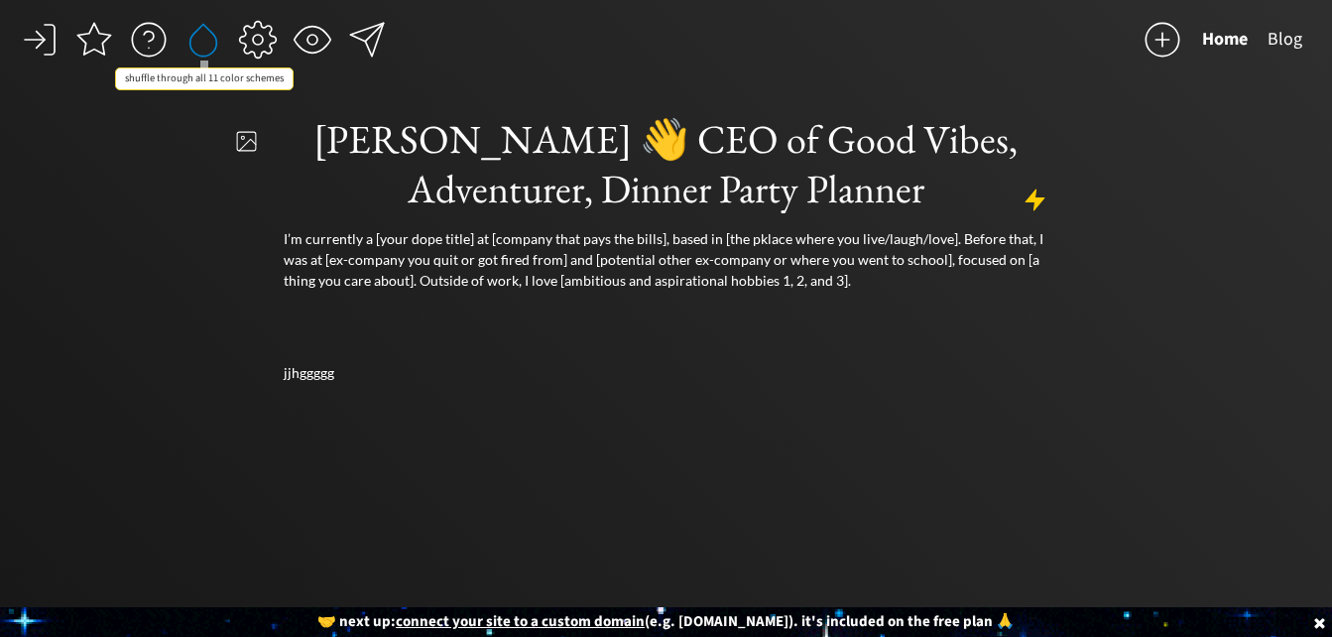
click at [207, 43] on div at bounding box center [203, 40] width 40 height 40
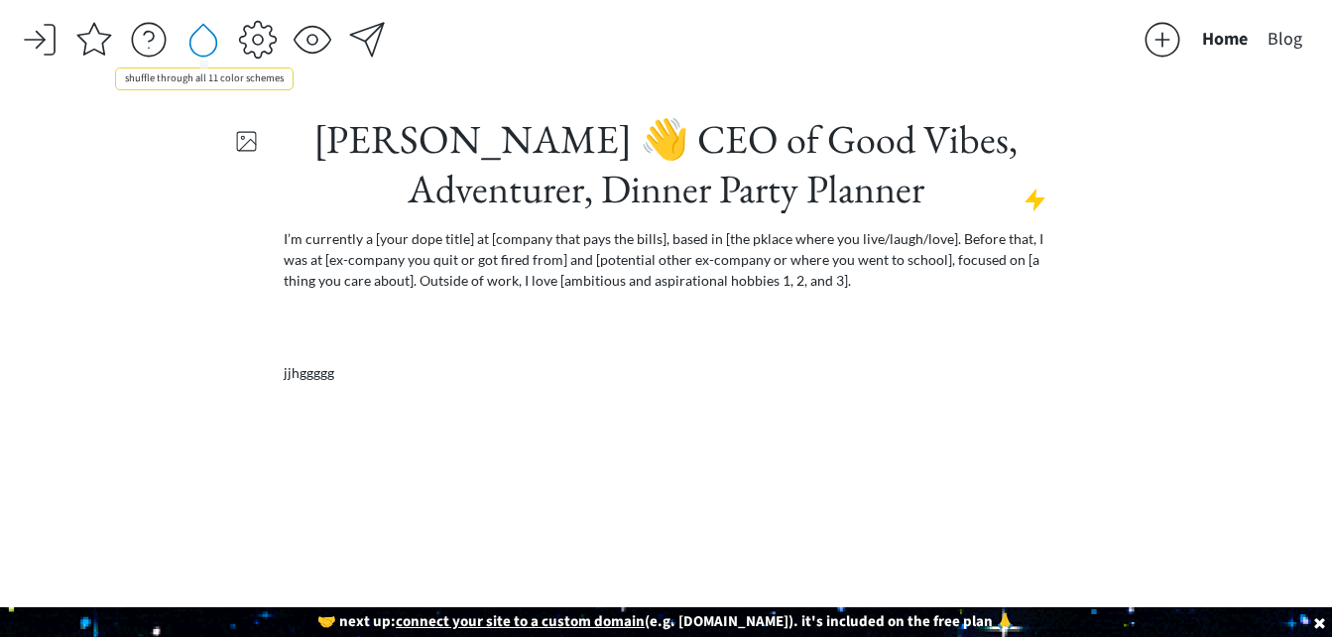
click at [207, 43] on div at bounding box center [203, 40] width 40 height 40
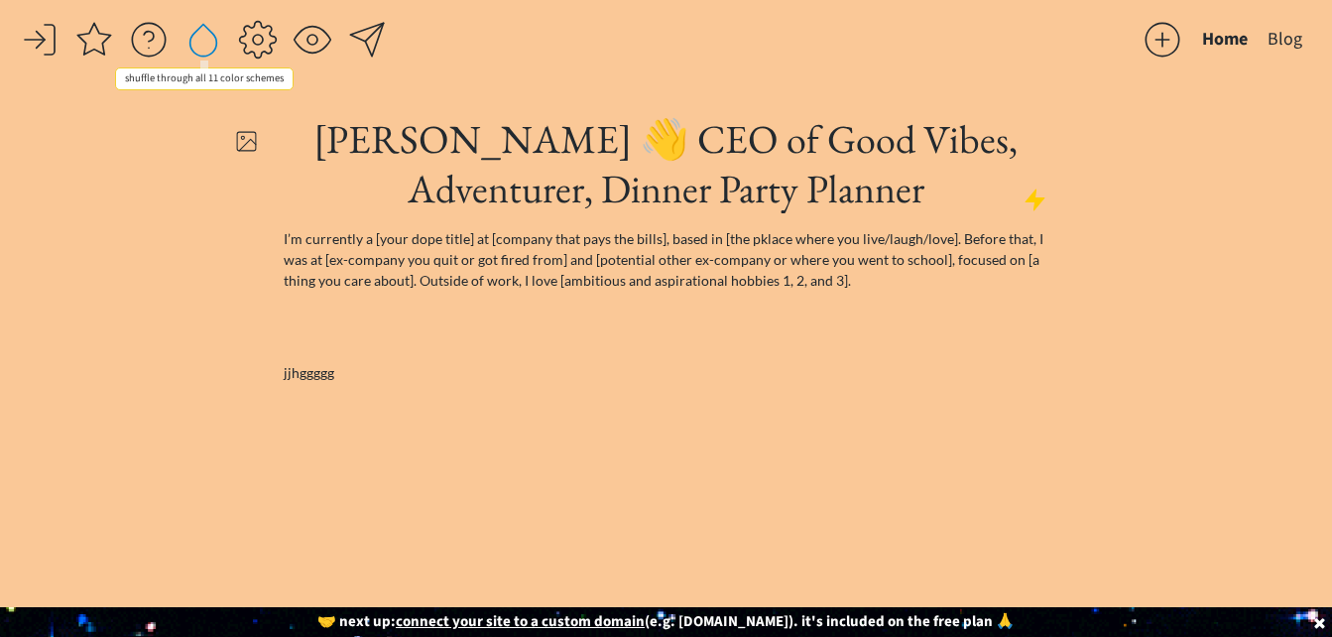
click at [207, 43] on div at bounding box center [203, 40] width 40 height 40
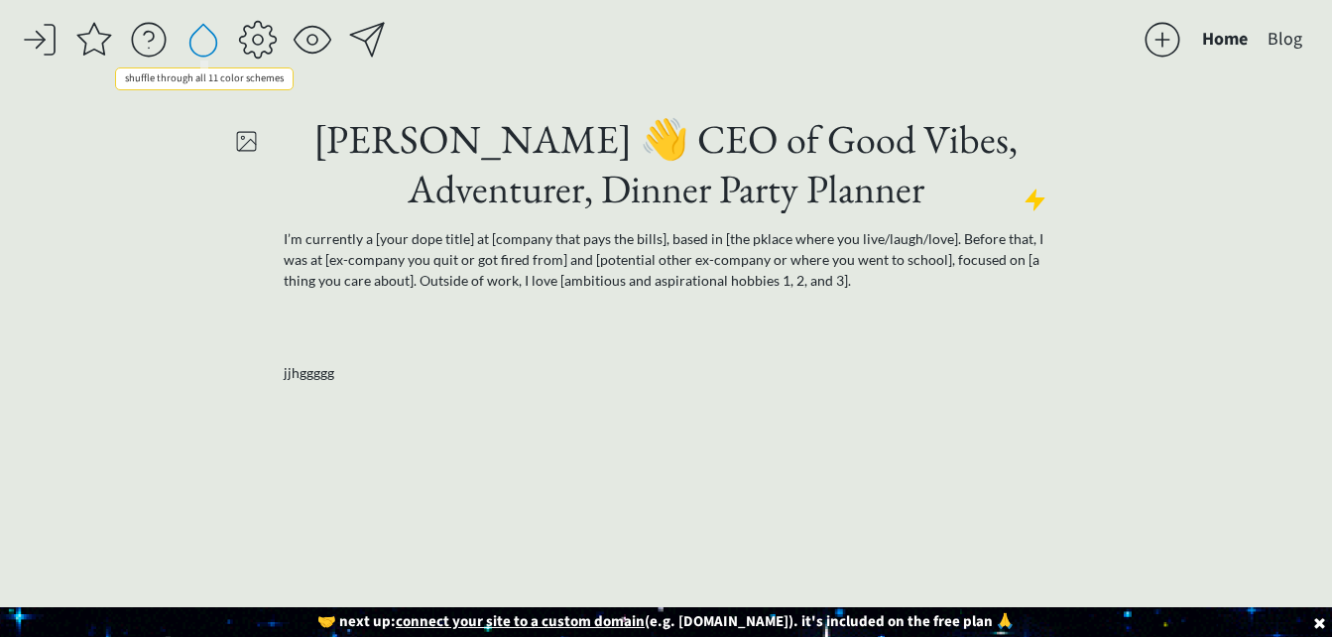
click at [207, 43] on div at bounding box center [203, 40] width 40 height 40
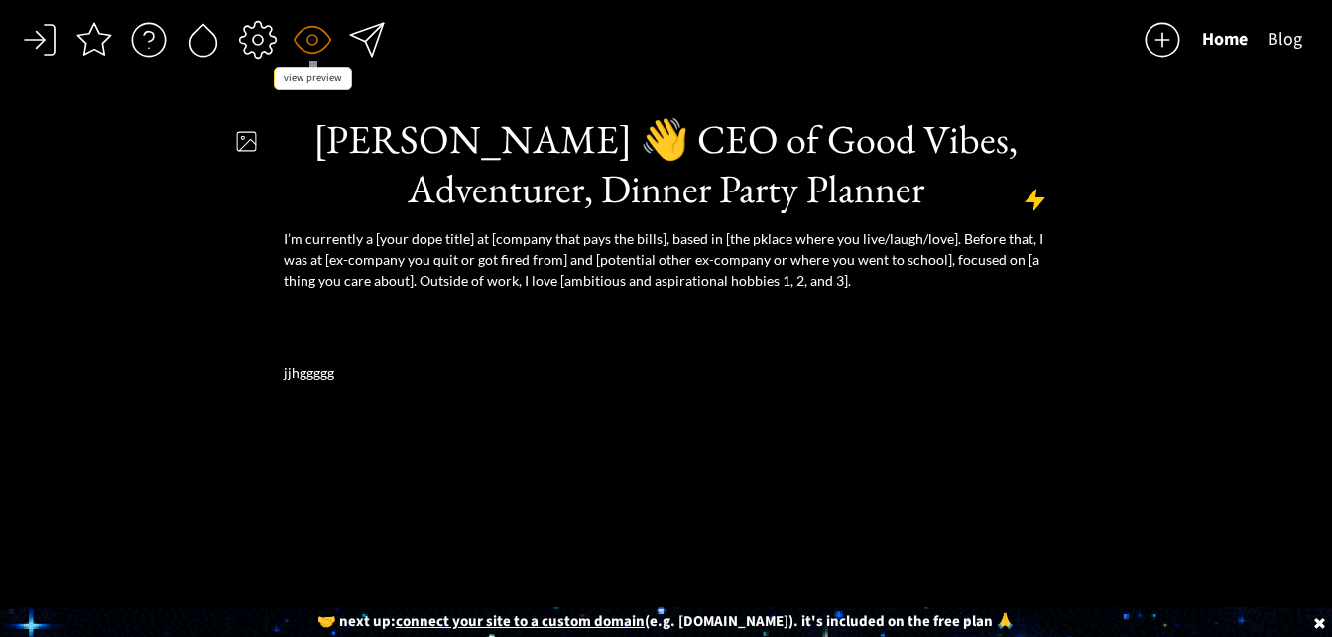
click at [308, 44] on div at bounding box center [313, 40] width 40 height 40
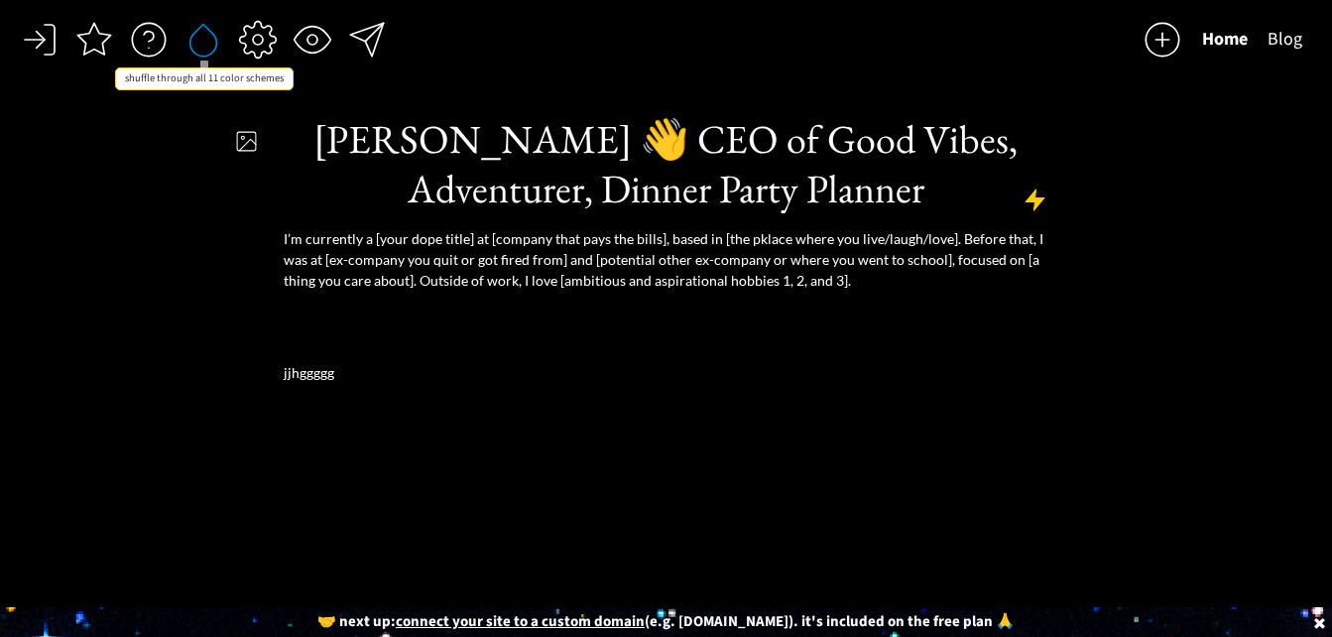
click at [202, 48] on div at bounding box center [203, 40] width 40 height 40
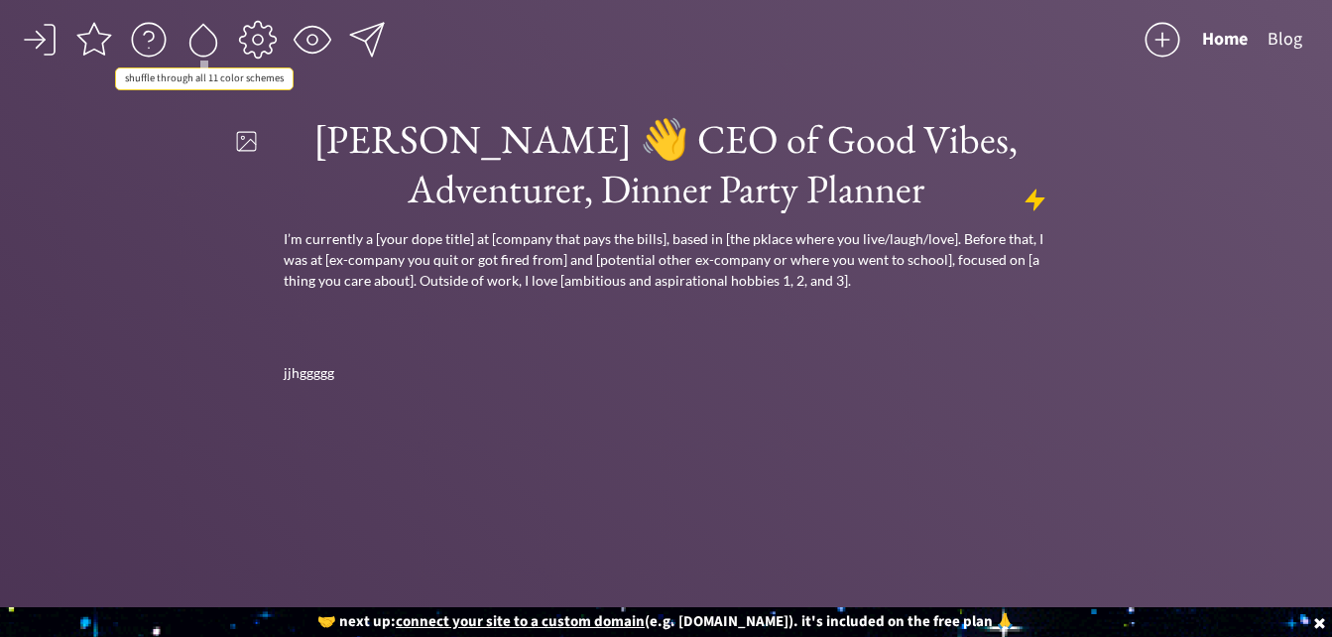
click at [202, 48] on div at bounding box center [203, 40] width 40 height 40
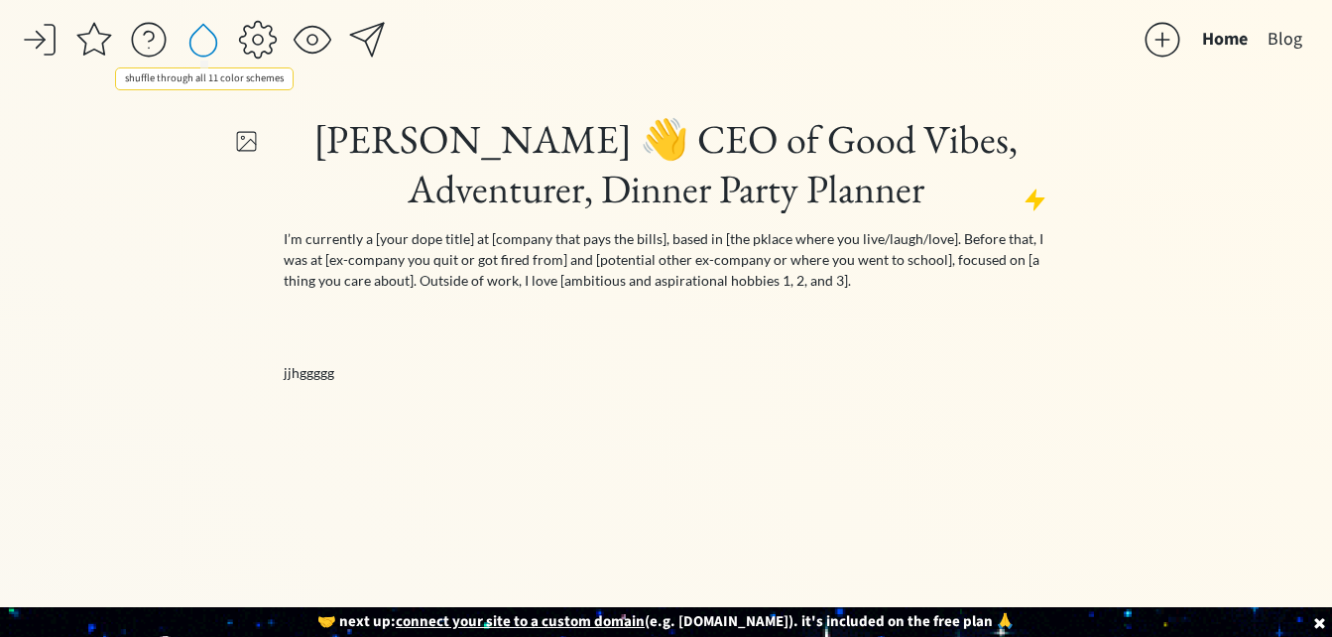
click at [202, 48] on div at bounding box center [203, 40] width 40 height 40
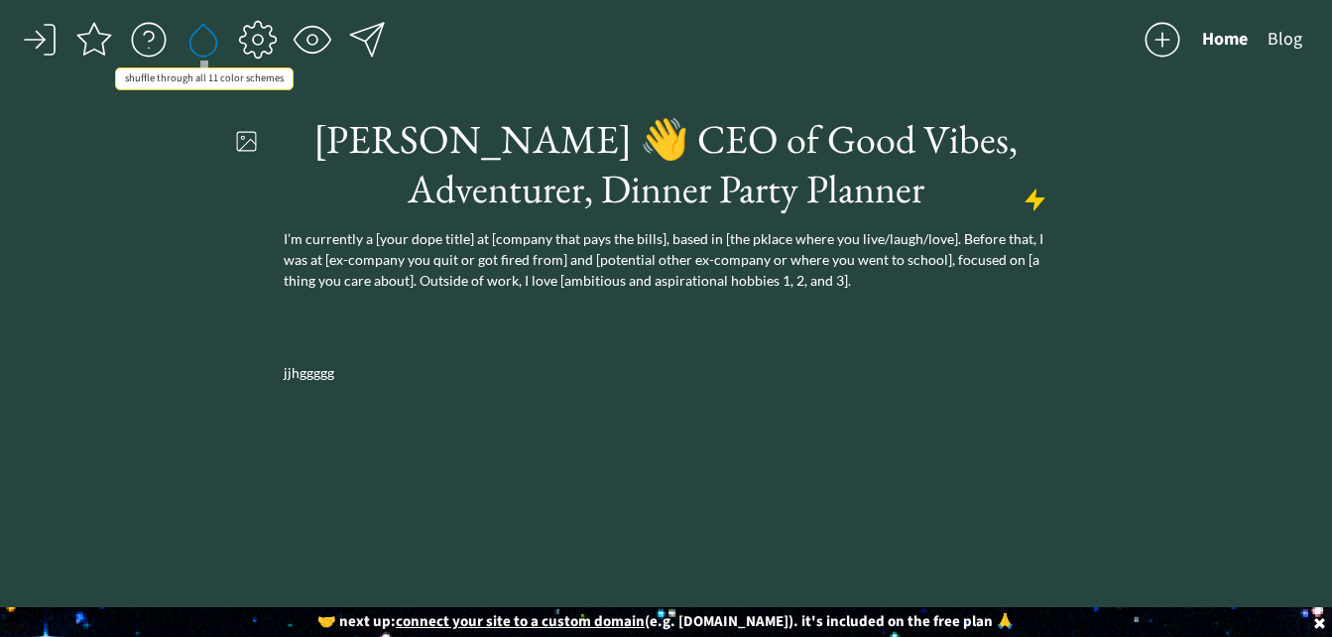
click at [202, 48] on div at bounding box center [203, 40] width 40 height 40
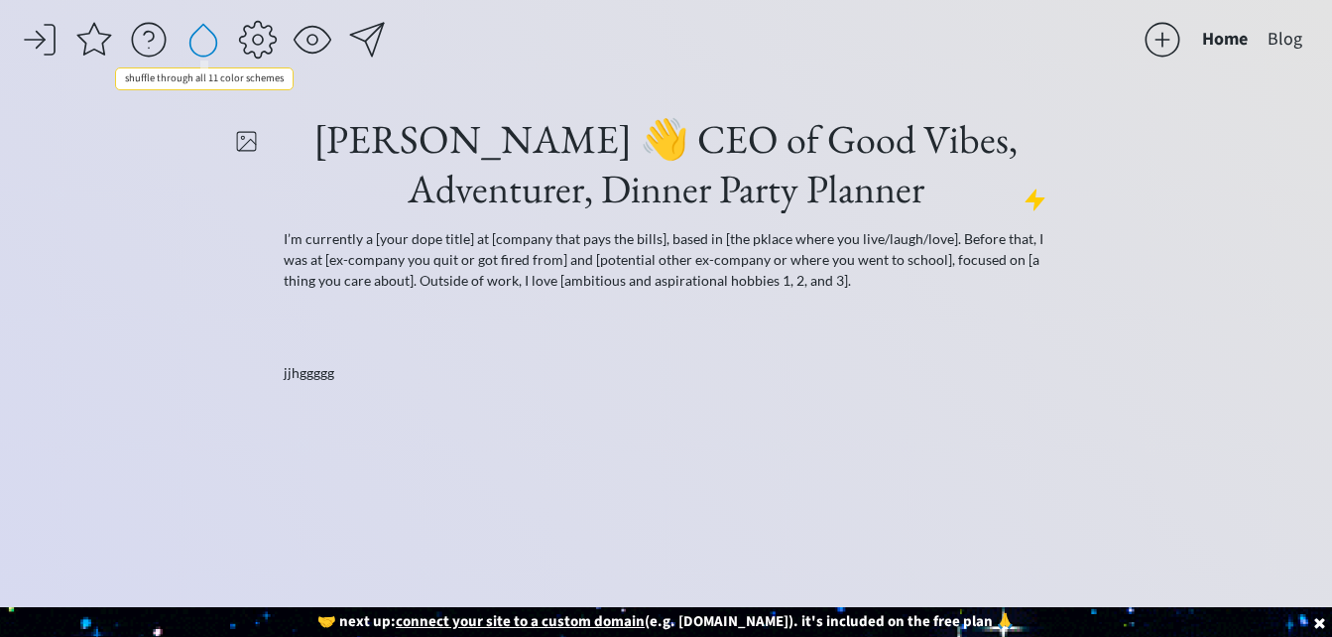
click at [202, 48] on div at bounding box center [203, 40] width 40 height 40
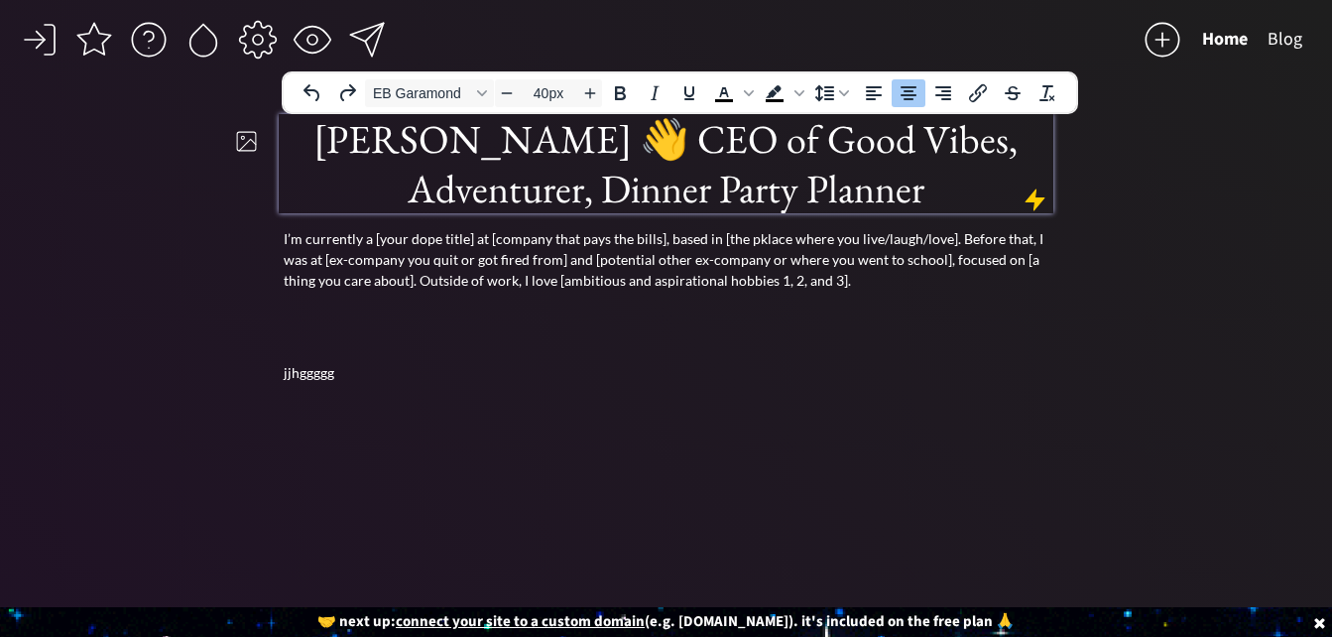
click at [595, 124] on h1 "[PERSON_NAME] 👋 CEO of Good Vibes, Adventurer, Dinner Party Planner" at bounding box center [667, 163] width 770 height 99
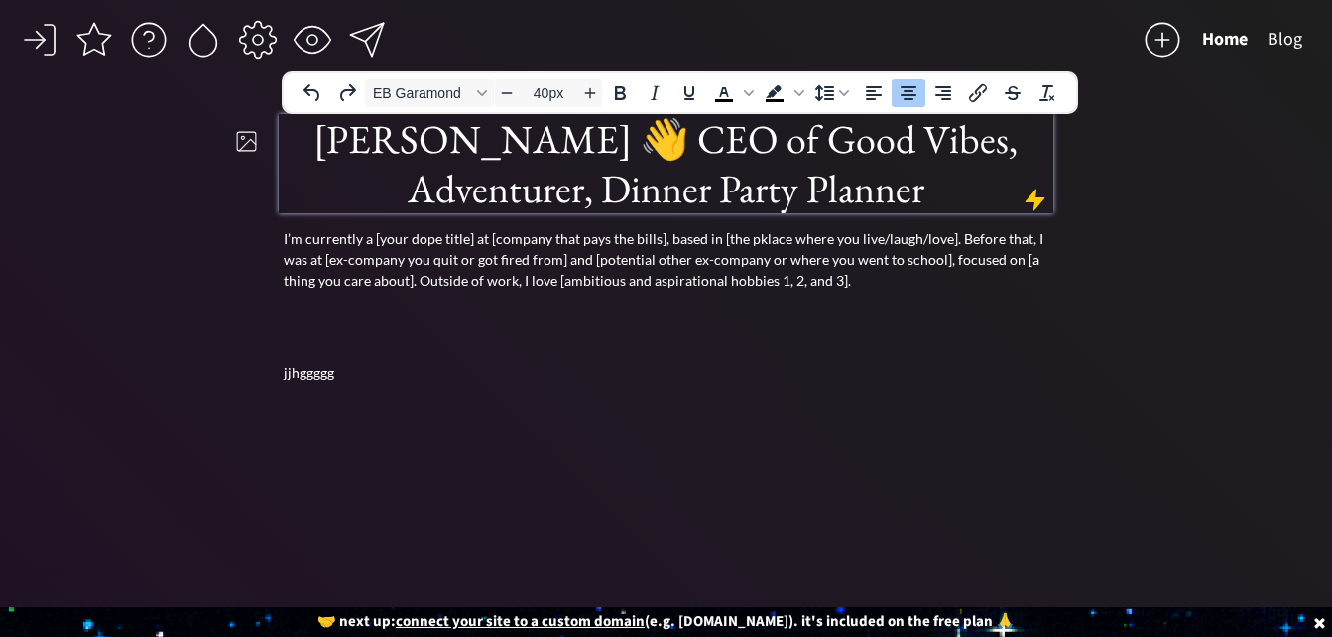
click at [1049, 150] on h1 "[PERSON_NAME] 👋 CEO of Good Vibes, Adventurer, Dinner Party Planner" at bounding box center [667, 163] width 770 height 99
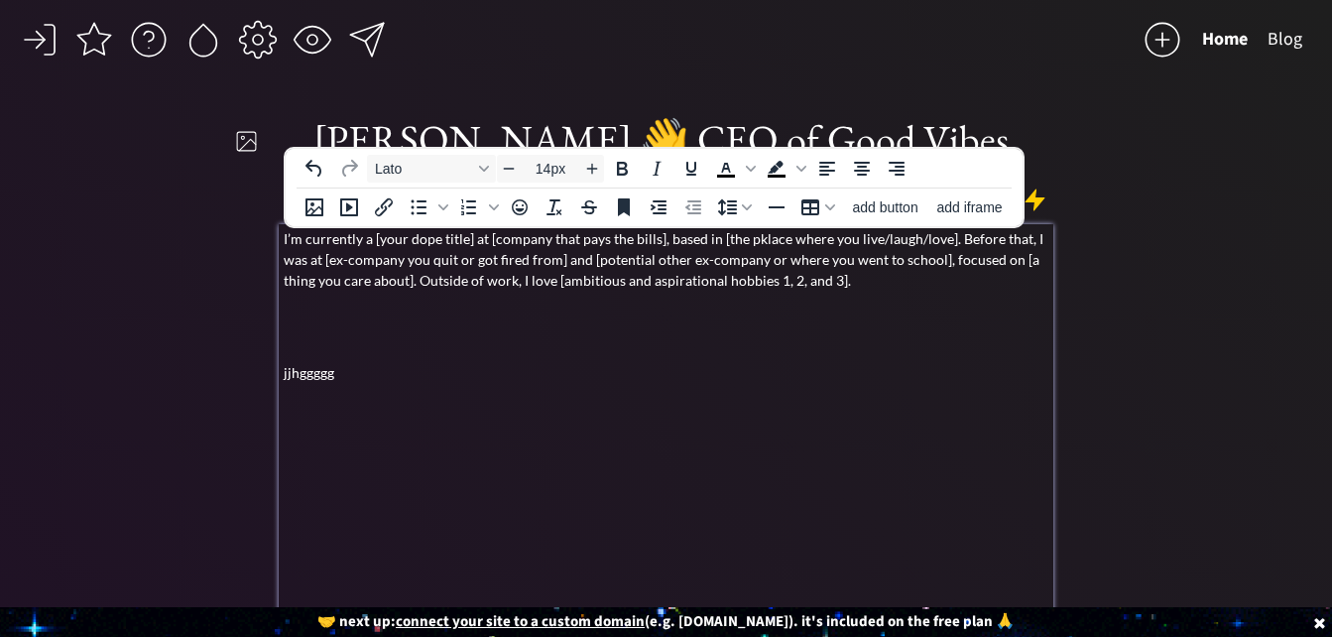
click at [902, 253] on p "I’m currently a [your dope title] at [company that pays the bills], based in [t…" at bounding box center [667, 259] width 767 height 62
click at [623, 205] on icon "Anchor" at bounding box center [624, 207] width 12 height 18
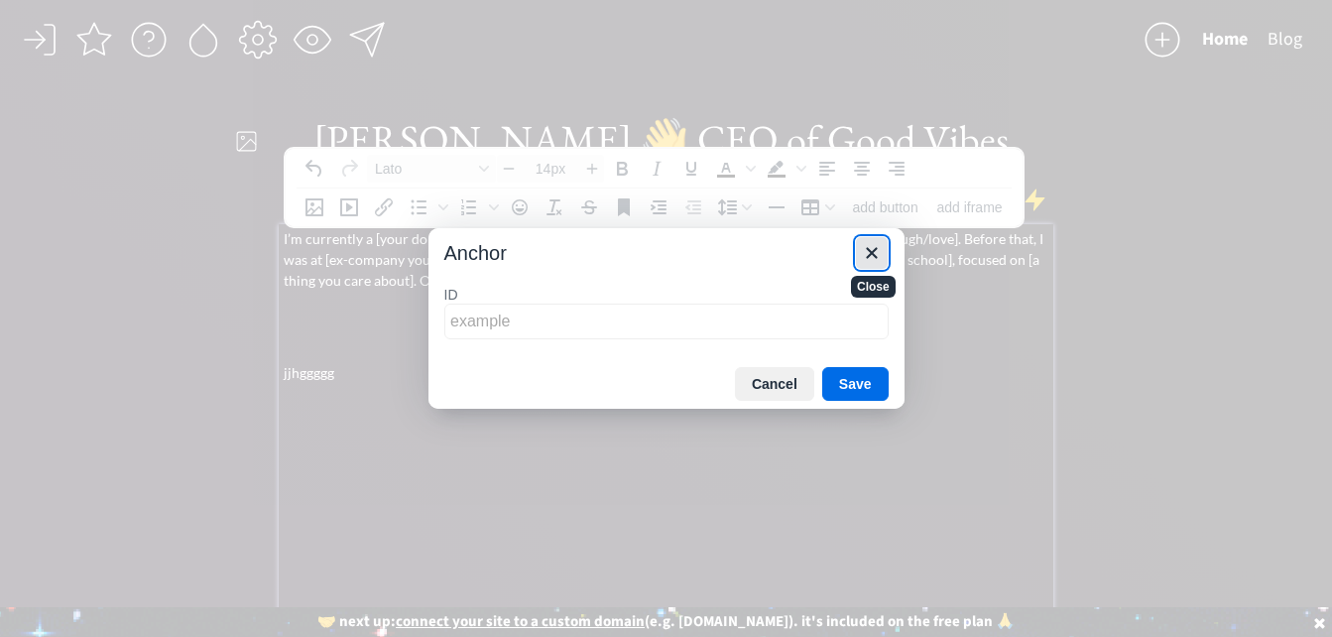
click at [873, 257] on icon "Close" at bounding box center [872, 253] width 24 height 24
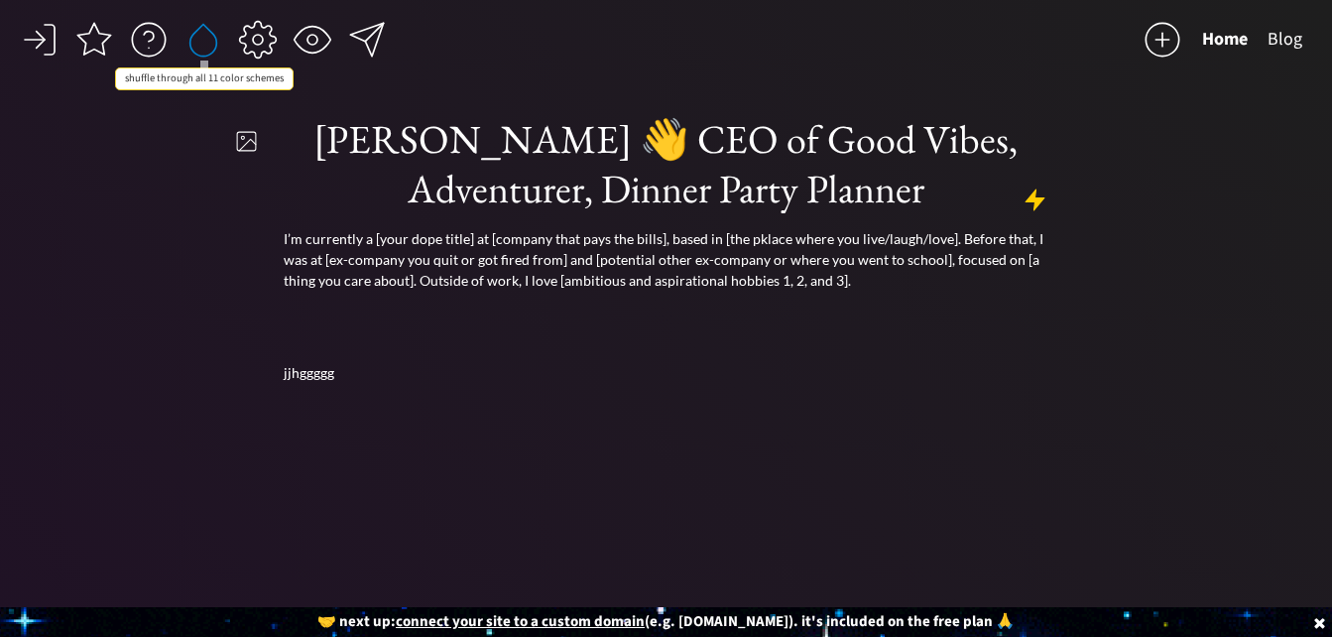
click at [207, 43] on div at bounding box center [203, 40] width 40 height 40
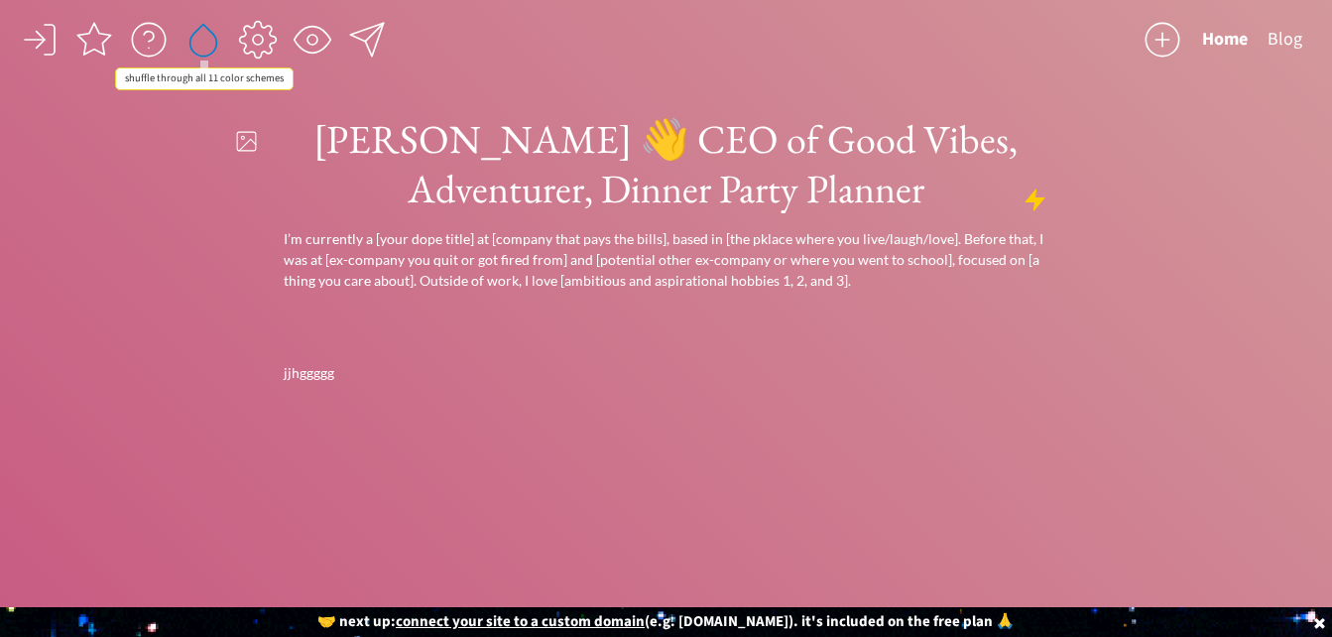
click at [207, 43] on div at bounding box center [203, 40] width 40 height 40
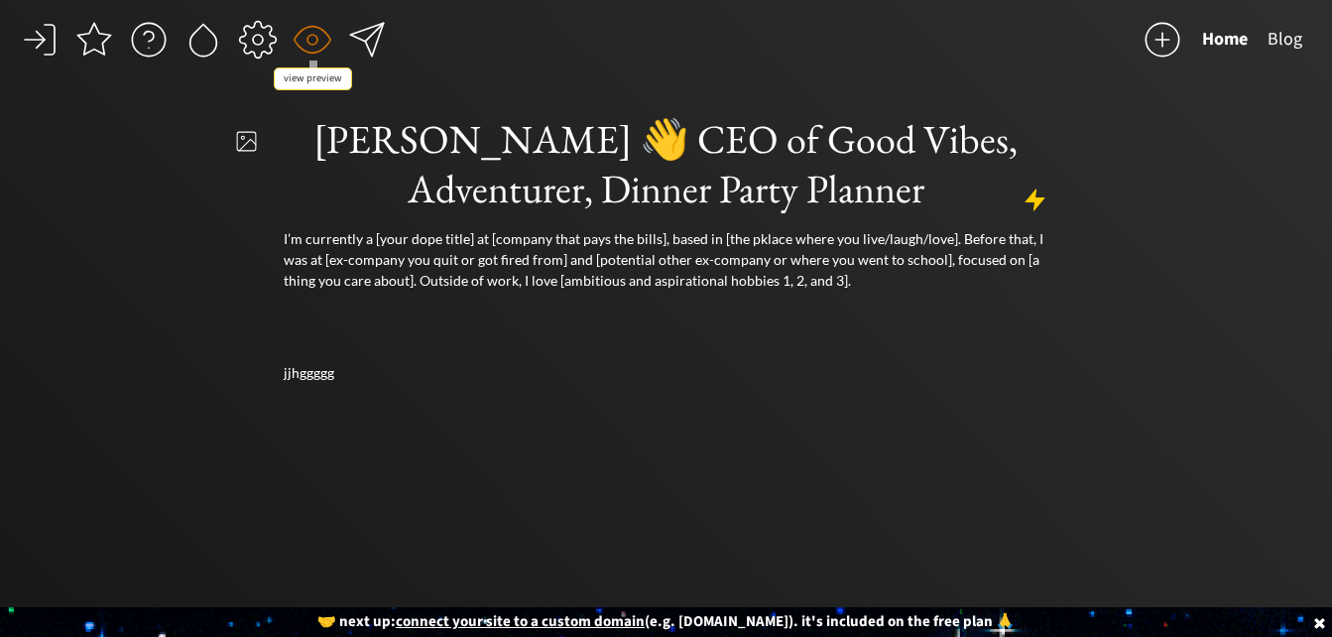
click at [302, 44] on div at bounding box center [313, 40] width 40 height 40
click at [312, 45] on div at bounding box center [313, 40] width 40 height 40
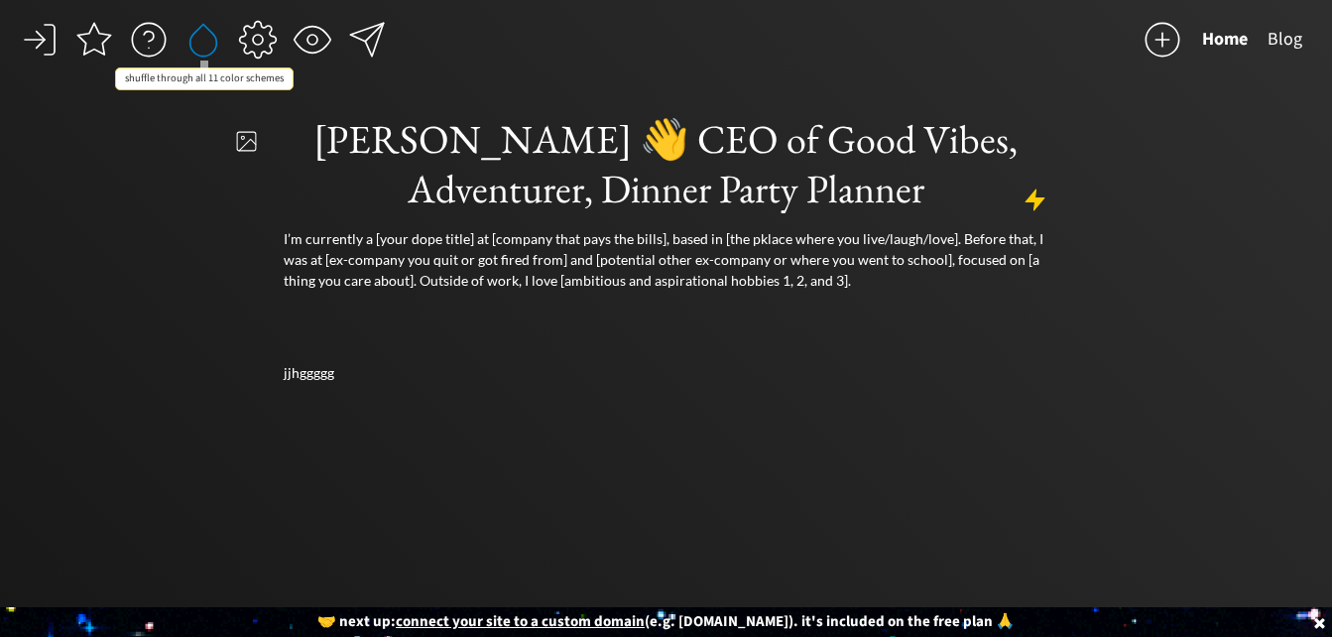
click at [199, 43] on div at bounding box center [203, 40] width 40 height 40
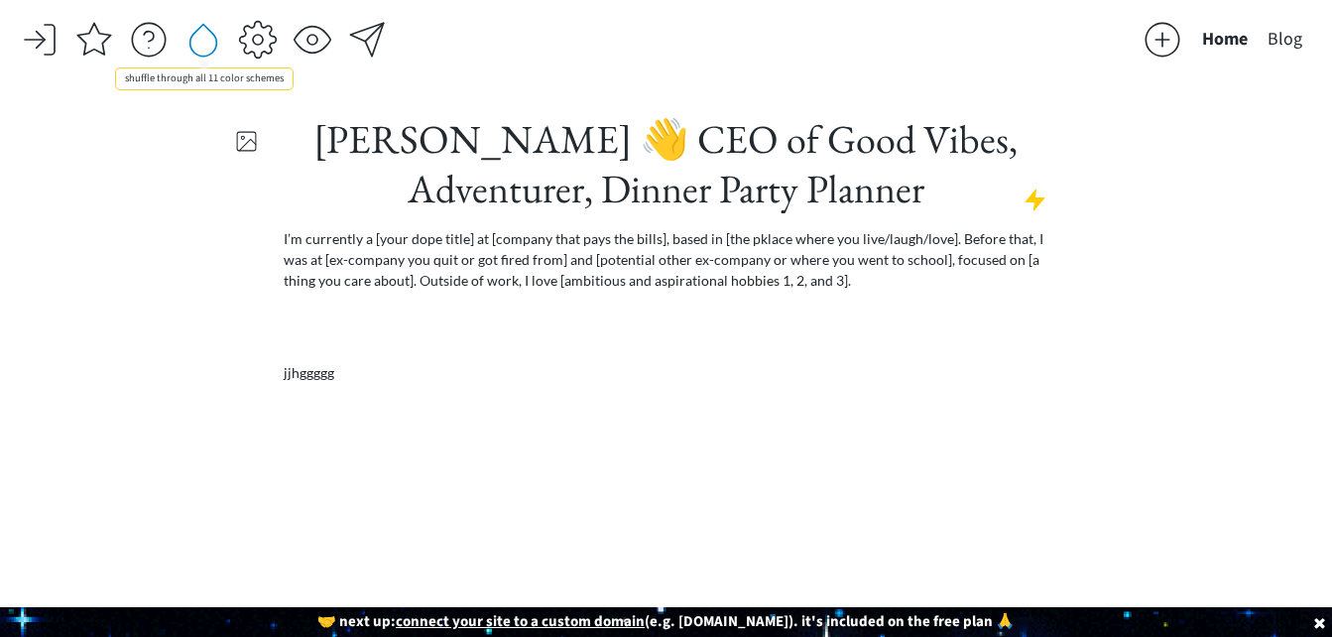
click at [199, 43] on div at bounding box center [203, 40] width 40 height 40
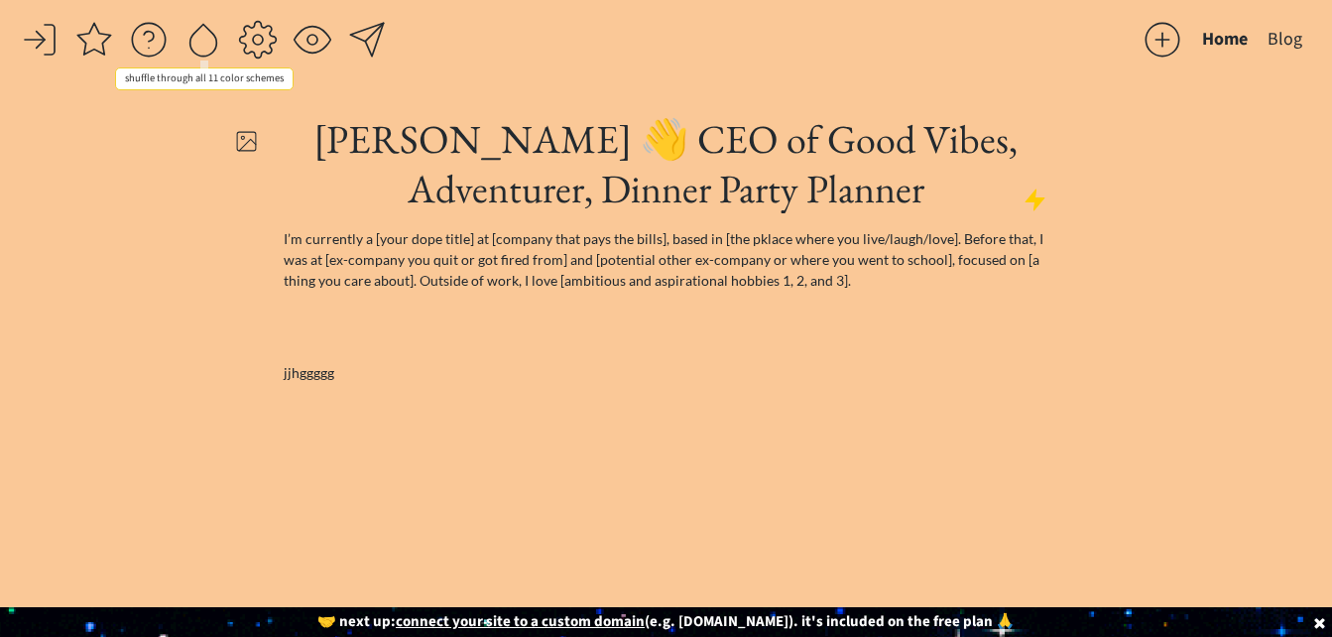
click at [199, 43] on div at bounding box center [203, 40] width 40 height 40
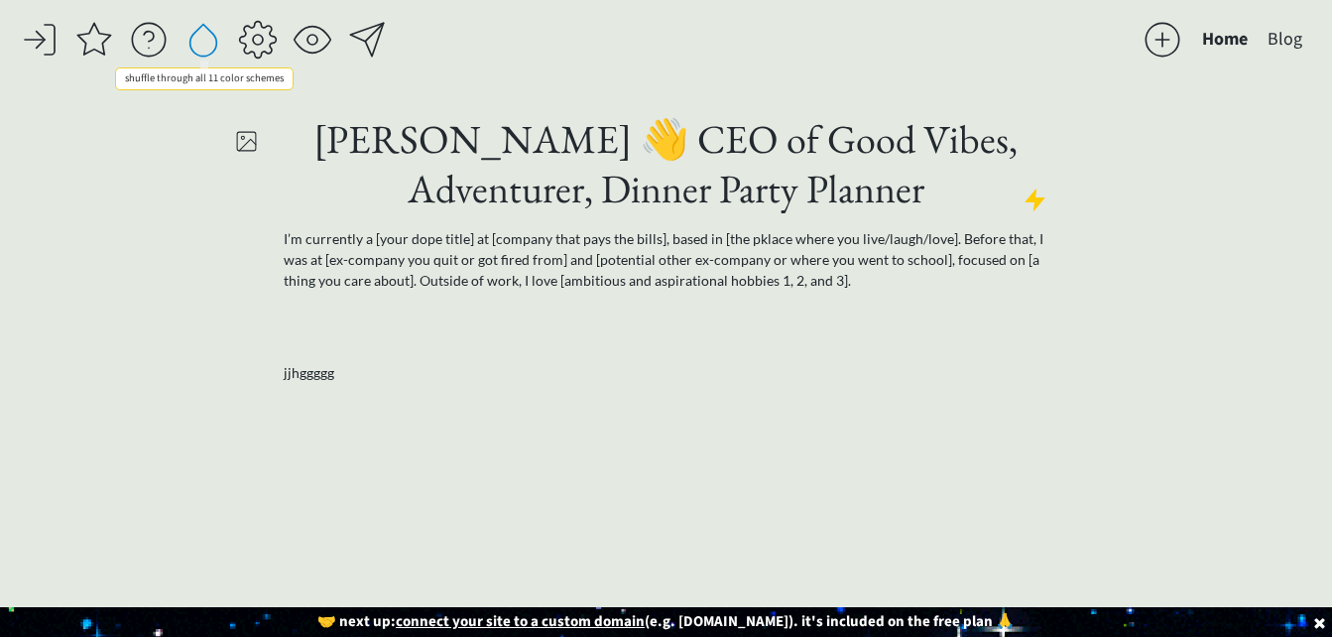
click at [199, 43] on div at bounding box center [203, 40] width 40 height 40
